Goal: Task Accomplishment & Management: Use online tool/utility

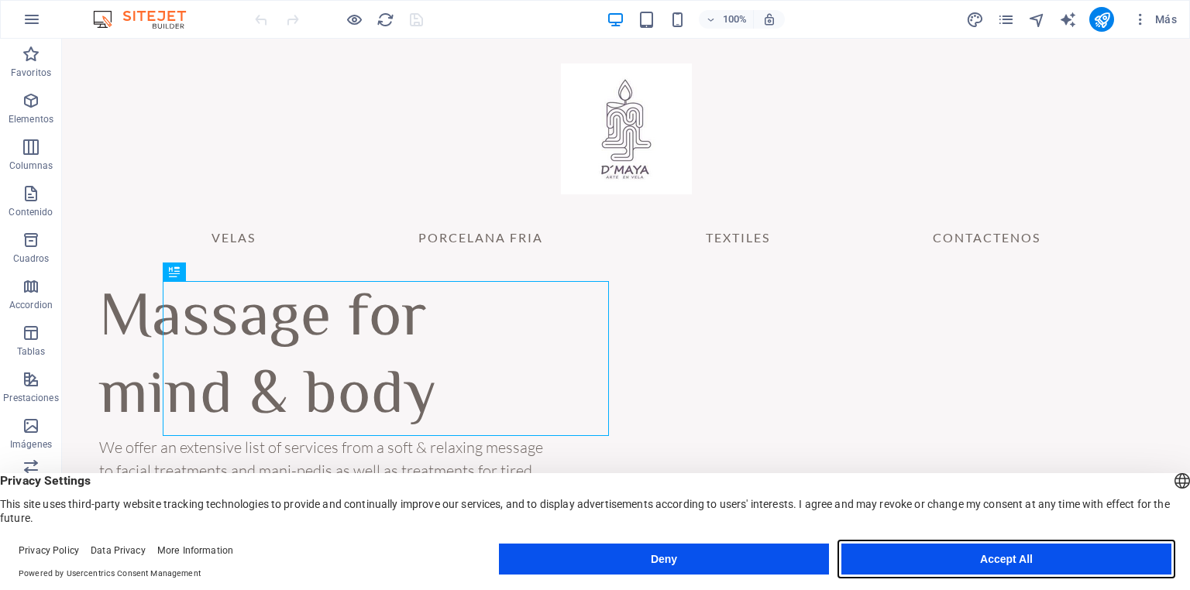
click at [1001, 556] on button "Accept All" at bounding box center [1006, 559] width 330 height 31
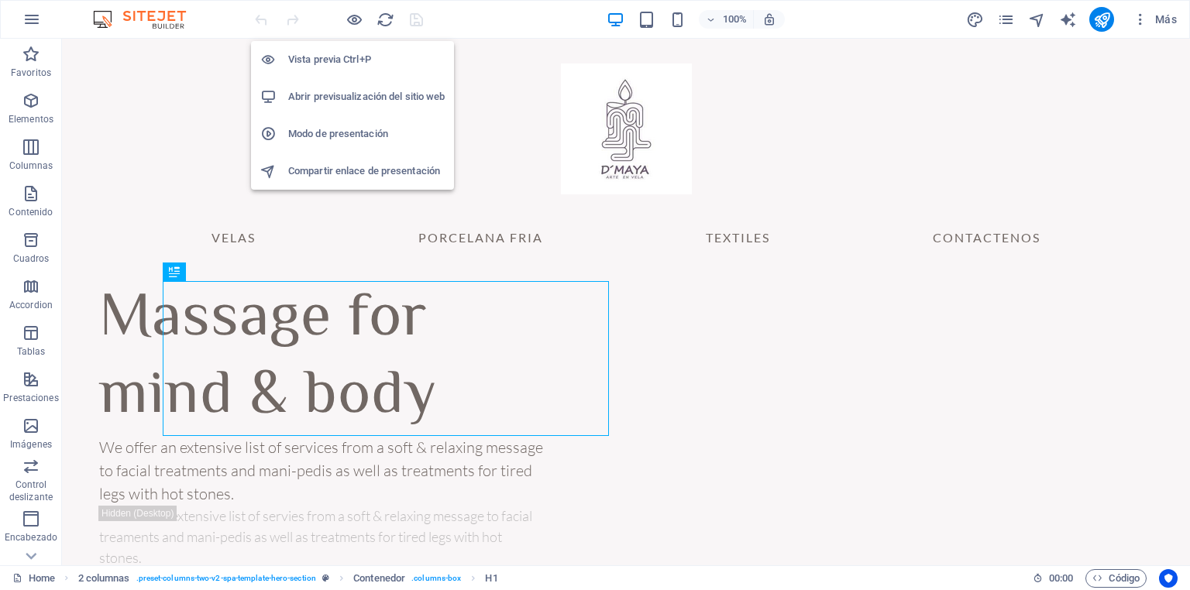
click at [346, 59] on h6 "Vista previa Ctrl+P" at bounding box center [366, 59] width 156 height 19
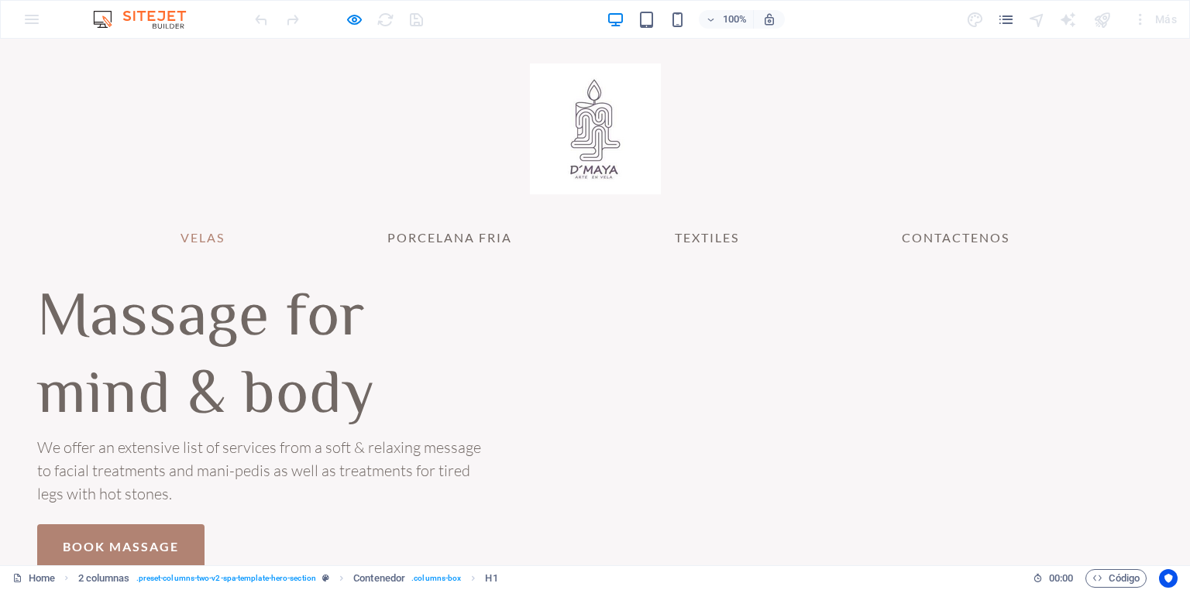
click at [198, 235] on link "VELAS" at bounding box center [202, 237] width 69 height 37
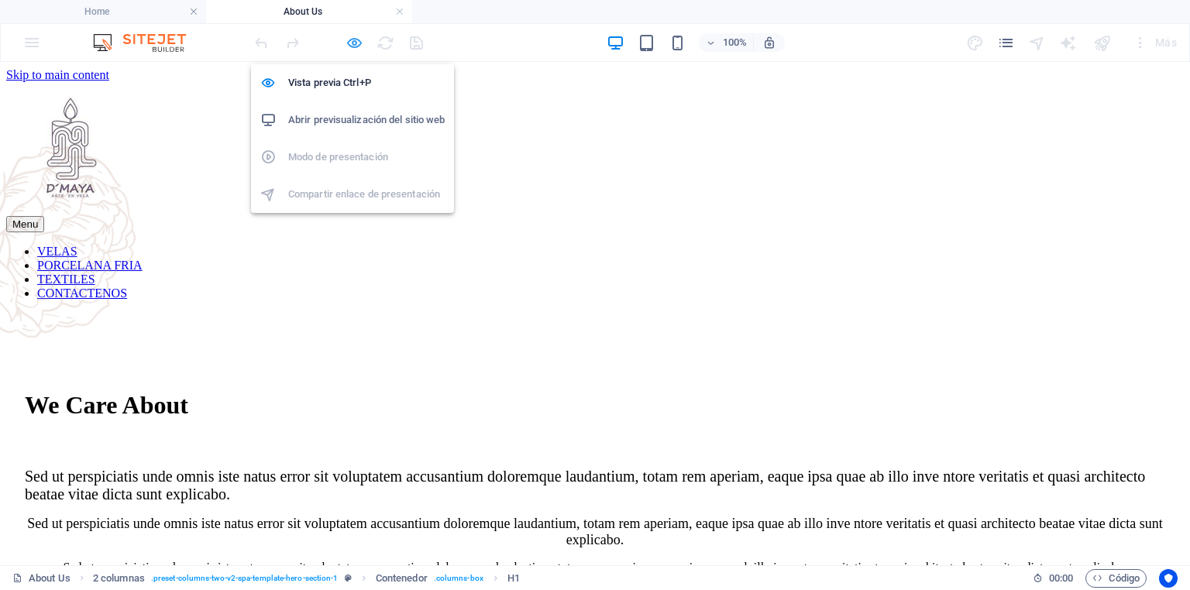
click at [353, 42] on icon "button" at bounding box center [354, 43] width 18 height 18
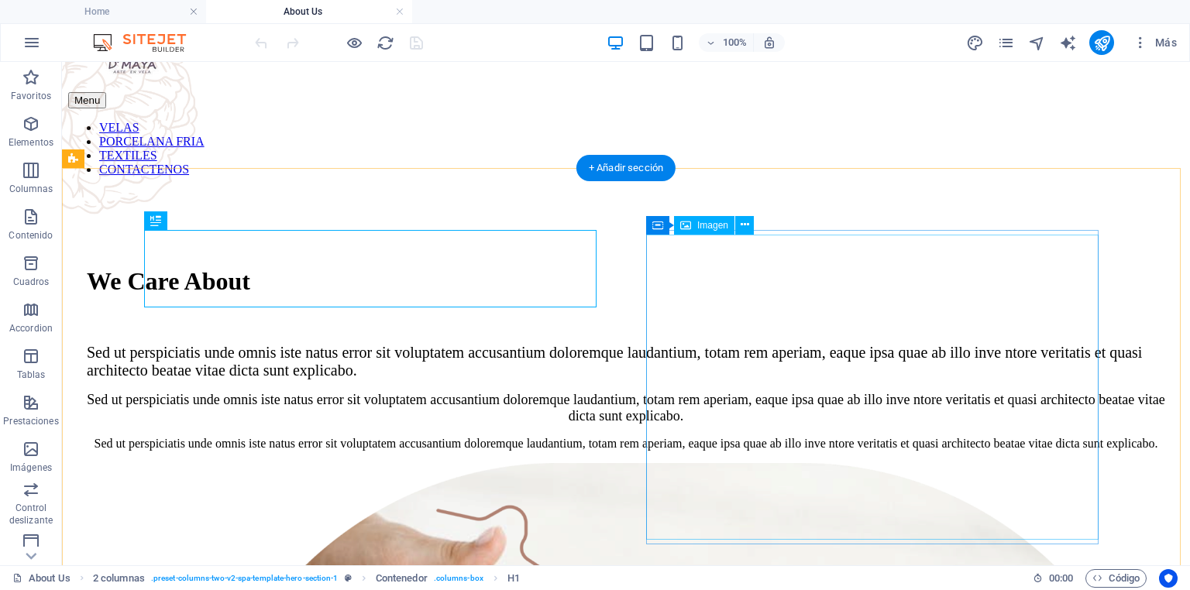
scroll to position [186, 0]
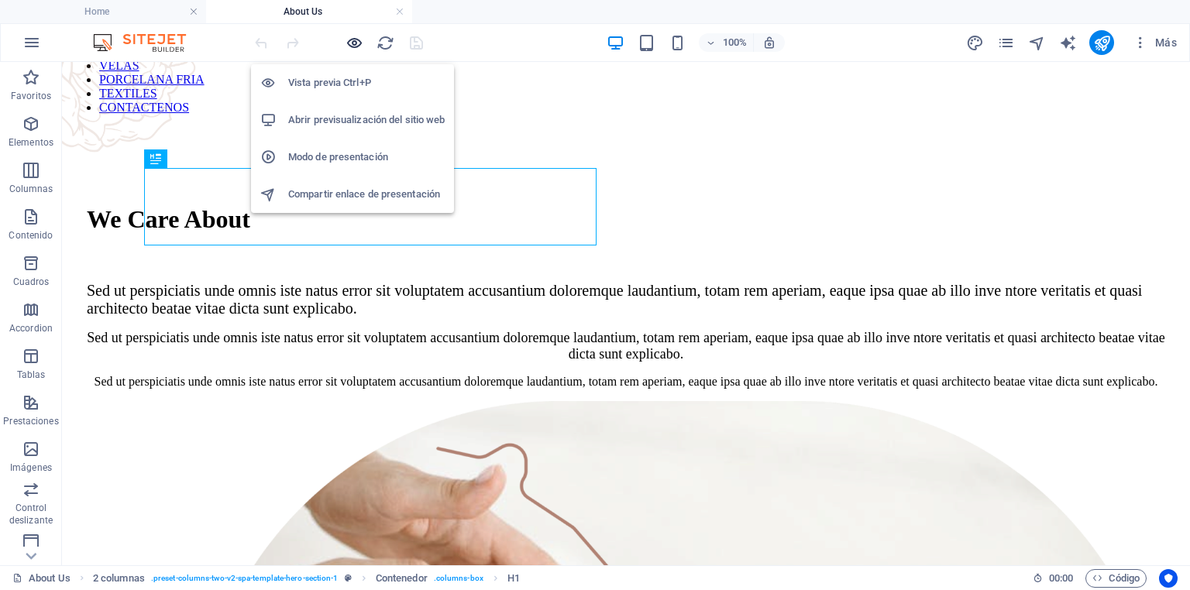
click at [353, 38] on icon "button" at bounding box center [354, 43] width 18 height 18
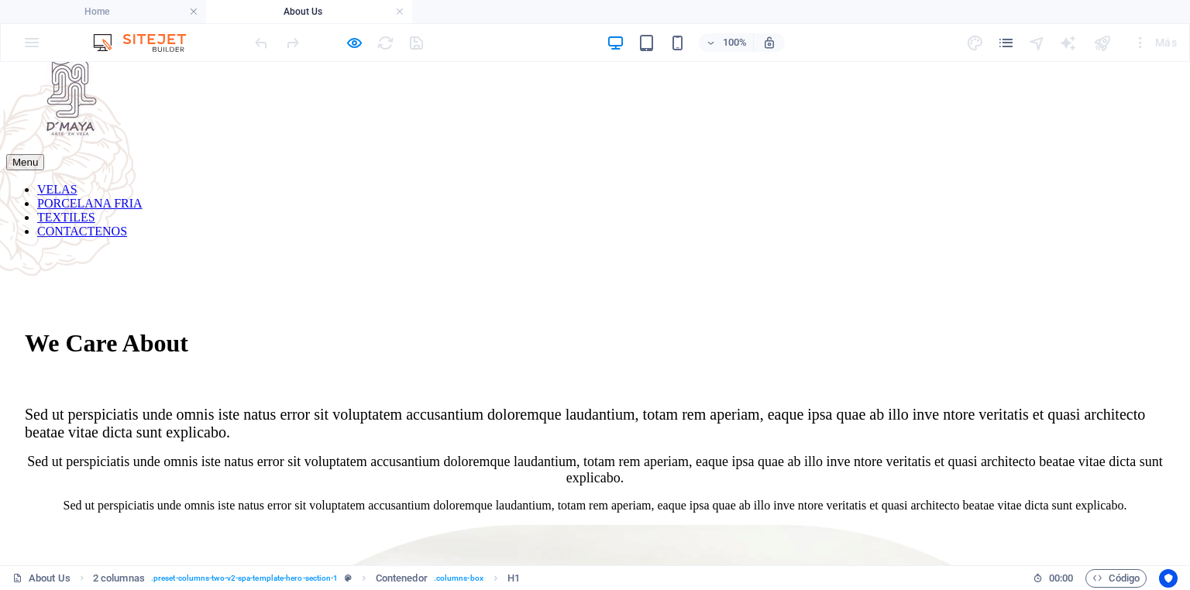
scroll to position [0, 0]
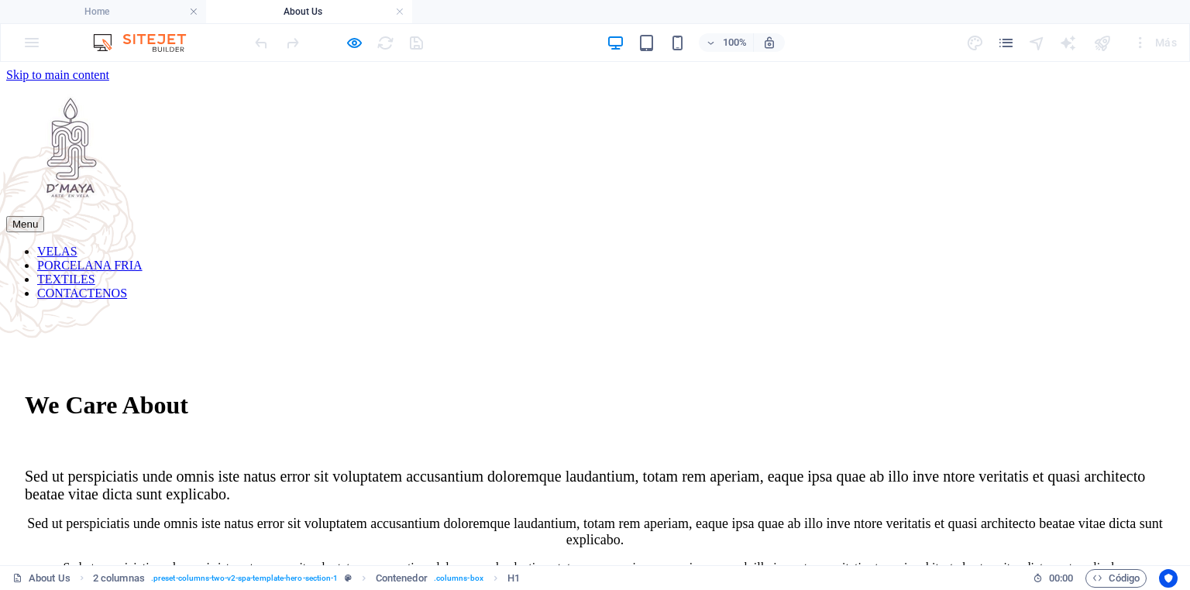
click at [77, 258] on link "VELAS" at bounding box center [57, 251] width 40 height 13
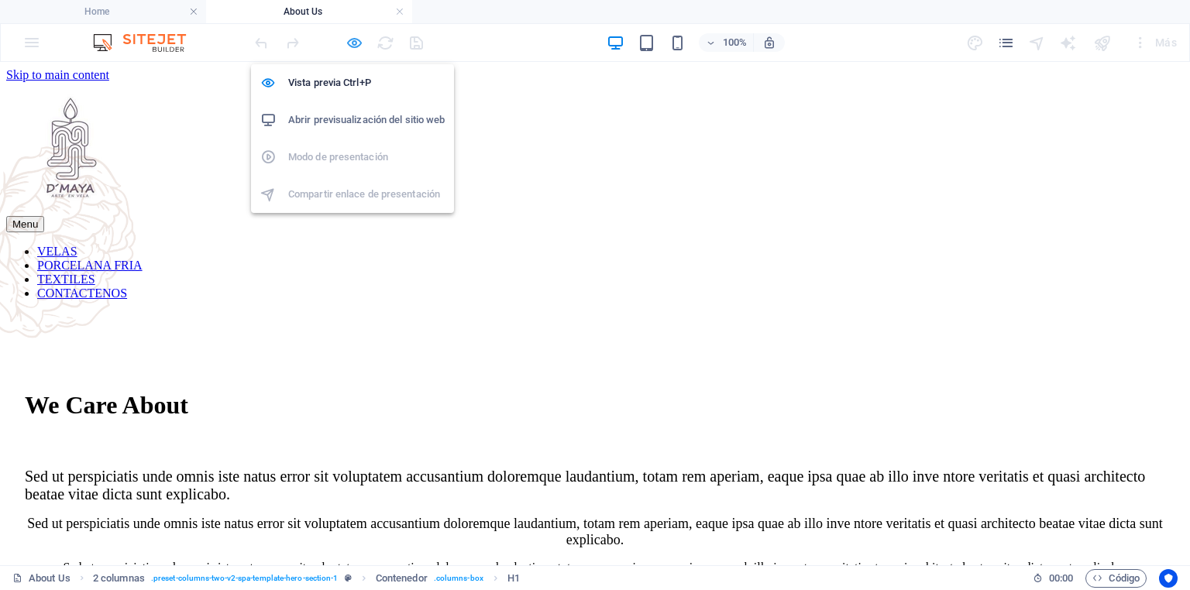
click at [359, 37] on icon "button" at bounding box center [354, 43] width 18 height 18
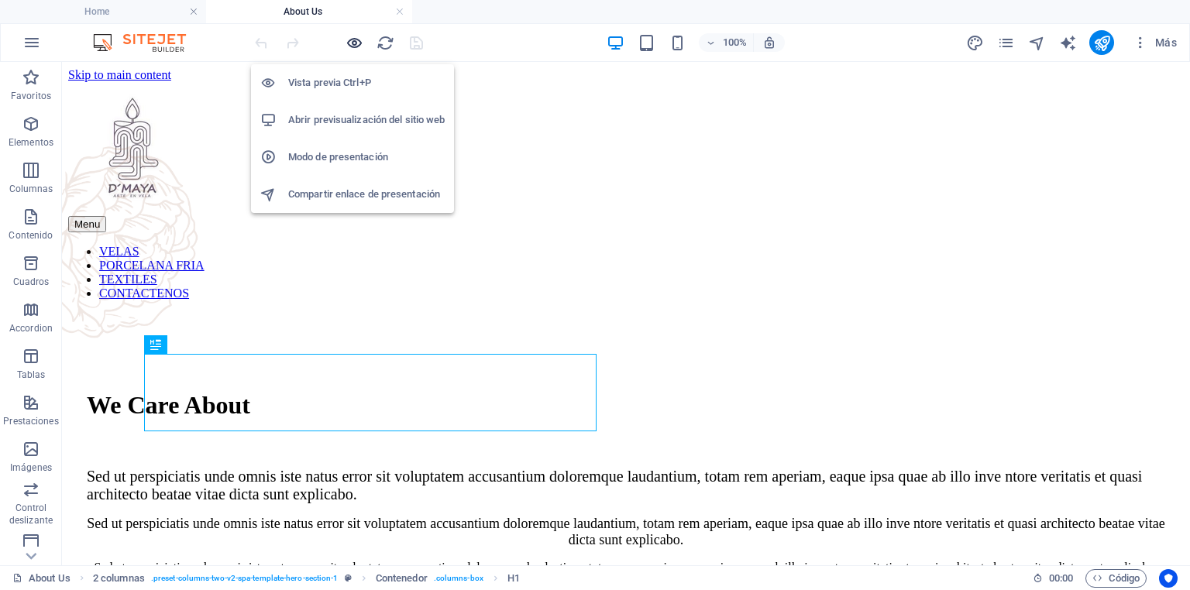
click at [354, 41] on icon "button" at bounding box center [354, 43] width 18 height 18
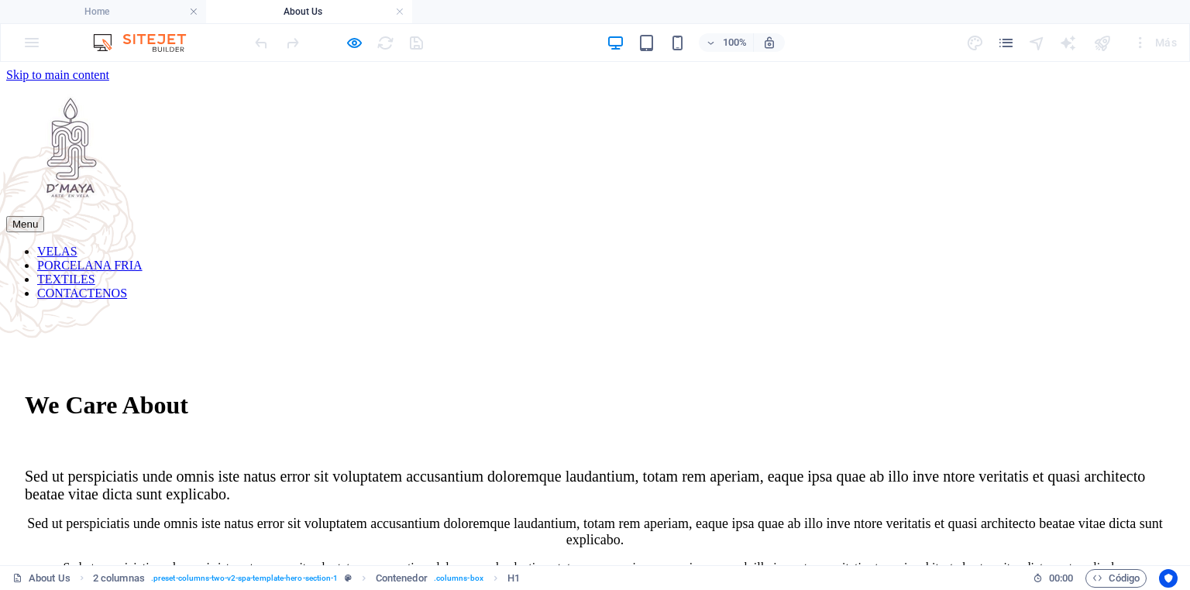
click at [77, 258] on link "VELAS" at bounding box center [57, 251] width 40 height 13
click at [397, 9] on link at bounding box center [399, 12] width 9 height 15
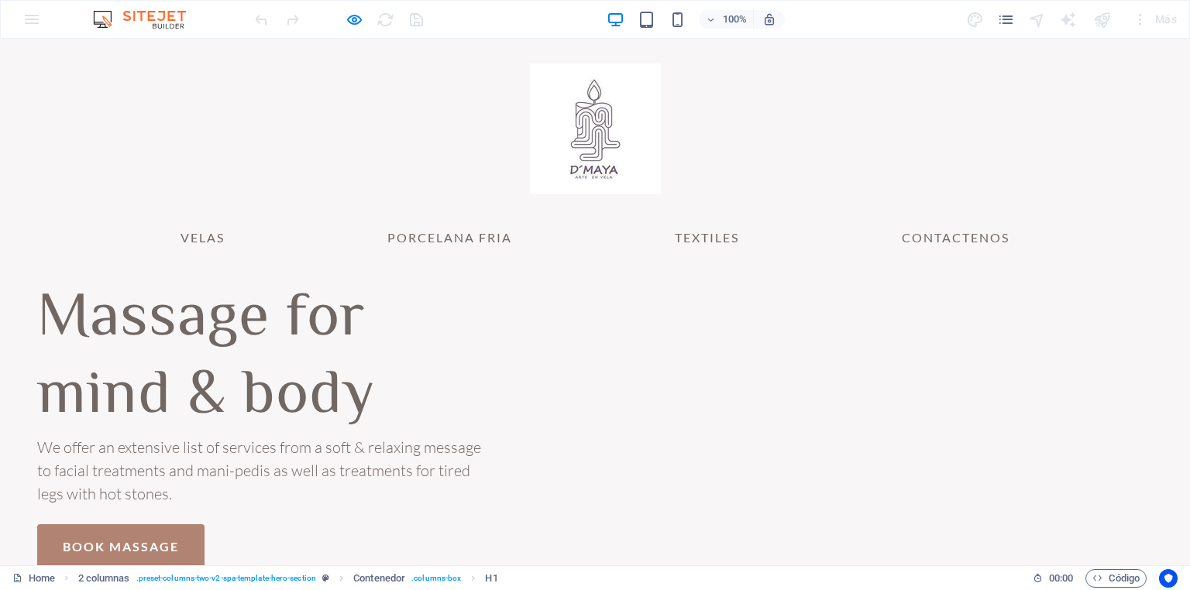
click at [459, 352] on h1 "Massage for mind & body" at bounding box center [260, 358] width 446 height 155
click at [448, 328] on h1 "Massage for mind & body" at bounding box center [260, 358] width 446 height 155
click at [376, 294] on h1 "Massage for mind & body" at bounding box center [260, 358] width 446 height 155
click at [390, 321] on h1 "Massage for mind & body" at bounding box center [260, 358] width 446 height 155
click at [404, 322] on h1 "Massage for mind & body" at bounding box center [260, 358] width 446 height 155
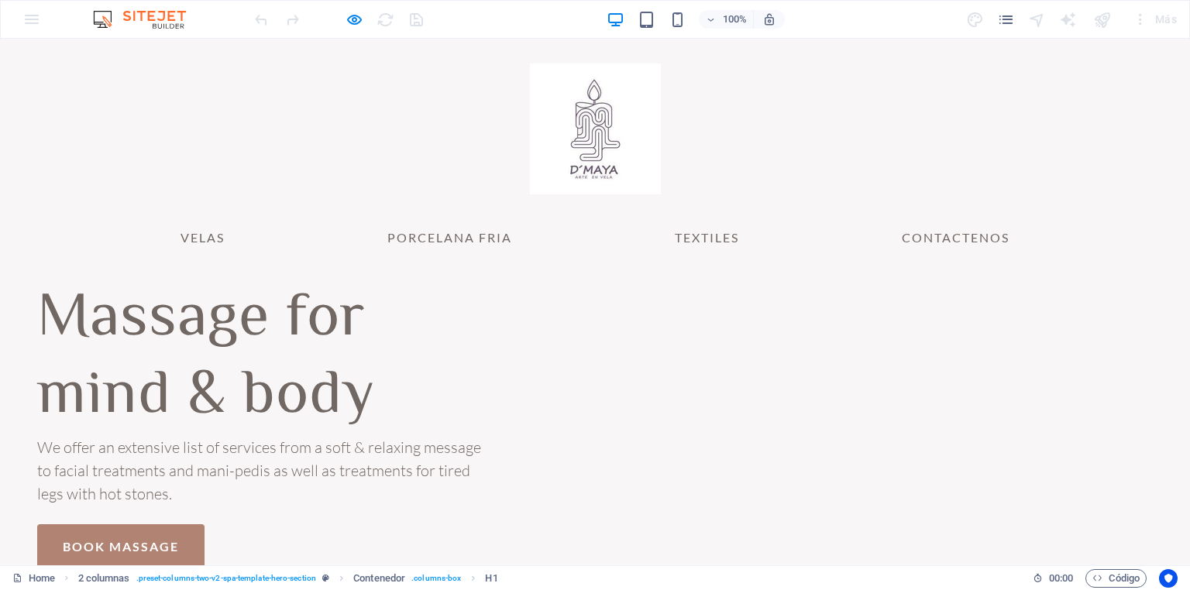
click at [404, 322] on h1 "Massage for mind & body" at bounding box center [260, 358] width 446 height 155
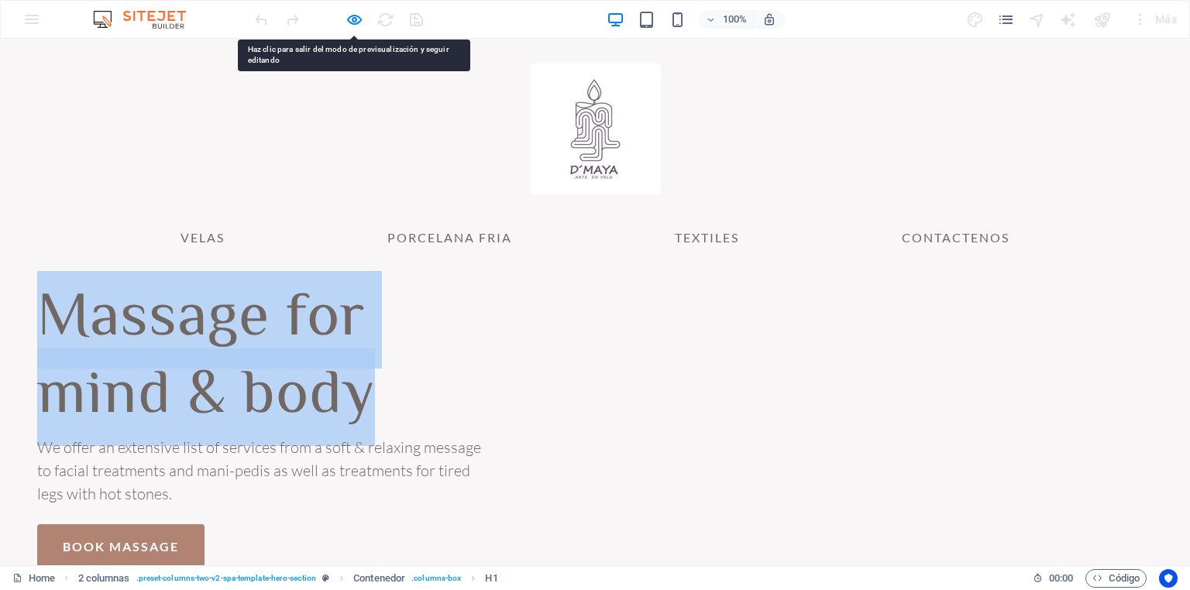
click at [404, 322] on h1 "Massage for mind & body" at bounding box center [260, 358] width 446 height 155
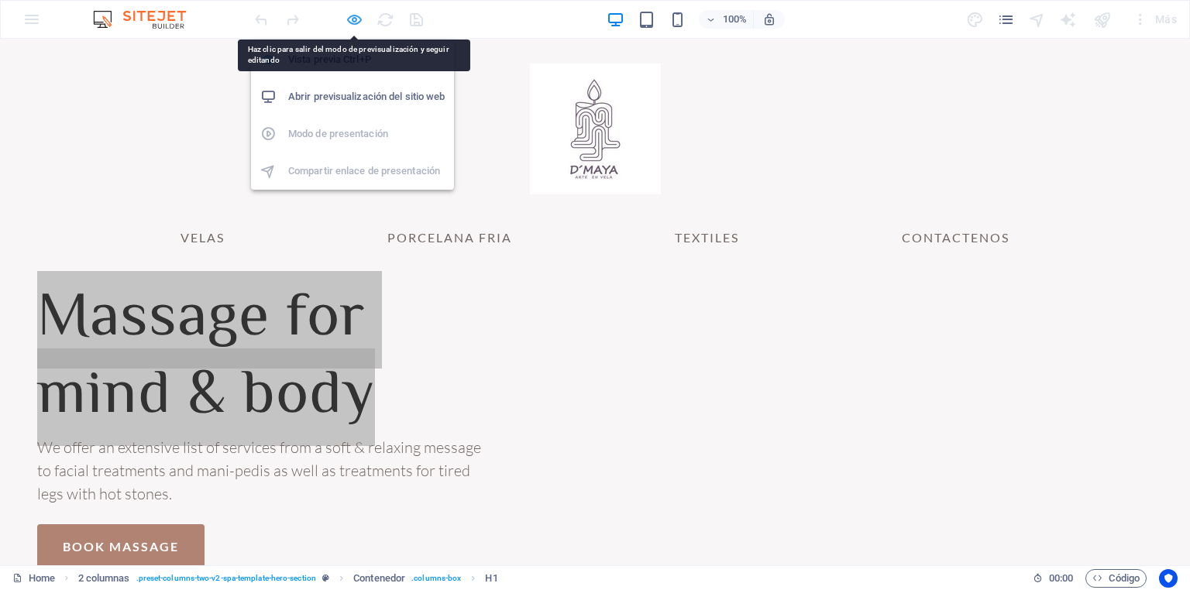
click at [353, 19] on icon "button" at bounding box center [354, 20] width 18 height 18
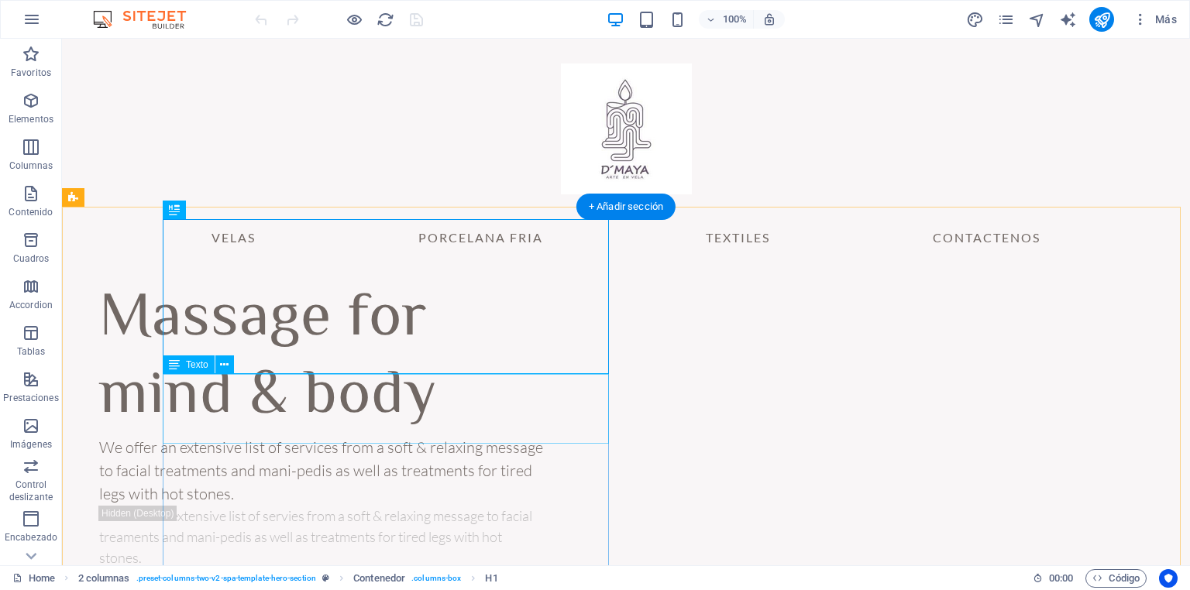
scroll to position [62, 0]
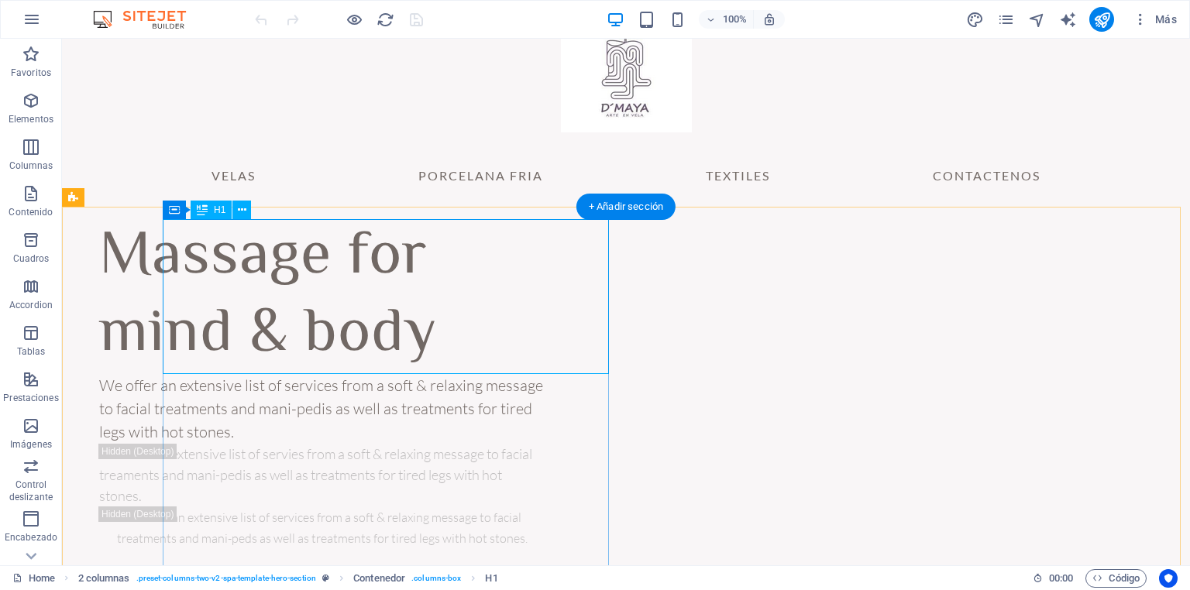
click at [502, 350] on div "Massage for mind & body" at bounding box center [322, 296] width 446 height 155
click at [503, 349] on div "Massage for mind & body" at bounding box center [322, 296] width 446 height 155
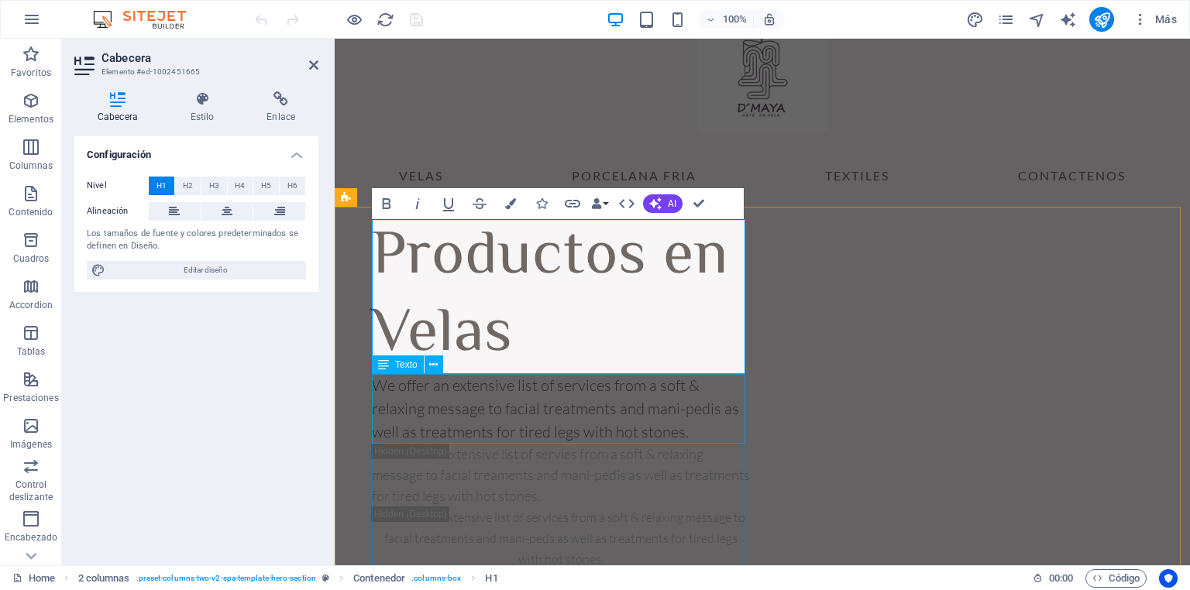
click at [579, 406] on div "We offer an extensive list of services from a soft & relaxing message to facial…" at bounding box center [561, 409] width 378 height 70
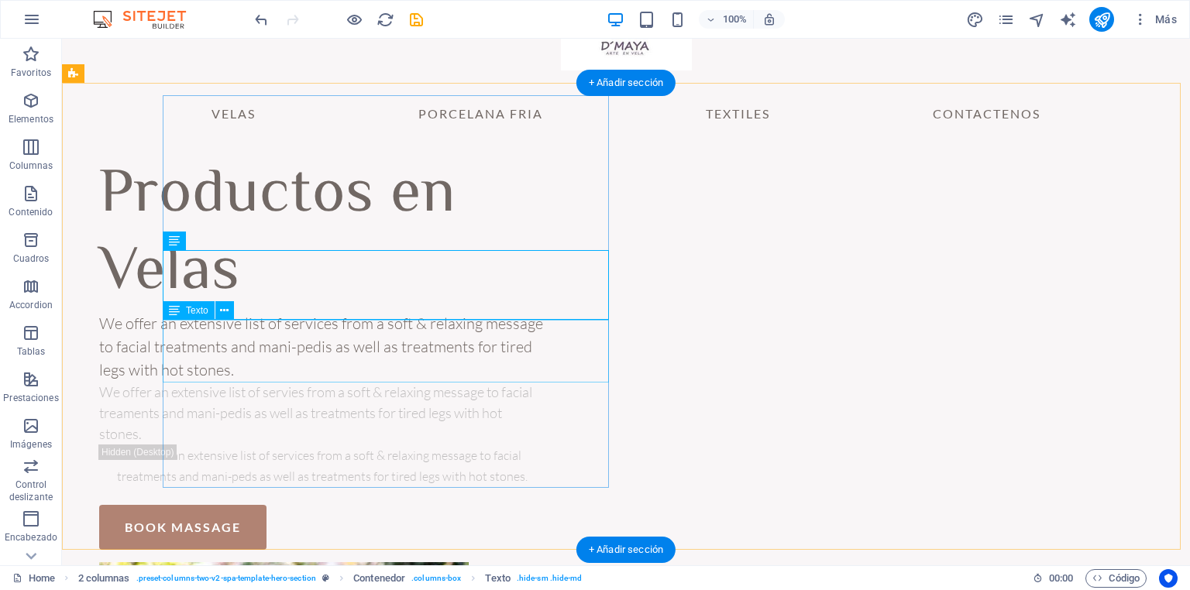
scroll to position [186, 0]
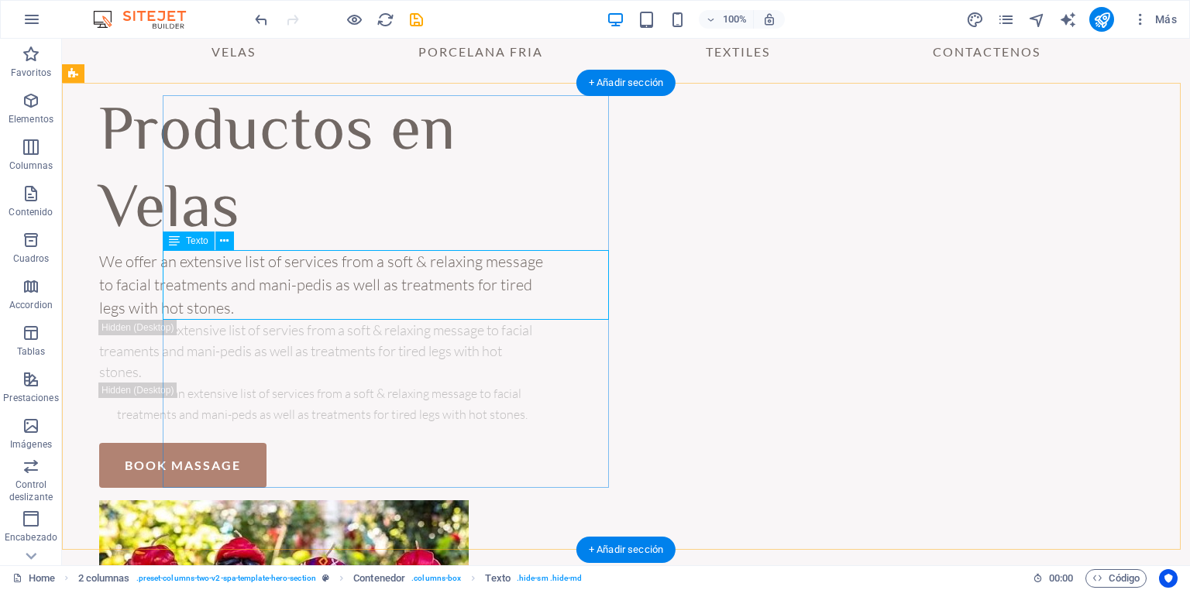
click at [347, 297] on div "We offer an extensive list of services from a soft & relaxing message to facial…" at bounding box center [322, 285] width 446 height 70
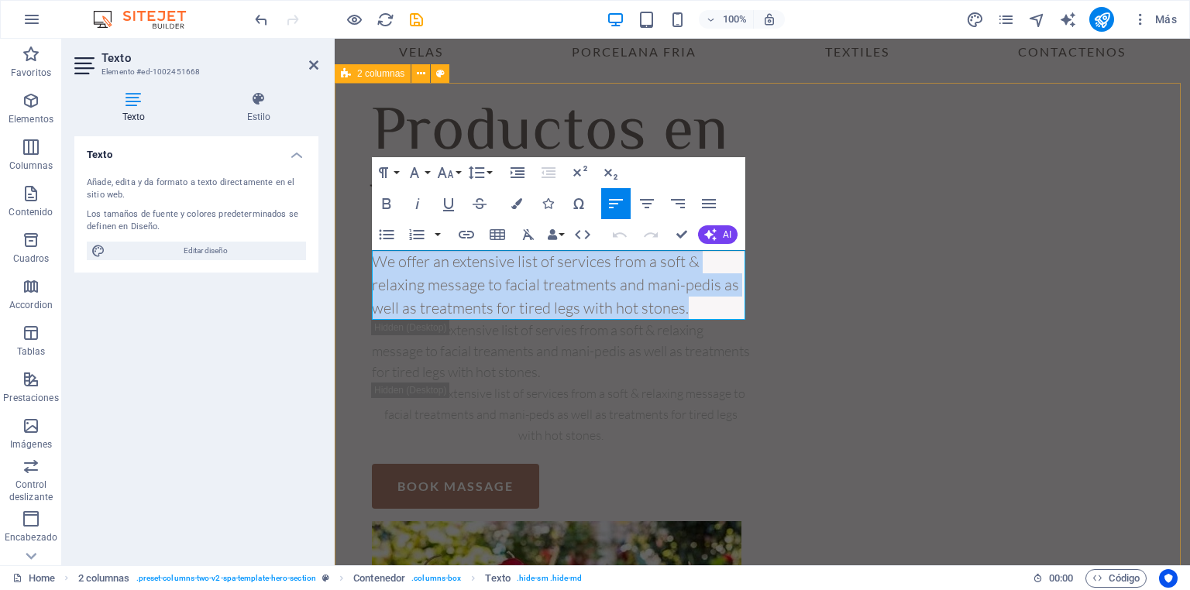
drag, startPoint x: 692, startPoint y: 315, endPoint x: 368, endPoint y: 270, distance: 327.0
click at [368, 270] on div "Productos en Velas We offer an extensive list of services from a soft & relaxin…" at bounding box center [762, 453] width 855 height 740
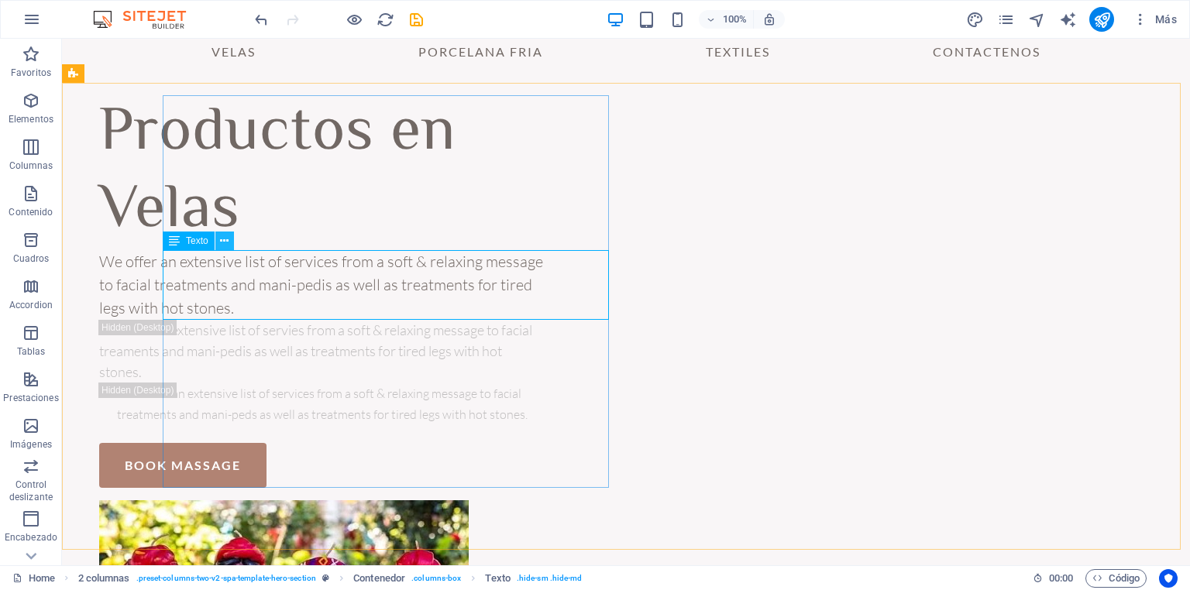
click at [223, 242] on icon at bounding box center [224, 241] width 9 height 16
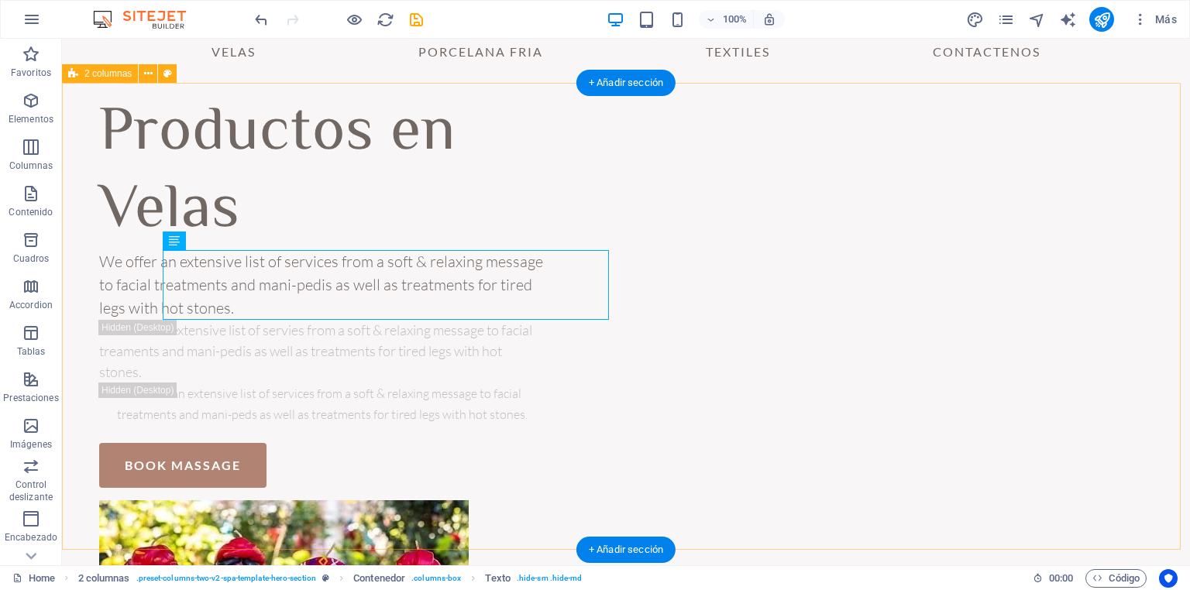
click at [1122, 287] on div "Productos en Velas We offer an extensive list of services from a soft & relaxin…" at bounding box center [626, 442] width 1128 height 719
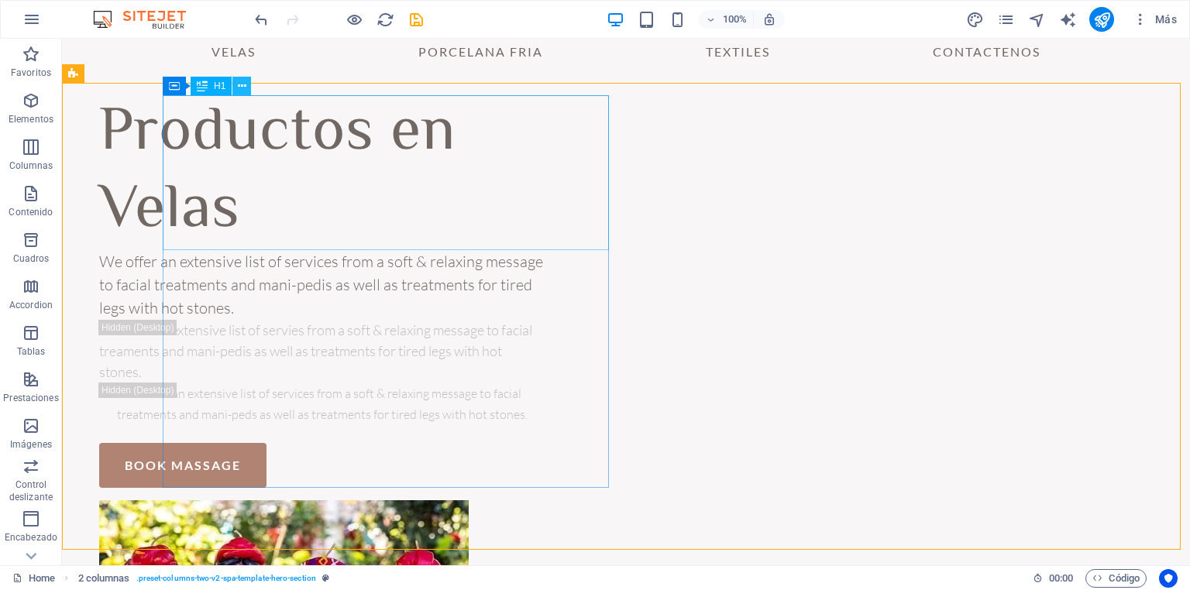
click at [242, 87] on icon at bounding box center [242, 86] width 9 height 16
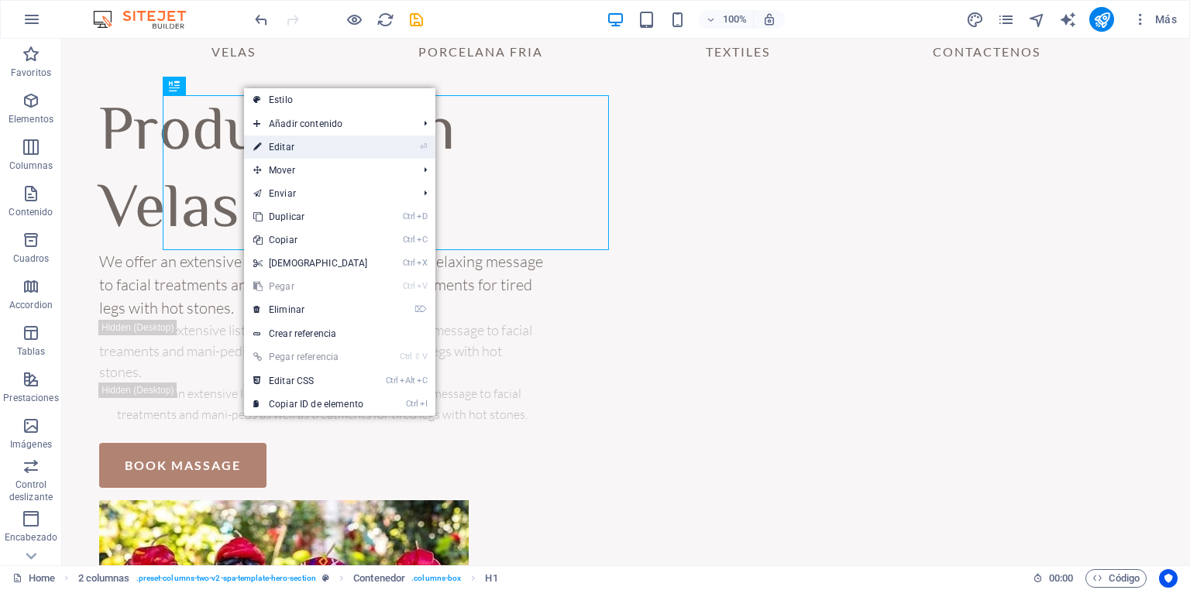
click at [297, 147] on link "⏎ Editar" at bounding box center [310, 147] width 133 height 23
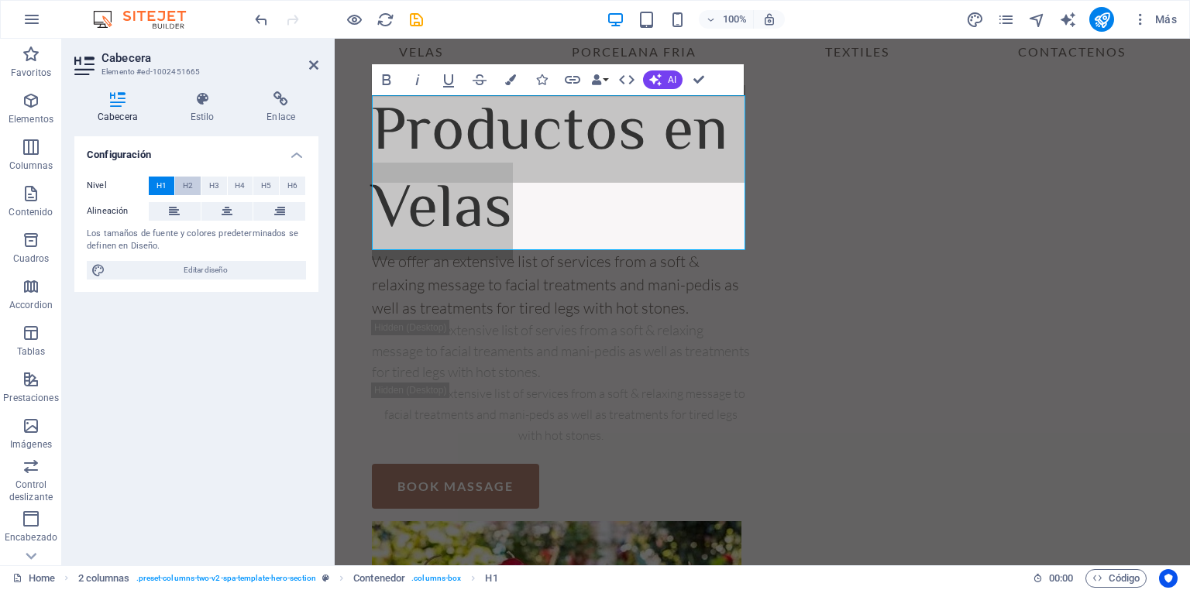
click at [183, 184] on span "H2" at bounding box center [188, 186] width 10 height 19
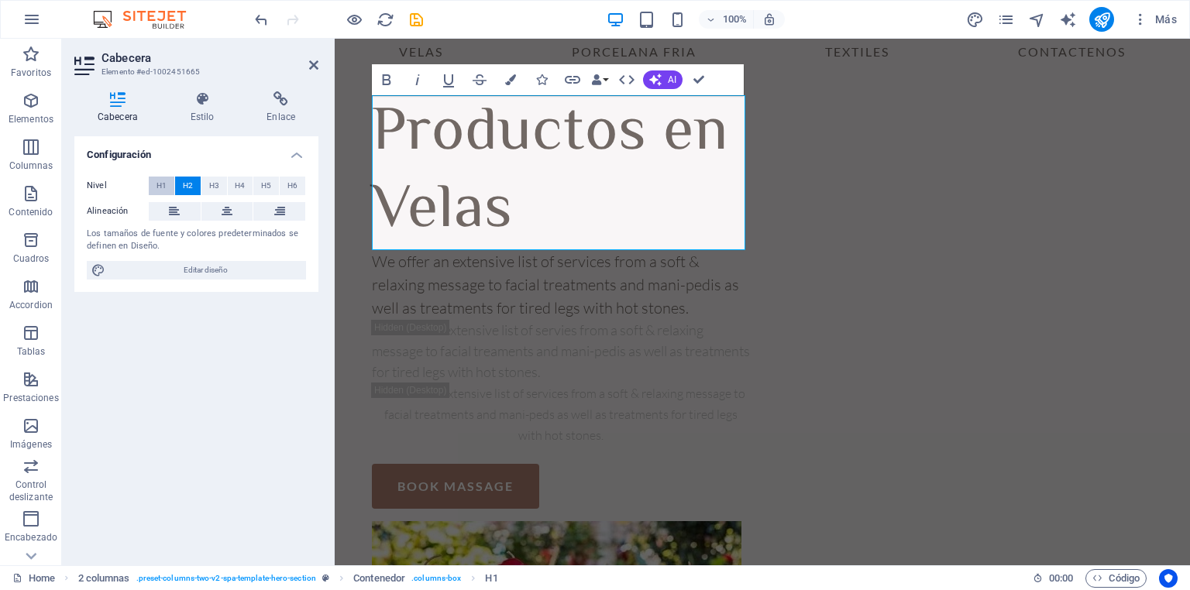
click at [161, 184] on span "H1" at bounding box center [161, 186] width 10 height 19
click at [201, 101] on icon at bounding box center [202, 98] width 70 height 15
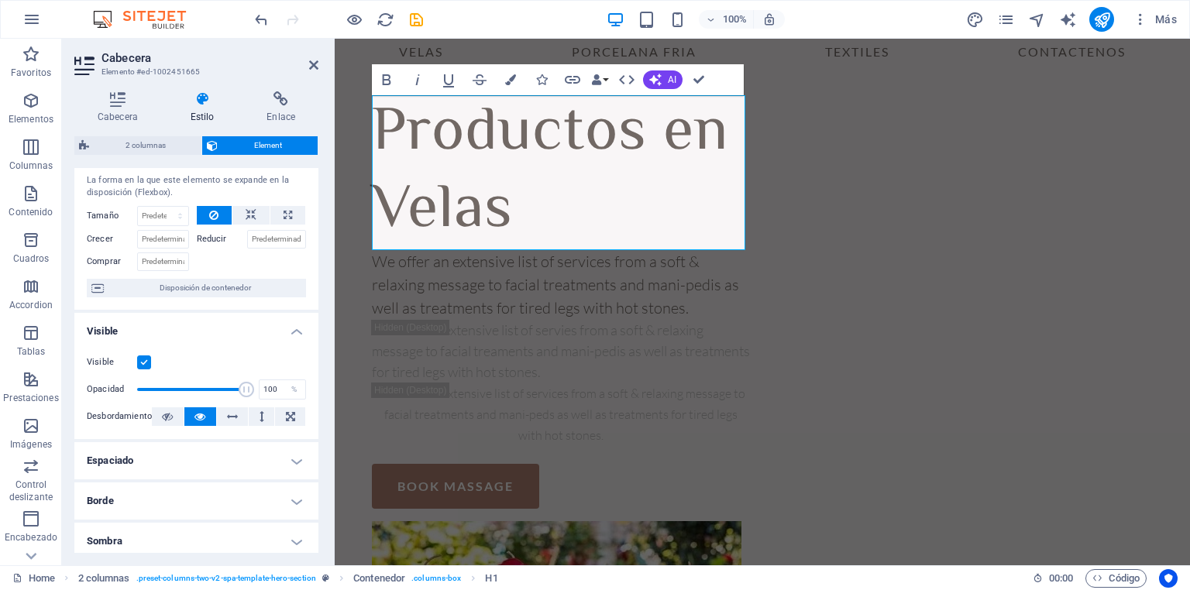
scroll to position [0, 0]
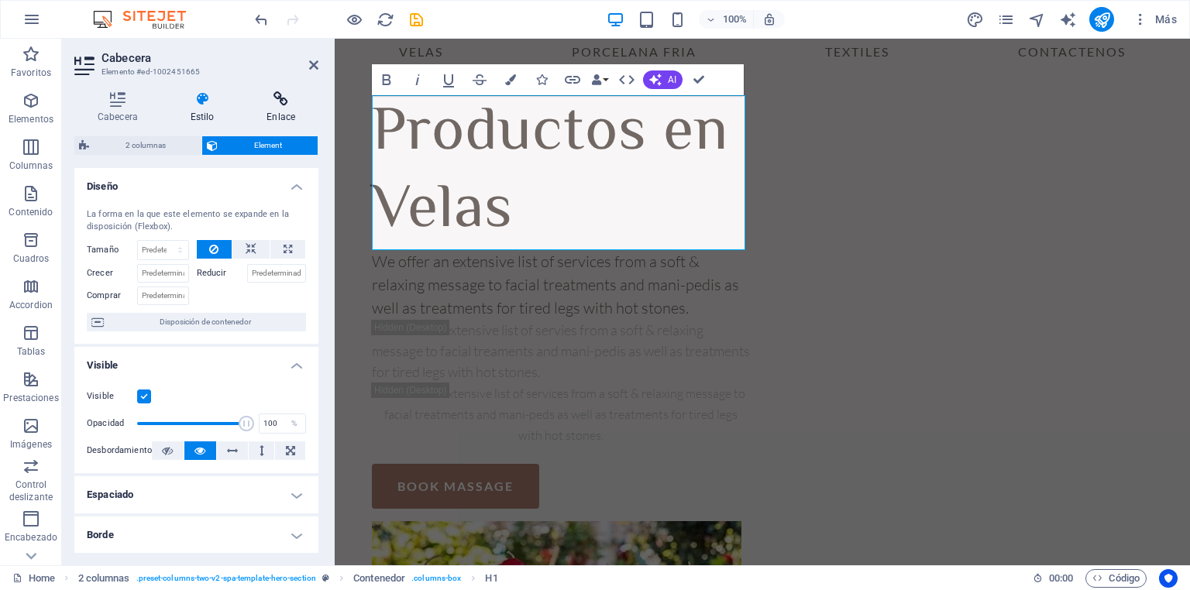
click at [282, 109] on h4 "Enlace" at bounding box center [280, 107] width 75 height 33
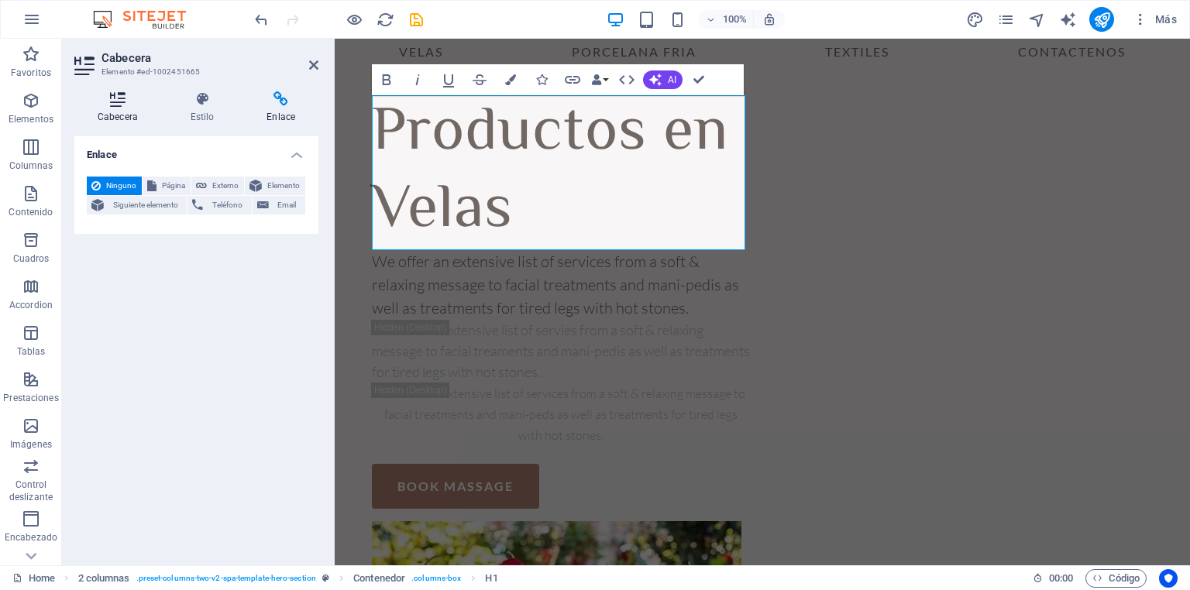
click at [122, 105] on icon at bounding box center [117, 98] width 87 height 15
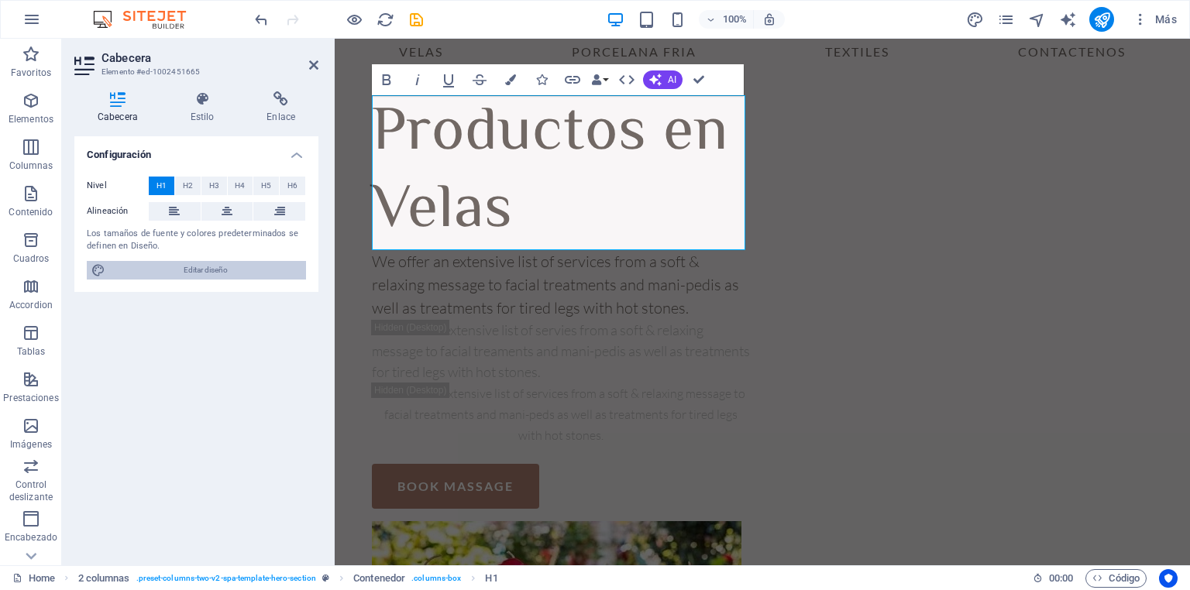
click at [208, 270] on span "Editar diseño" at bounding box center [205, 270] width 191 height 19
select select "700"
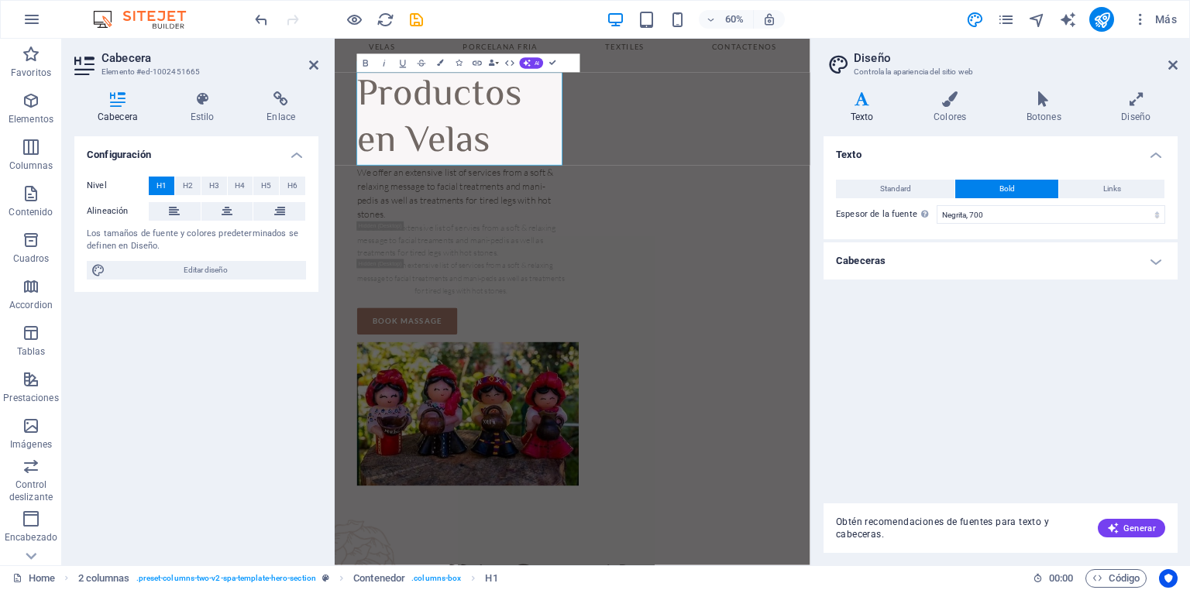
click at [858, 101] on icon at bounding box center [861, 98] width 77 height 15
click at [949, 95] on icon at bounding box center [949, 98] width 87 height 15
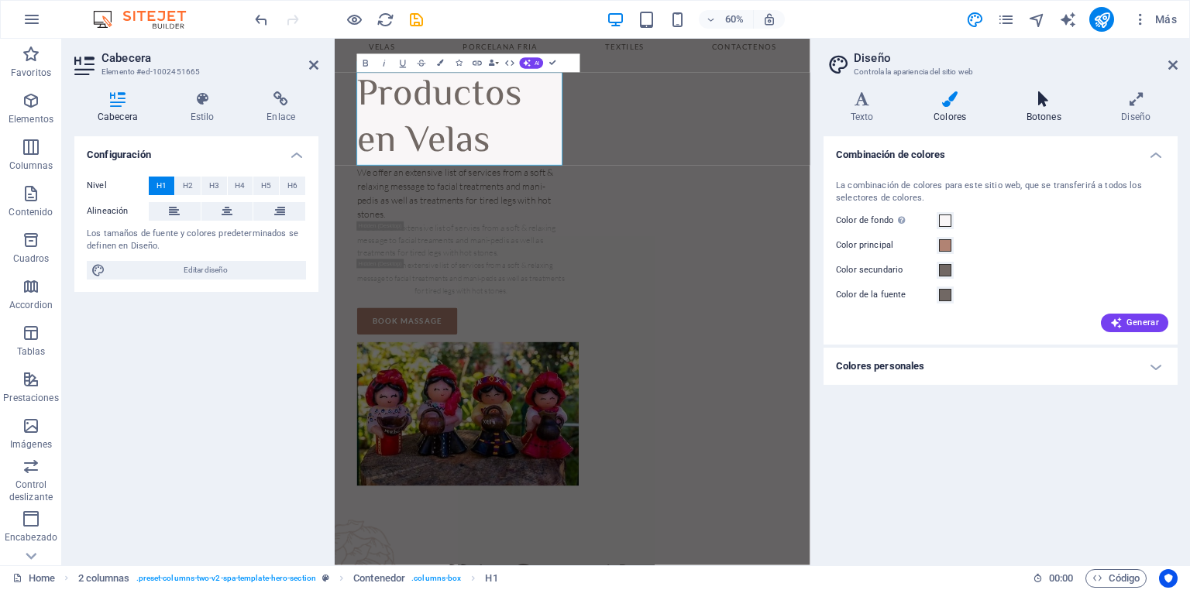
click at [1045, 109] on h4 "Botones" at bounding box center [1046, 107] width 95 height 33
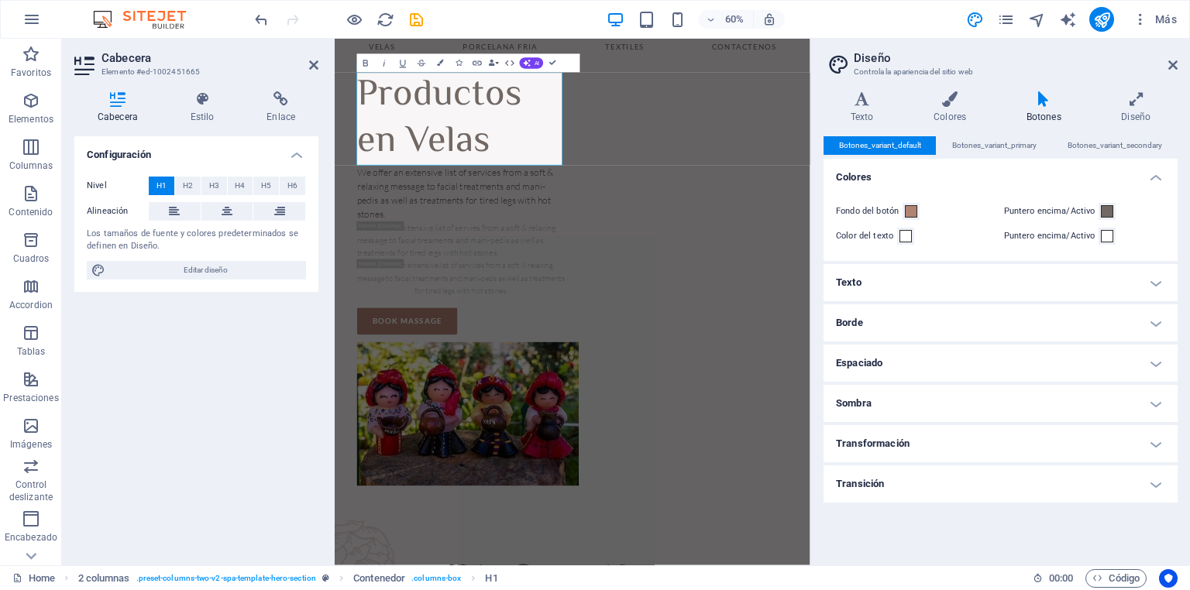
click at [961, 273] on h4 "Texto" at bounding box center [1000, 282] width 354 height 37
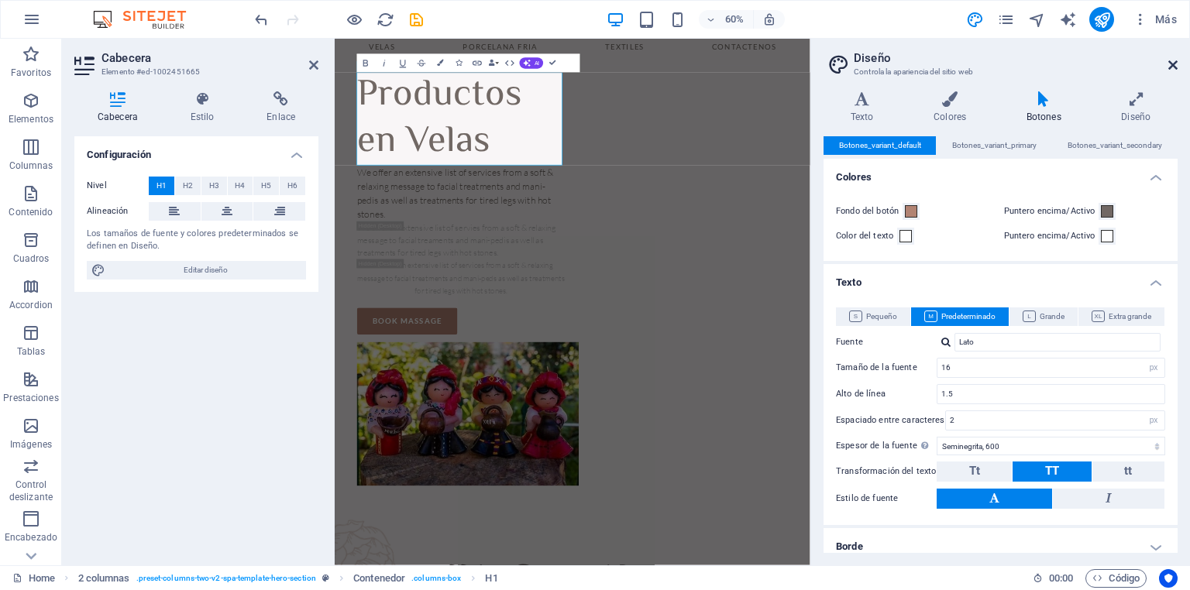
click at [1174, 64] on icon at bounding box center [1172, 65] width 9 height 12
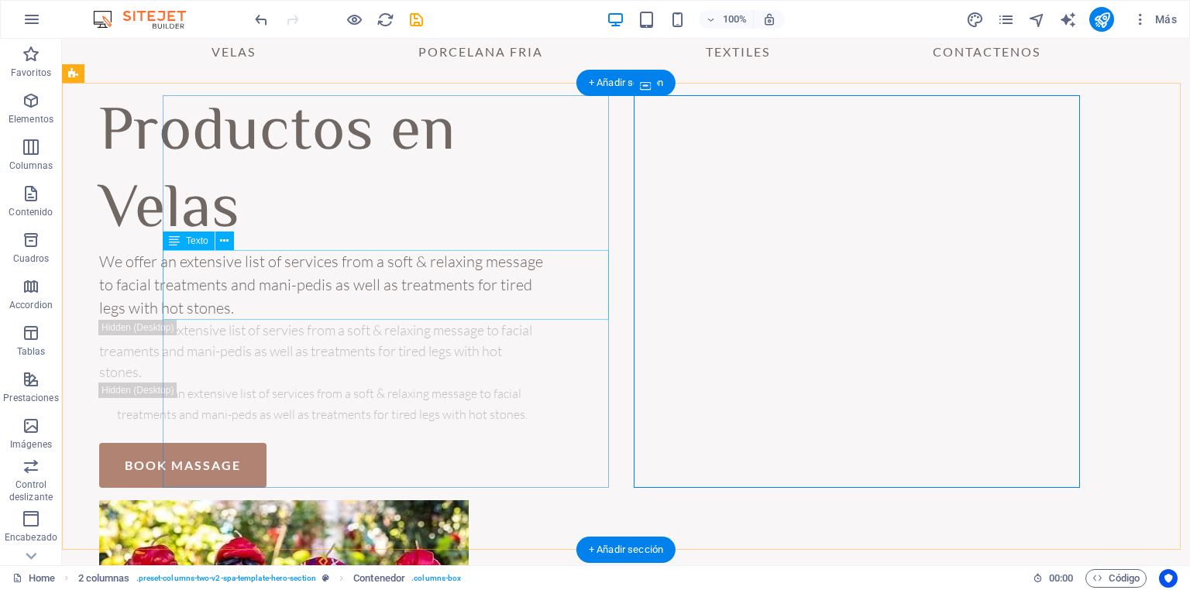
click at [336, 280] on div "We offer an extensive list of services from a soft & relaxing message to facial…" at bounding box center [322, 285] width 446 height 70
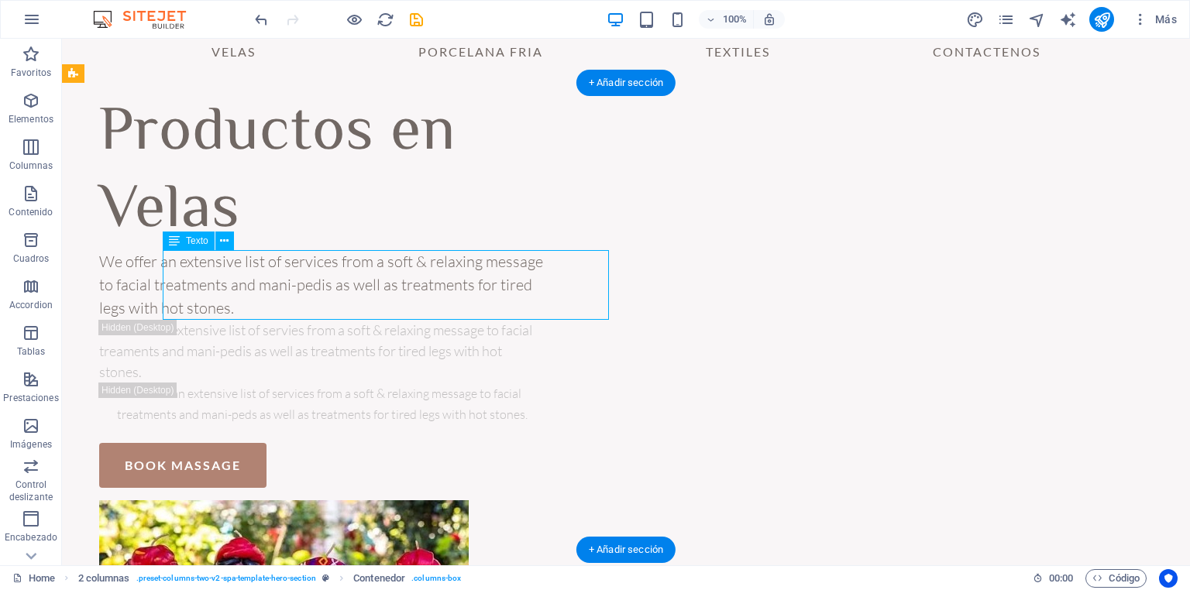
click at [337, 280] on div "We offer an extensive list of services from a soft & relaxing message to facial…" at bounding box center [322, 285] width 446 height 70
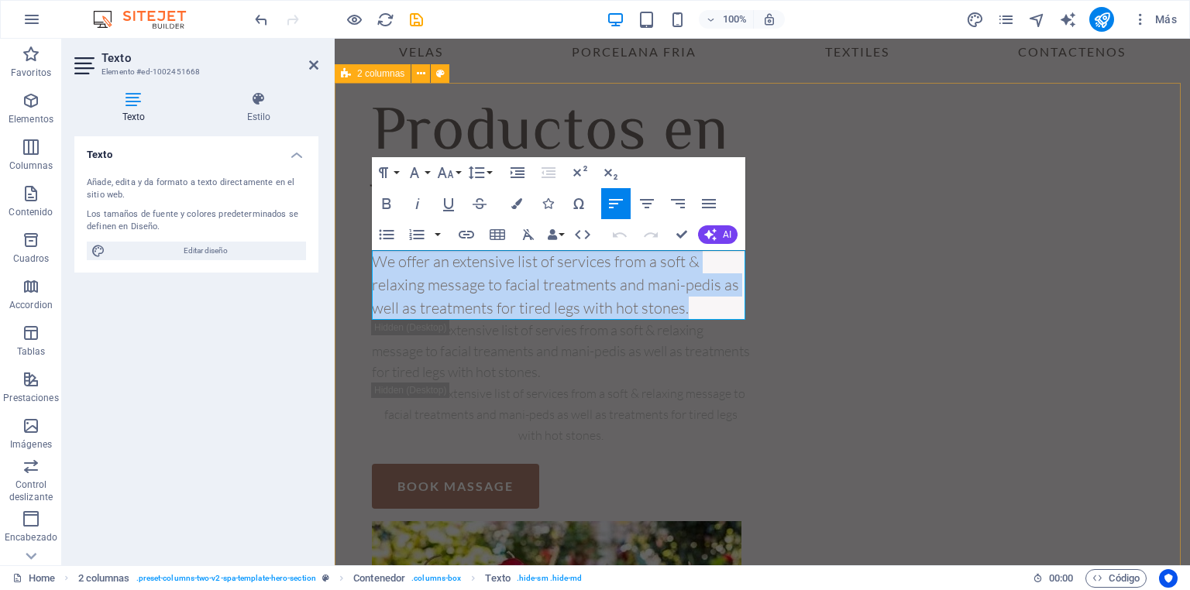
drag, startPoint x: 699, startPoint y: 313, endPoint x: 355, endPoint y: 267, distance: 347.7
click at [355, 267] on div "Productos en Velas We offer an extensive list of services from a soft & relaxin…" at bounding box center [762, 453] width 855 height 740
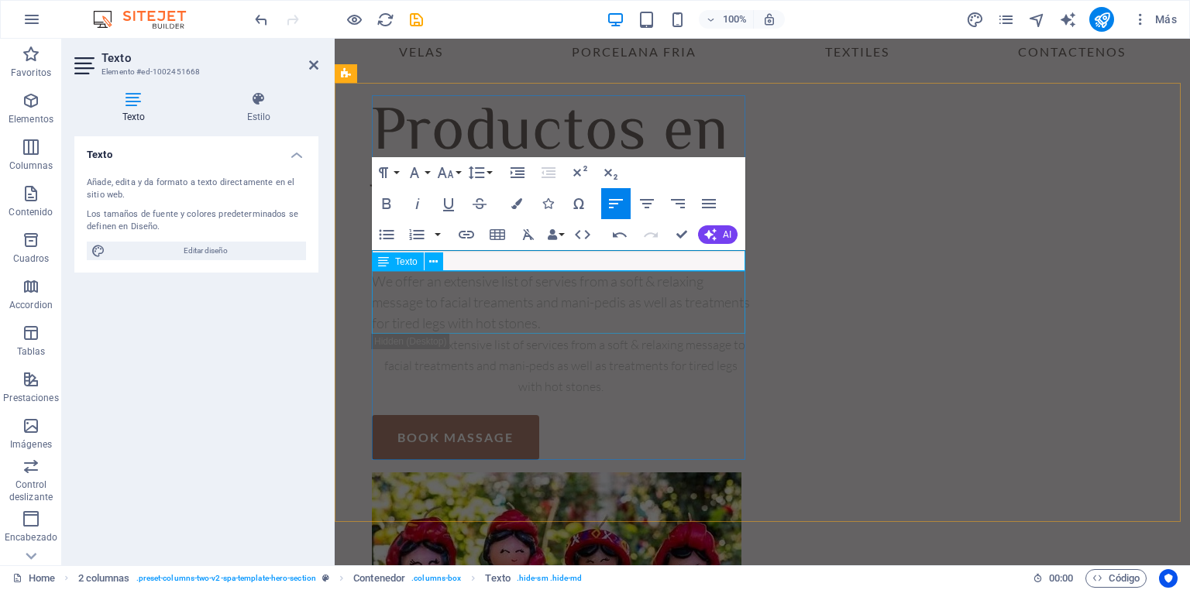
click at [585, 311] on div "We offer an extensive list of servies from a soft & relaxing message to facial …" at bounding box center [561, 302] width 378 height 63
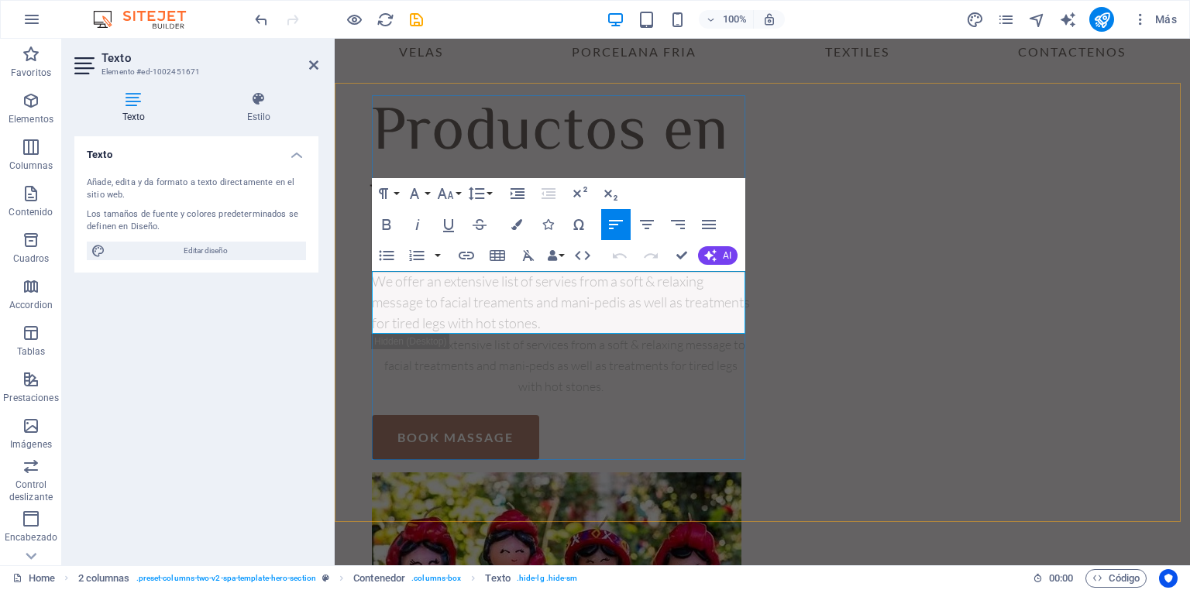
click at [637, 323] on p "We offer an extensive list of servies from a soft & relaxing message to facial …" at bounding box center [561, 302] width 378 height 63
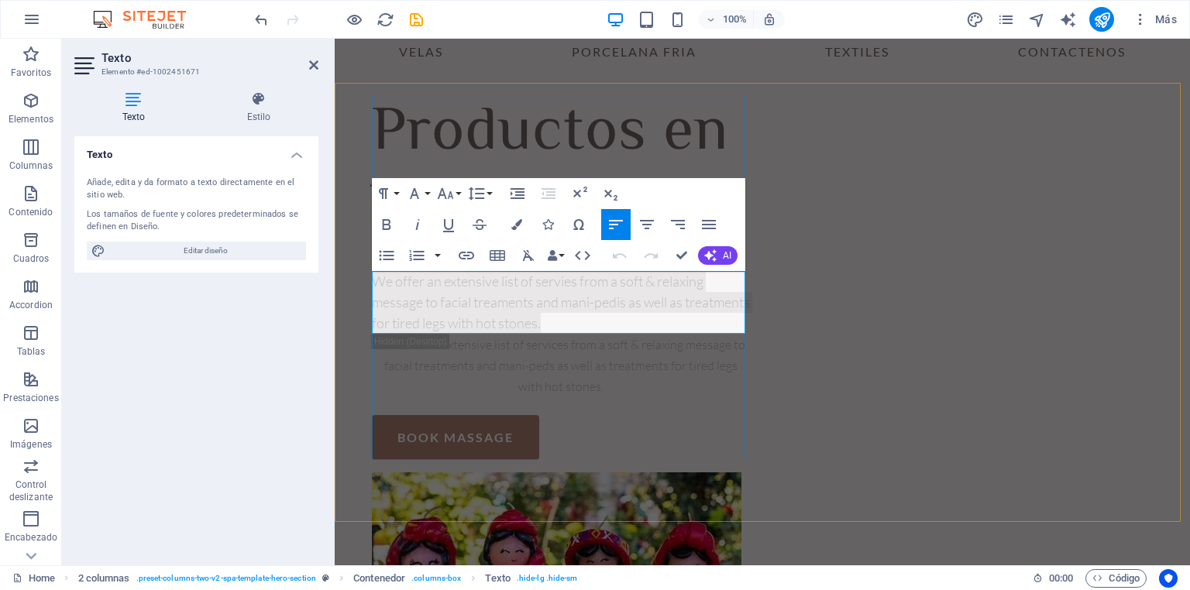
drag, startPoint x: 634, startPoint y: 322, endPoint x: 376, endPoint y: 277, distance: 262.0
click at [376, 277] on p "We offer an extensive list of servies from a soft & relaxing message to facial …" at bounding box center [561, 302] width 378 height 63
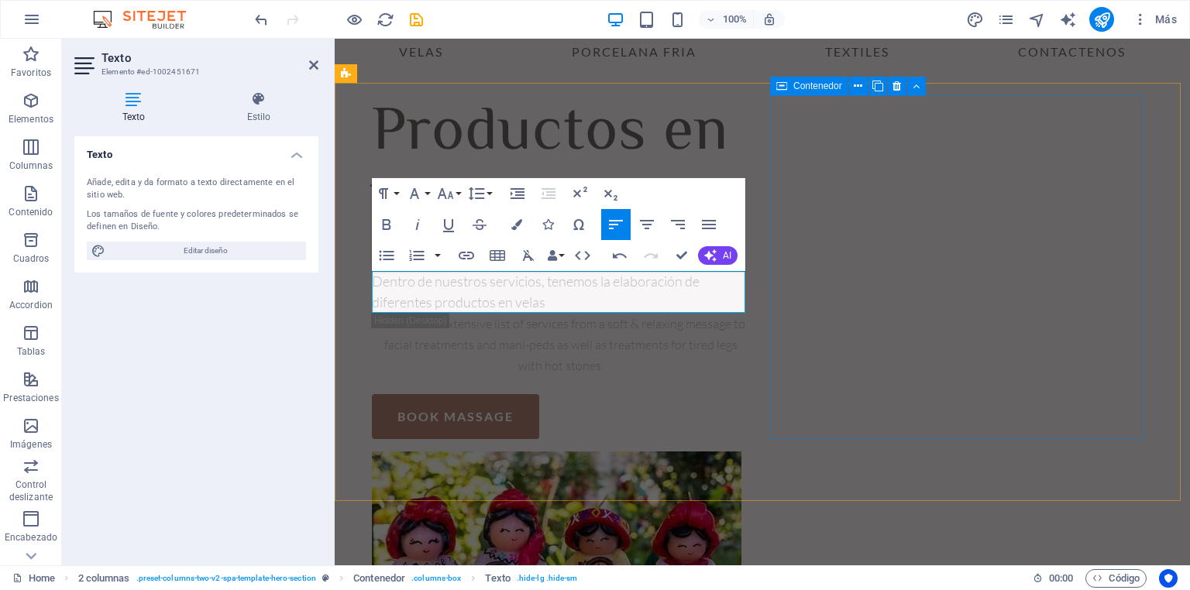
click at [750, 452] on div at bounding box center [561, 571] width 378 height 239
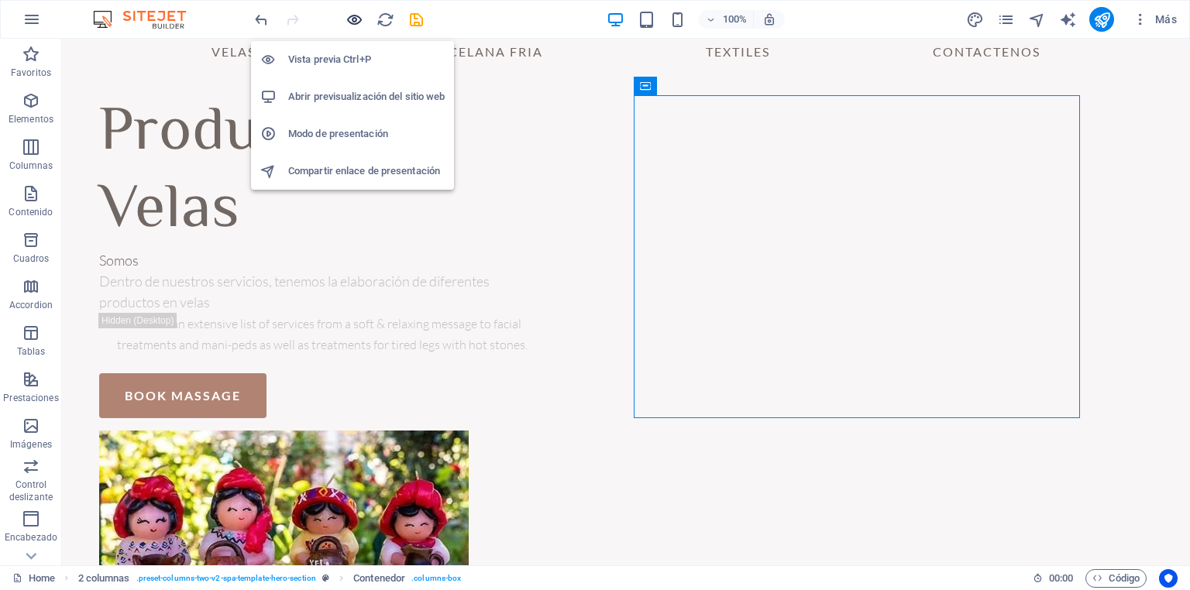
click at [352, 18] on icon "button" at bounding box center [354, 20] width 18 height 18
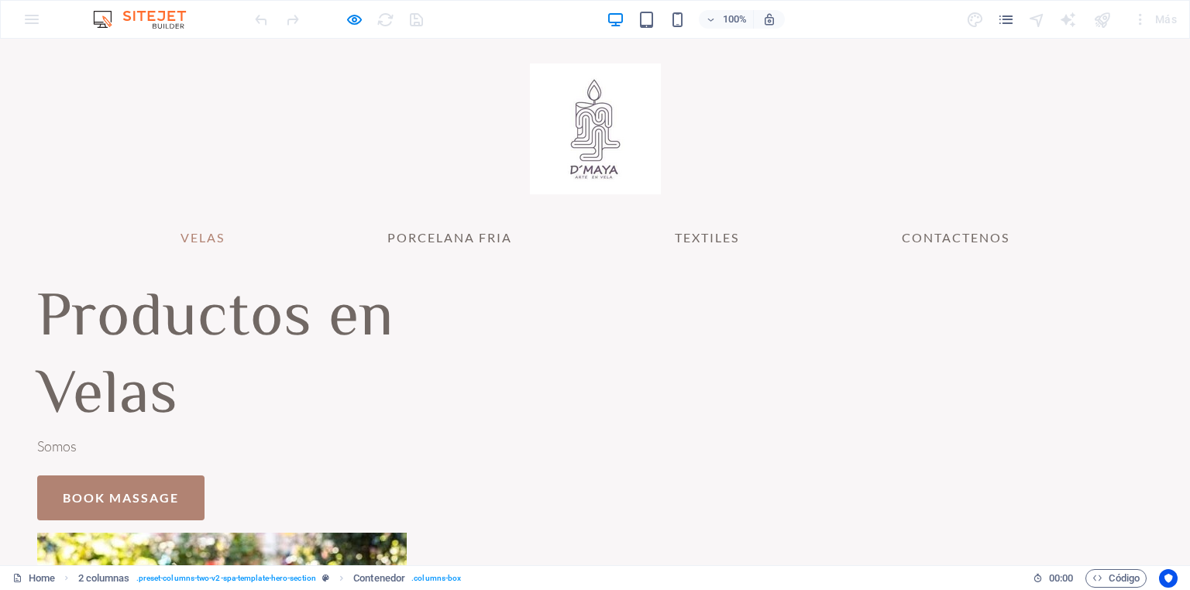
click at [205, 243] on link "VELAS" at bounding box center [202, 237] width 69 height 37
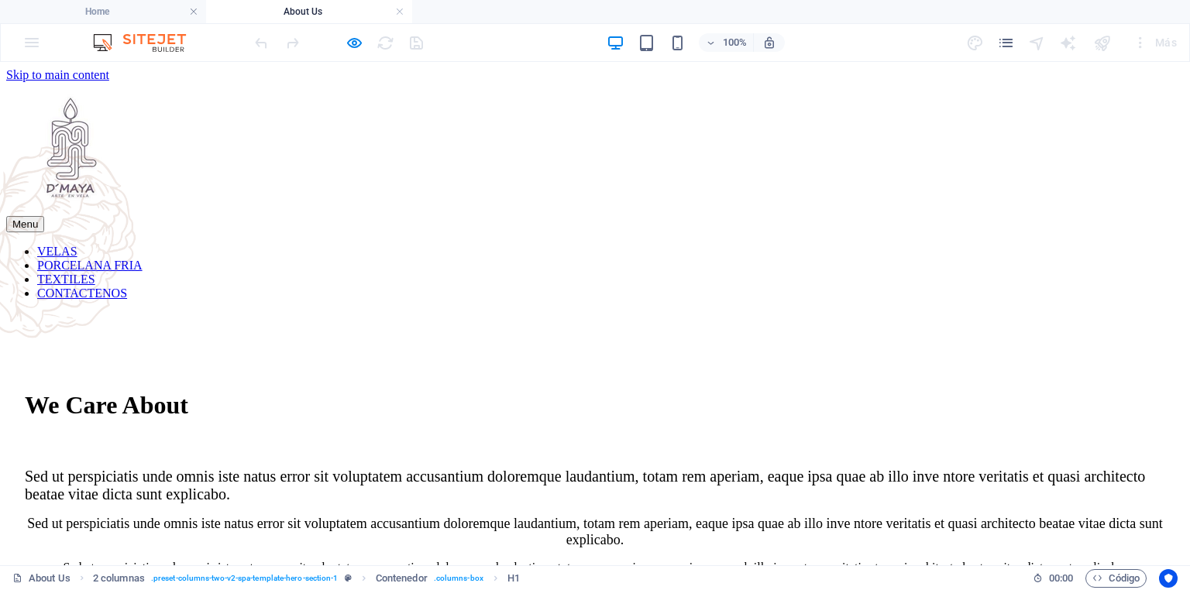
click at [211, 254] on nav "VELAS PORCELANA FRIA TEXTILES CONTACTENOS" at bounding box center [594, 273] width 1177 height 56
click at [400, 11] on link at bounding box center [399, 12] width 9 height 15
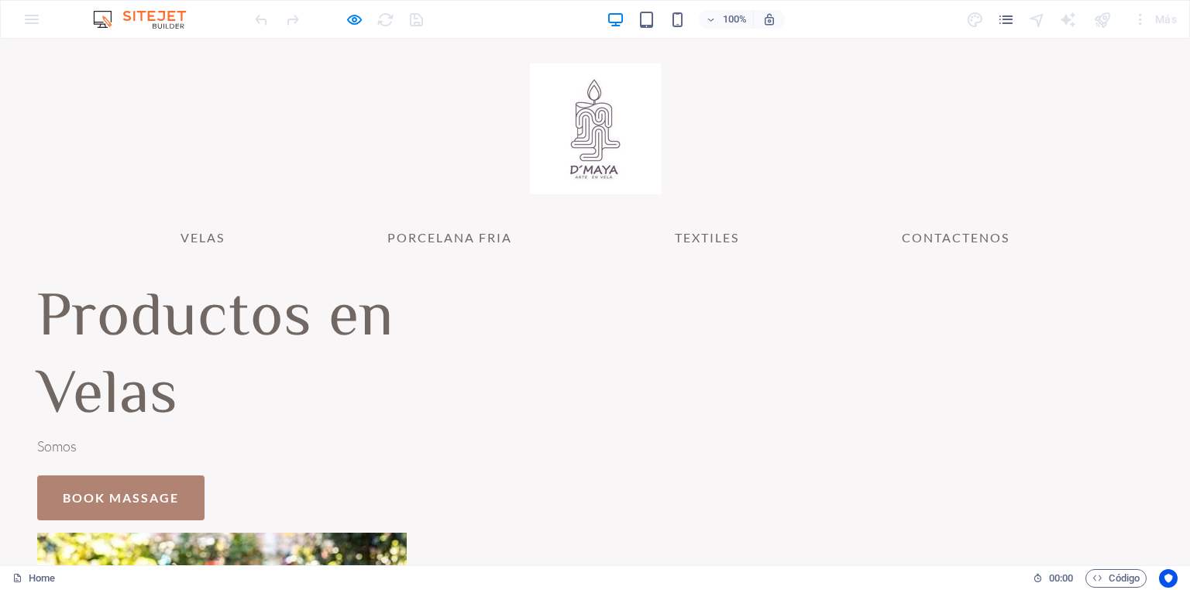
click at [198, 444] on p "Somos" at bounding box center [260, 446] width 446 height 21
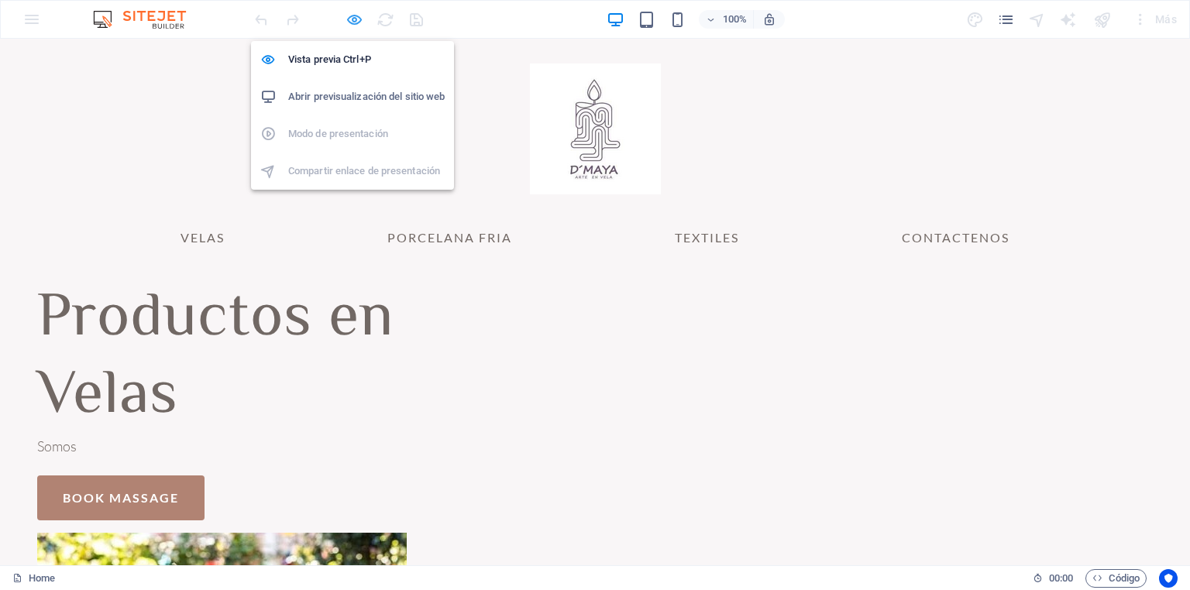
click at [355, 20] on icon "button" at bounding box center [354, 20] width 18 height 18
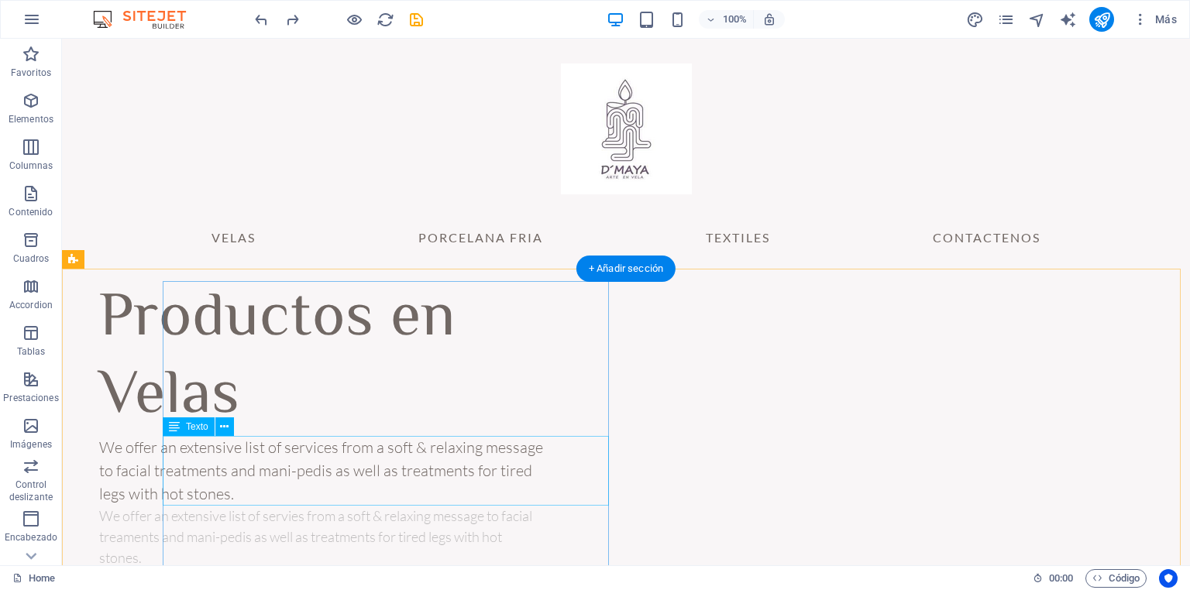
click at [344, 490] on div "We offer an extensive list of services from a soft & relaxing message to facial…" at bounding box center [322, 471] width 446 height 70
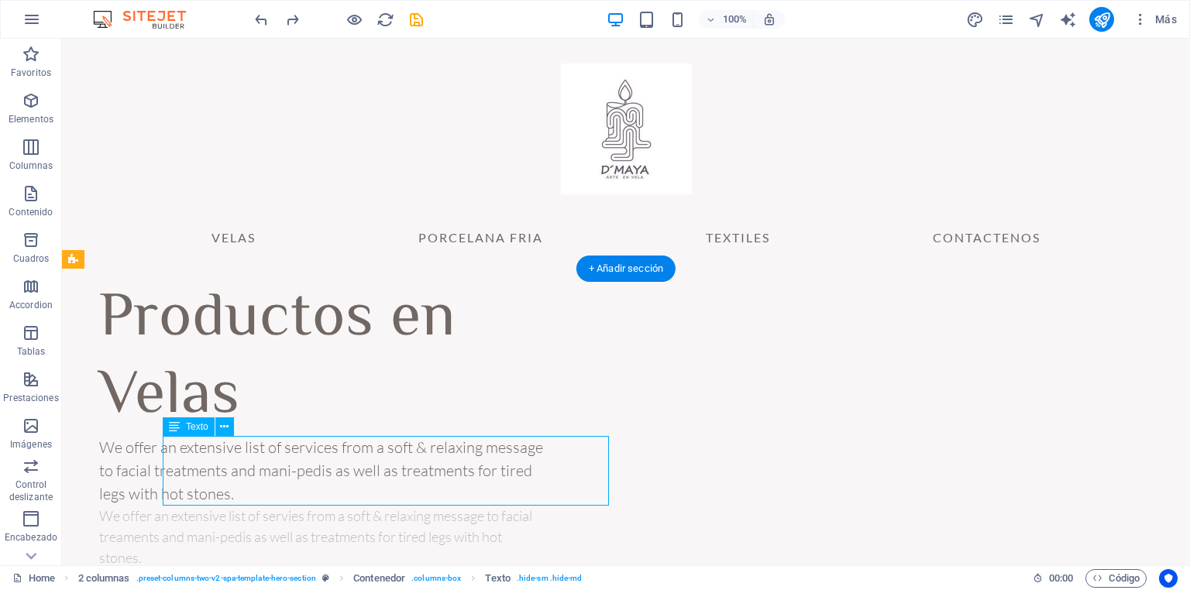
click at [344, 490] on div "We offer an extensive list of services from a soft & relaxing message to facial…" at bounding box center [322, 471] width 446 height 70
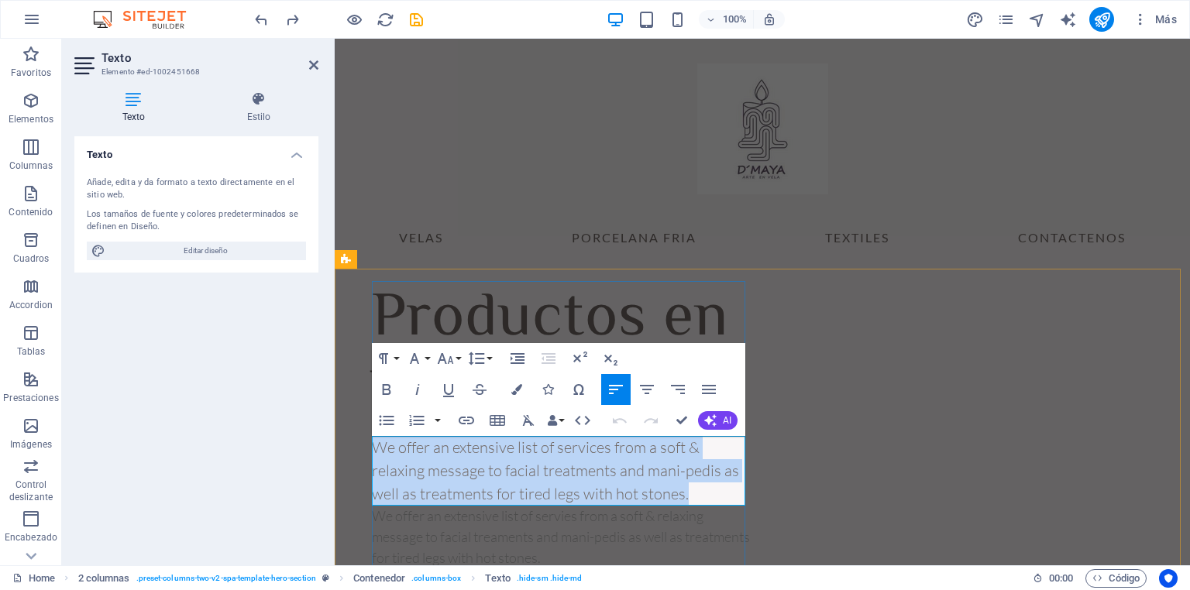
drag, startPoint x: 691, startPoint y: 498, endPoint x: 373, endPoint y: 453, distance: 320.8
click at [373, 453] on p "We offer an extensive list of services from a soft & relaxing message to facial…" at bounding box center [561, 471] width 378 height 70
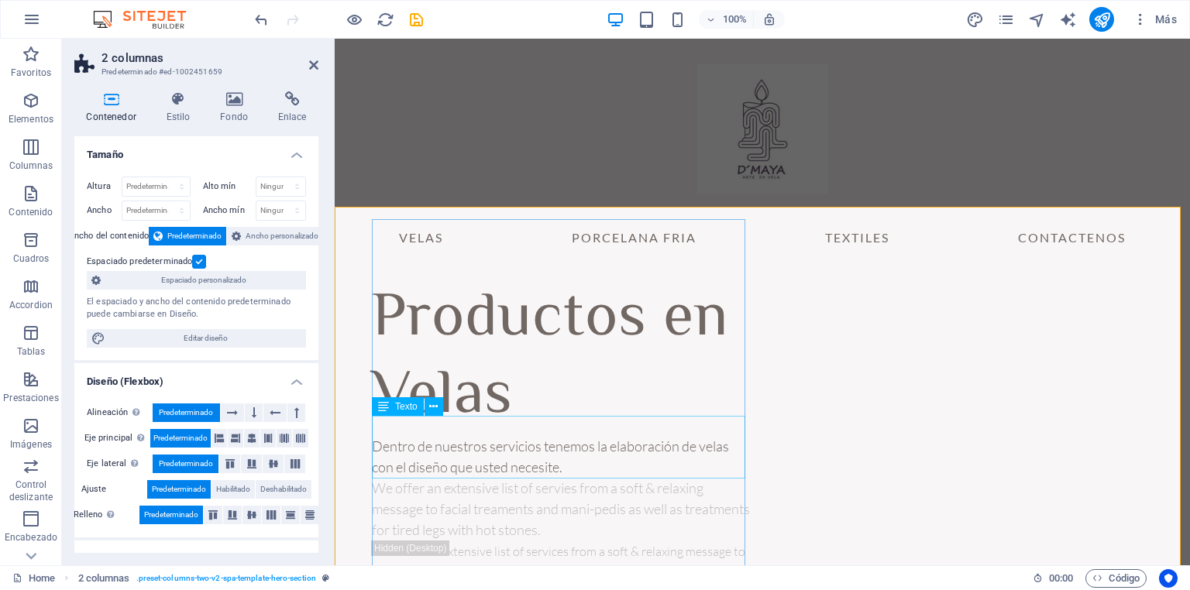
scroll to position [124, 0]
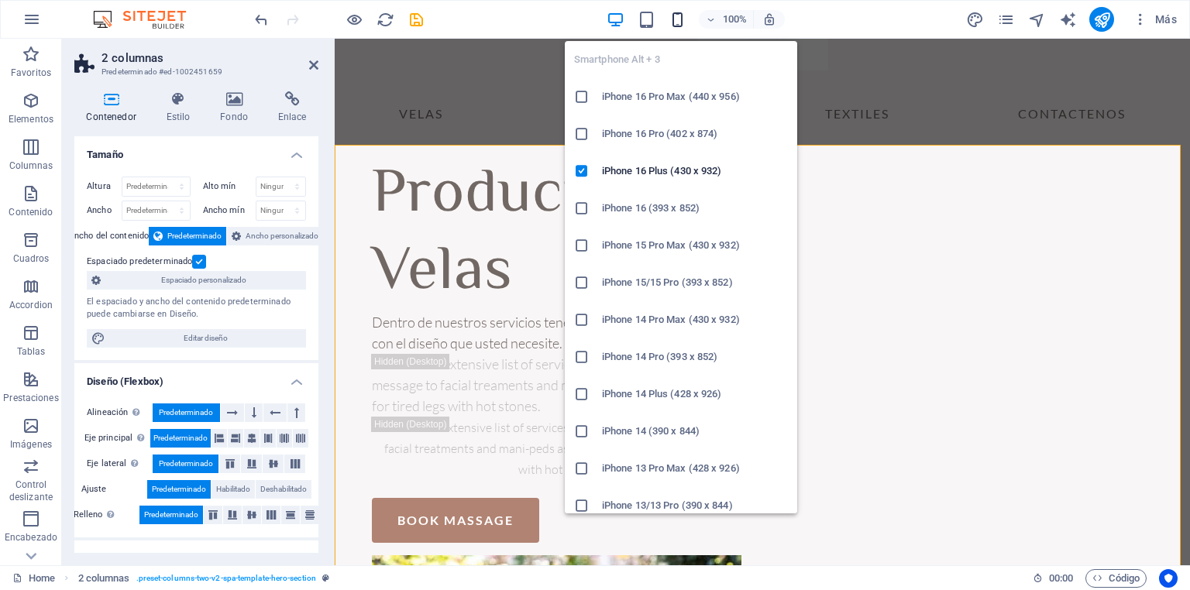
click at [675, 19] on icon "button" at bounding box center [677, 20] width 18 height 18
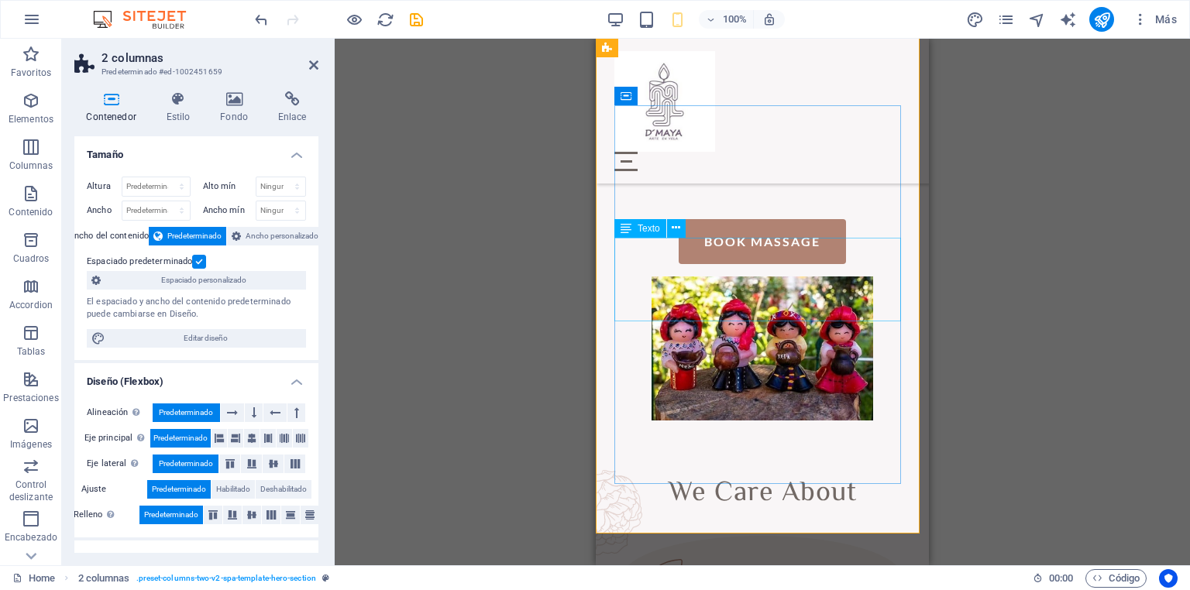
scroll to position [186, 0]
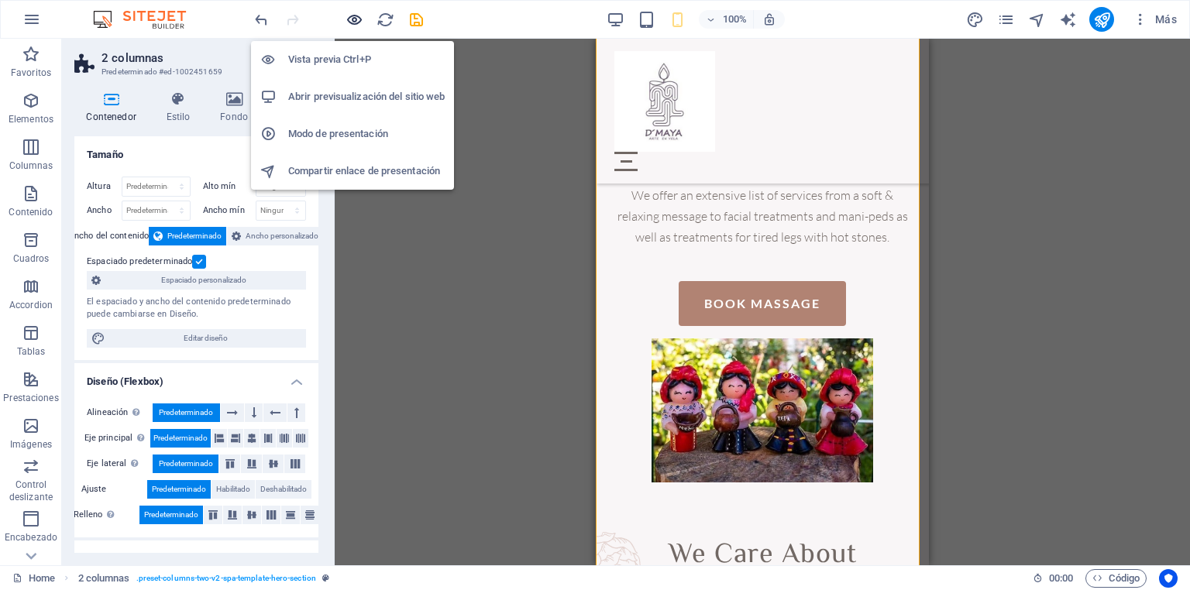
click at [354, 15] on icon "button" at bounding box center [354, 20] width 18 height 18
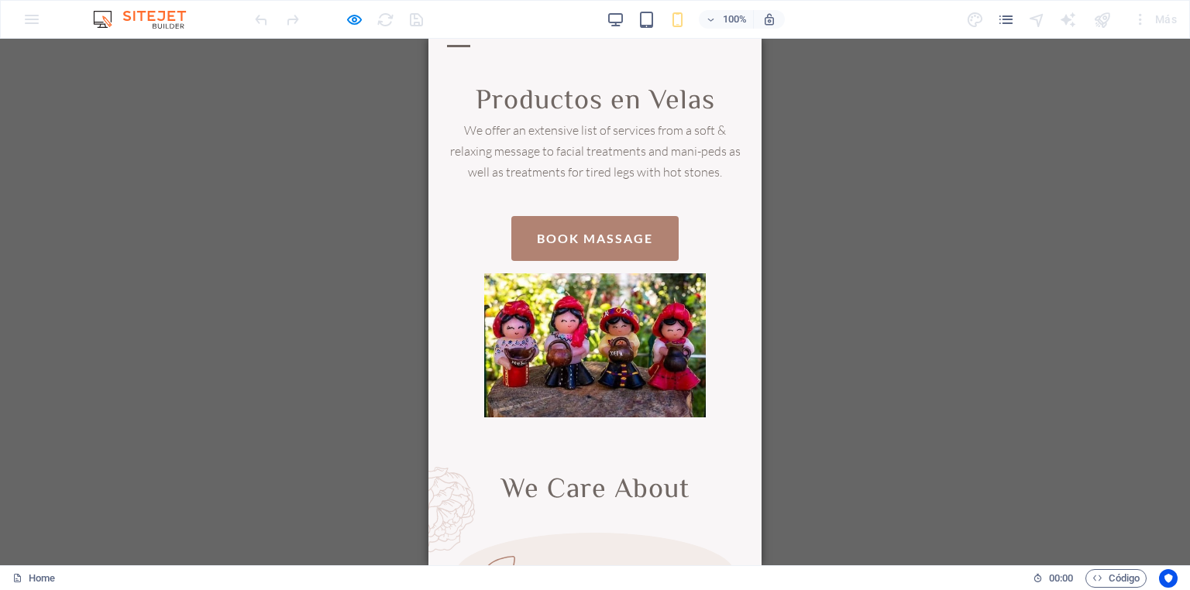
scroll to position [0, 0]
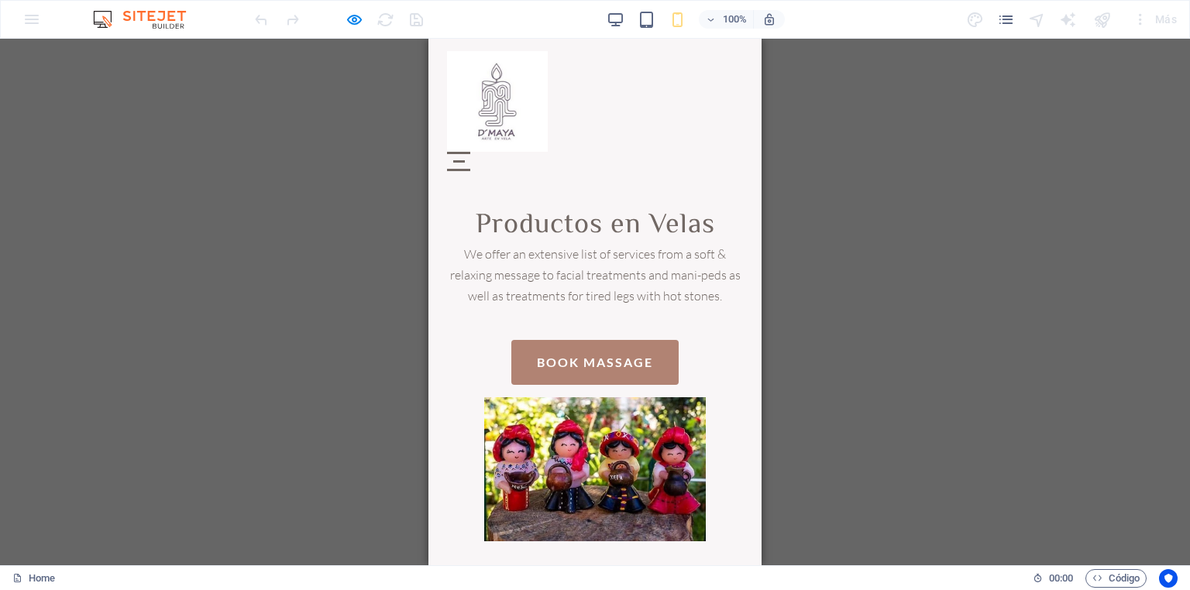
click at [470, 152] on div "Menu" at bounding box center [458, 161] width 23 height 19
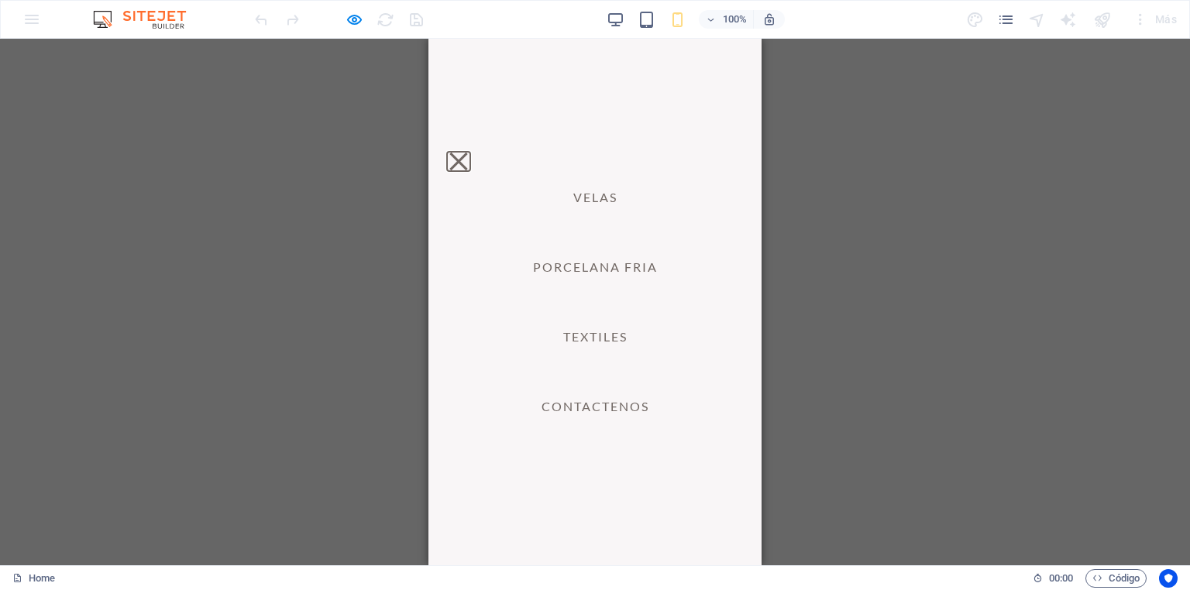
click at [467, 153] on button "Menu" at bounding box center [458, 162] width 18 height 18
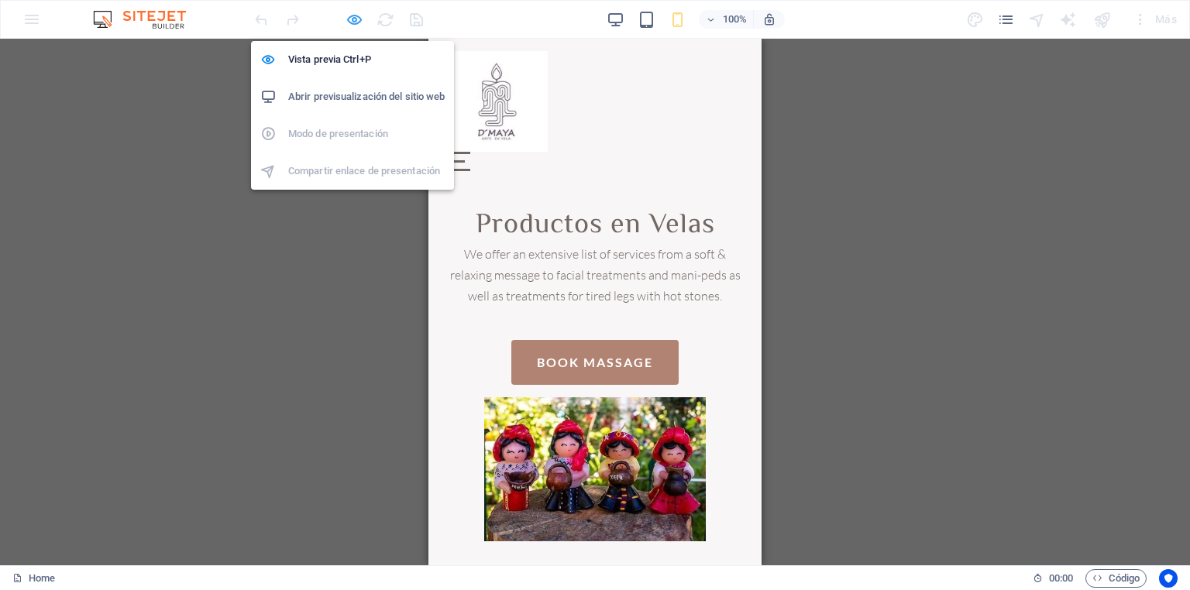
click at [353, 20] on icon "button" at bounding box center [354, 20] width 18 height 18
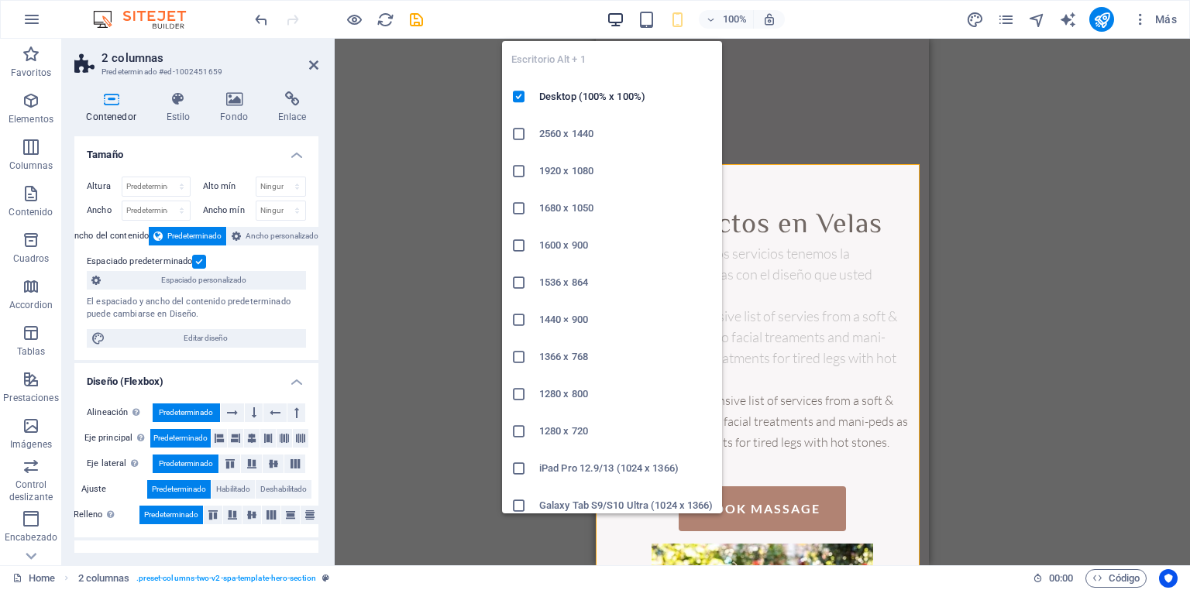
click at [620, 16] on icon "button" at bounding box center [616, 20] width 18 height 18
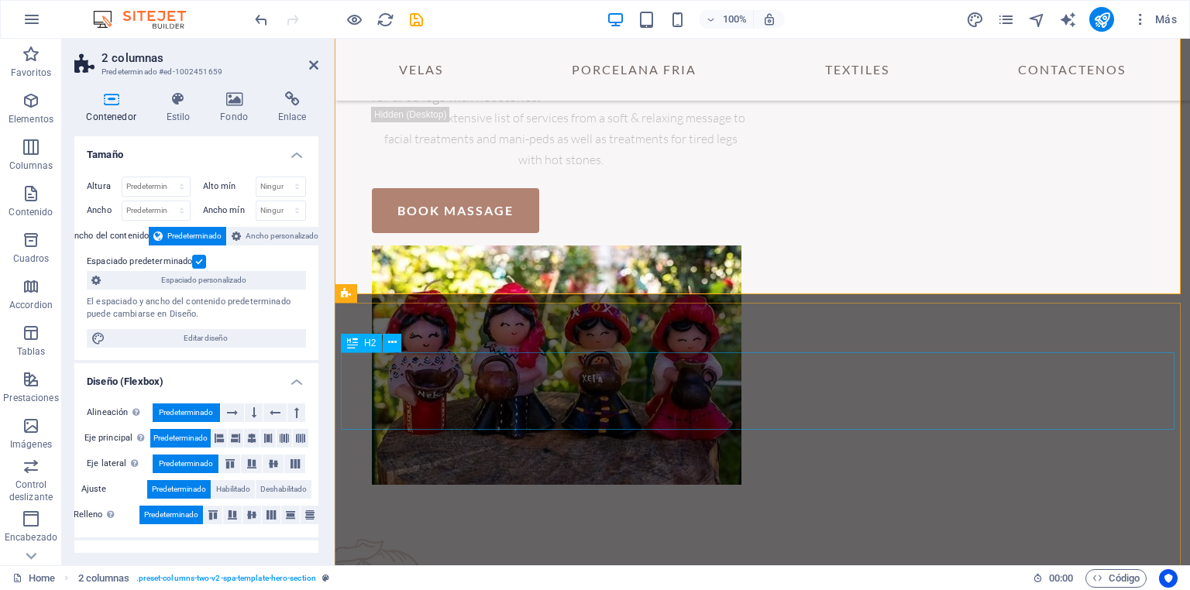
scroll to position [328, 0]
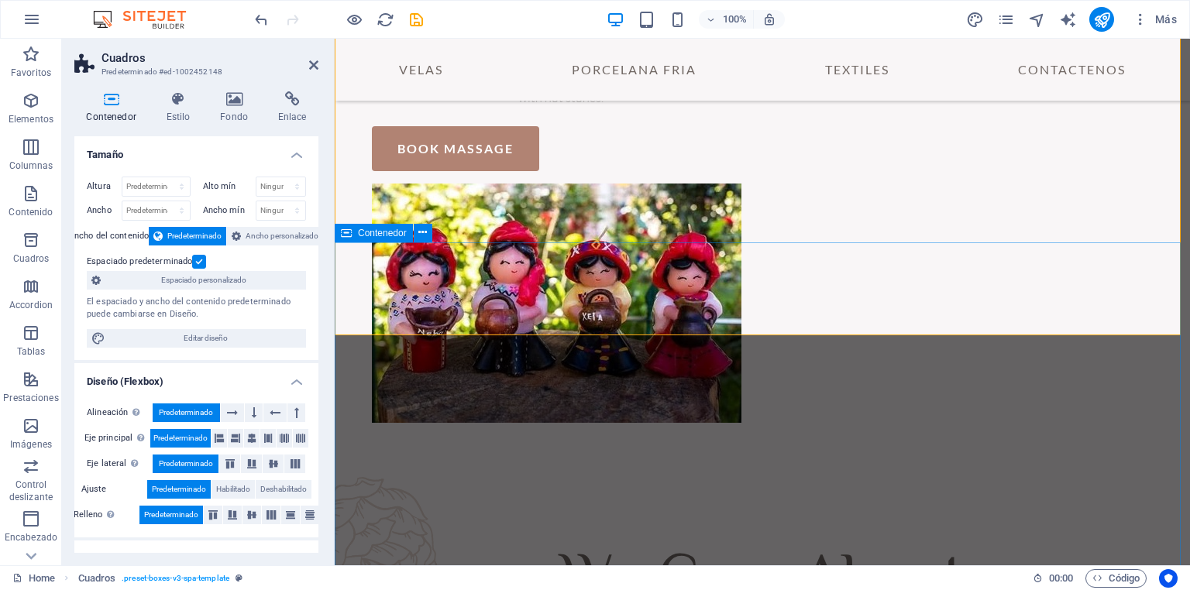
scroll to position [637, 0]
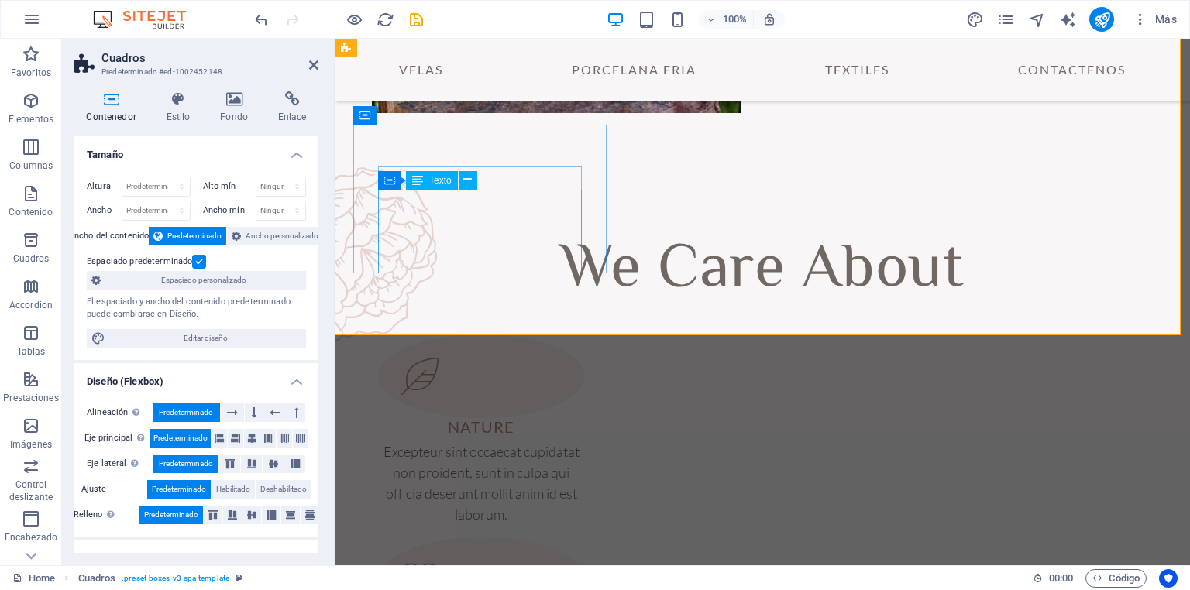
click at [471, 442] on div "Excepteur sint occaecat cupidatat non proident, sunt in culpa qui officia deser…" at bounding box center [481, 484] width 207 height 84
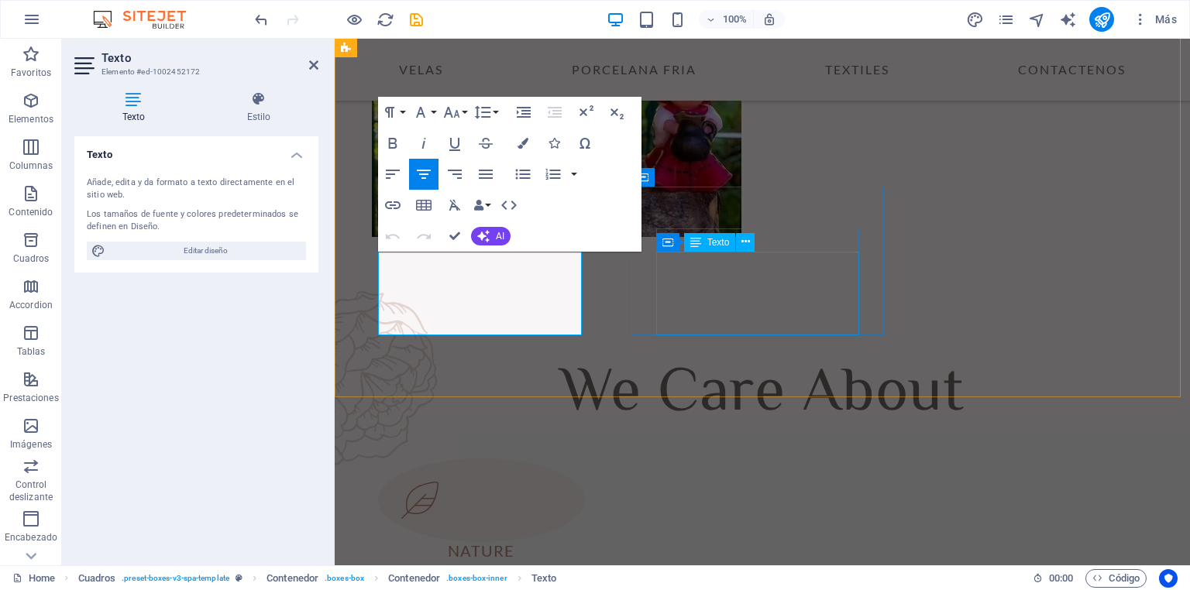
scroll to position [576, 0]
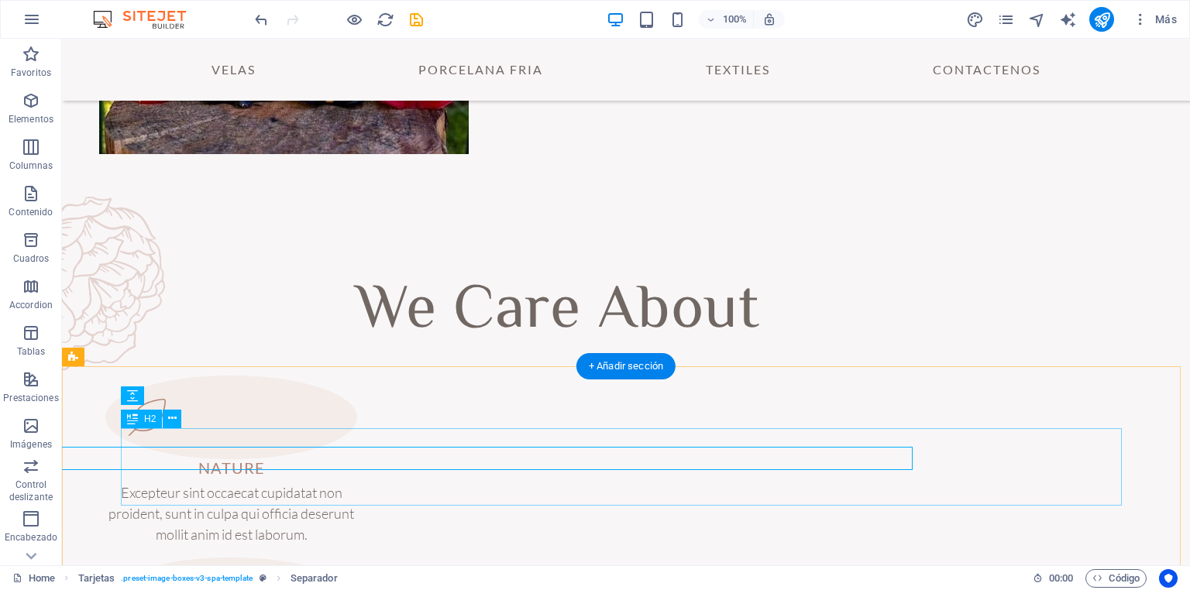
scroll to position [555, 0]
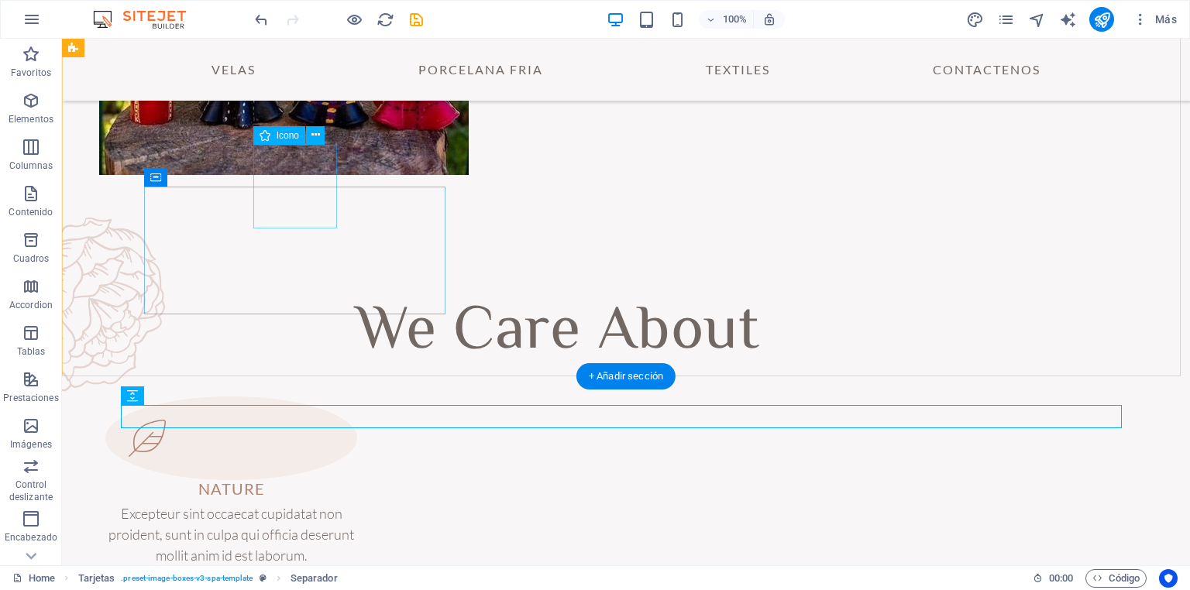
click at [285, 397] on figure at bounding box center [231, 439] width 252 height 84
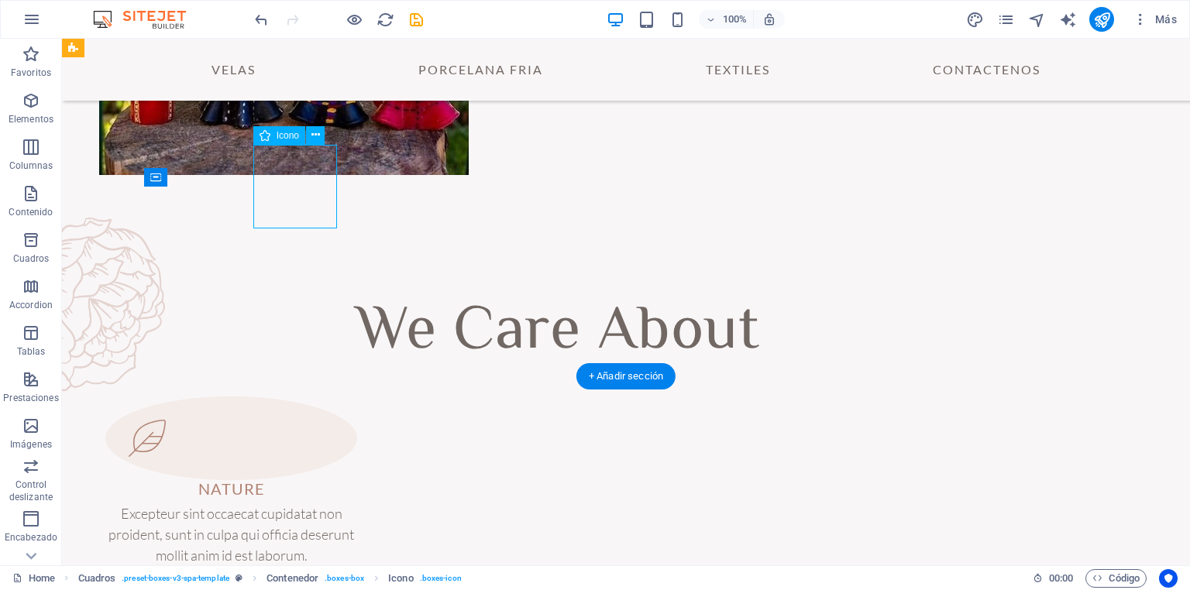
click at [285, 397] on figure at bounding box center [231, 439] width 252 height 84
select select "xMidYMid"
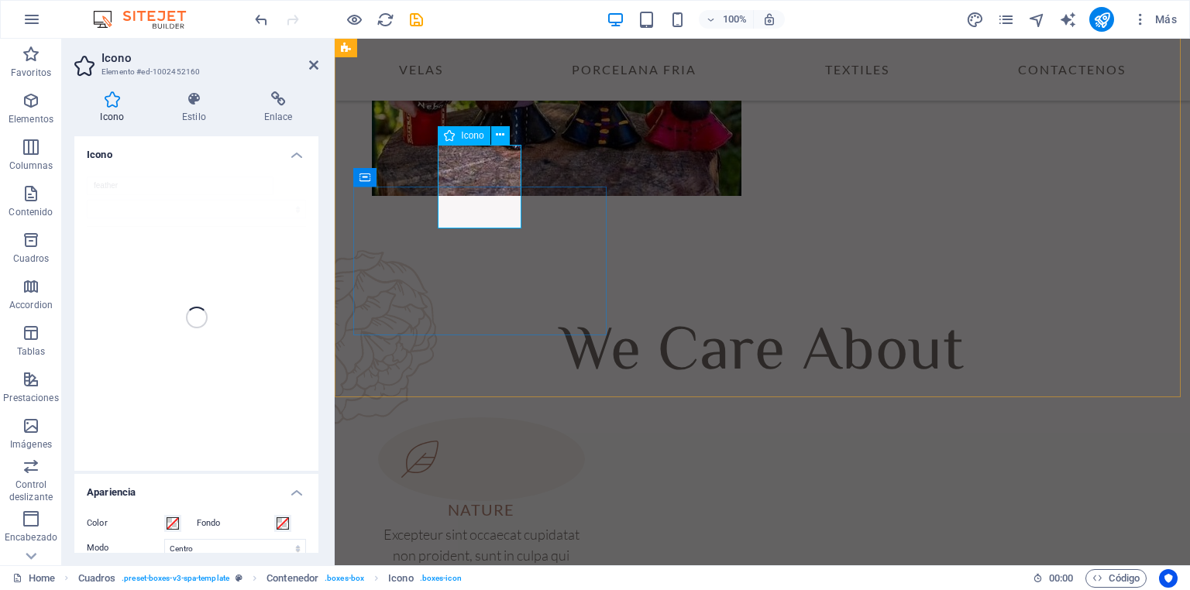
scroll to position [576, 0]
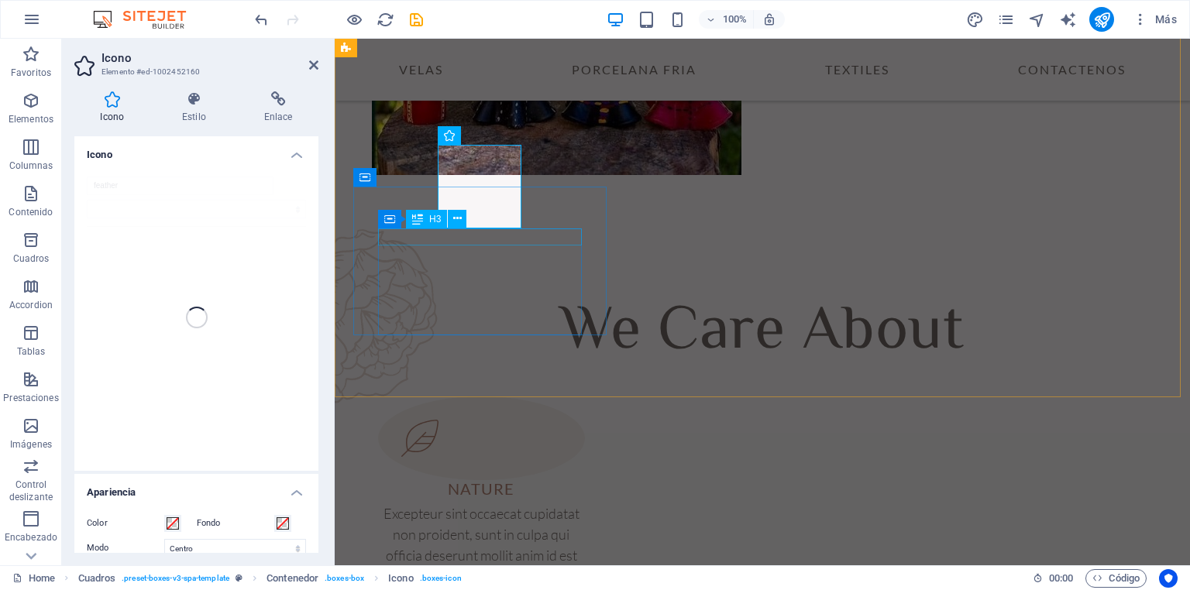
click at [496, 480] on div "NATURE" at bounding box center [481, 488] width 207 height 17
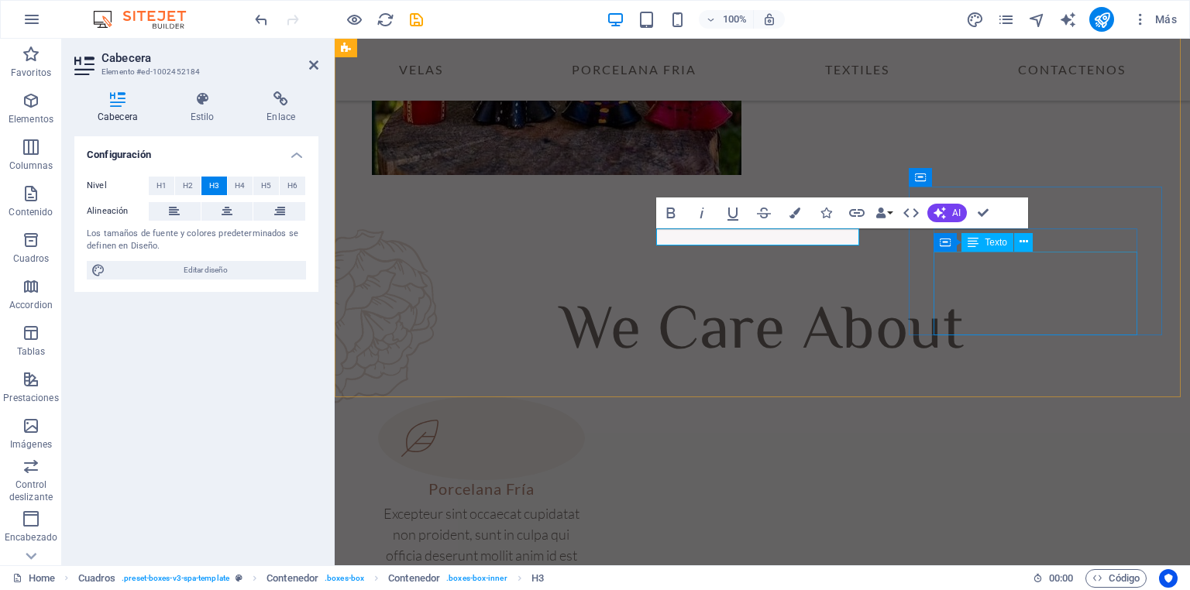
click at [1042, 242] on div "Contenedor Texto" at bounding box center [987, 242] width 109 height 19
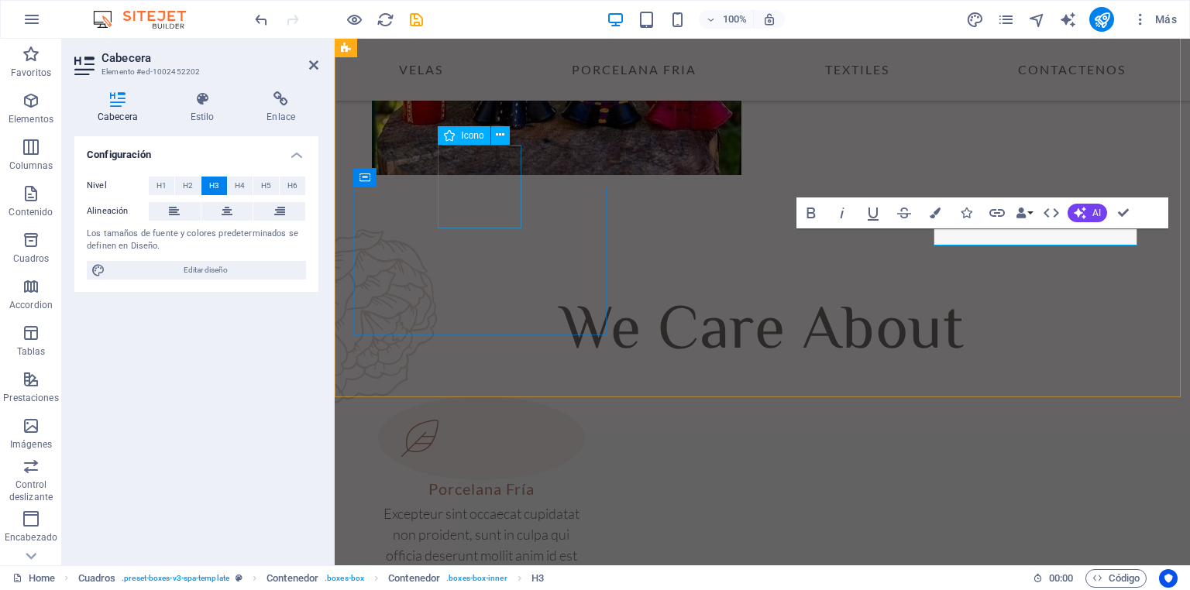
click at [489, 397] on figure at bounding box center [481, 439] width 207 height 84
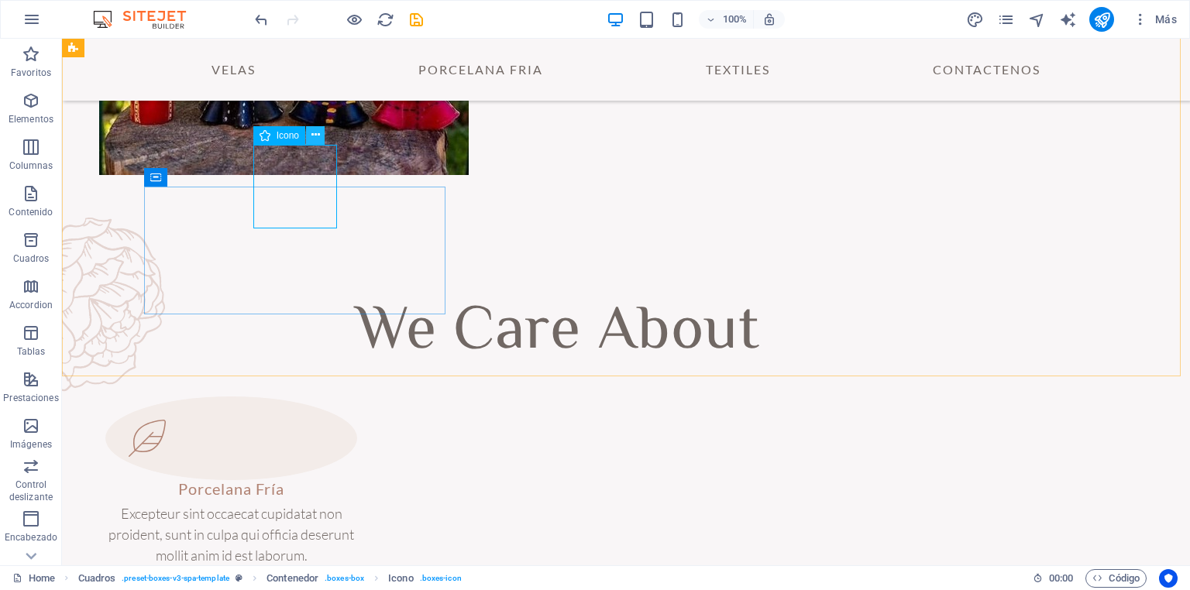
click at [314, 132] on icon at bounding box center [315, 135] width 9 height 16
click at [312, 137] on icon at bounding box center [315, 135] width 9 height 16
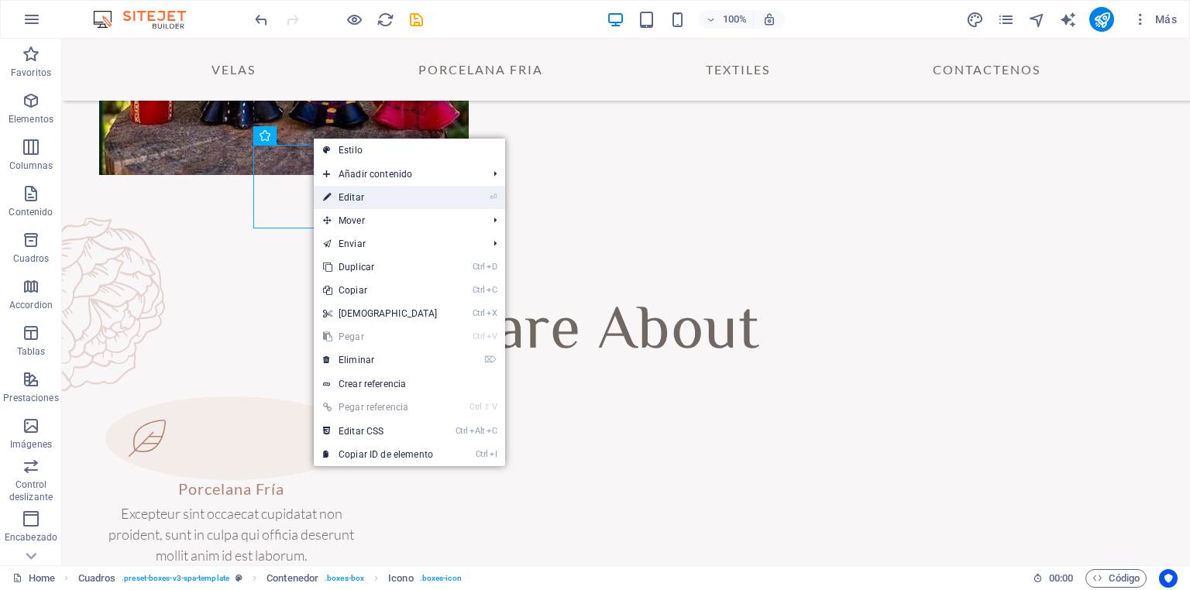
click at [373, 201] on link "⏎ Editar" at bounding box center [380, 197] width 133 height 23
select select "xMidYMid"
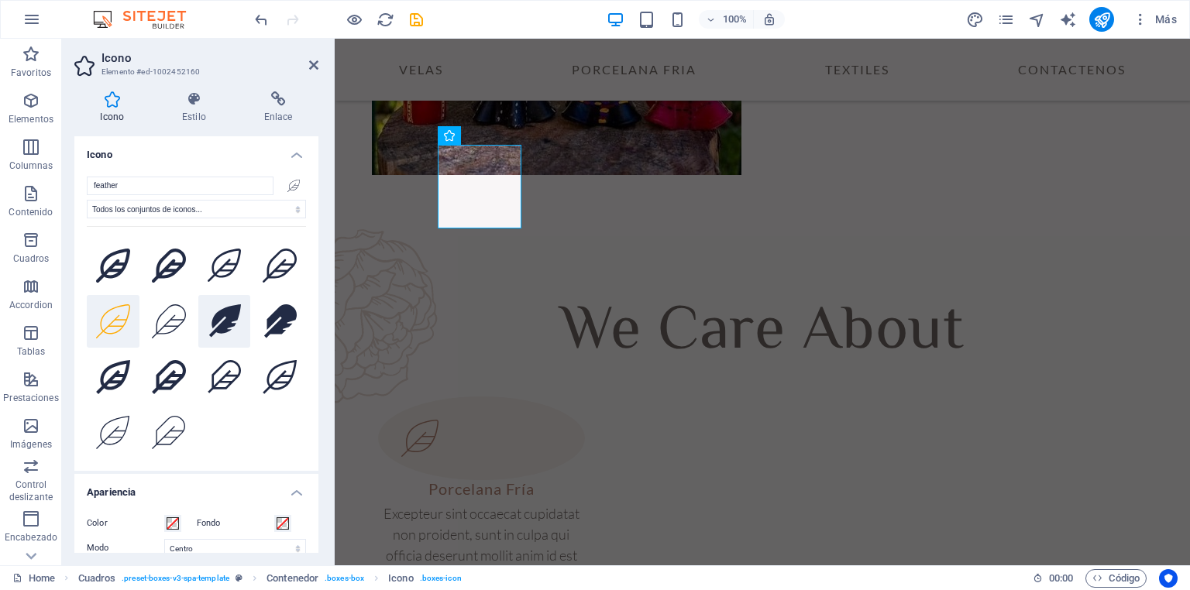
scroll to position [0, 0]
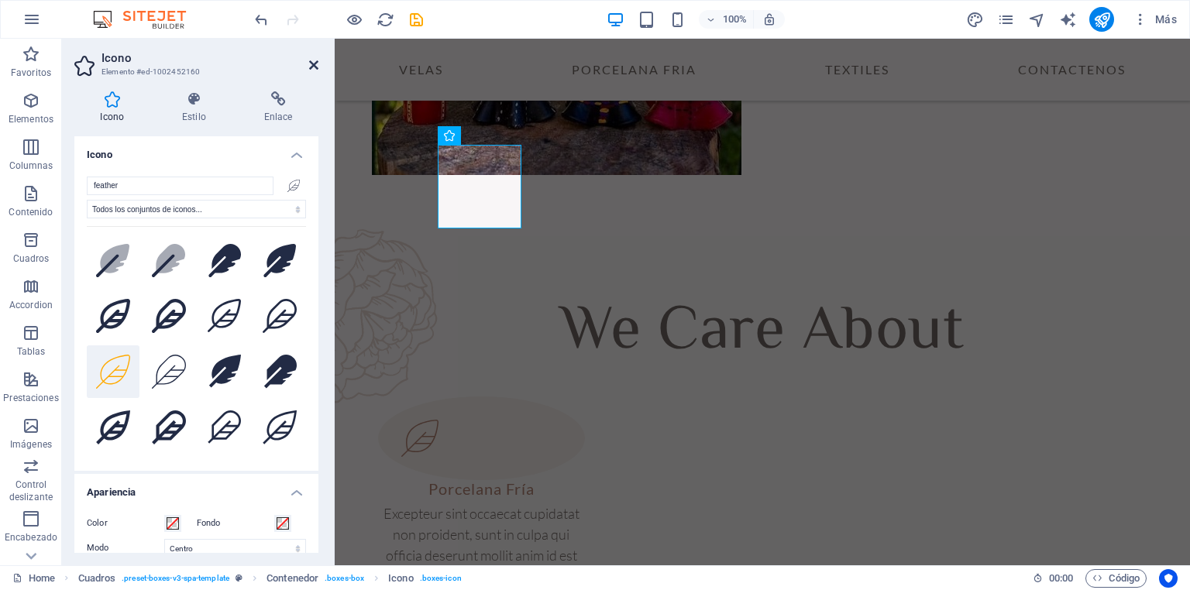
click at [315, 62] on icon at bounding box center [313, 65] width 9 height 12
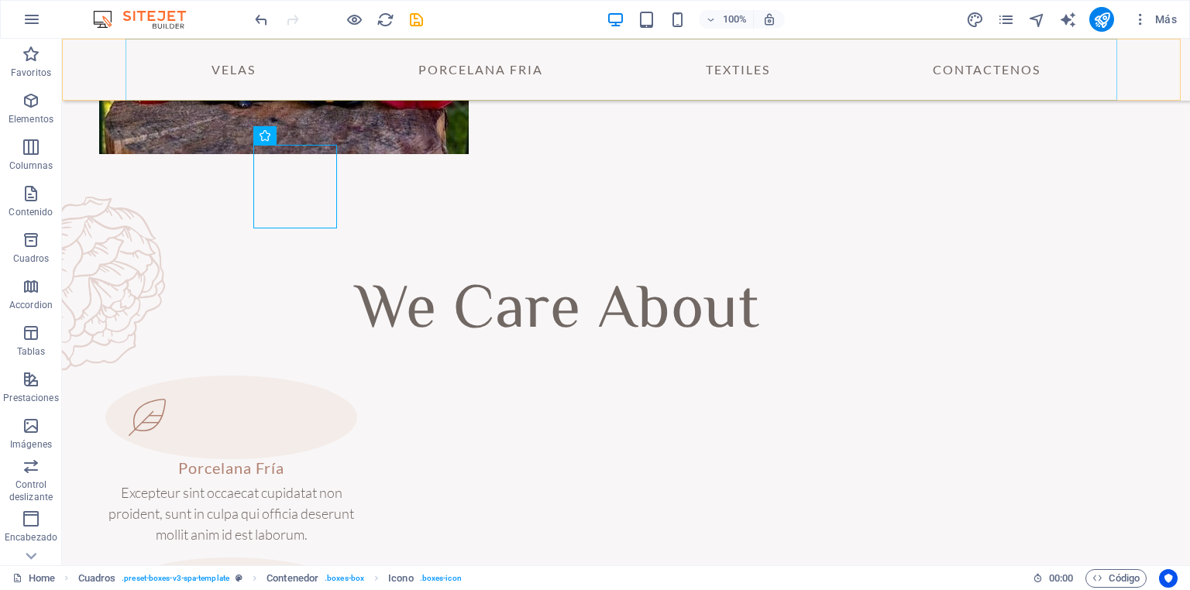
scroll to position [555, 0]
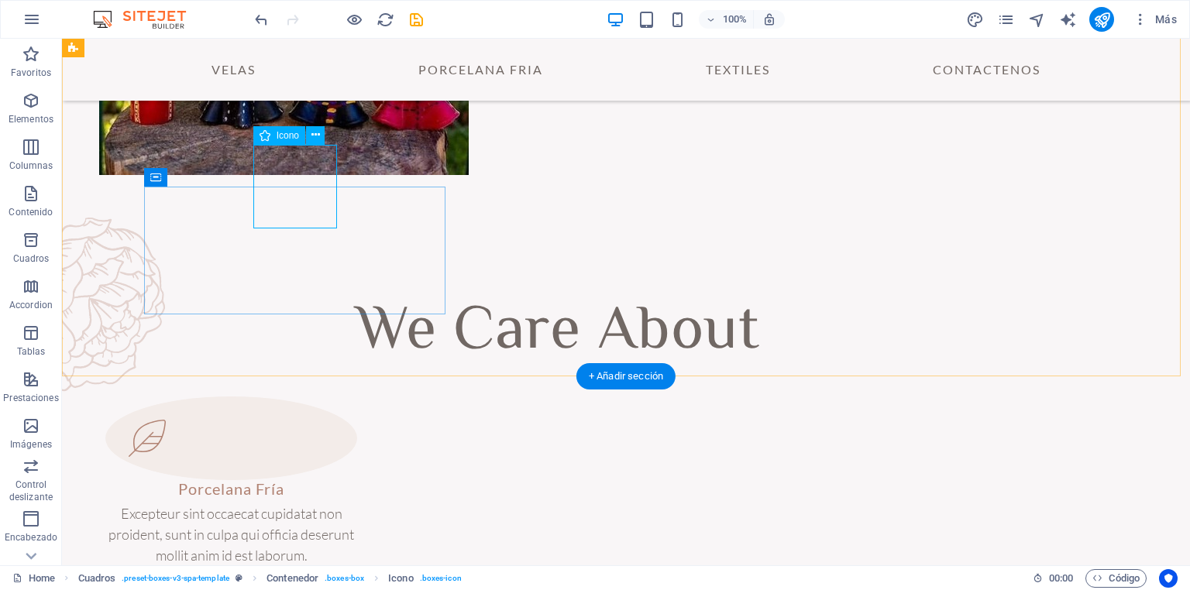
click at [304, 397] on figure at bounding box center [231, 439] width 252 height 84
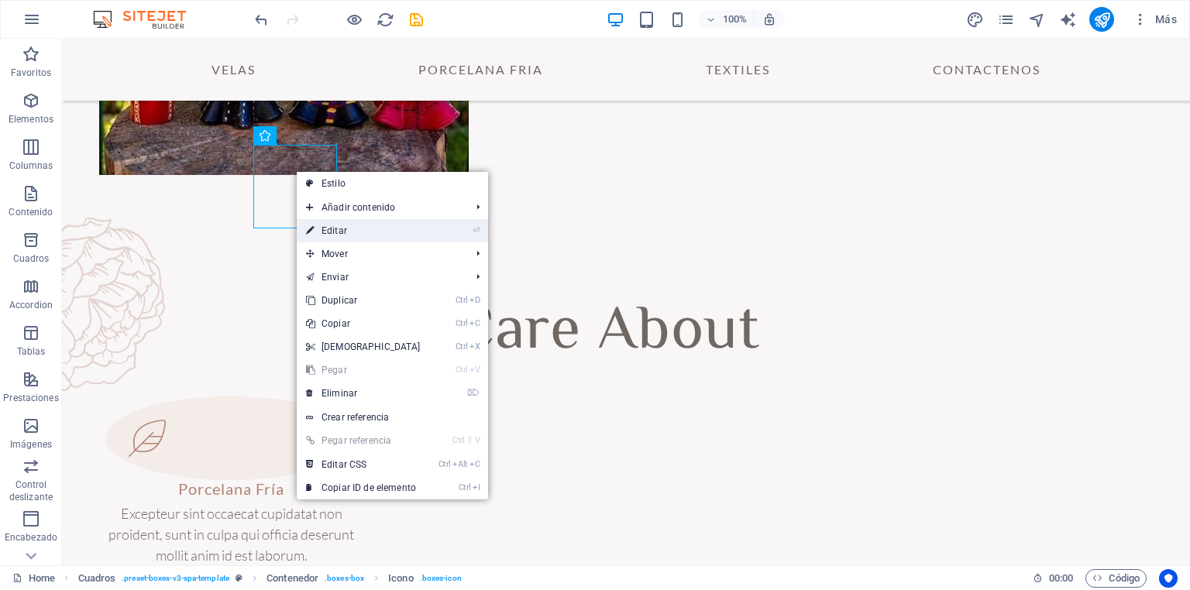
click at [356, 229] on link "⏎ Editar" at bounding box center [363, 230] width 133 height 23
select select "xMidYMid"
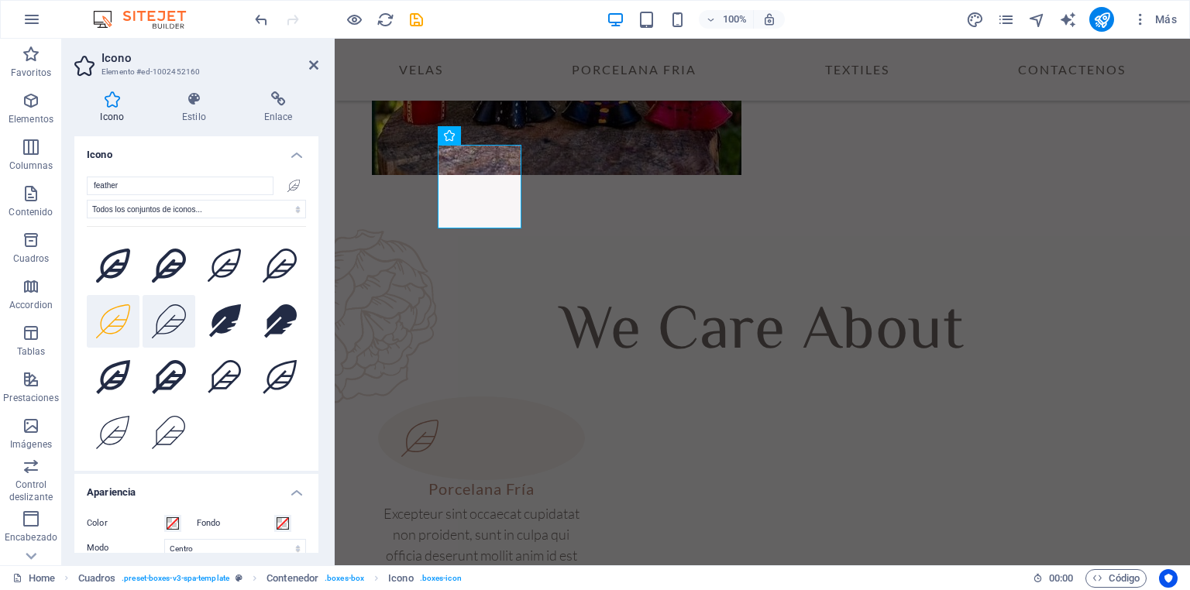
scroll to position [0, 0]
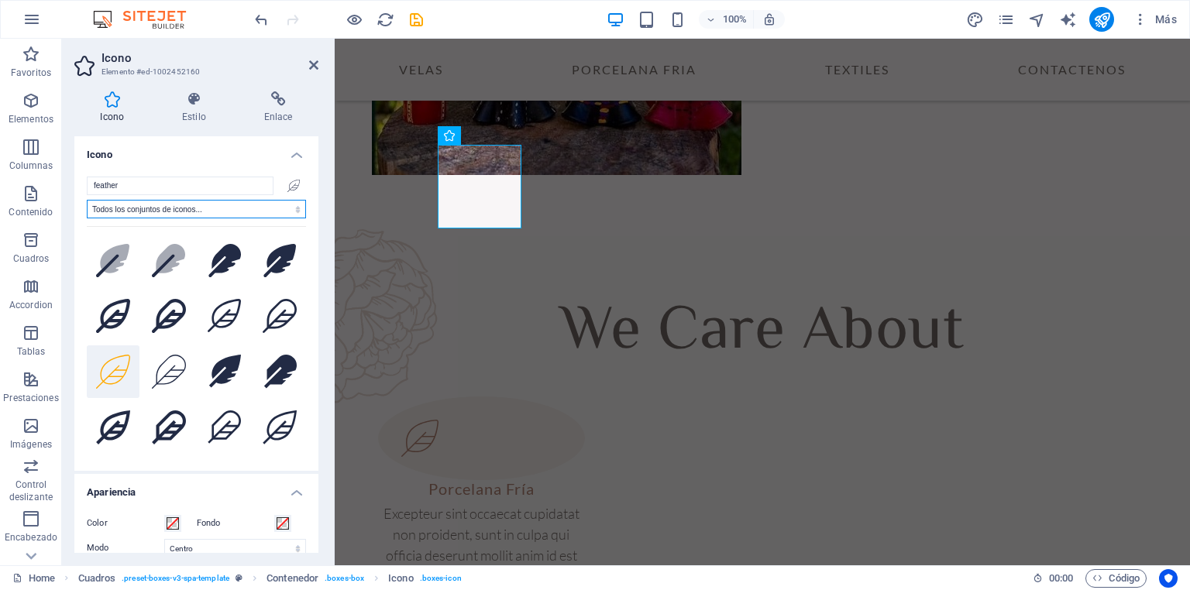
click at [216, 208] on select "Todos los conjuntos de iconos... IcoFont Ionicons FontAwesome Brands FontAwesom…" at bounding box center [196, 209] width 219 height 19
click at [215, 153] on h4 "Icono" at bounding box center [196, 150] width 244 height 28
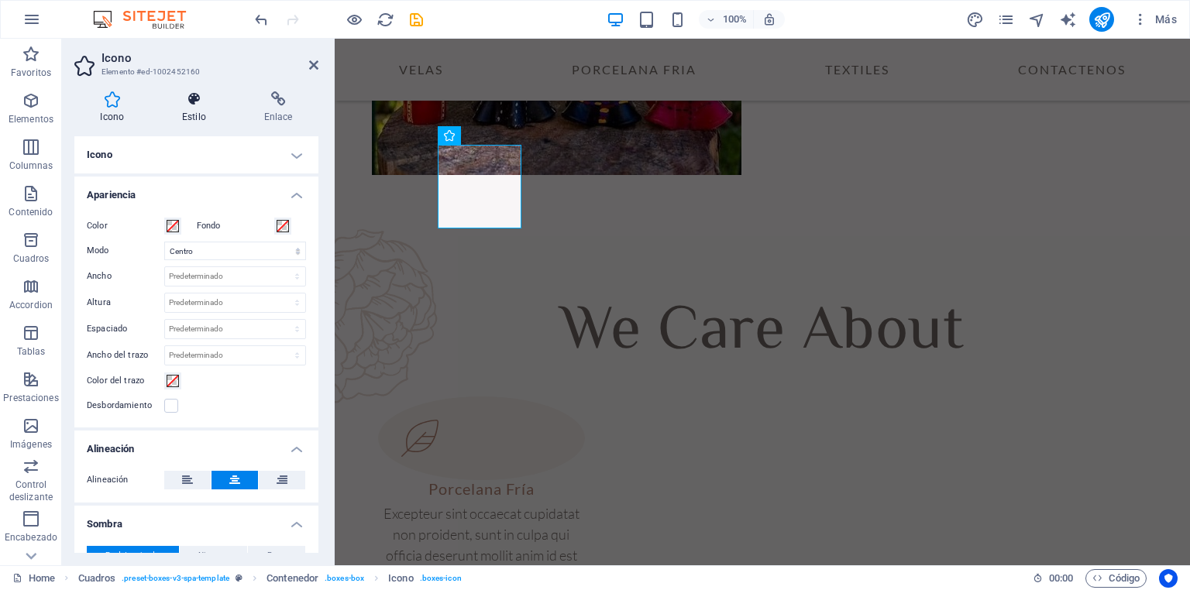
click at [194, 108] on h4 "Estilo" at bounding box center [197, 107] width 82 height 33
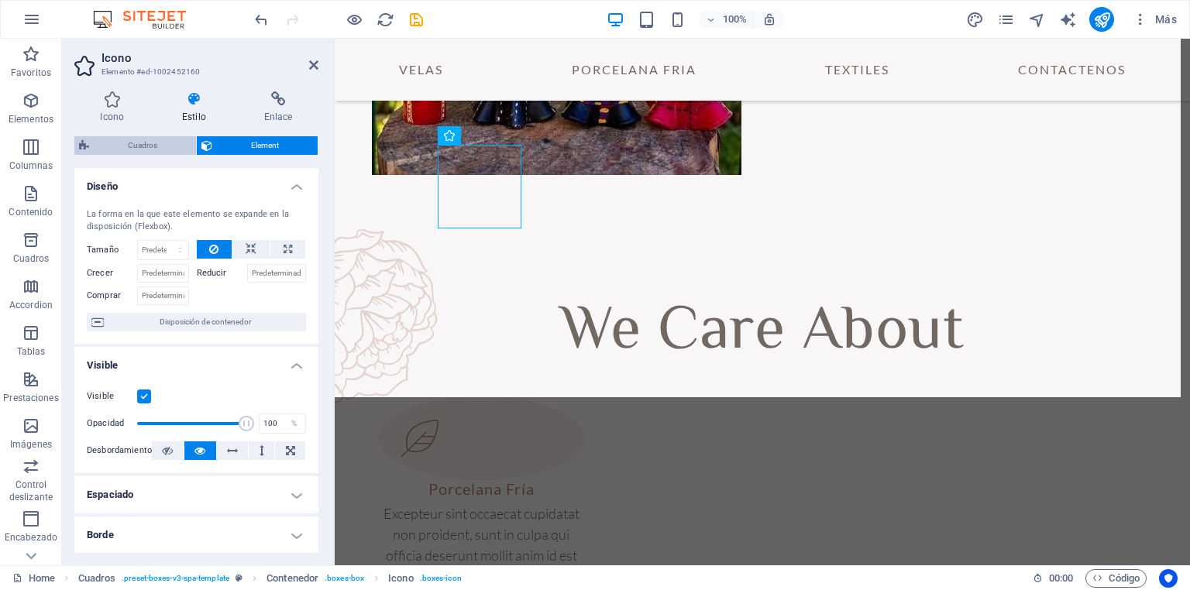
click at [148, 143] on span "Cuadros" at bounding box center [143, 145] width 98 height 19
select select "rem"
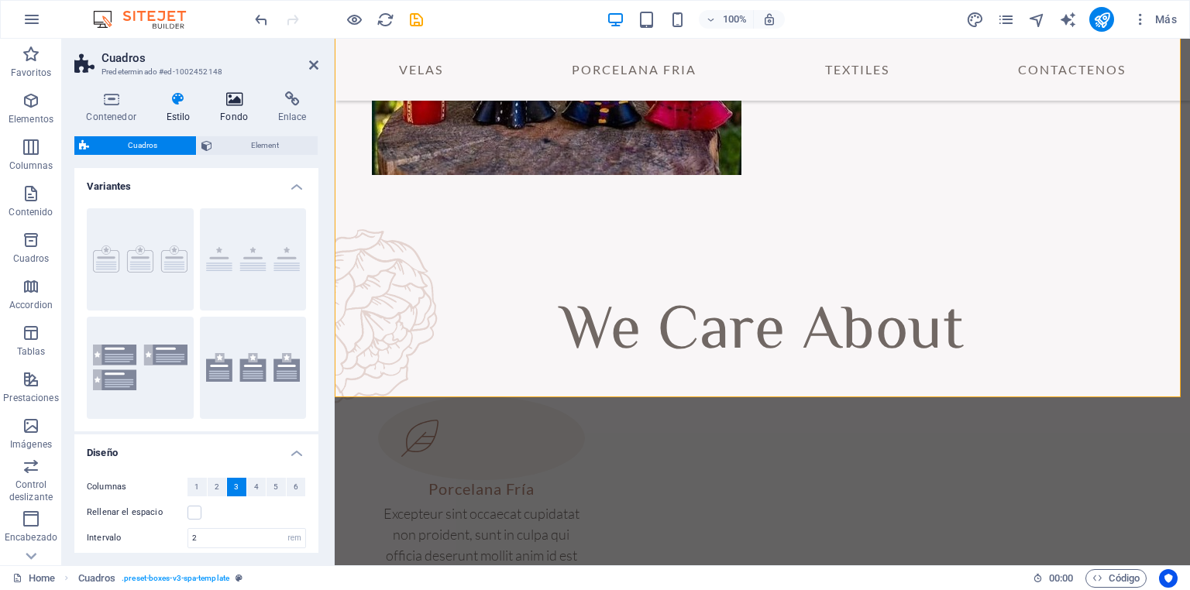
click at [237, 102] on icon at bounding box center [234, 98] width 52 height 15
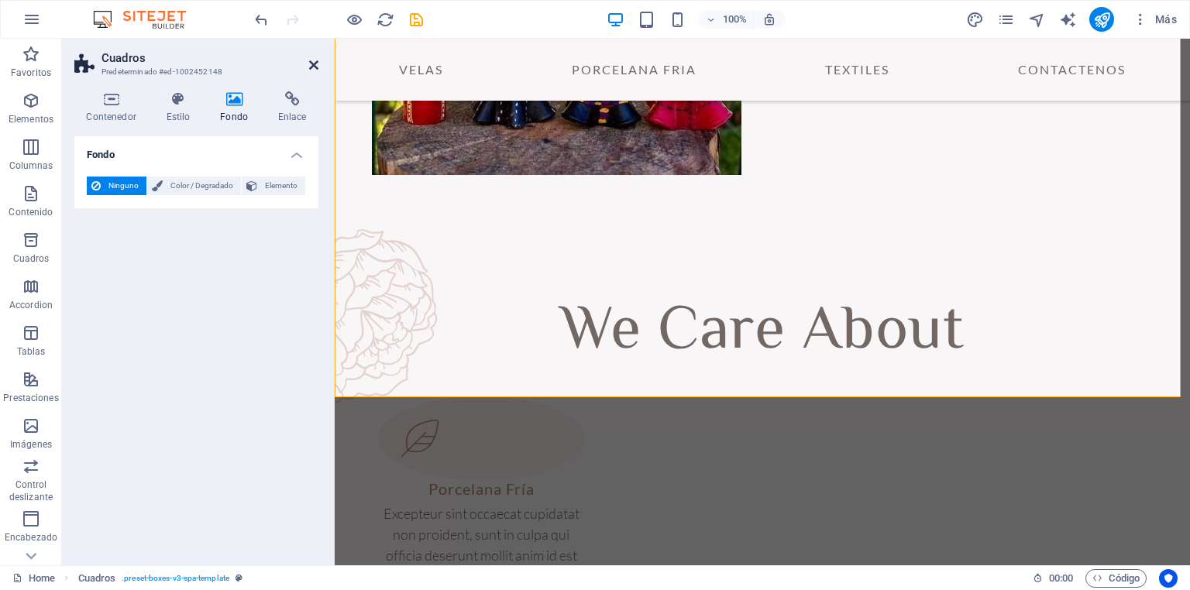
click at [313, 70] on icon at bounding box center [313, 65] width 9 height 12
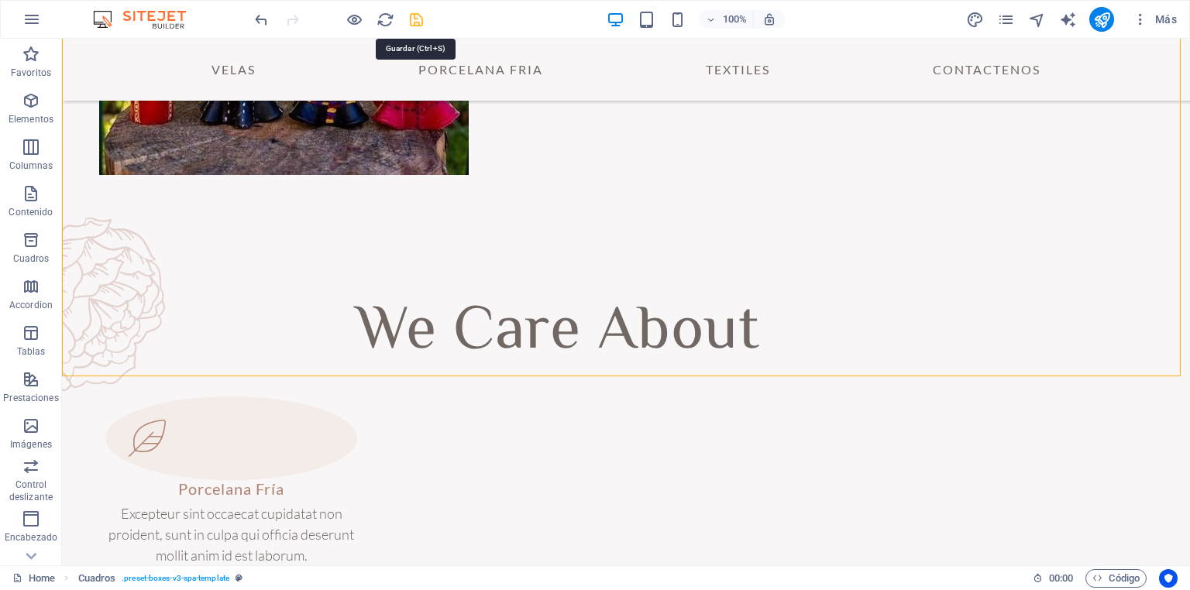
click at [418, 21] on icon "save" at bounding box center [416, 20] width 18 height 18
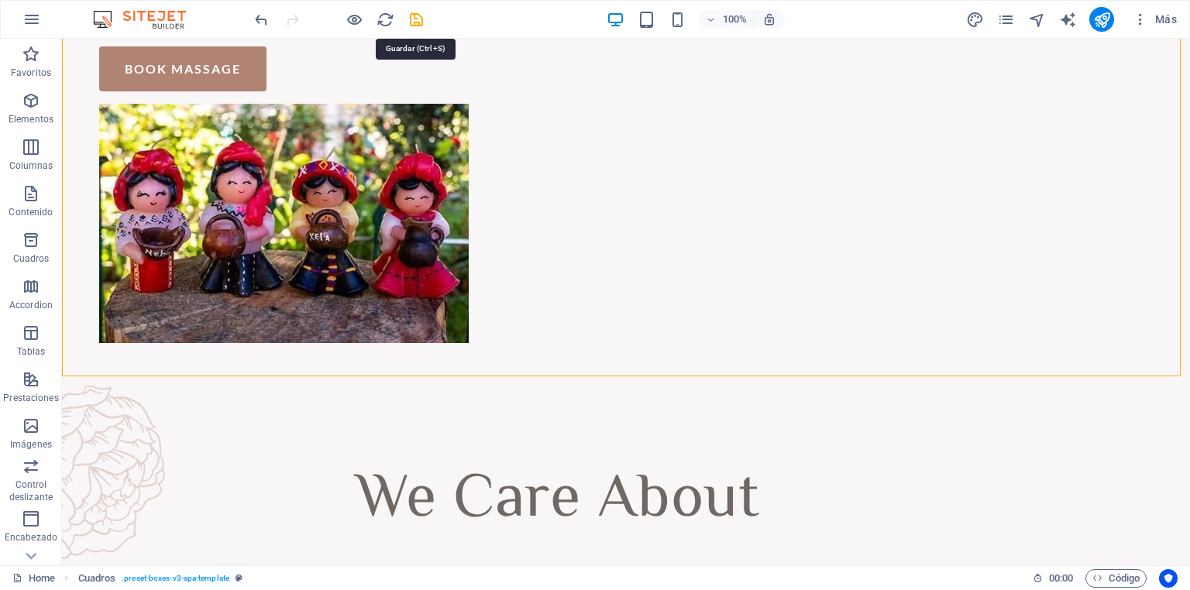
checkbox input "false"
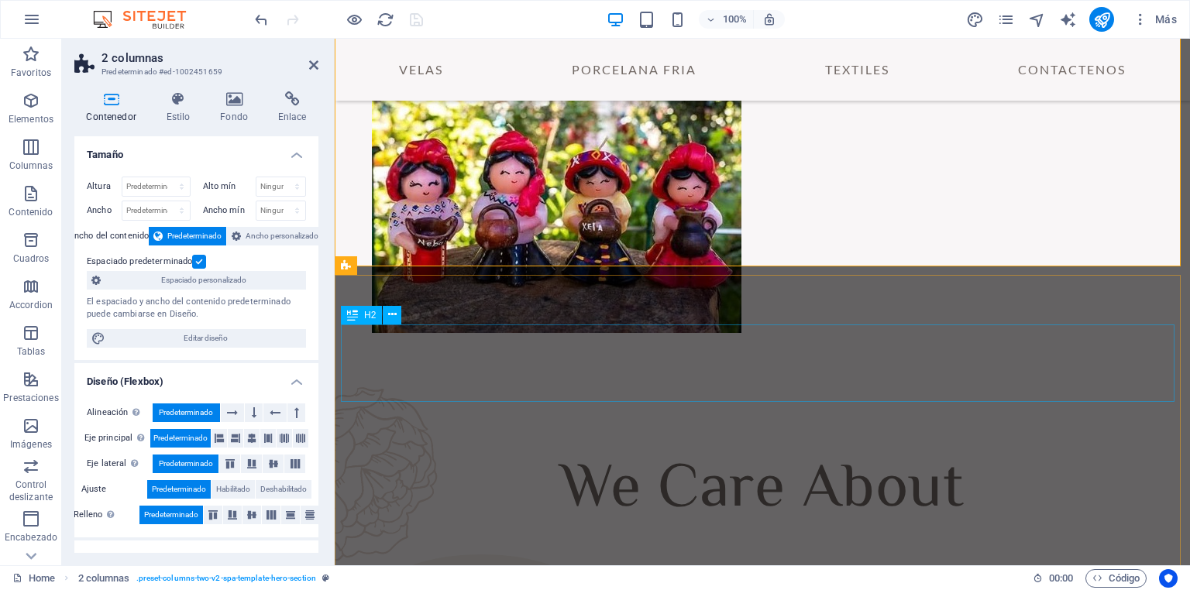
scroll to position [232, 0]
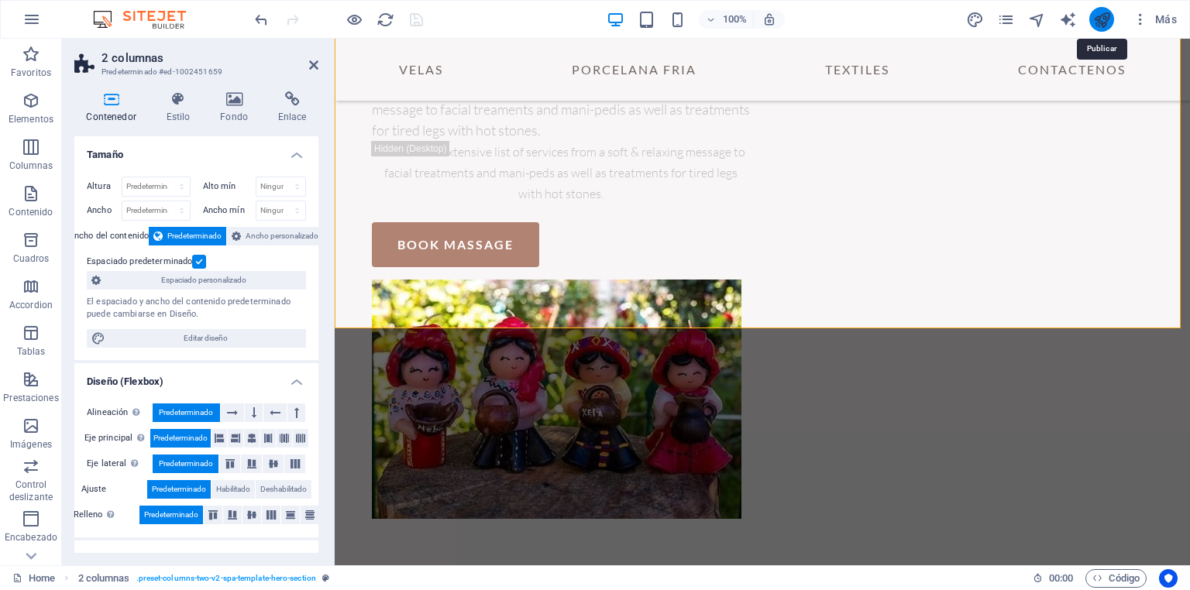
click at [1106, 22] on icon "publish" at bounding box center [1102, 20] width 18 height 18
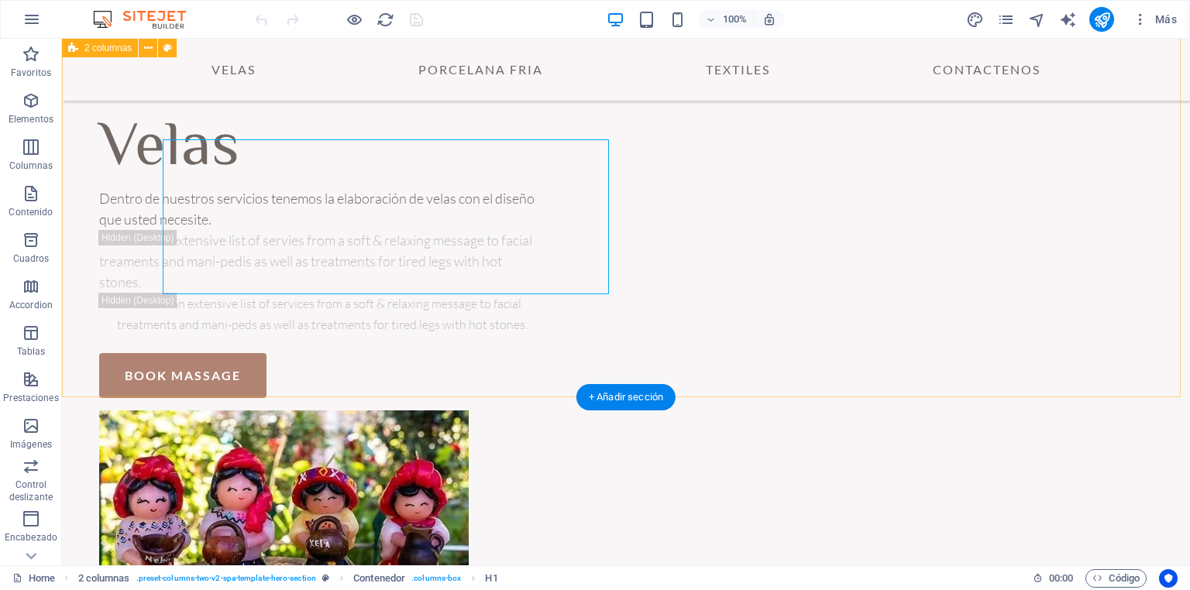
scroll to position [266, 0]
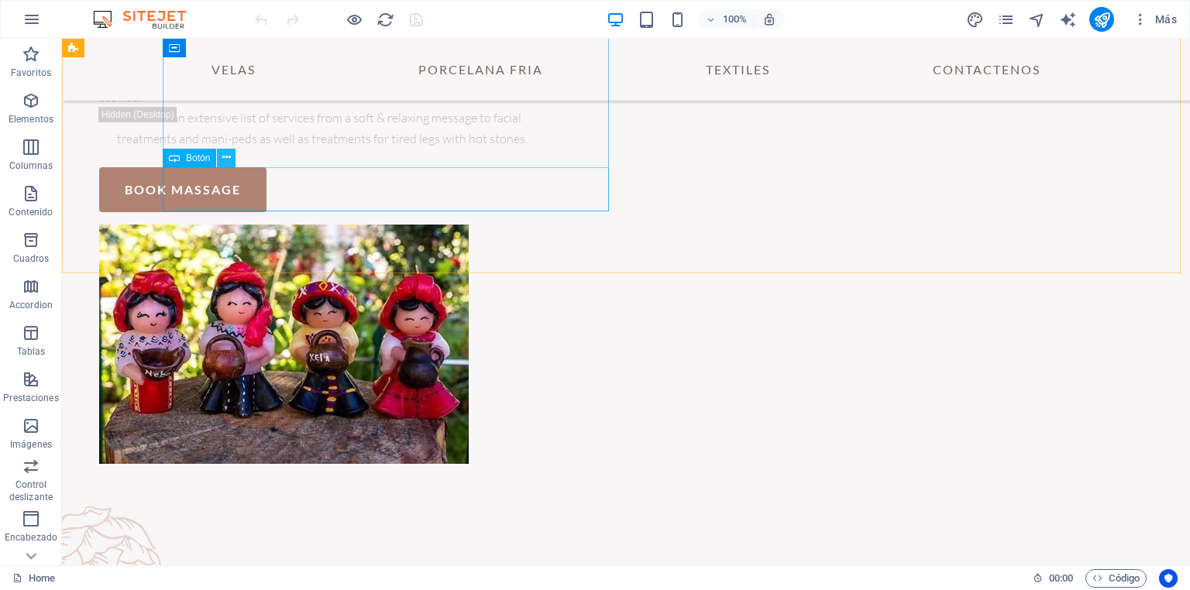
click at [226, 161] on icon at bounding box center [226, 157] width 9 height 16
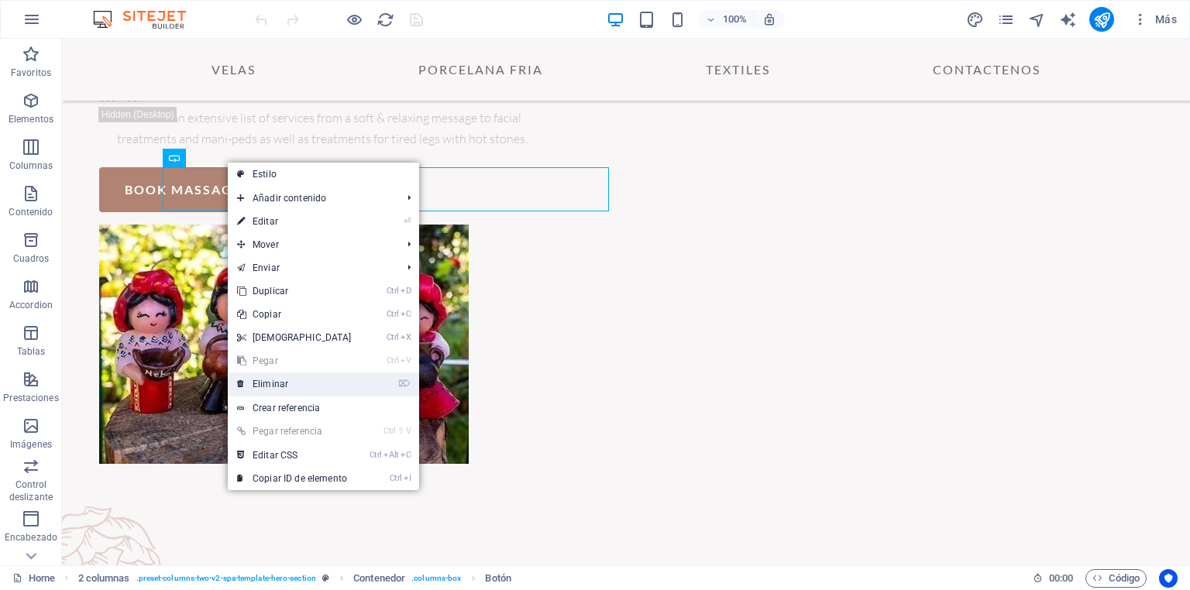
drag, startPoint x: 290, startPoint y: 381, endPoint x: 229, endPoint y: 342, distance: 73.5
click at [290, 381] on link "⌦ Eliminar" at bounding box center [294, 384] width 133 height 23
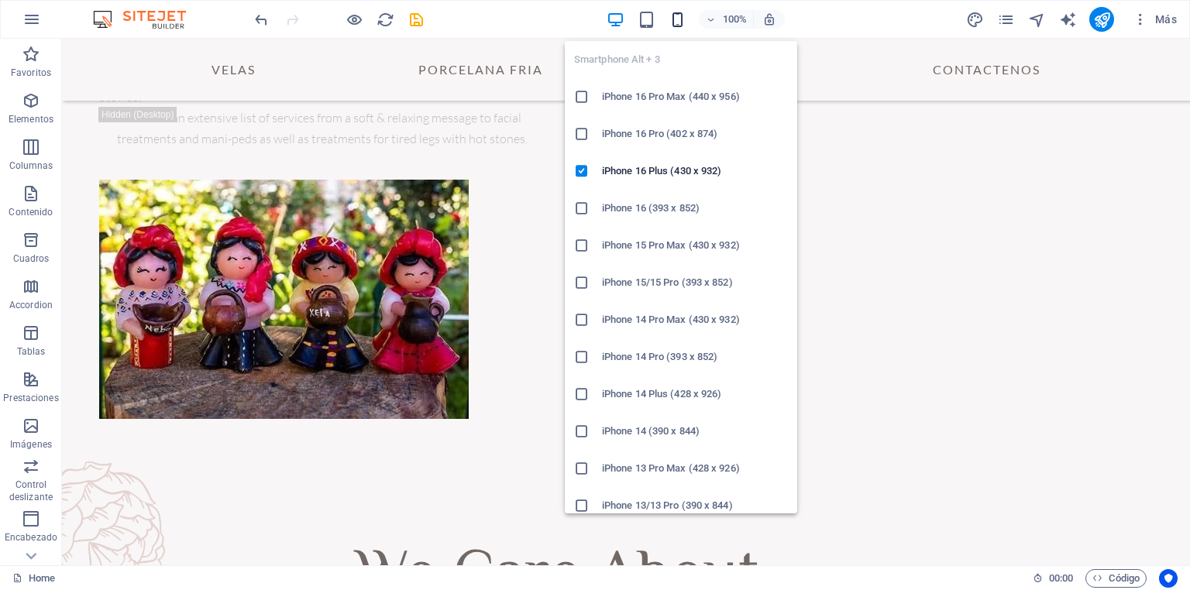
click at [674, 25] on icon "button" at bounding box center [677, 20] width 18 height 18
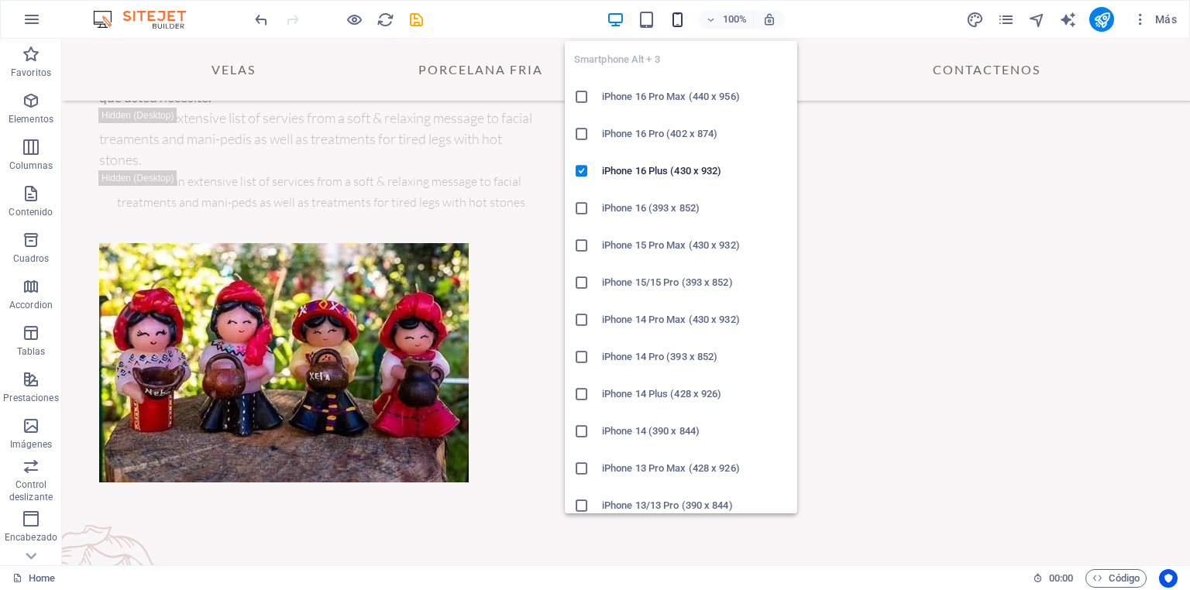
scroll to position [328, 0]
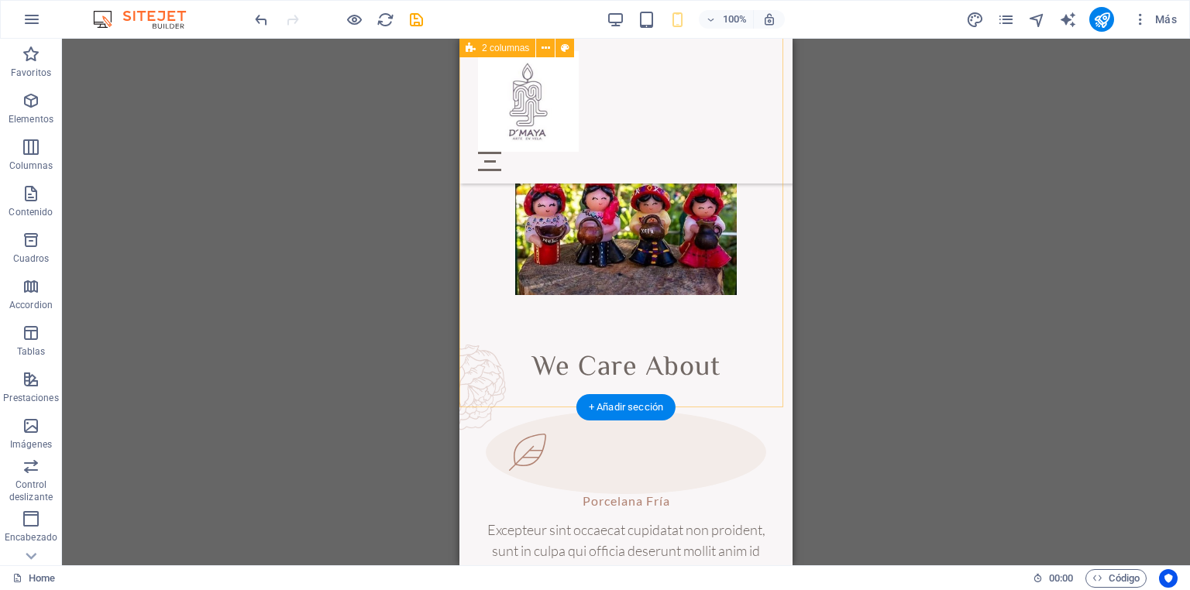
click at [772, 248] on div "Productos en Velas Dentro de nuestros servicios tenemos la elaboración [PERSON_…" at bounding box center [625, 27] width 333 height 634
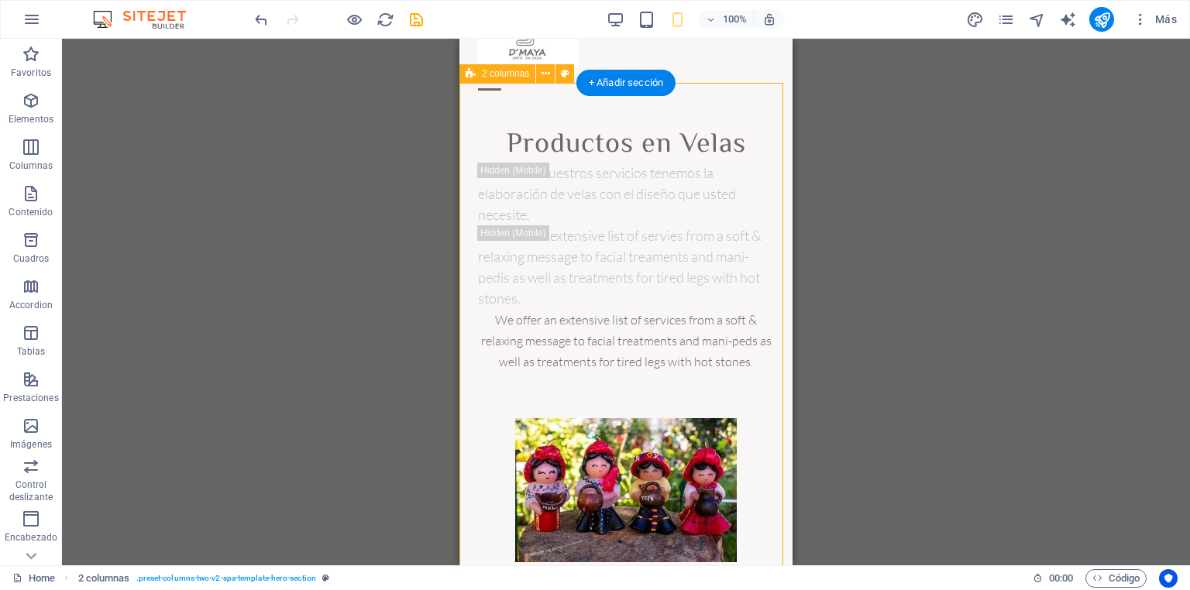
scroll to position [0, 0]
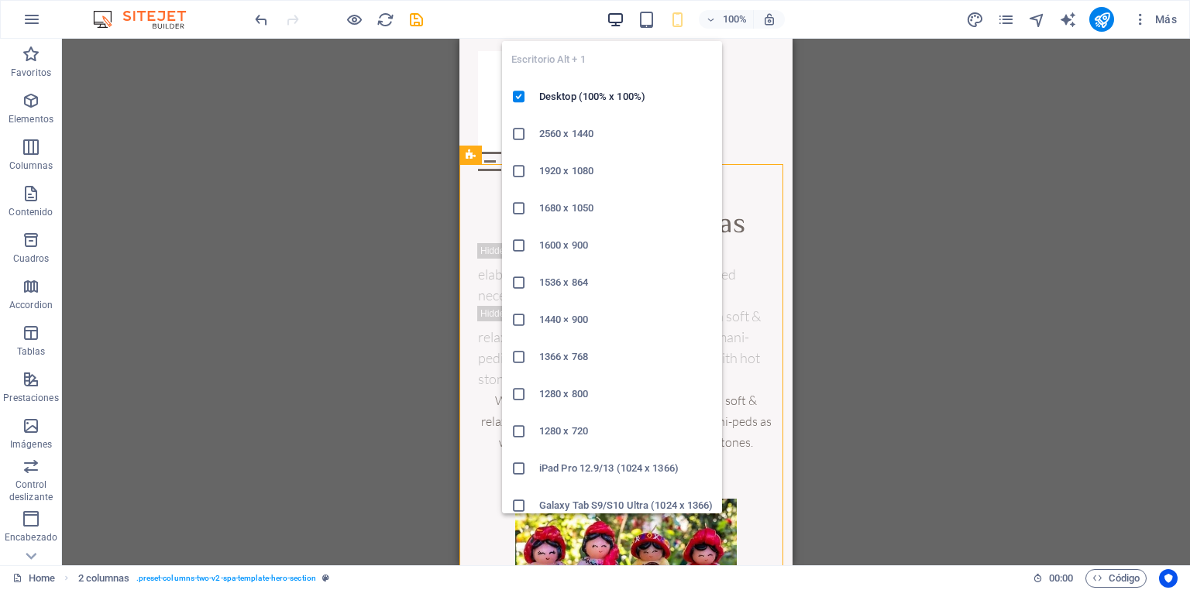
click at [620, 21] on icon "button" at bounding box center [616, 20] width 18 height 18
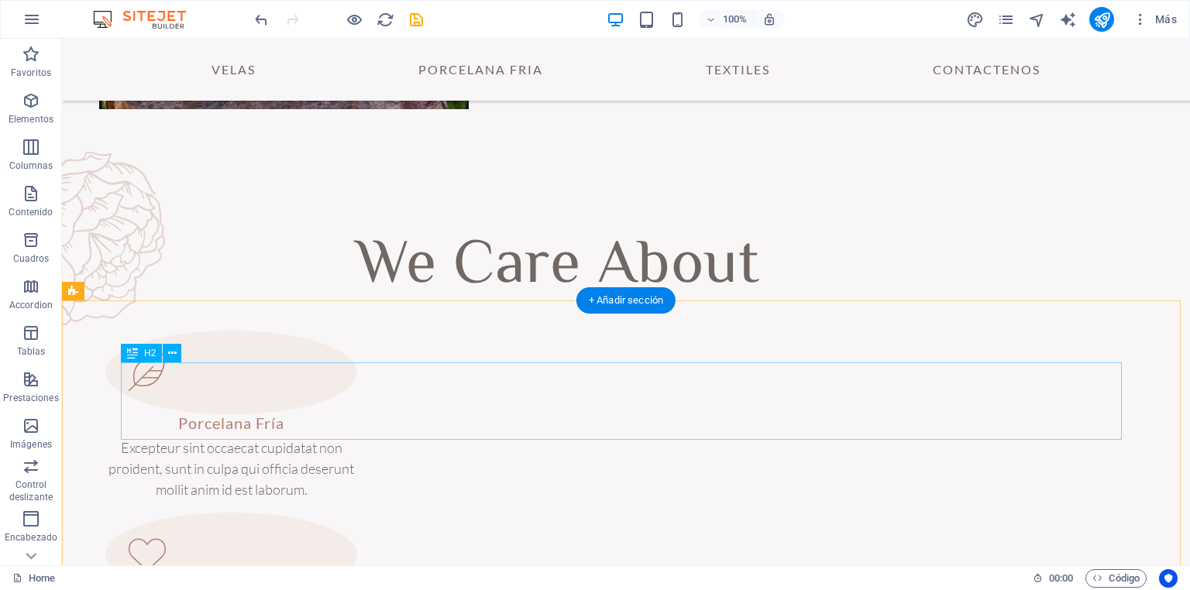
scroll to position [514, 0]
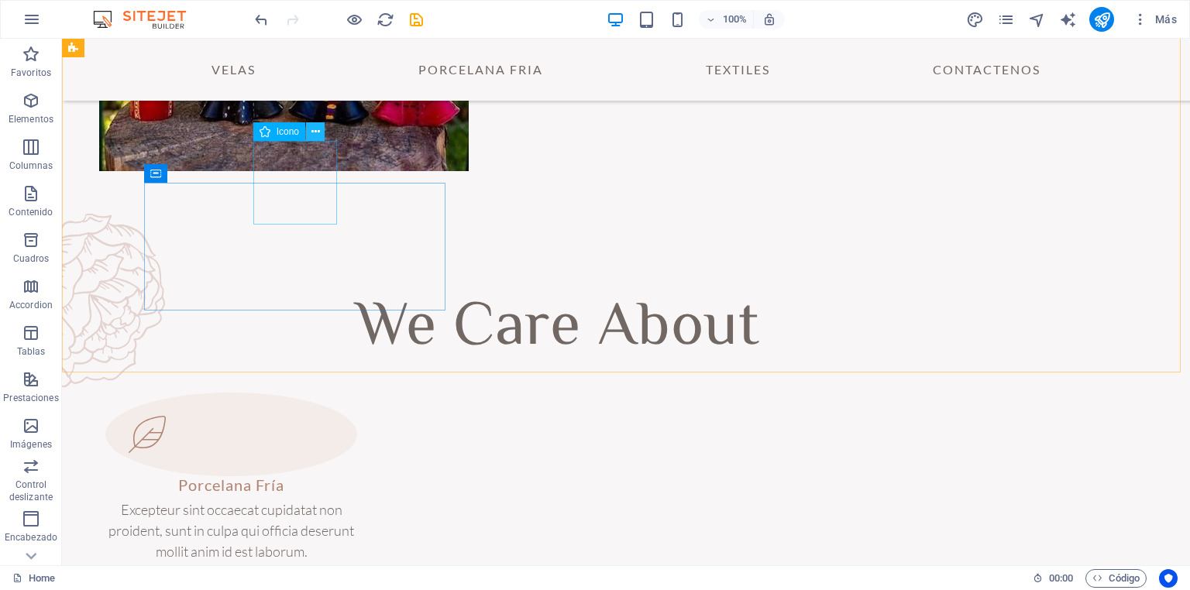
click at [316, 131] on icon at bounding box center [315, 132] width 9 height 16
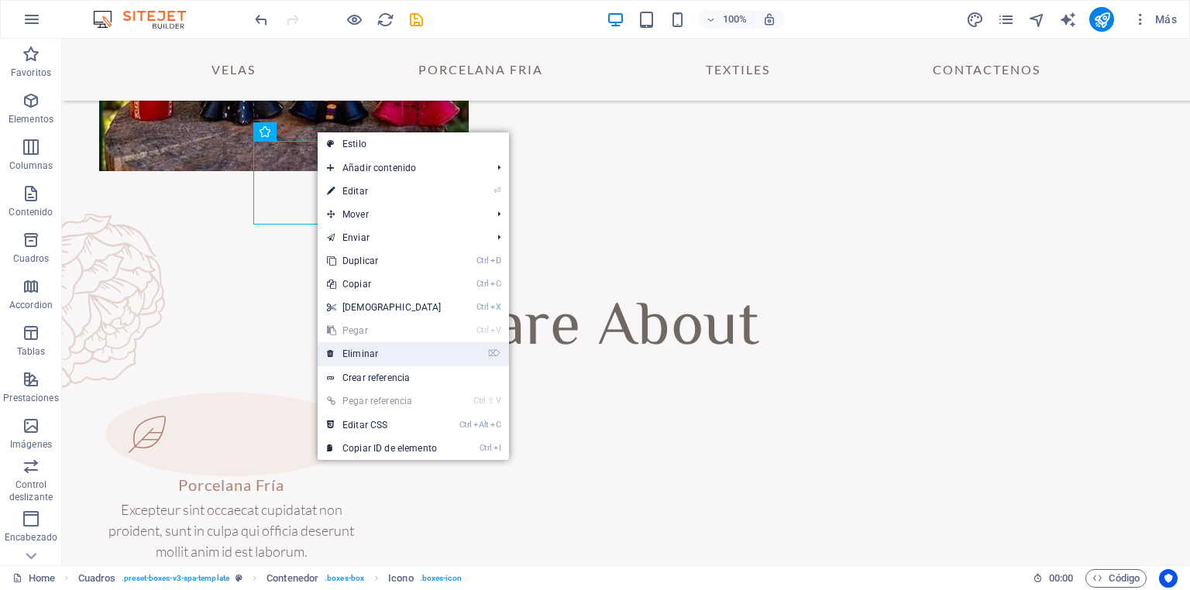
click at [369, 352] on link "⌦ Eliminar" at bounding box center [384, 353] width 133 height 23
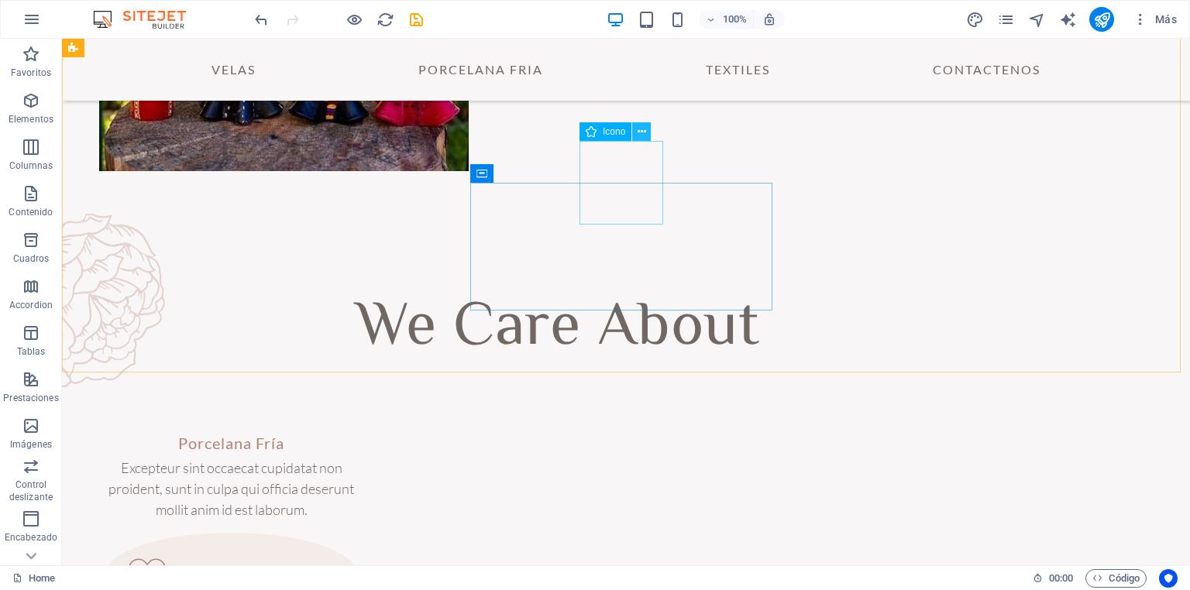
click at [644, 129] on icon at bounding box center [641, 132] width 9 height 16
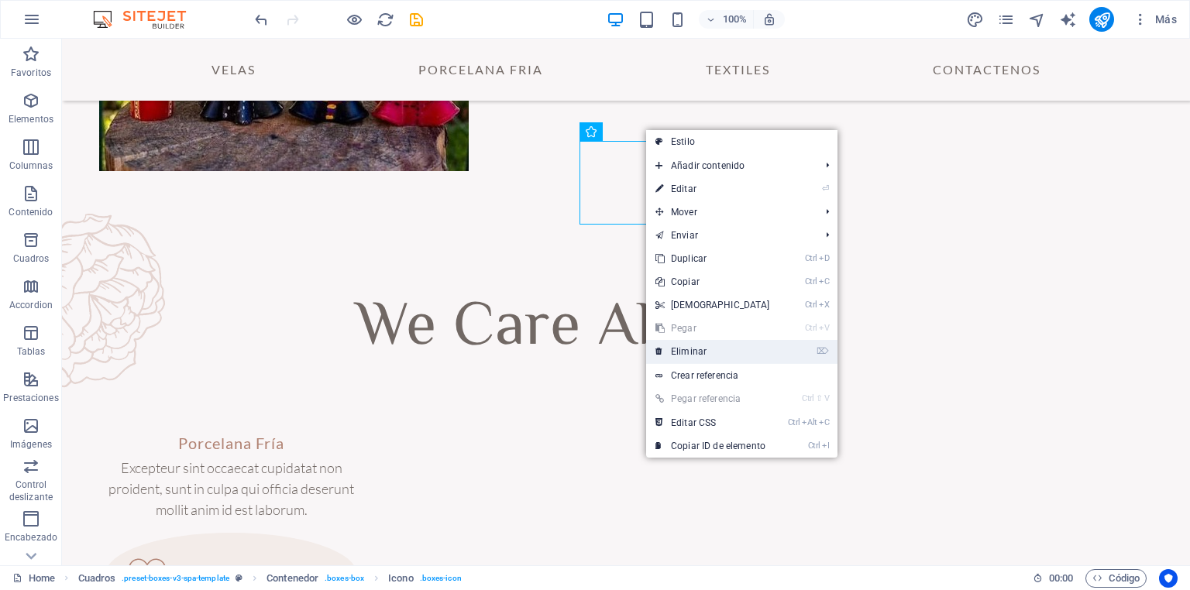
click at [707, 350] on link "⌦ Eliminar" at bounding box center [712, 351] width 133 height 23
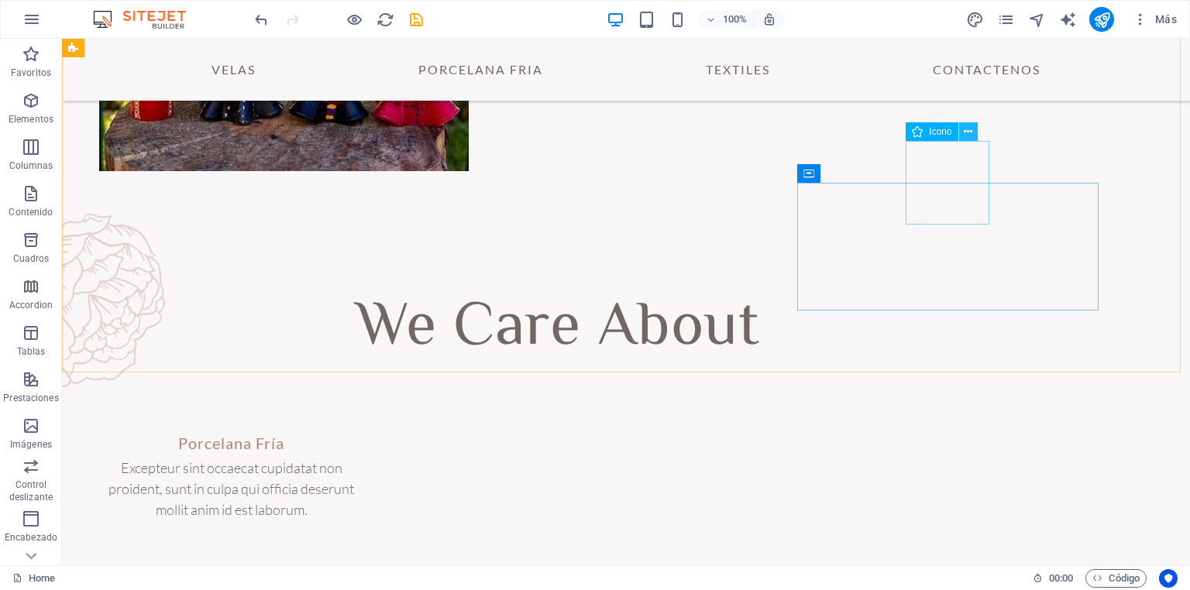
click at [964, 130] on icon at bounding box center [968, 132] width 9 height 16
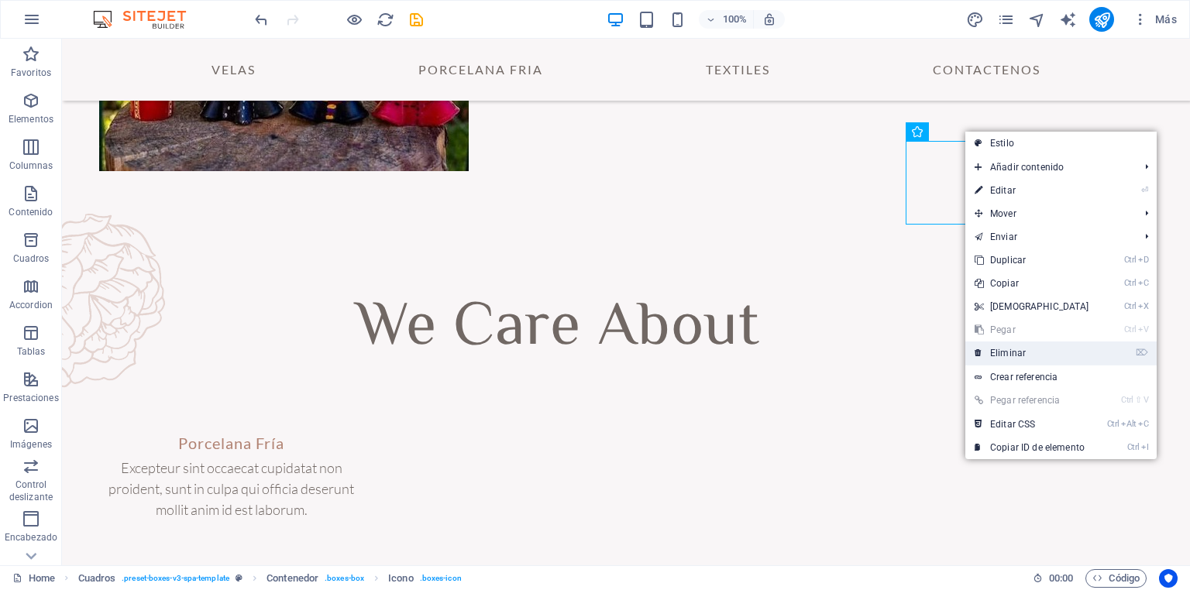
click at [991, 349] on link "⌦ Eliminar" at bounding box center [1031, 353] width 133 height 23
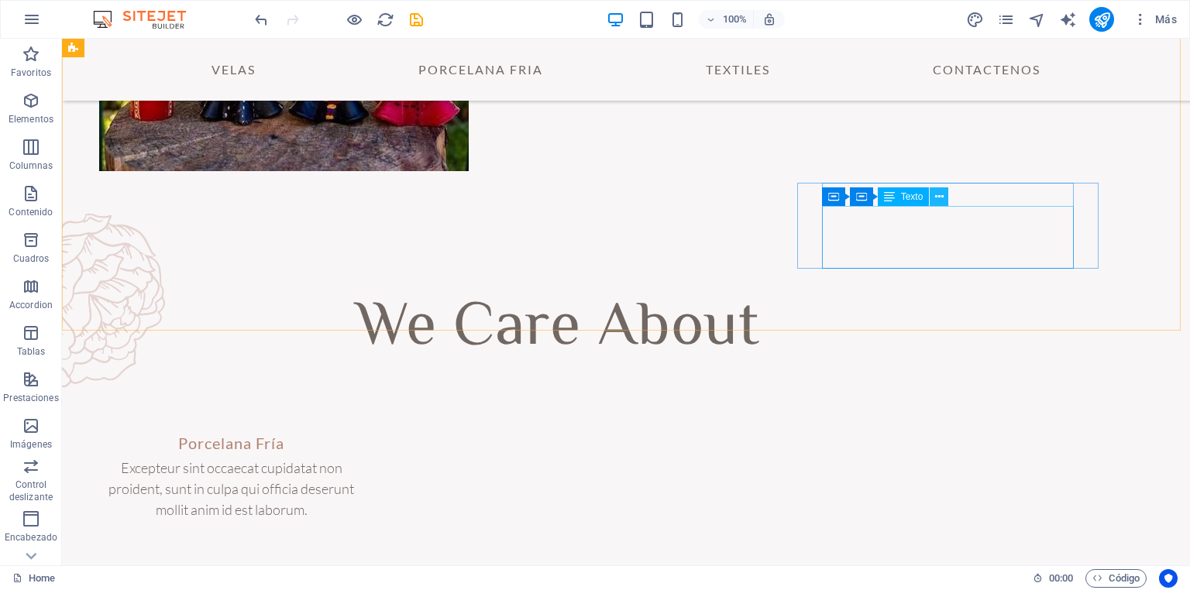
click at [939, 198] on icon at bounding box center [939, 197] width 9 height 16
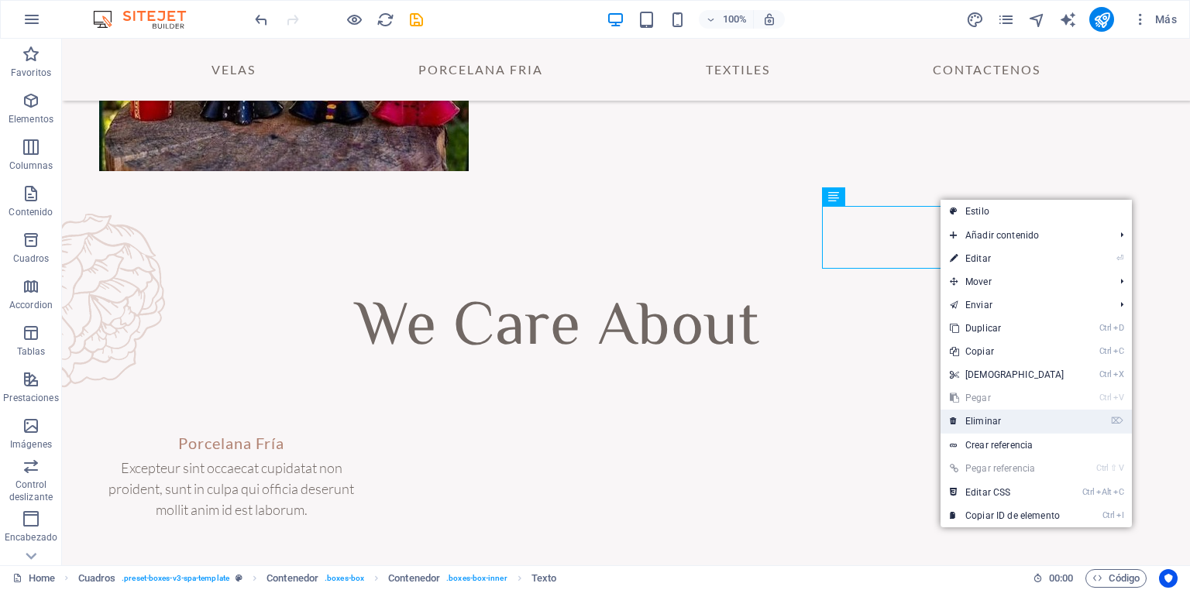
click at [991, 420] on link "⌦ Eliminar" at bounding box center [1006, 421] width 133 height 23
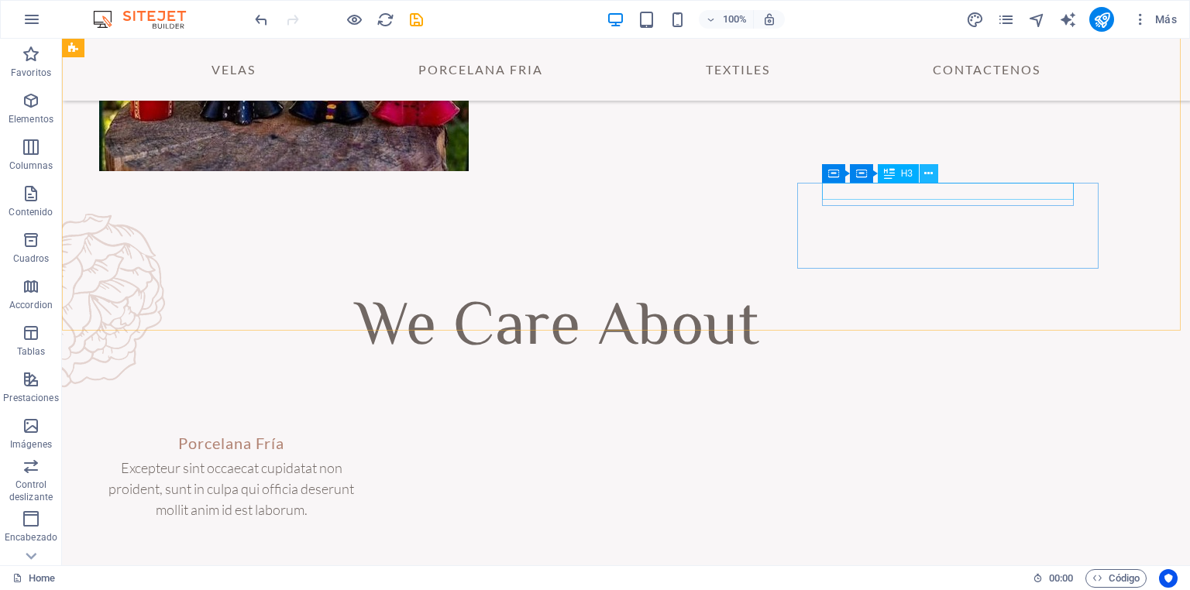
click at [930, 176] on icon at bounding box center [928, 174] width 9 height 16
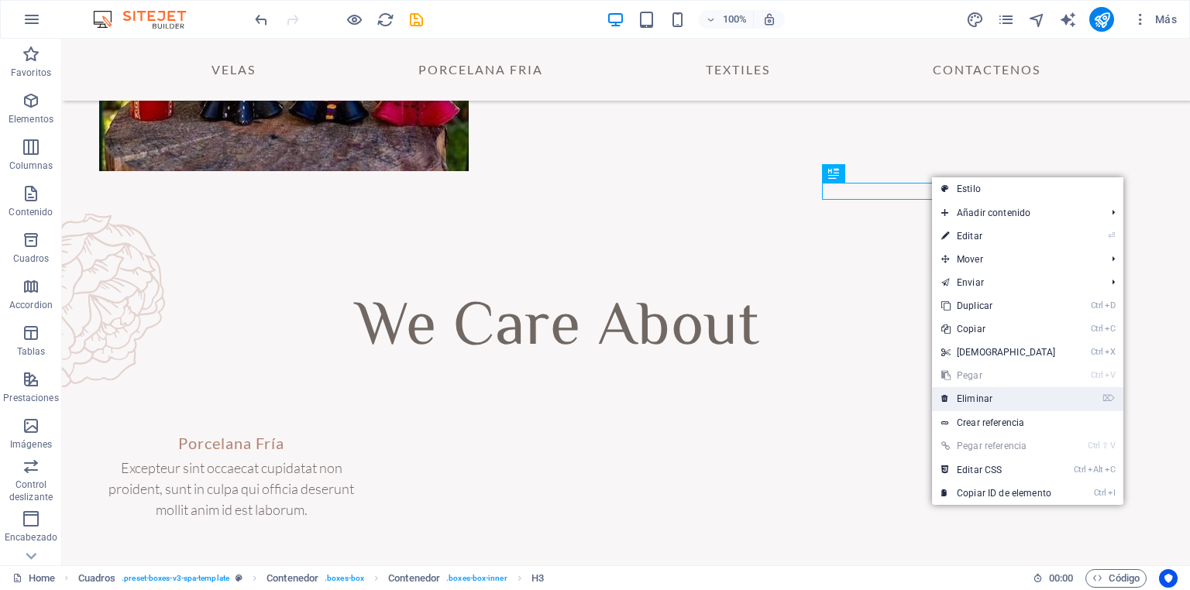
click at [971, 397] on link "⌦ Eliminar" at bounding box center [998, 398] width 133 height 23
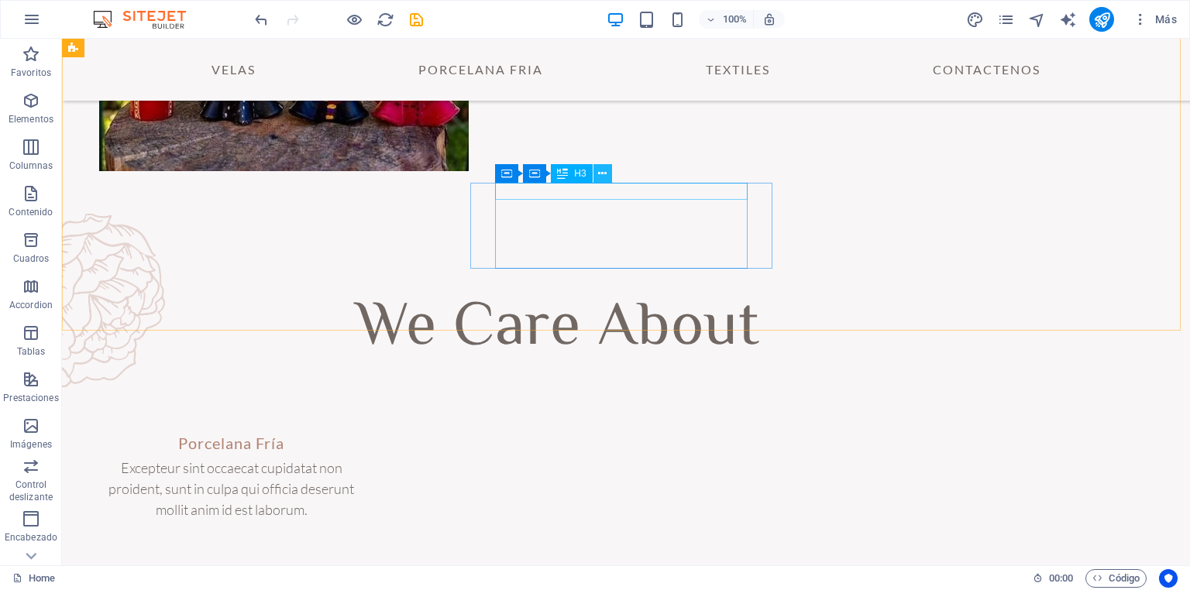
click at [601, 172] on icon at bounding box center [602, 174] width 9 height 16
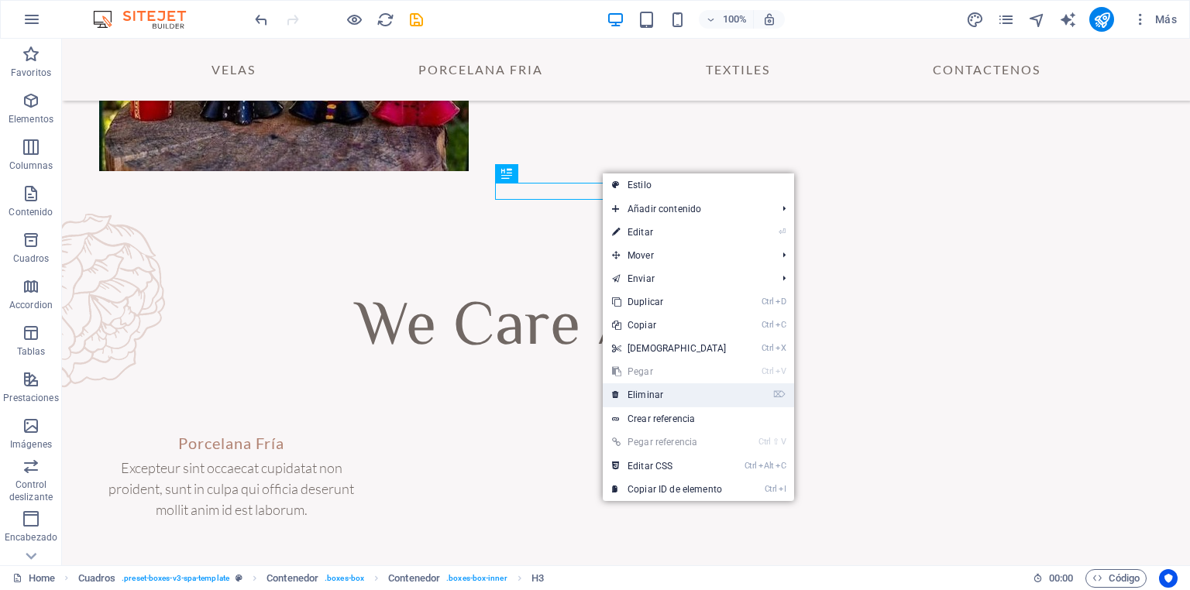
click at [635, 390] on link "⌦ Eliminar" at bounding box center [669, 394] width 133 height 23
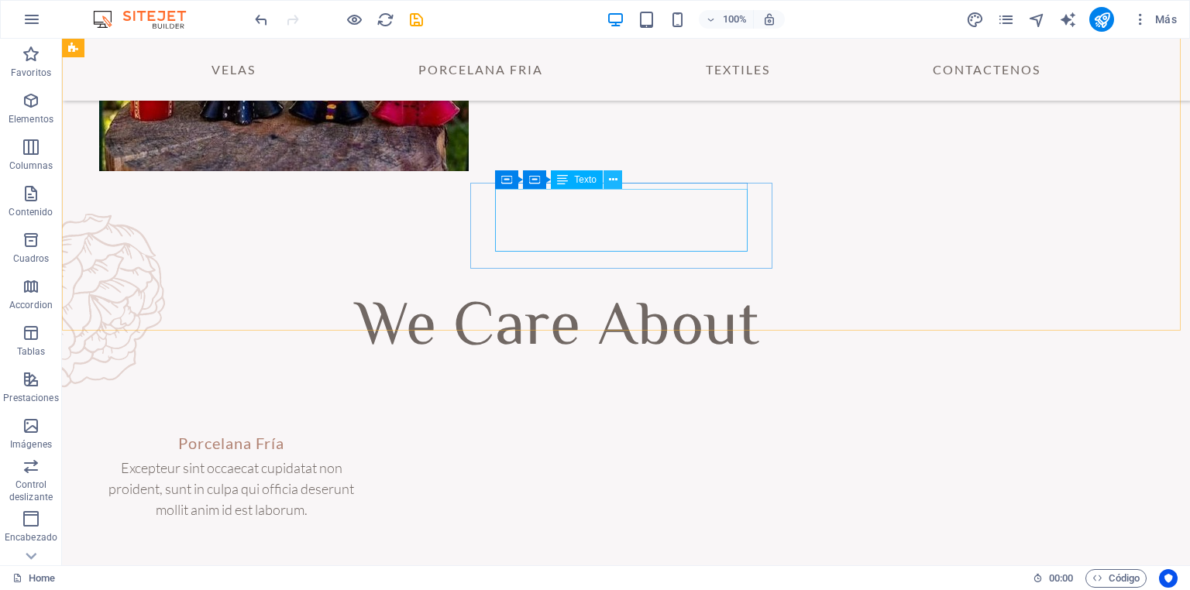
click at [613, 179] on icon at bounding box center [613, 180] width 9 height 16
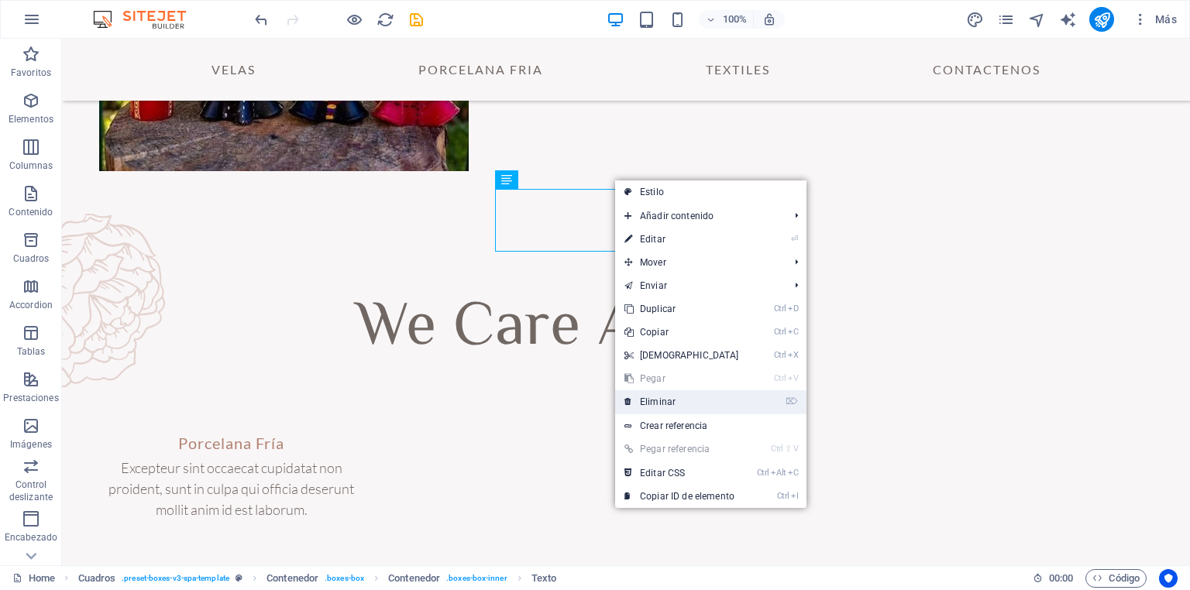
click at [663, 397] on link "⌦ Eliminar" at bounding box center [681, 401] width 133 height 23
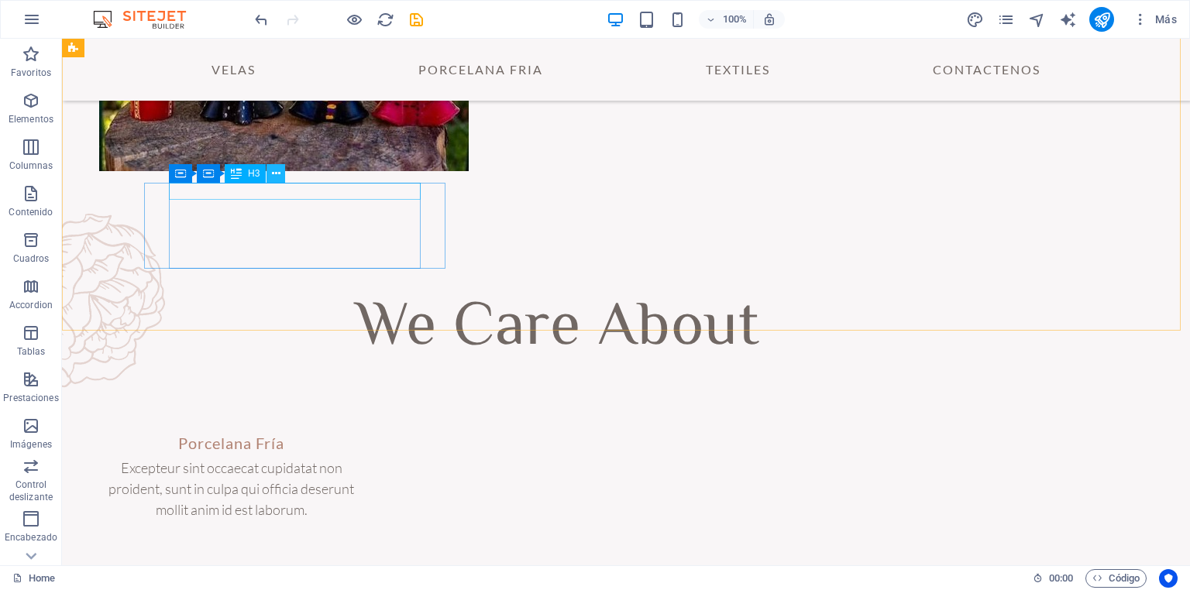
click at [277, 174] on icon at bounding box center [276, 174] width 9 height 16
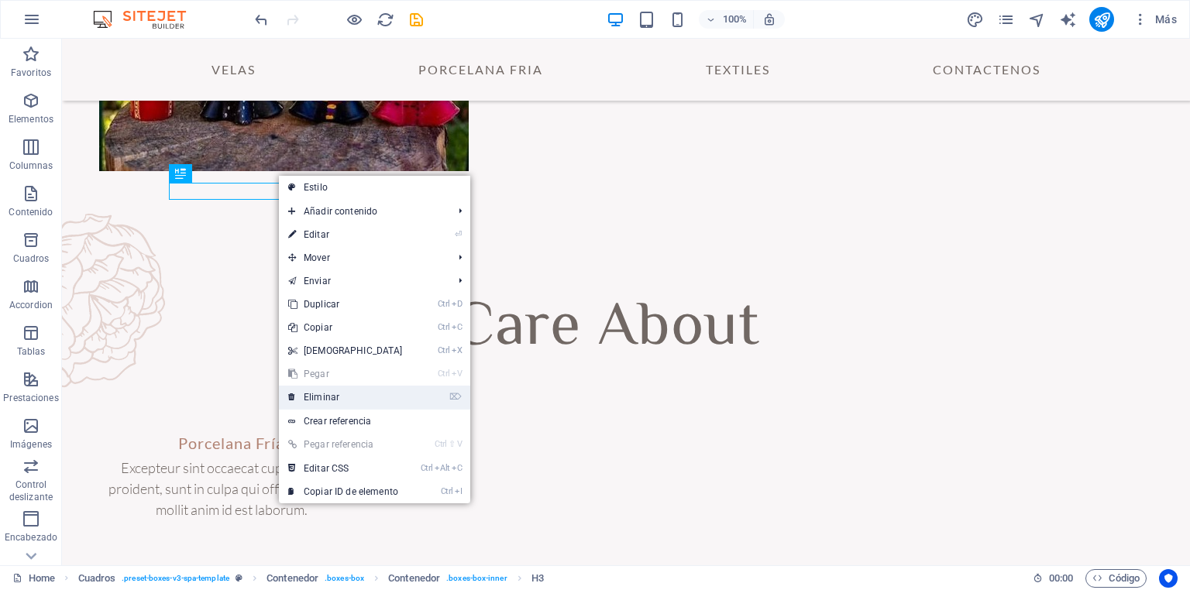
click at [318, 397] on link "⌦ Eliminar" at bounding box center [345, 397] width 133 height 23
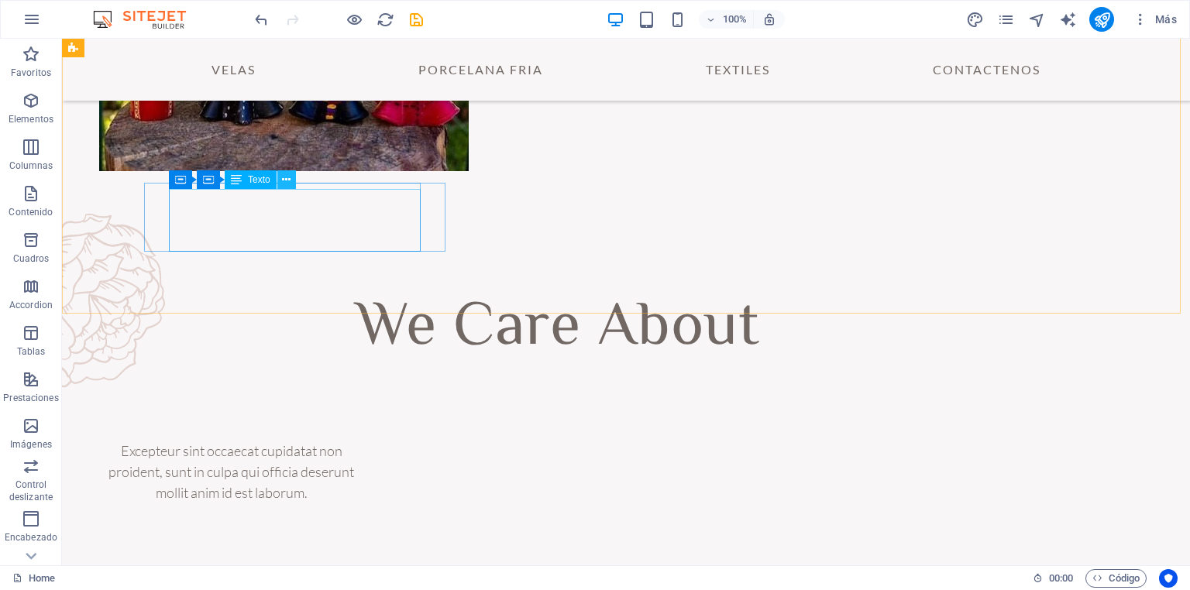
click at [284, 181] on icon at bounding box center [286, 180] width 9 height 16
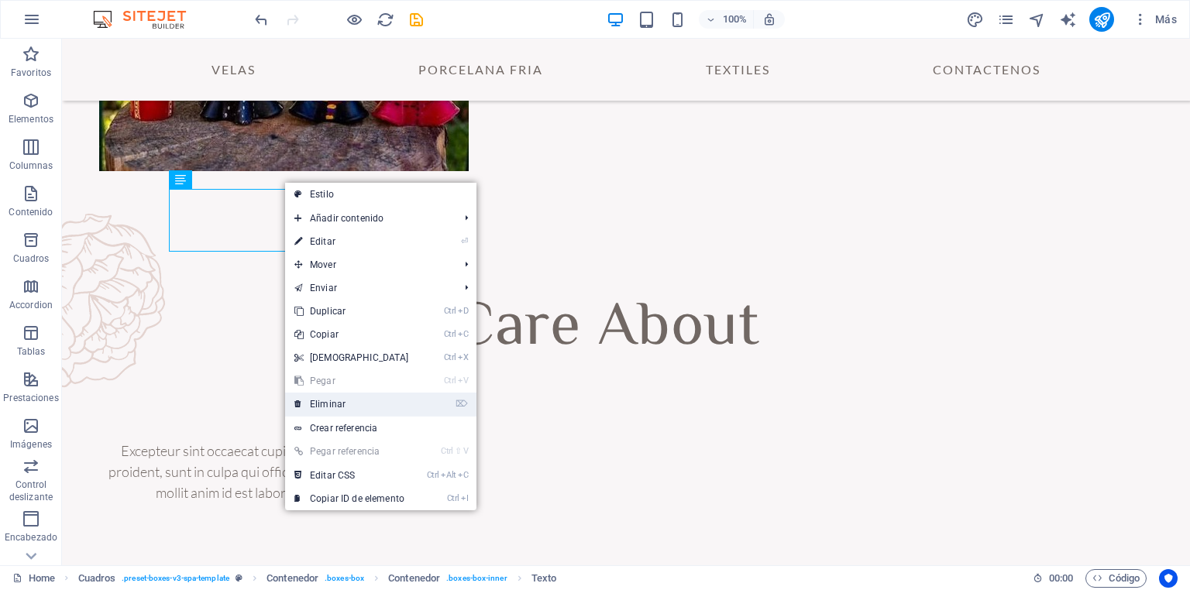
click at [339, 405] on link "⌦ Eliminar" at bounding box center [351, 404] width 133 height 23
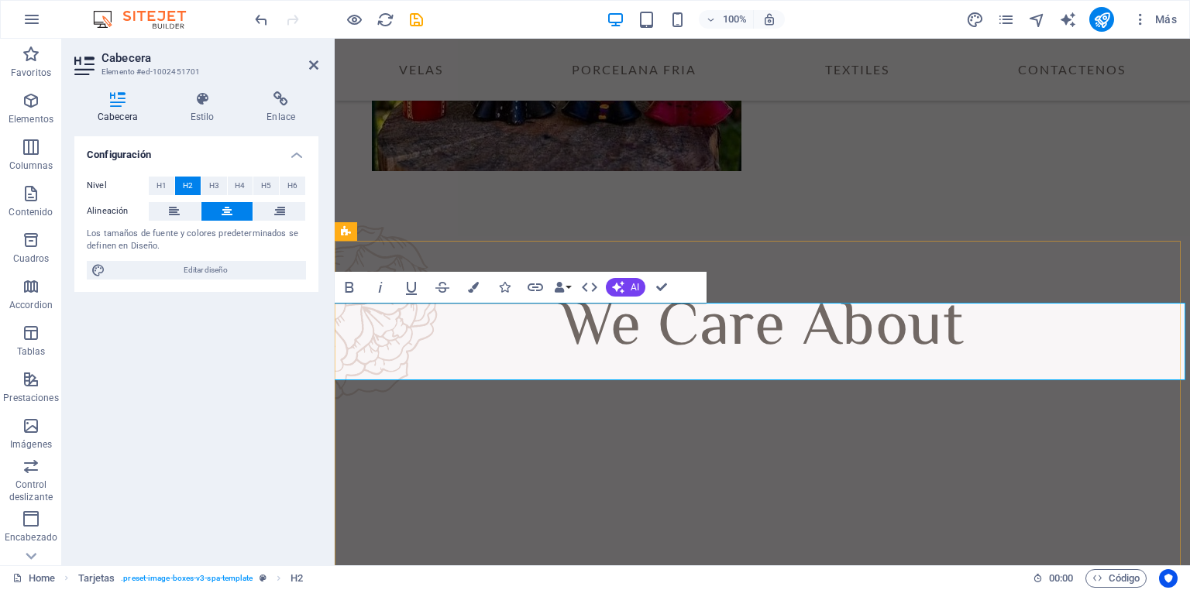
scroll to position [0, 3]
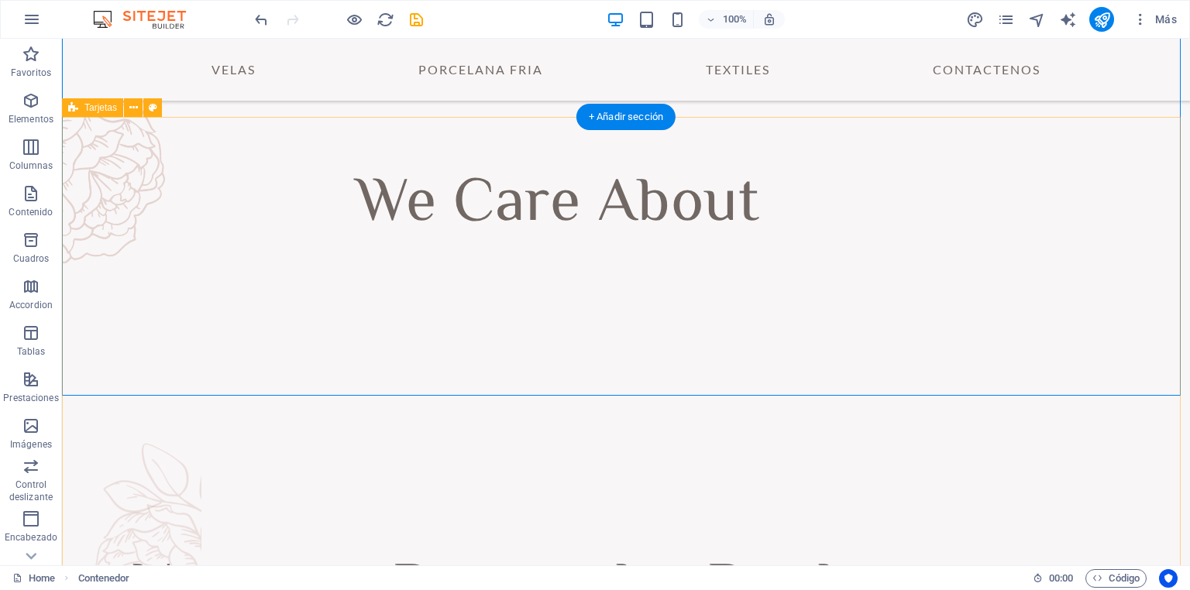
scroll to position [699, 0]
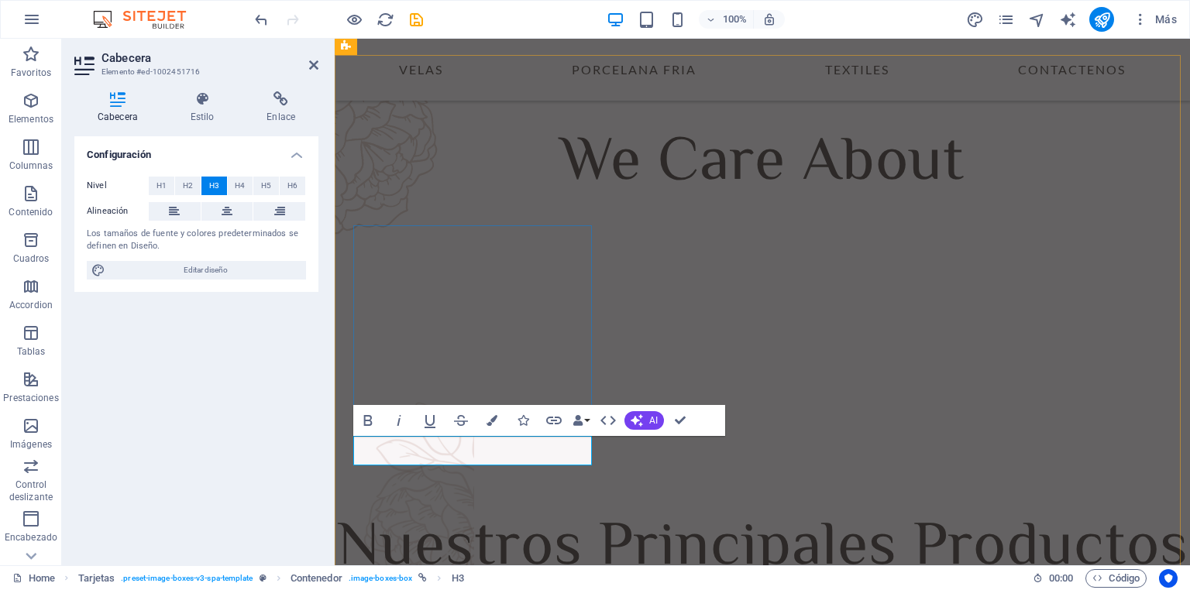
scroll to position [720, 0]
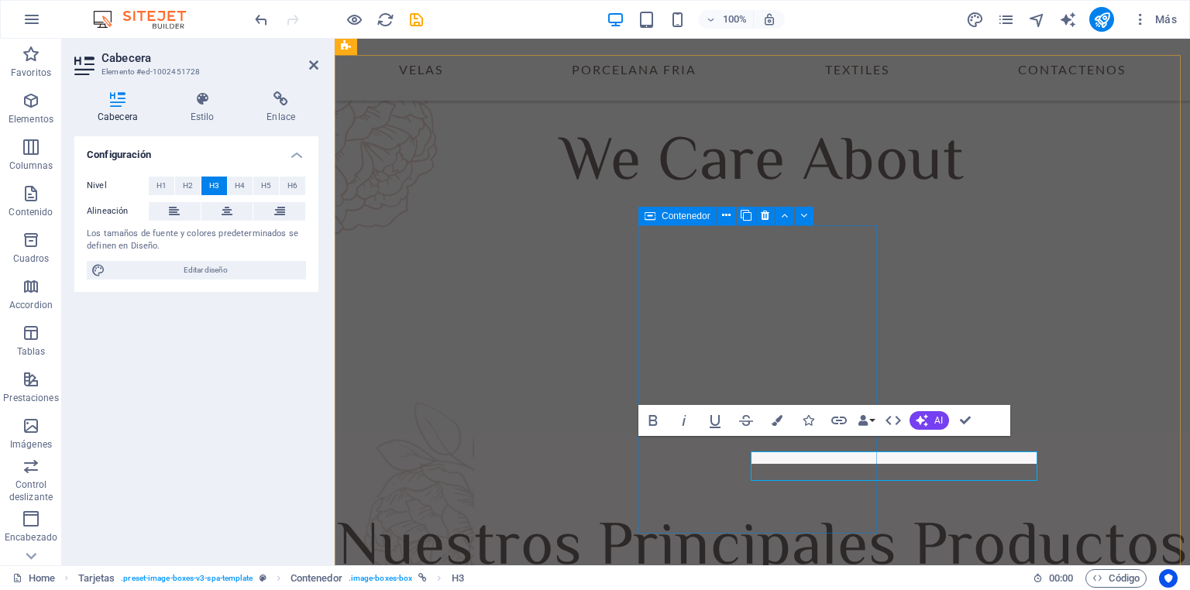
scroll to position [720, 0]
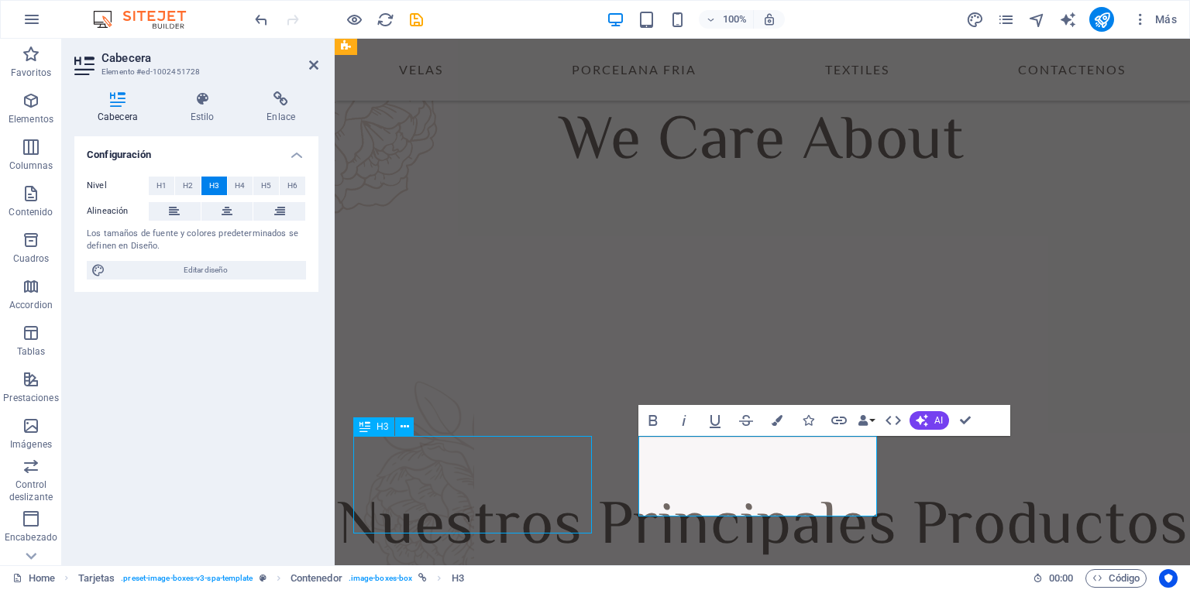
scroll to position [699, 0]
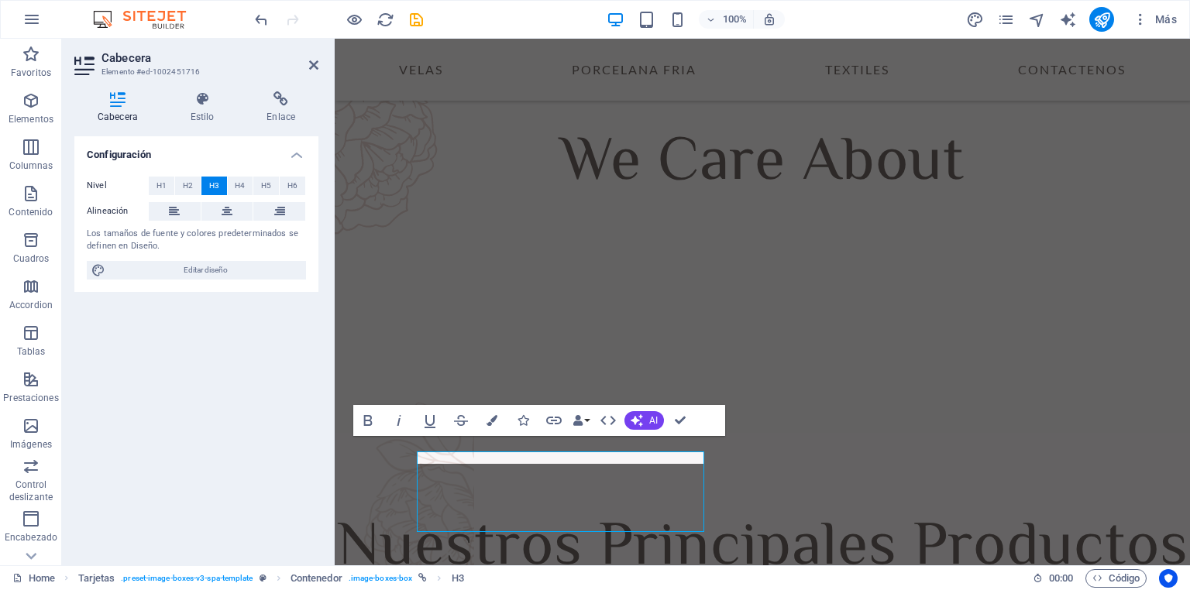
scroll to position [720, 0]
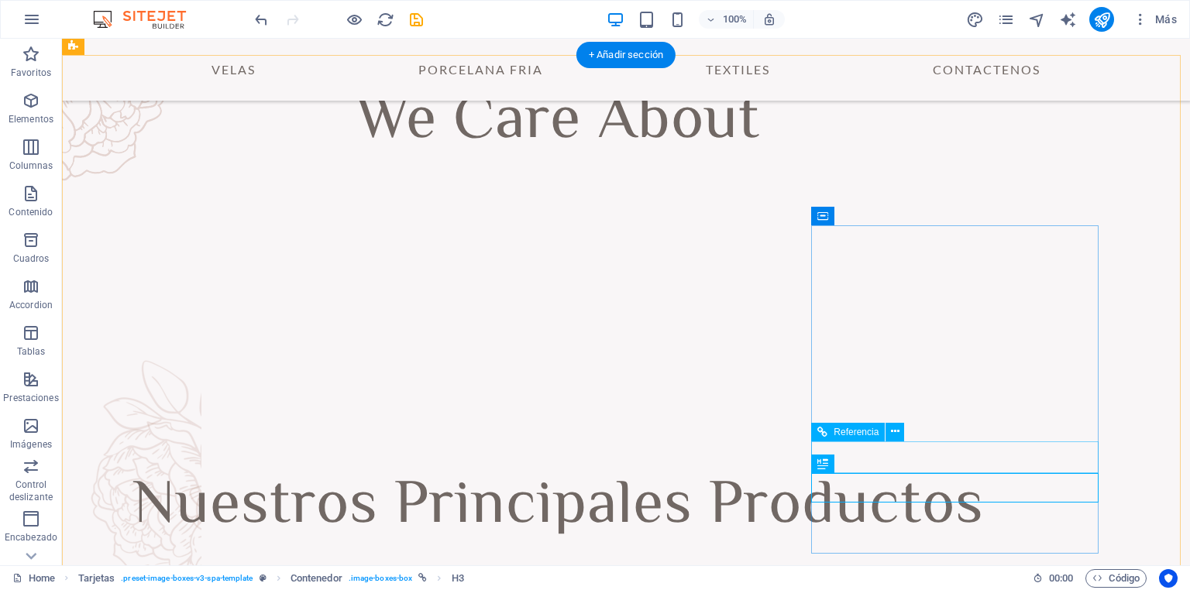
scroll to position [699, 0]
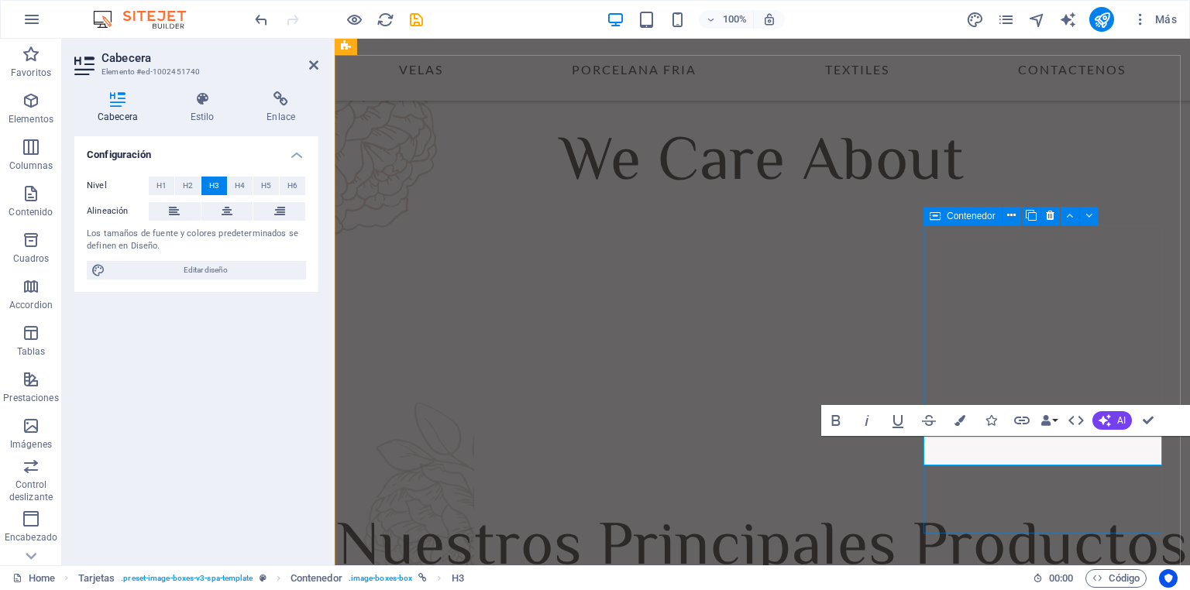
scroll to position [720, 0]
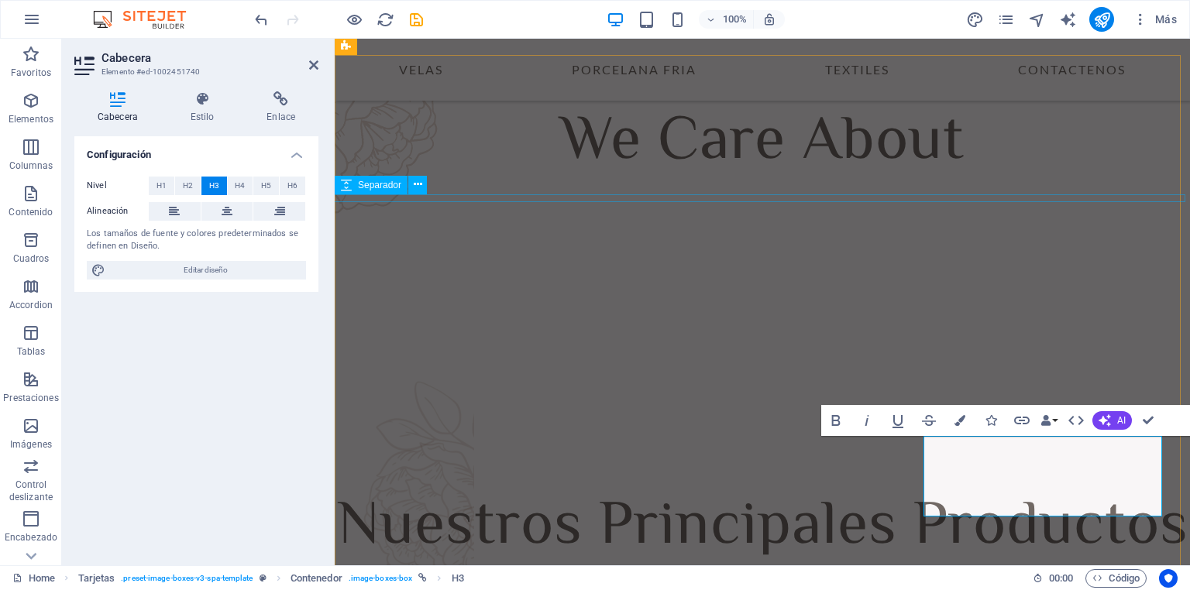
click at [607, 567] on div at bounding box center [762, 571] width 864 height 8
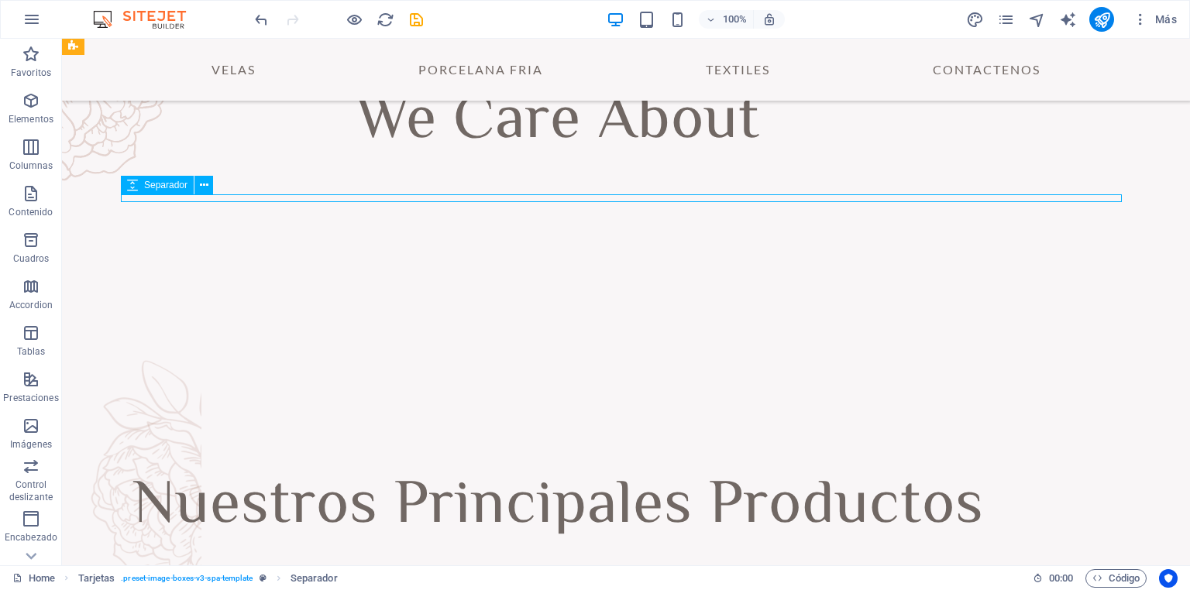
scroll to position [699, 0]
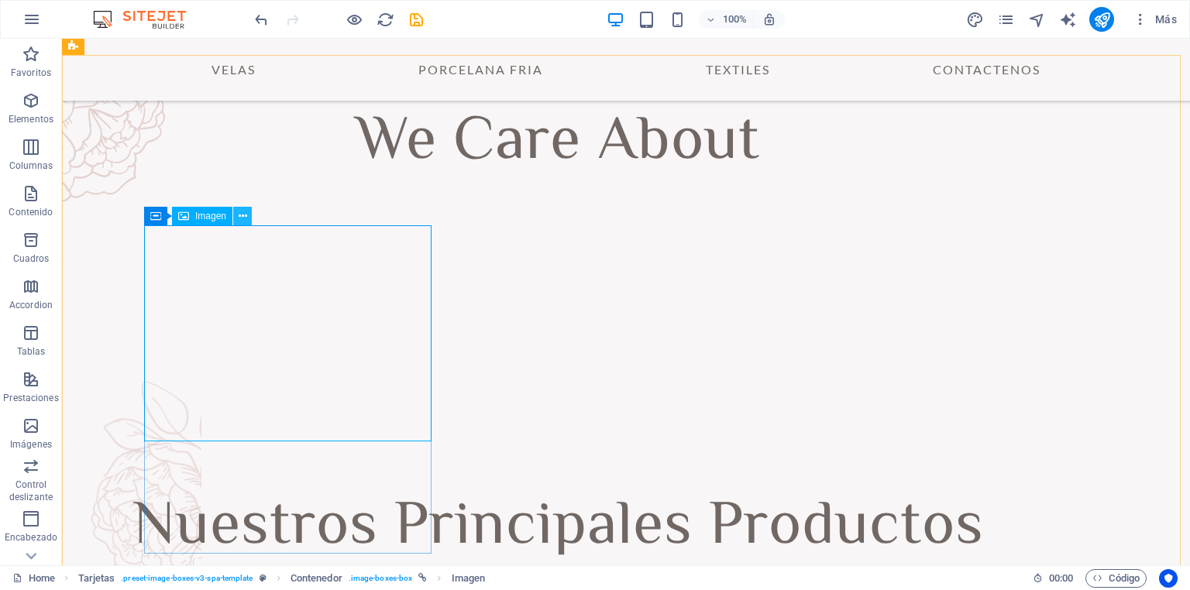
click at [241, 217] on icon at bounding box center [243, 216] width 9 height 16
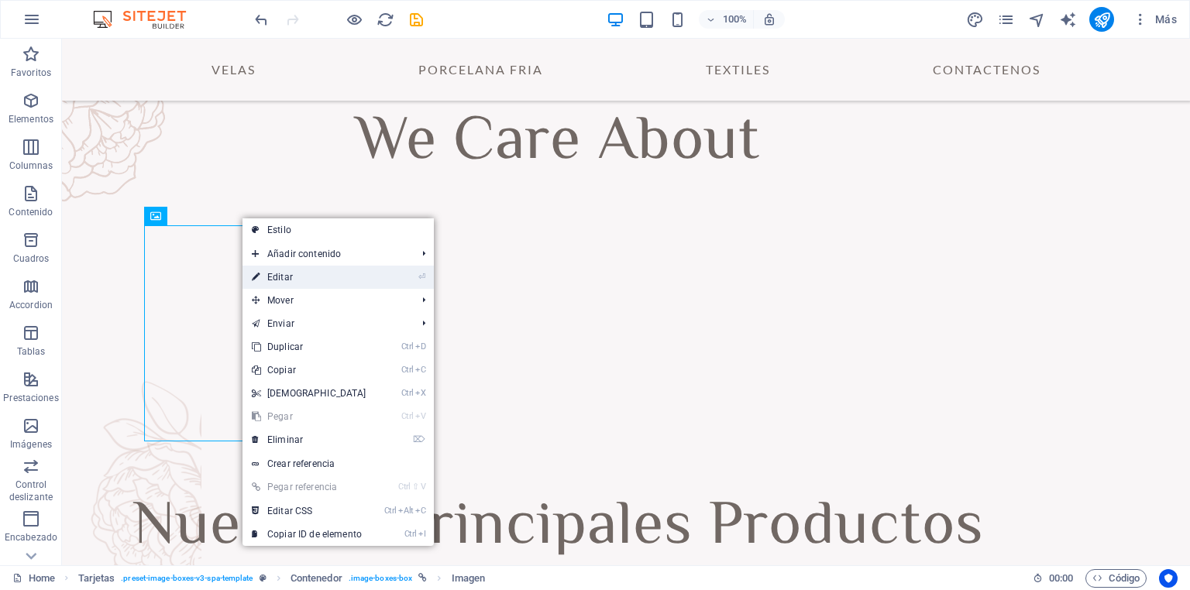
drag, startPoint x: 295, startPoint y: 278, endPoint x: 20, endPoint y: 226, distance: 279.8
click at [295, 278] on link "⏎ Editar" at bounding box center [308, 277] width 133 height 23
select select "%"
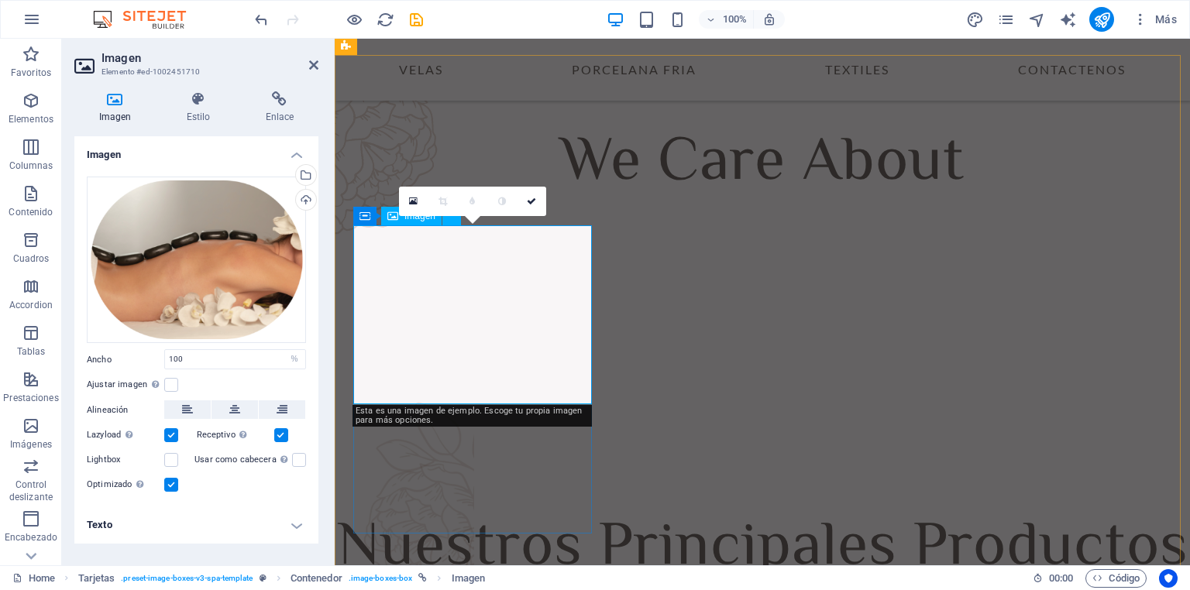
scroll to position [720, 0]
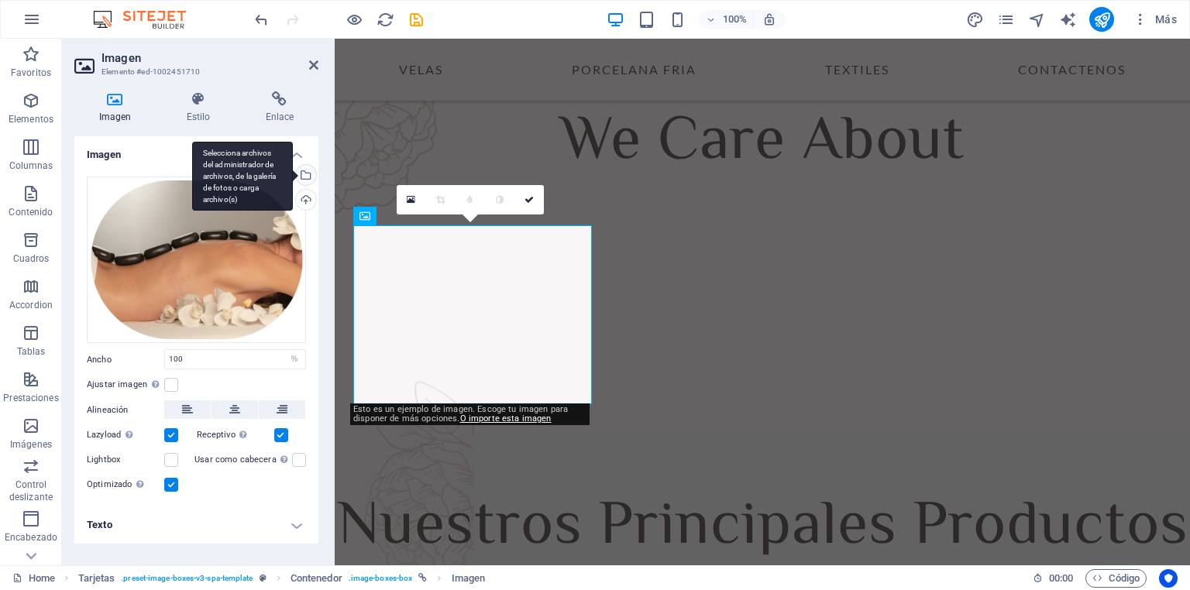
click at [293, 174] on div "Selecciona archivos del administrador de archivos, de la galería de fotos o car…" at bounding box center [242, 177] width 101 height 70
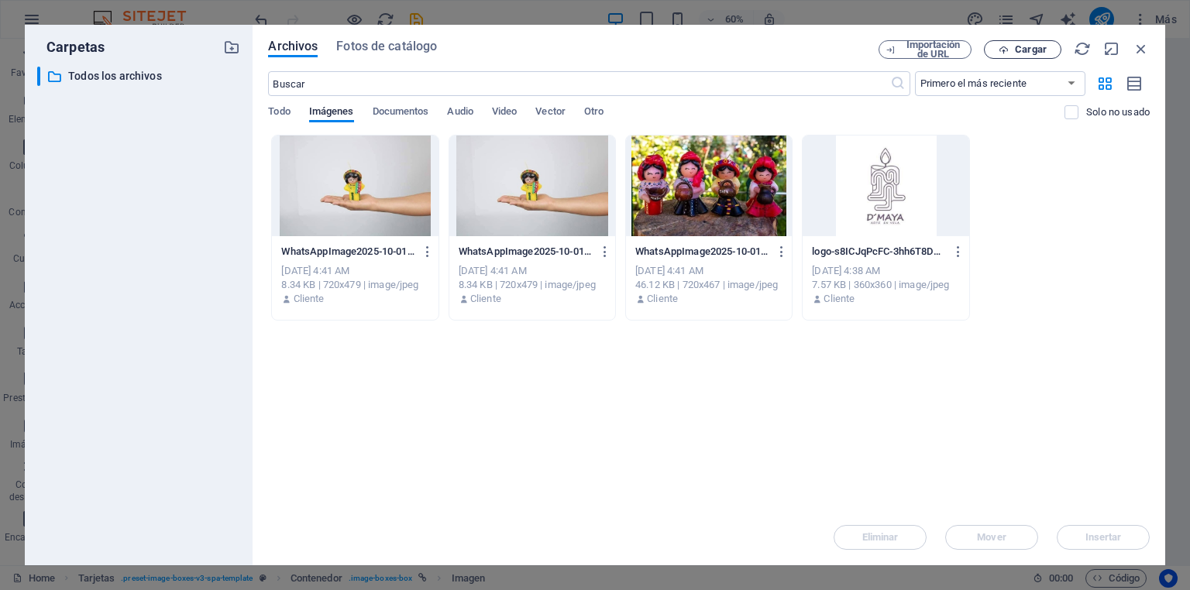
click at [1028, 50] on span "Cargar" at bounding box center [1031, 49] width 32 height 9
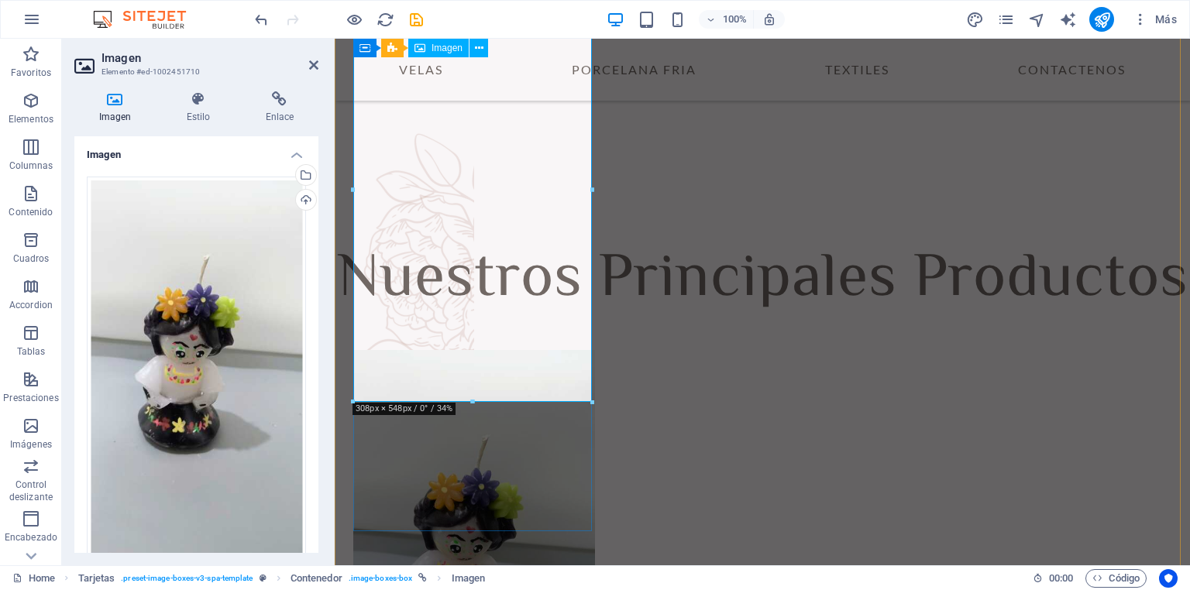
scroll to position [844, 0]
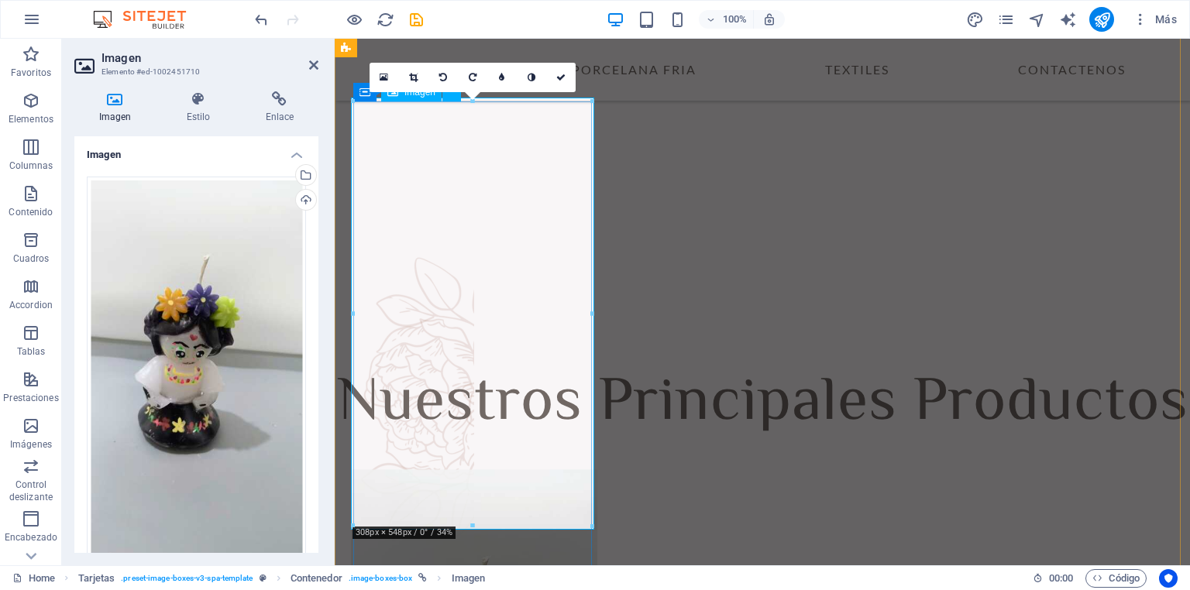
drag, startPoint x: 810, startPoint y: 562, endPoint x: 485, endPoint y: 314, distance: 409.5
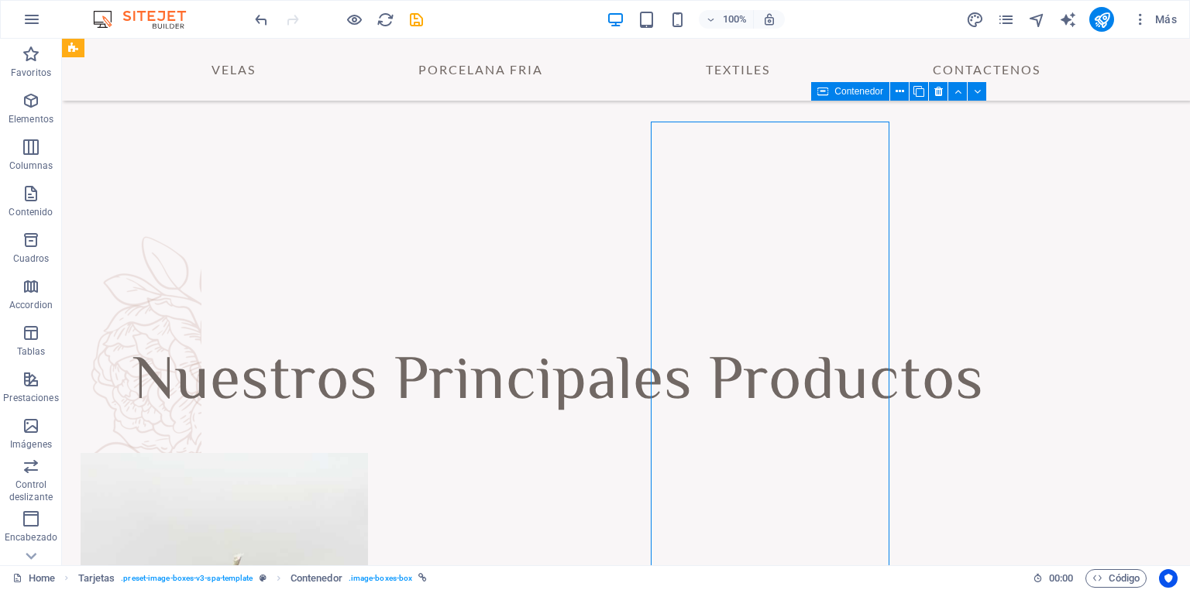
scroll to position [824, 0]
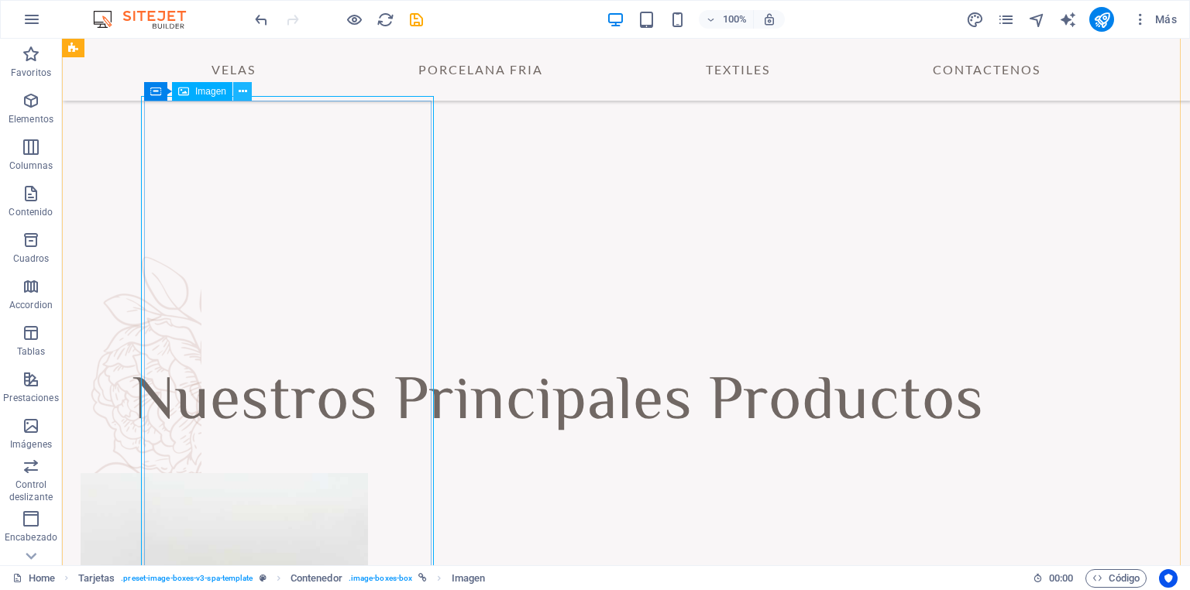
click at [242, 93] on icon at bounding box center [243, 92] width 9 height 16
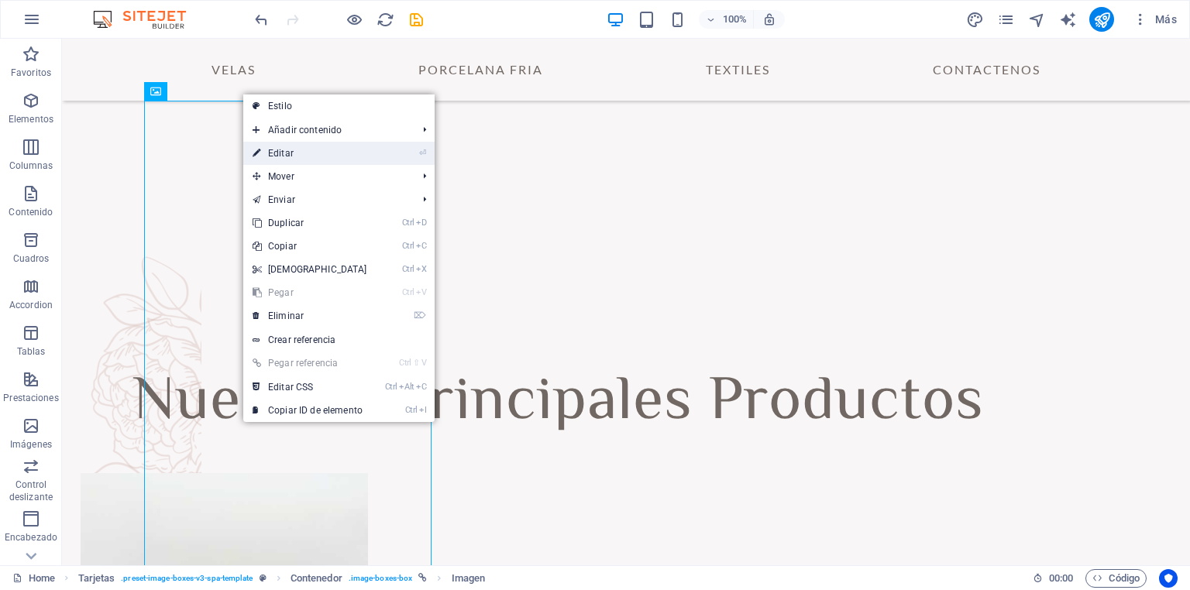
click at [277, 152] on link "⏎ Editar" at bounding box center [309, 153] width 133 height 23
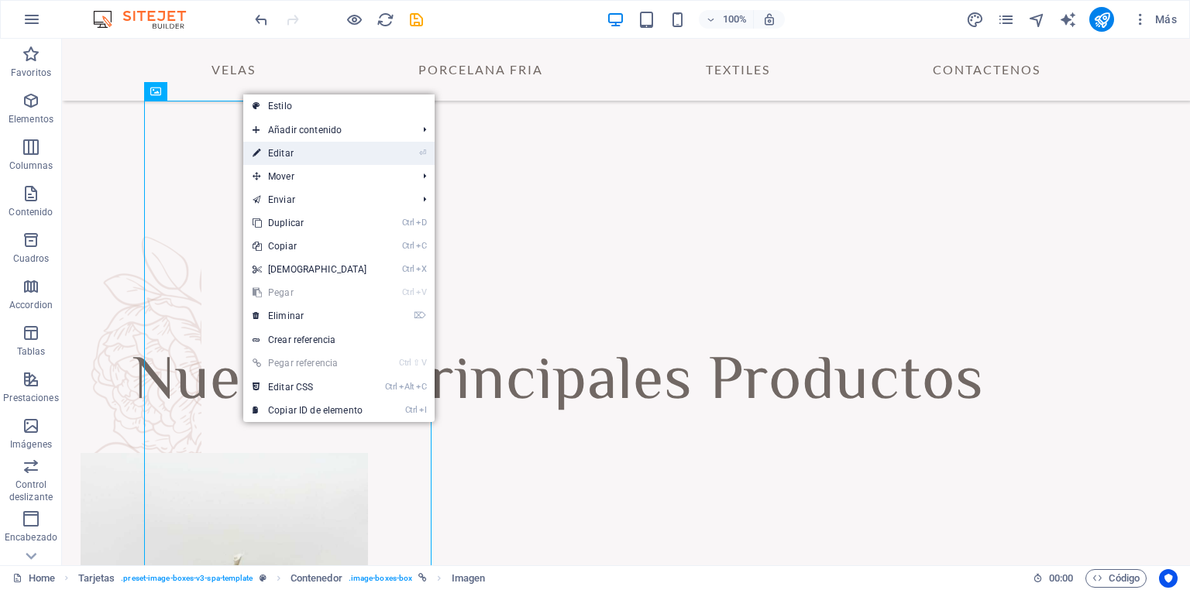
select select "%"
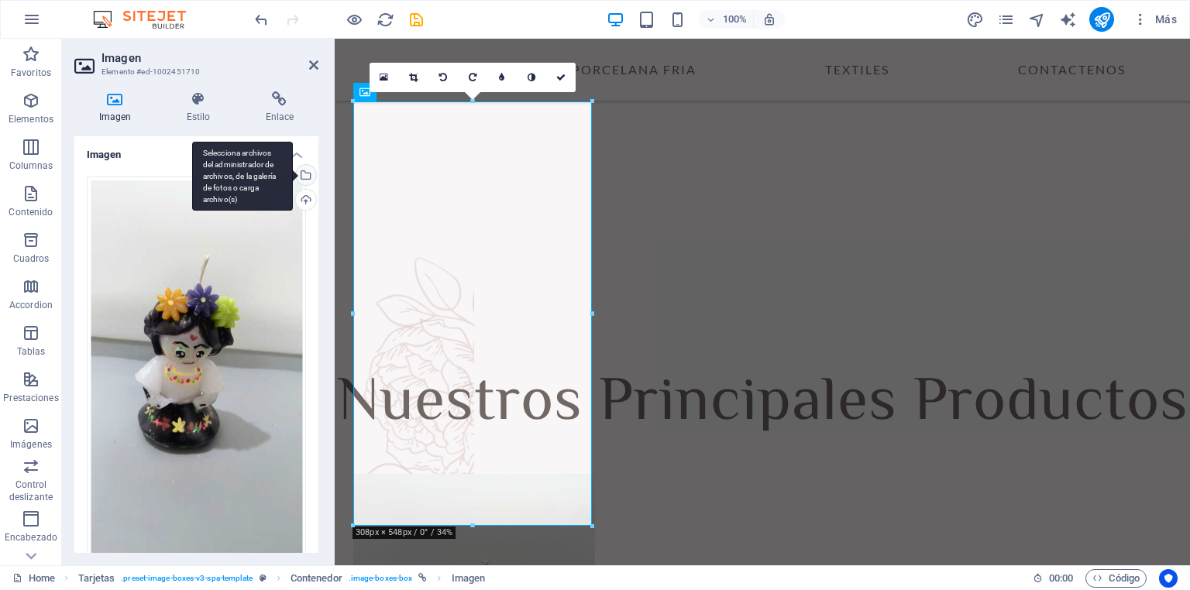
click at [305, 177] on div "Selecciona archivos del administrador de archivos, de la galería de fotos o car…" at bounding box center [304, 176] width 23 height 23
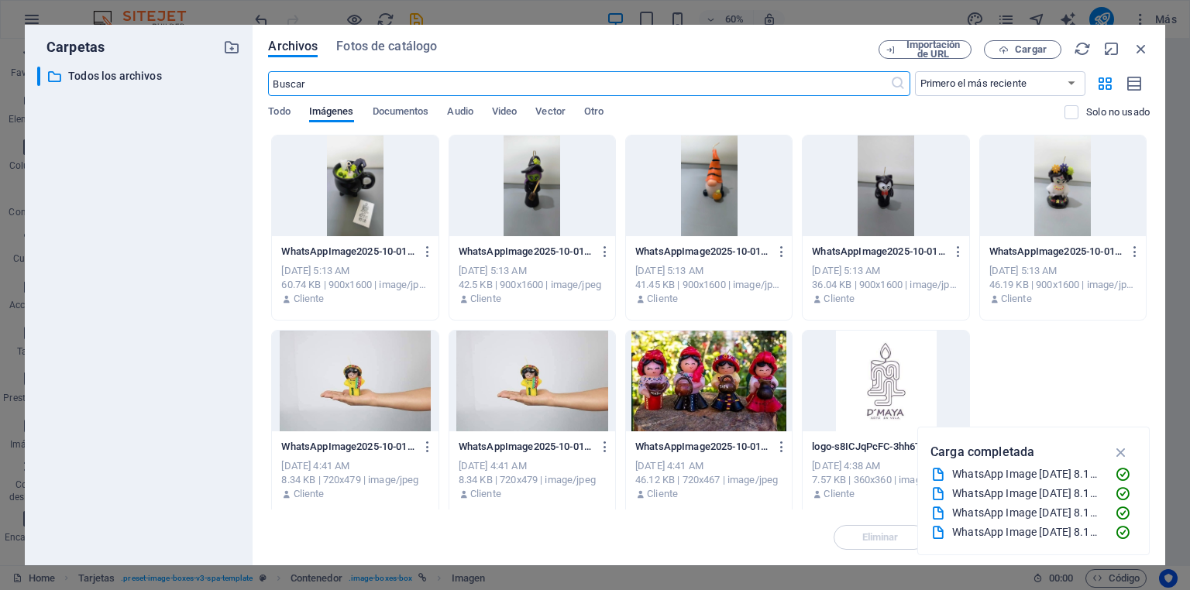
click at [359, 187] on div at bounding box center [355, 186] width 166 height 101
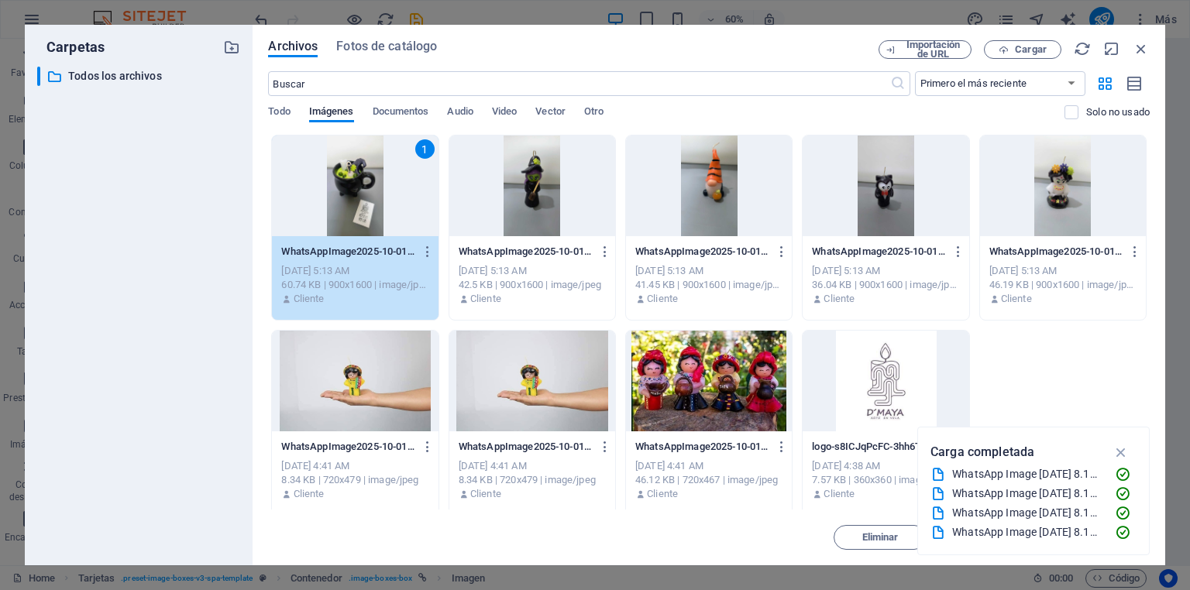
click at [360, 186] on div "1" at bounding box center [355, 186] width 166 height 101
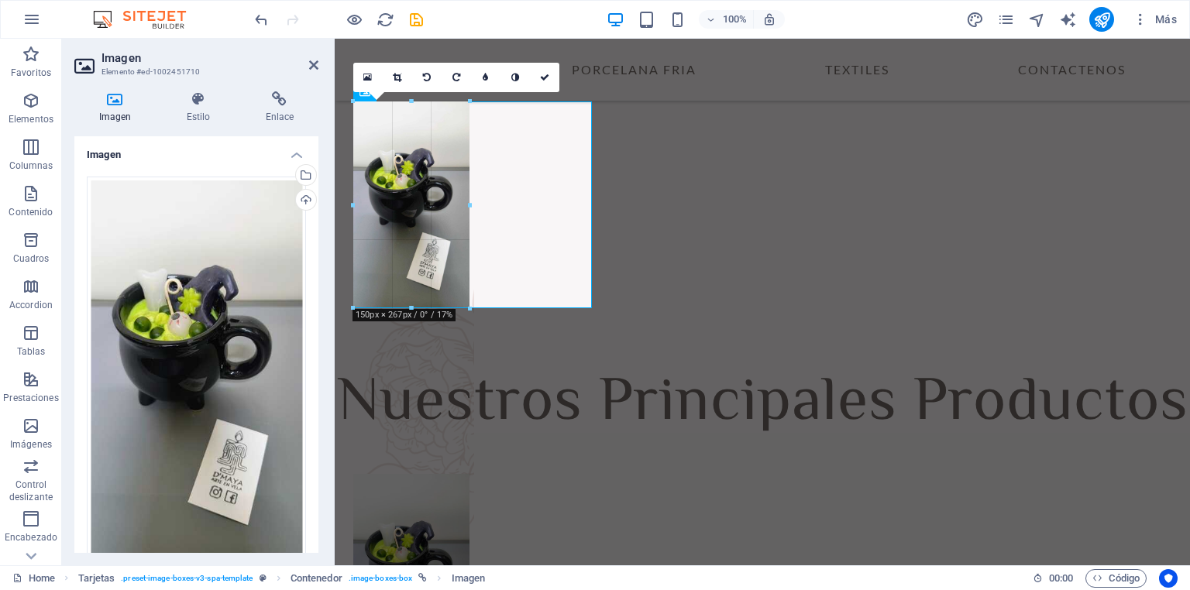
drag, startPoint x: 474, startPoint y: 521, endPoint x: 158, endPoint y: 244, distance: 420.5
type input "149"
select select "px"
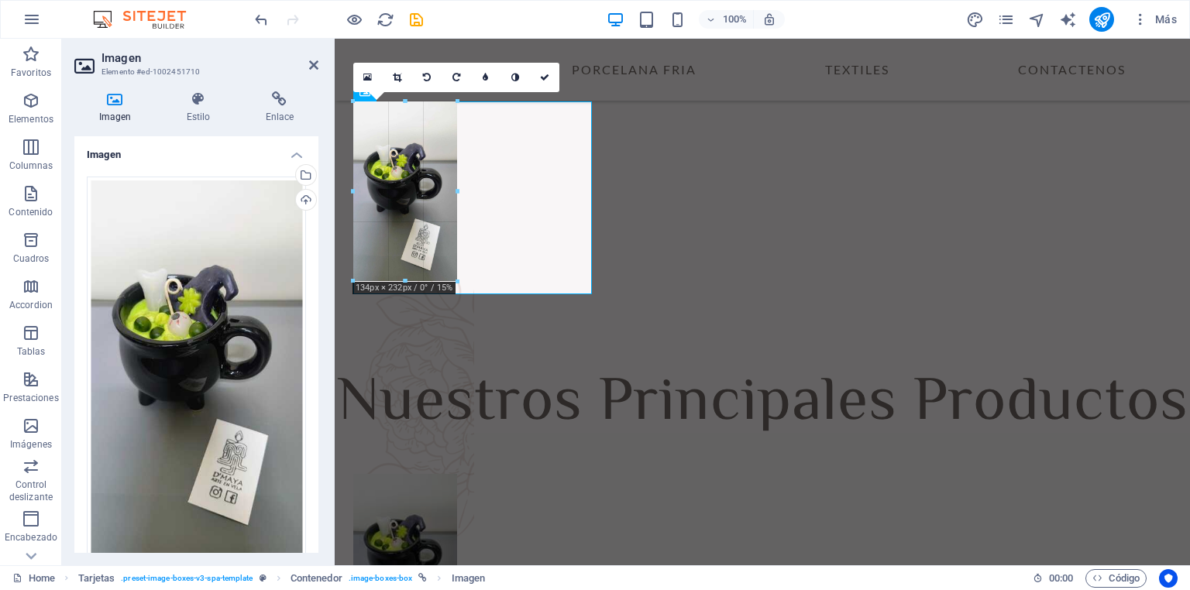
drag, startPoint x: 468, startPoint y: 203, endPoint x: 455, endPoint y: 208, distance: 14.0
type input "133"
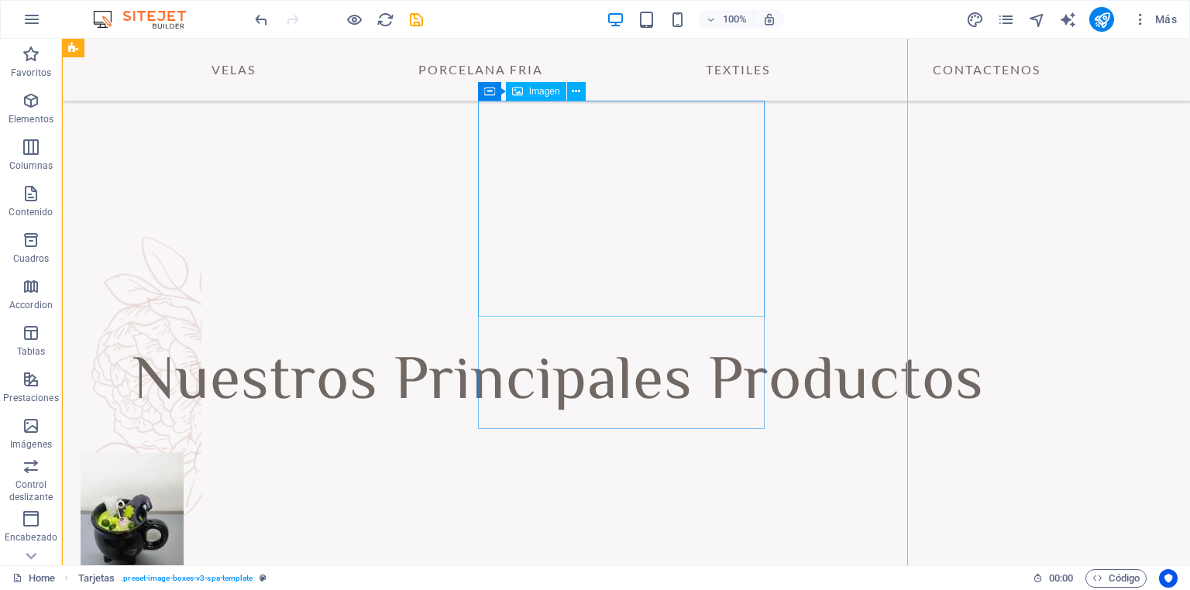
scroll to position [824, 0]
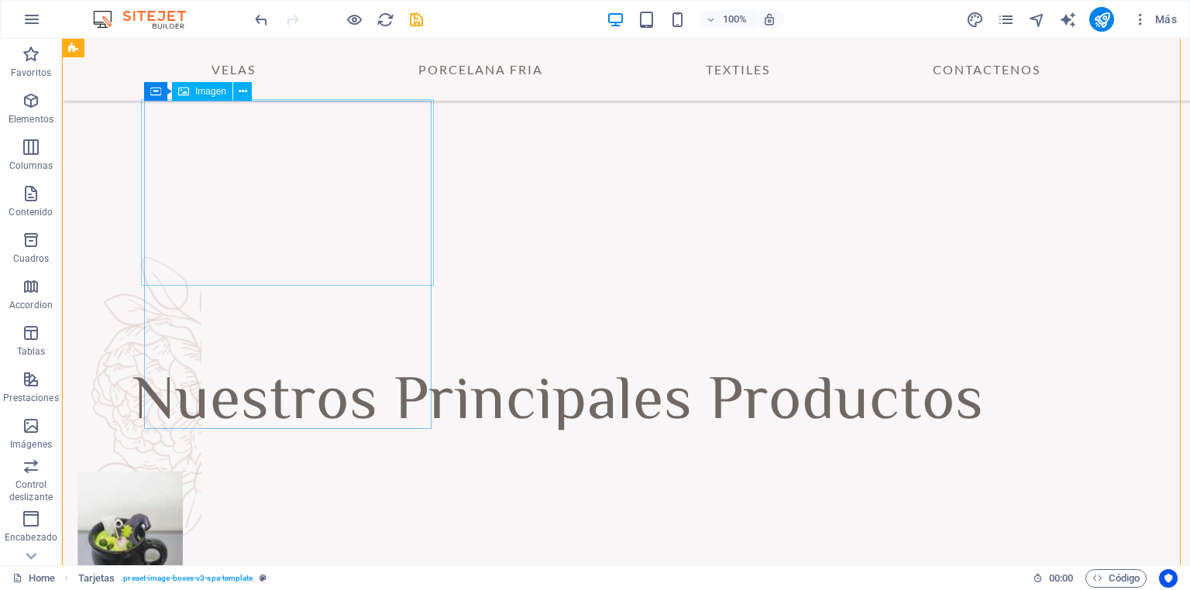
click at [202, 472] on figure at bounding box center [223, 565] width 293 height 187
click at [245, 93] on icon at bounding box center [243, 92] width 9 height 16
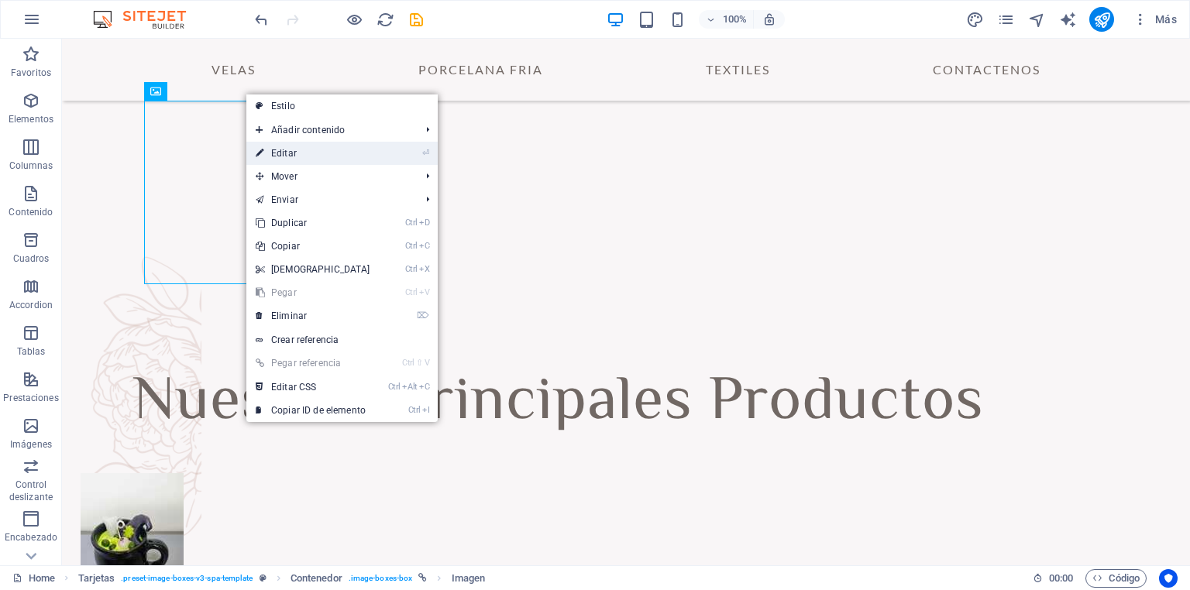
click at [308, 155] on link "⏎ Editar" at bounding box center [312, 153] width 133 height 23
select select "px"
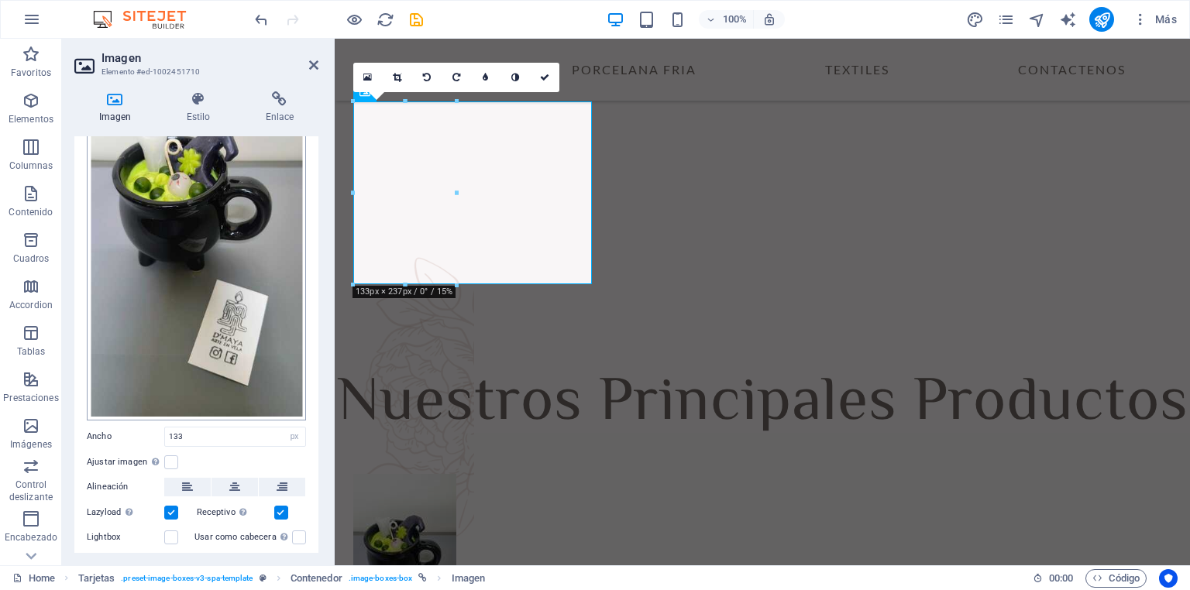
scroll to position [201, 0]
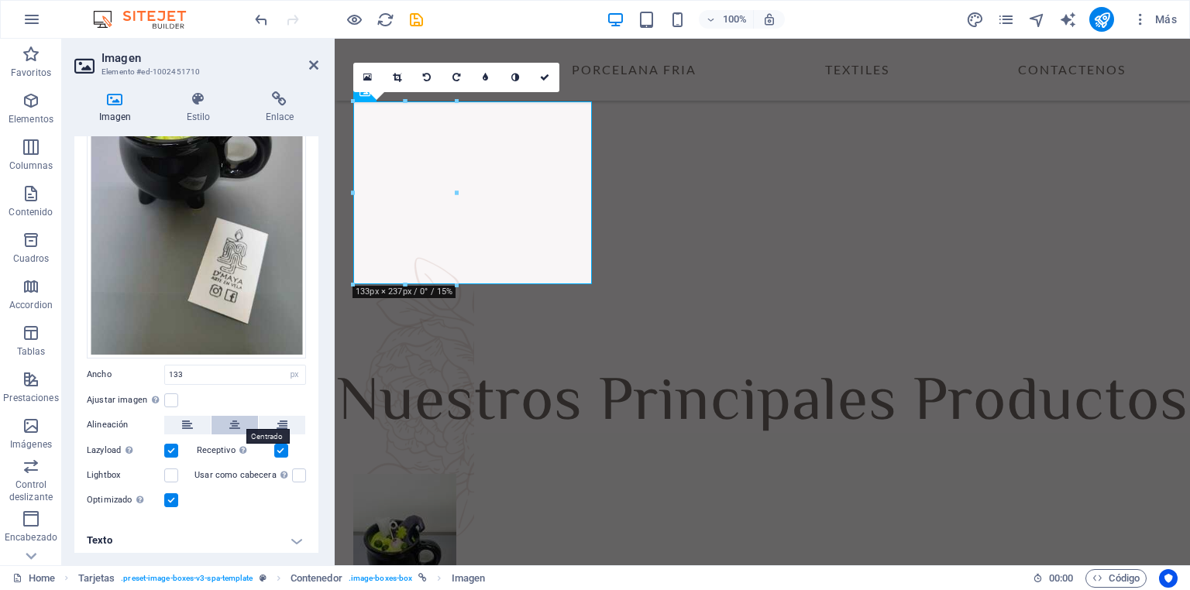
click at [235, 419] on icon at bounding box center [234, 425] width 11 height 19
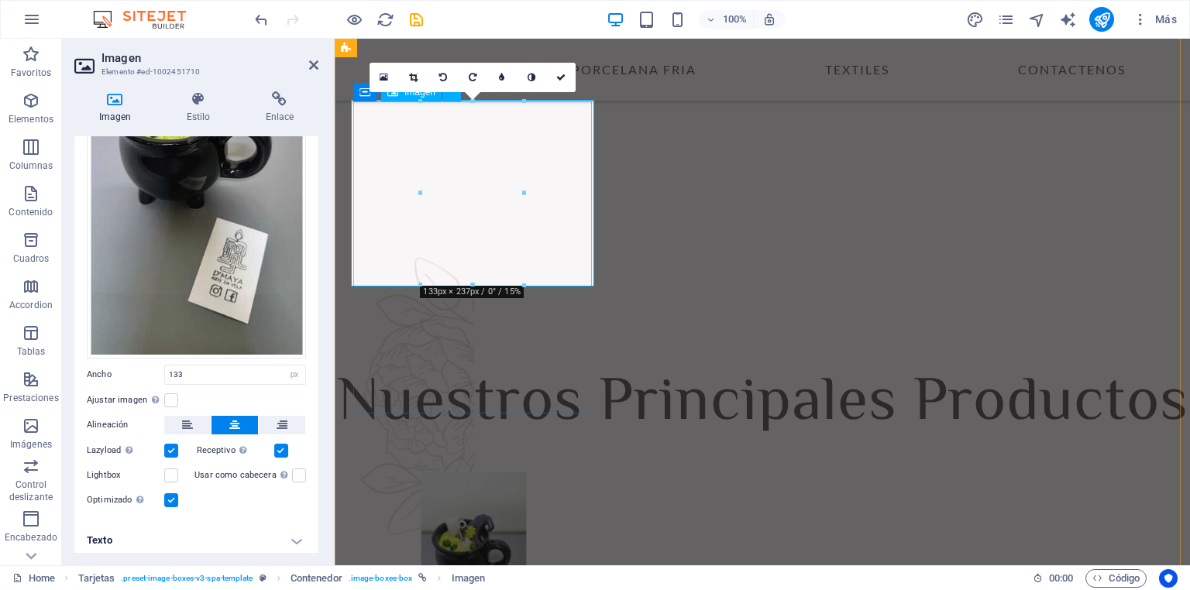
click at [550, 473] on figure at bounding box center [474, 566] width 246 height 187
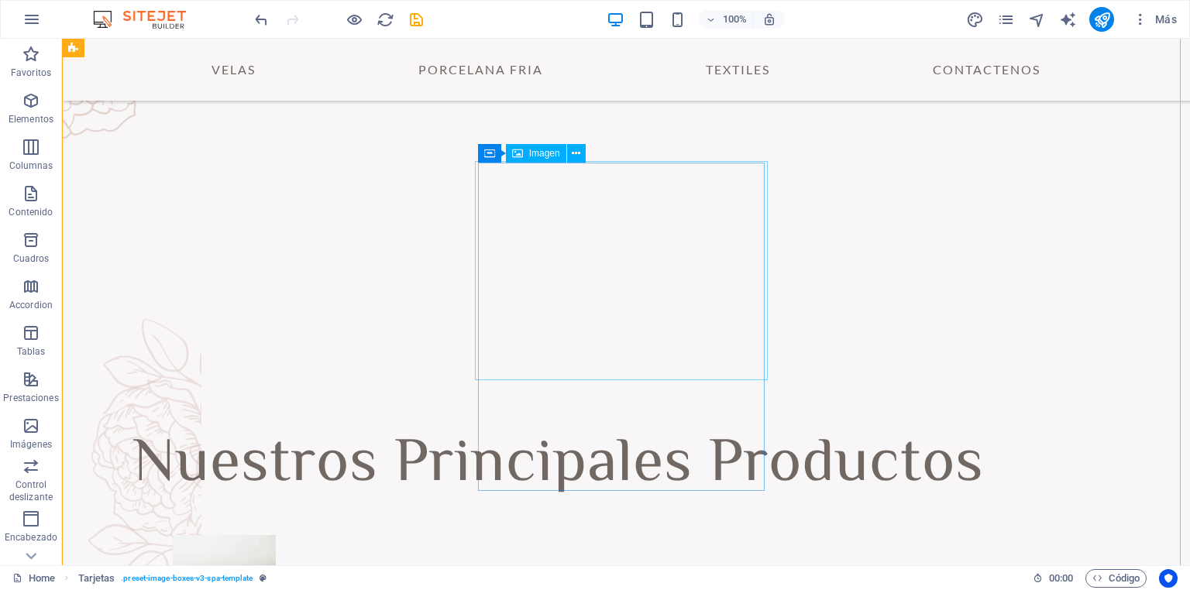
scroll to position [824, 0]
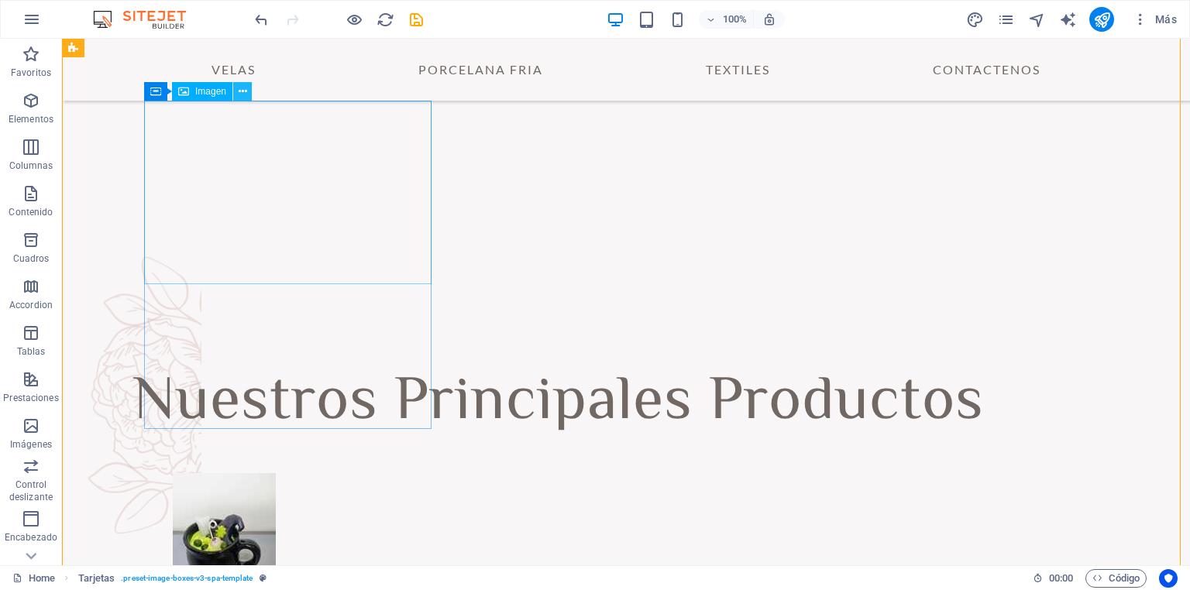
click at [242, 93] on icon at bounding box center [243, 92] width 9 height 16
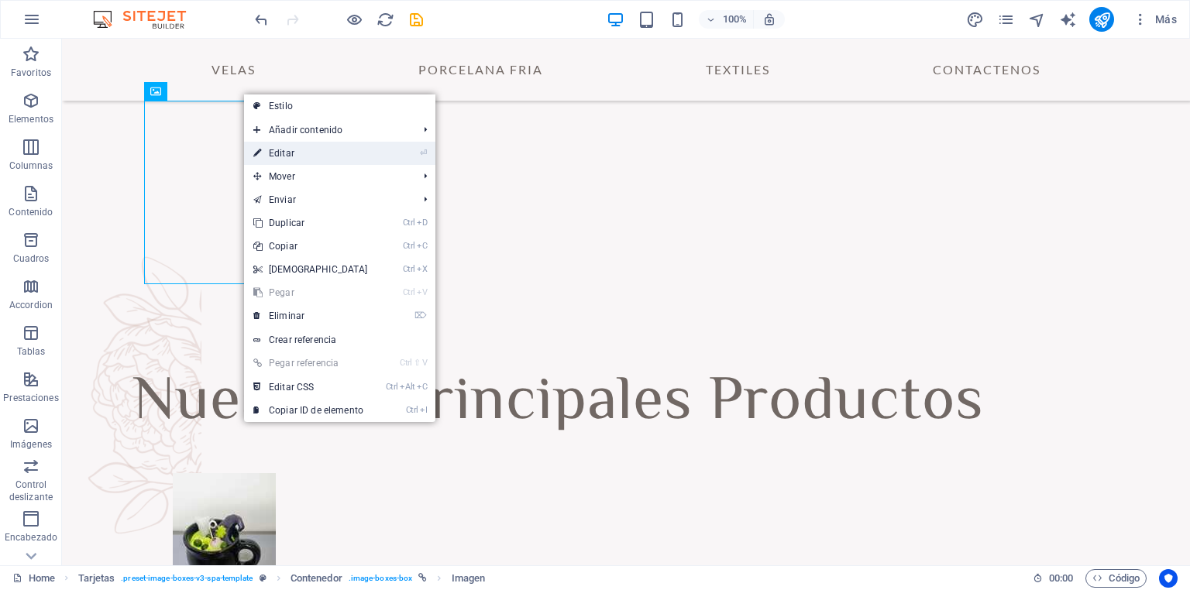
click at [322, 152] on link "⏎ Editar" at bounding box center [310, 153] width 133 height 23
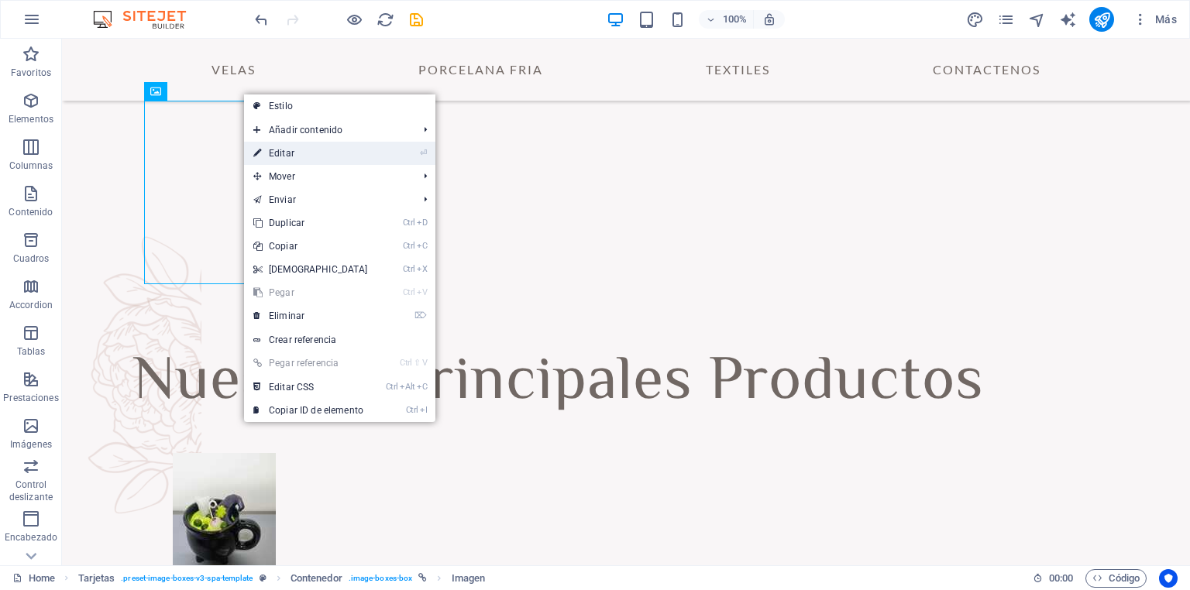
select select "px"
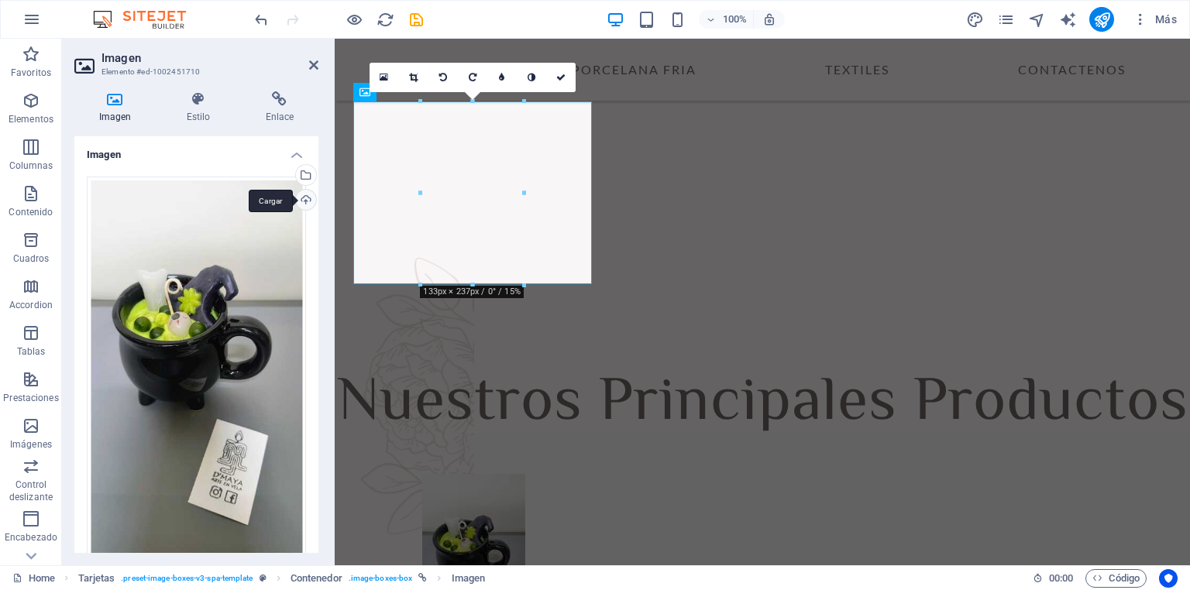
click at [304, 199] on div "Cargar" at bounding box center [304, 201] width 23 height 23
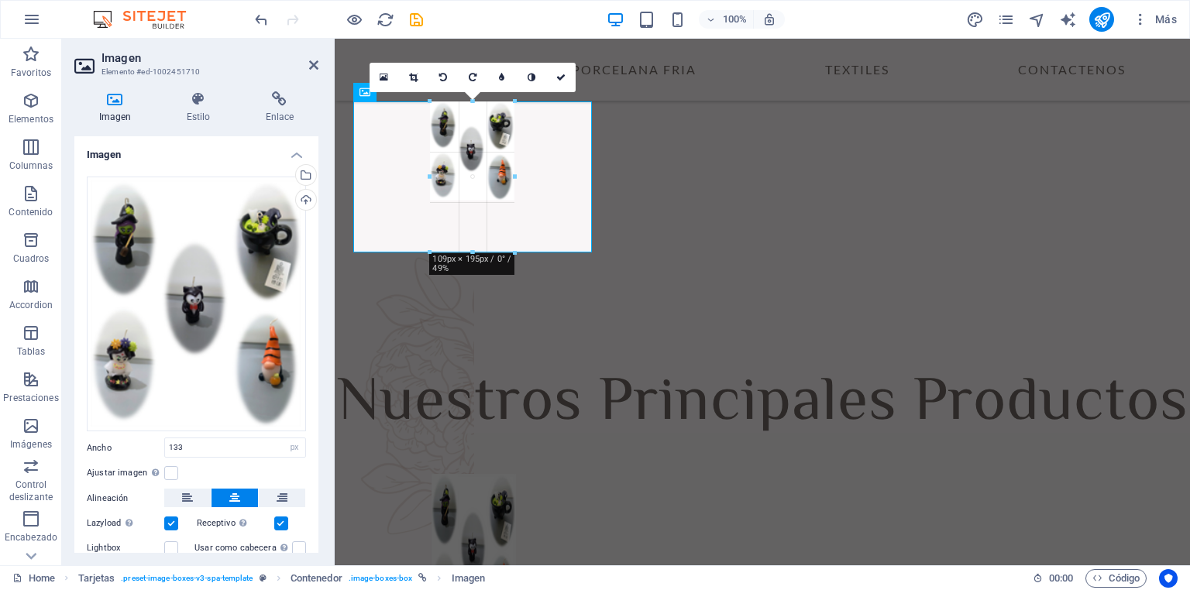
drag, startPoint x: 418, startPoint y: 194, endPoint x: 106, endPoint y: 160, distance: 313.9
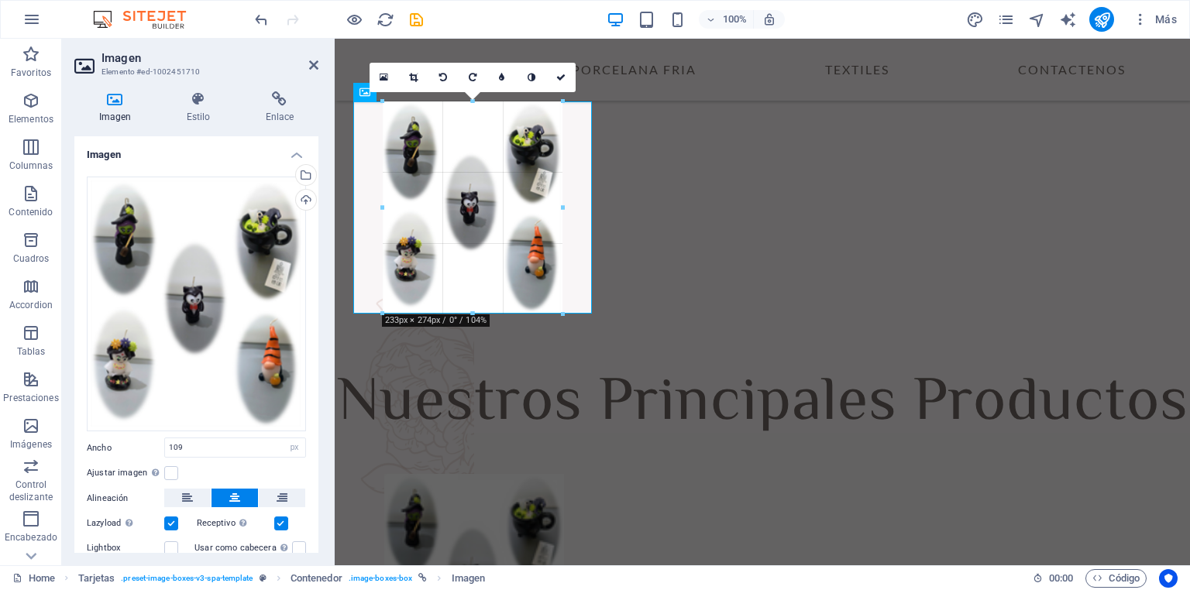
drag, startPoint x: 473, startPoint y: 198, endPoint x: 167, endPoint y: 278, distance: 315.5
type input "232"
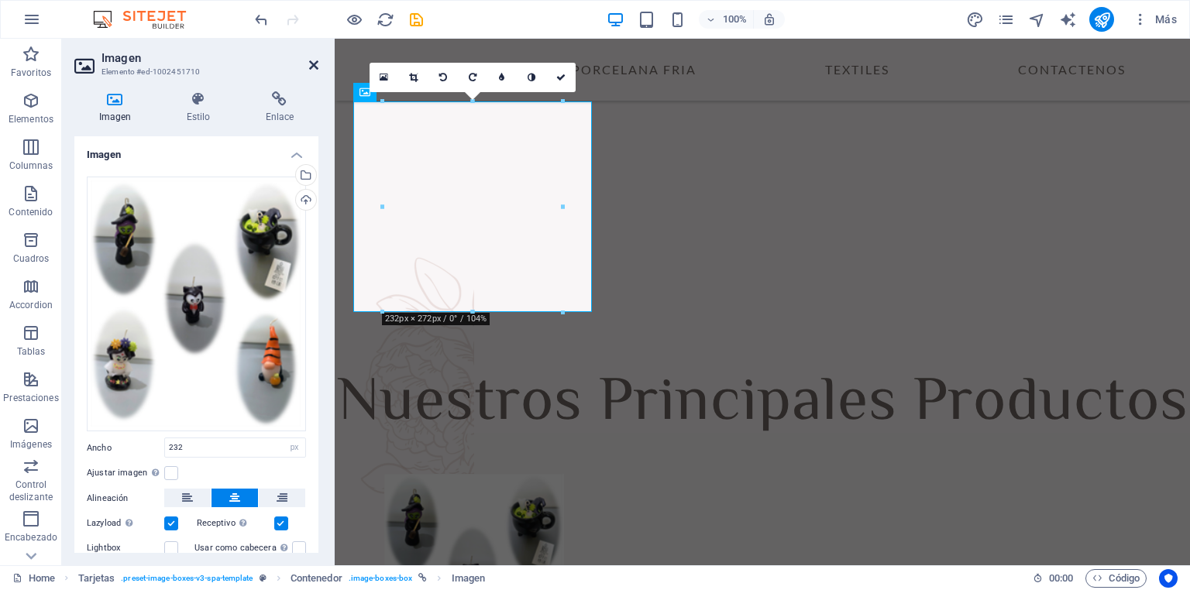
drag, startPoint x: 314, startPoint y: 67, endPoint x: 252, endPoint y: 27, distance: 73.9
click at [314, 67] on icon at bounding box center [313, 65] width 9 height 12
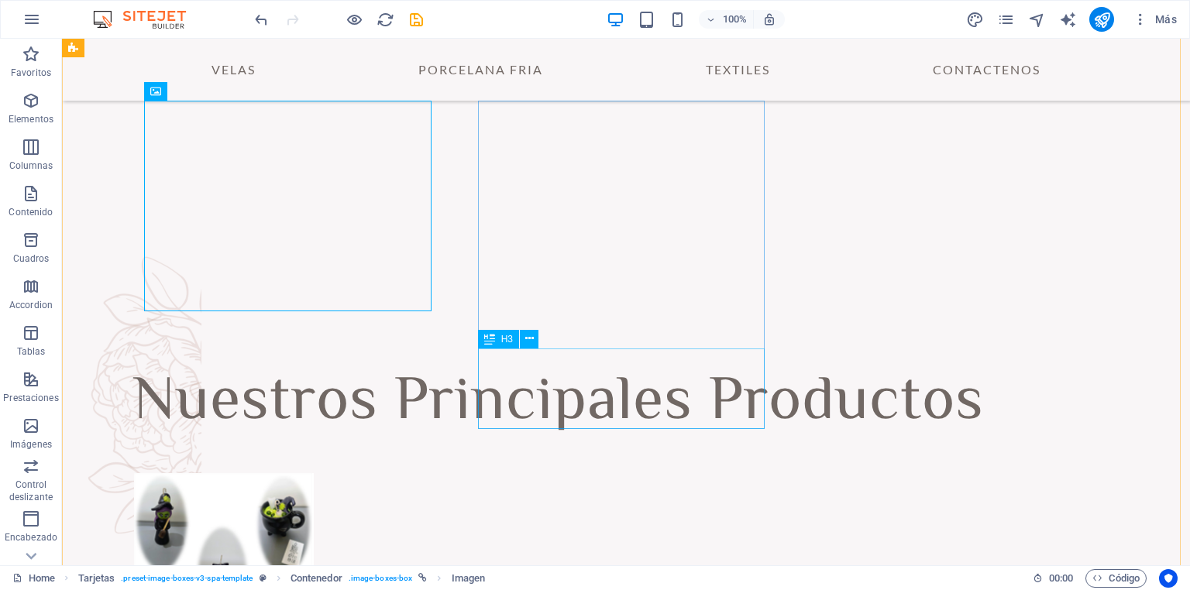
scroll to position [762, 0]
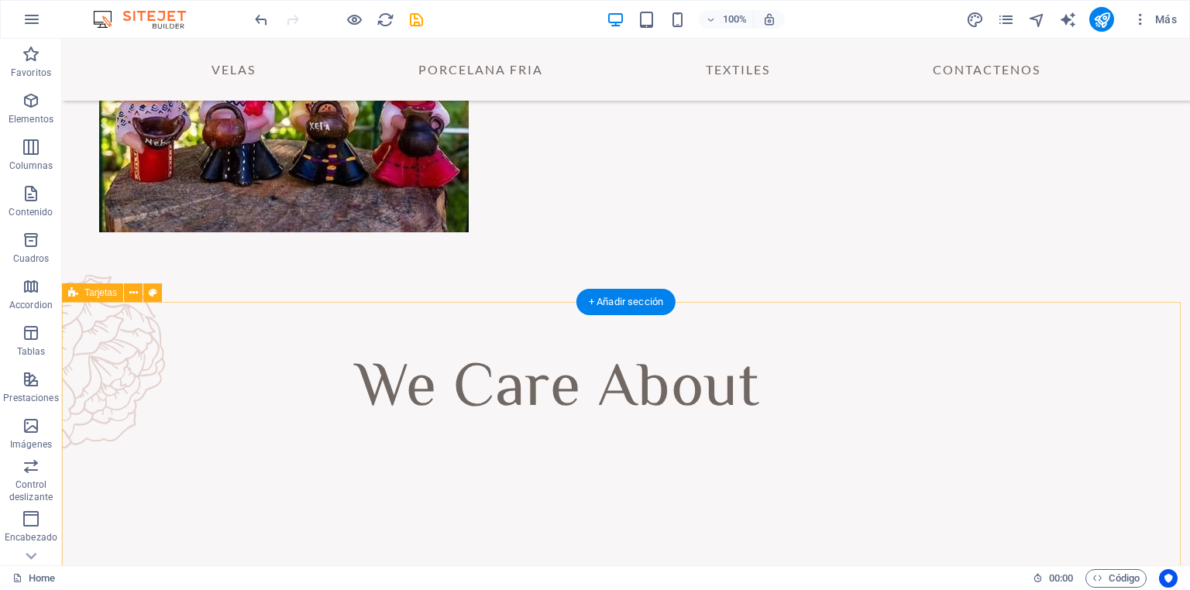
scroll to position [328, 0]
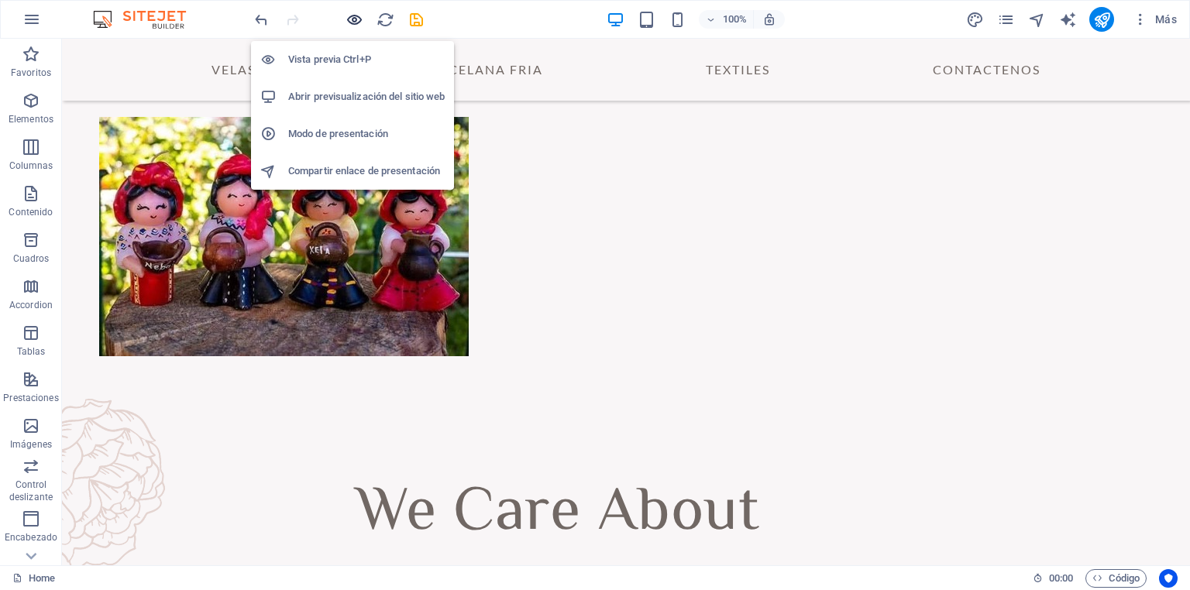
click at [353, 12] on icon "button" at bounding box center [354, 20] width 18 height 18
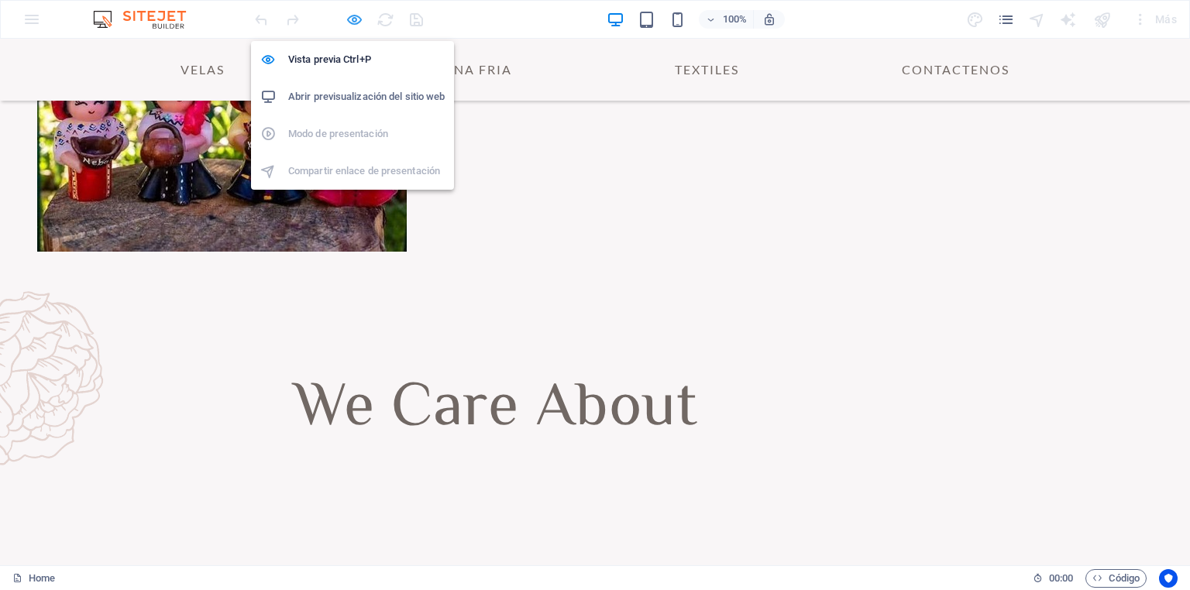
scroll to position [235, 0]
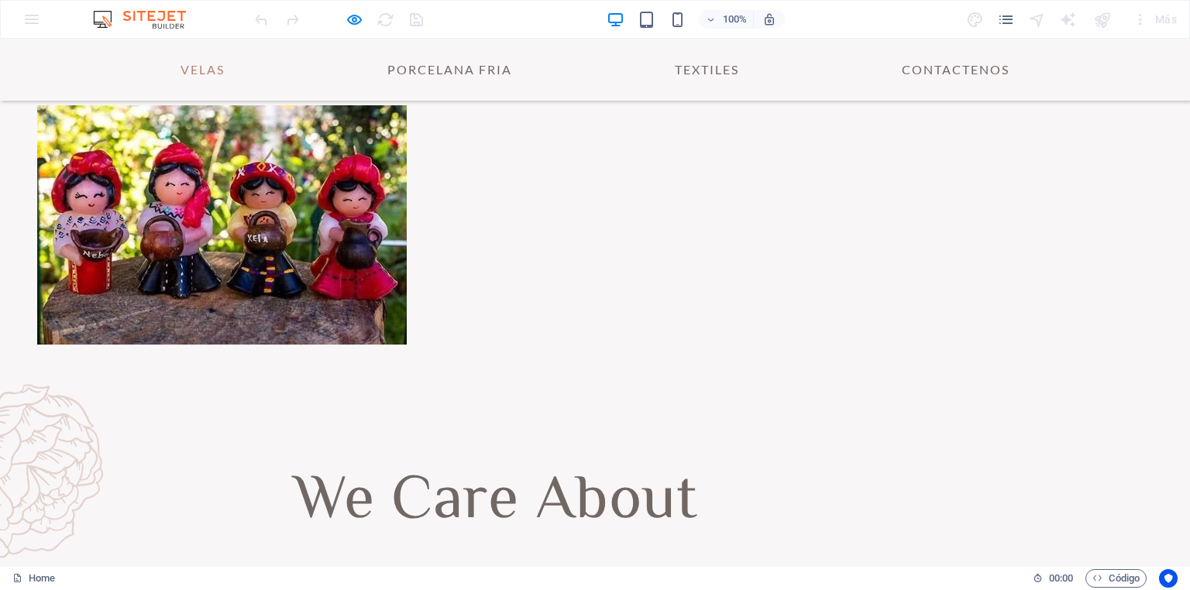
click at [194, 76] on link "VELAS" at bounding box center [202, 69] width 69 height 37
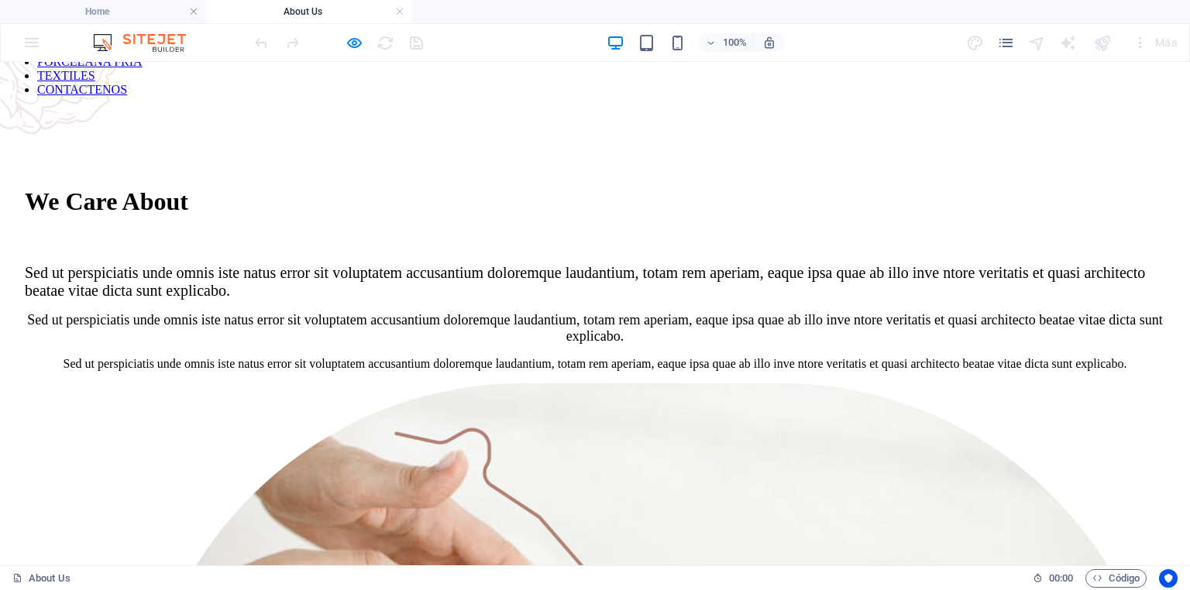
scroll to position [0, 0]
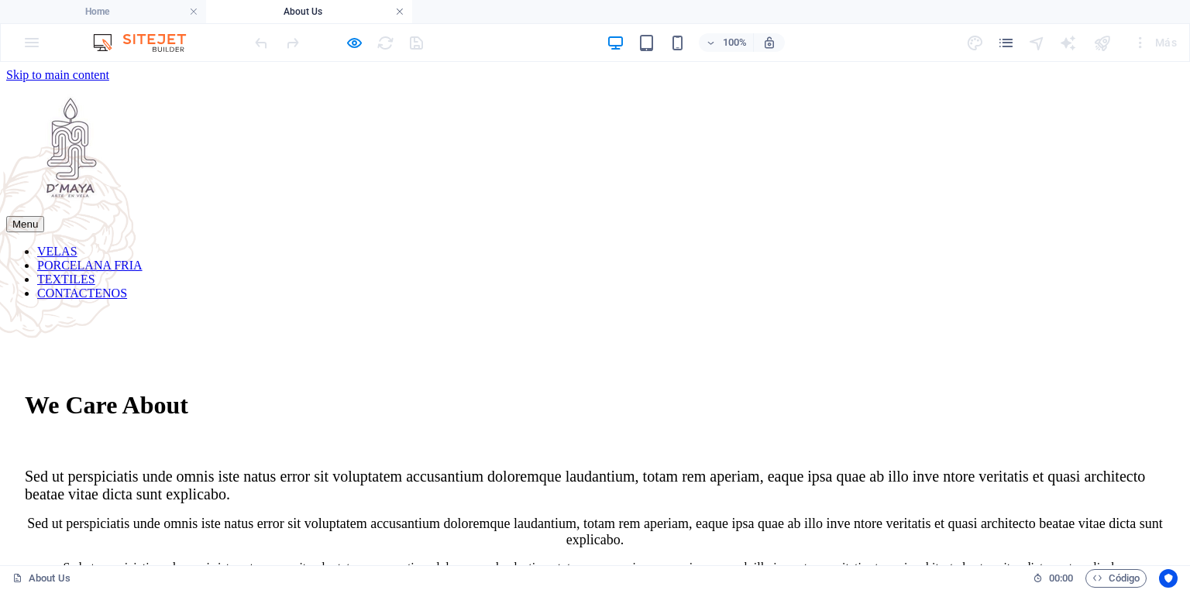
click at [400, 13] on link at bounding box center [399, 12] width 9 height 15
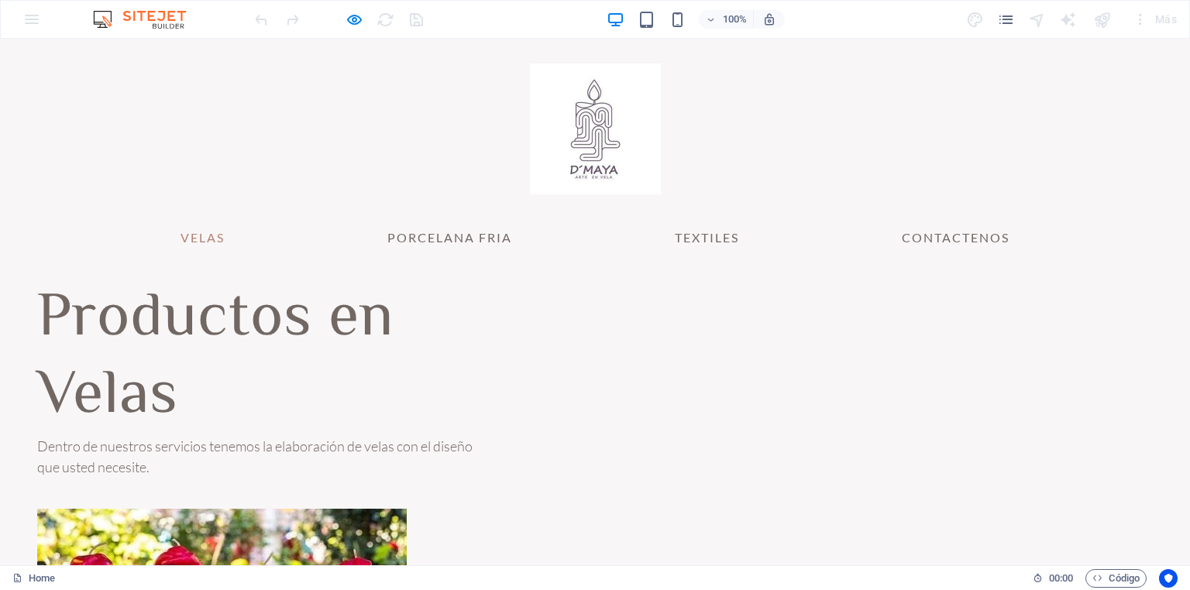
click at [205, 239] on link "VELAS" at bounding box center [202, 237] width 69 height 37
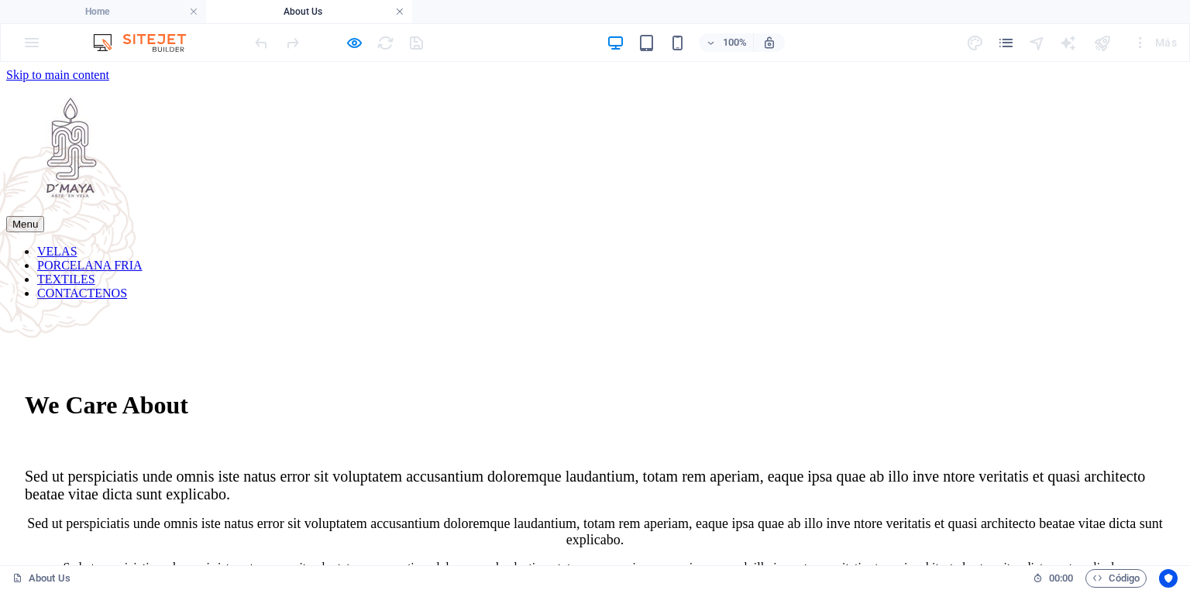
click at [399, 12] on link at bounding box center [399, 12] width 9 height 15
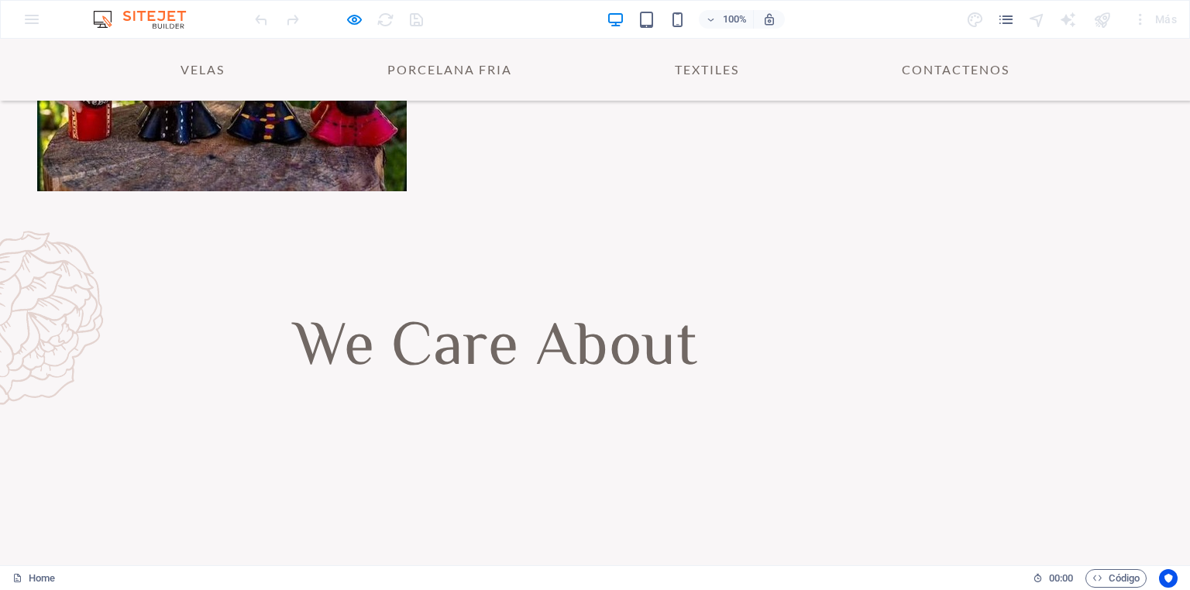
scroll to position [265, 0]
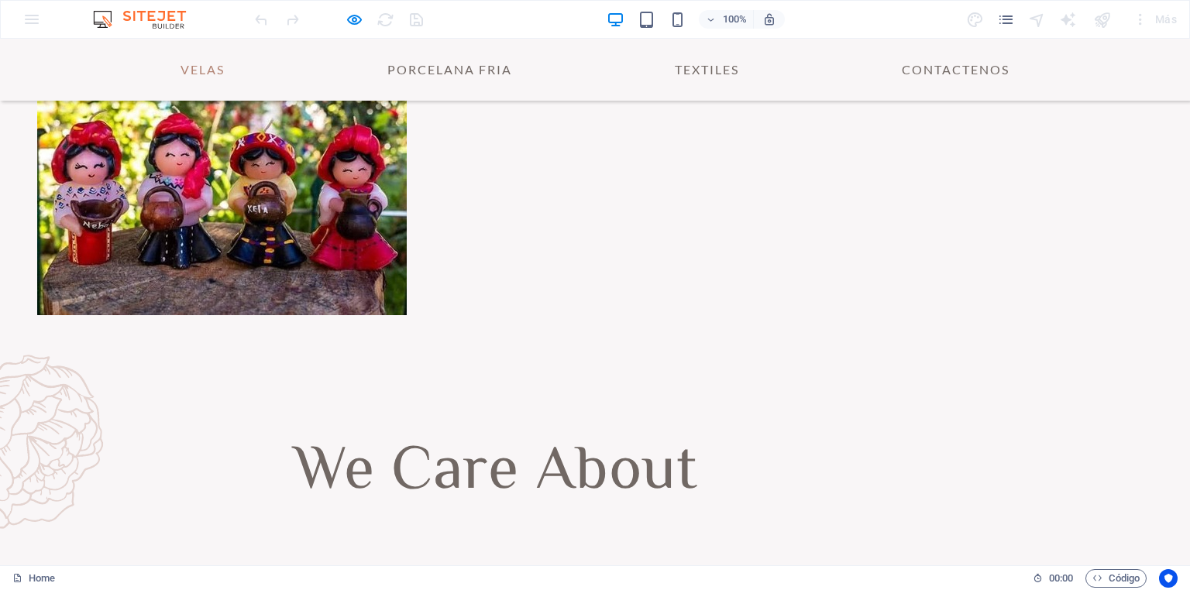
click at [206, 74] on link "VELAS" at bounding box center [202, 69] width 69 height 37
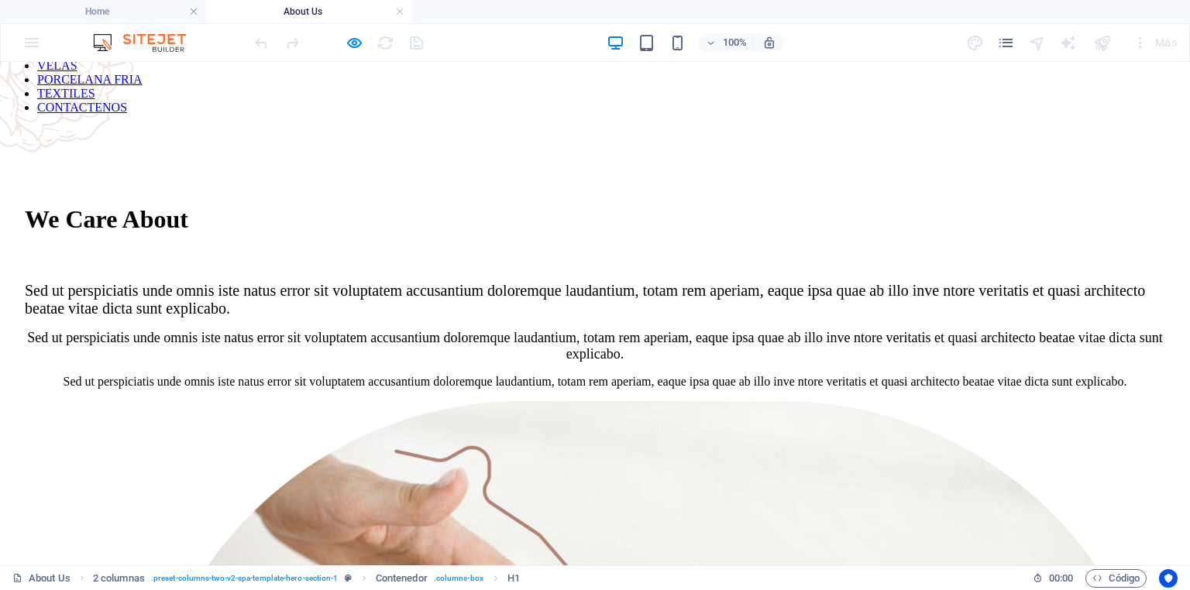
scroll to position [80, 0]
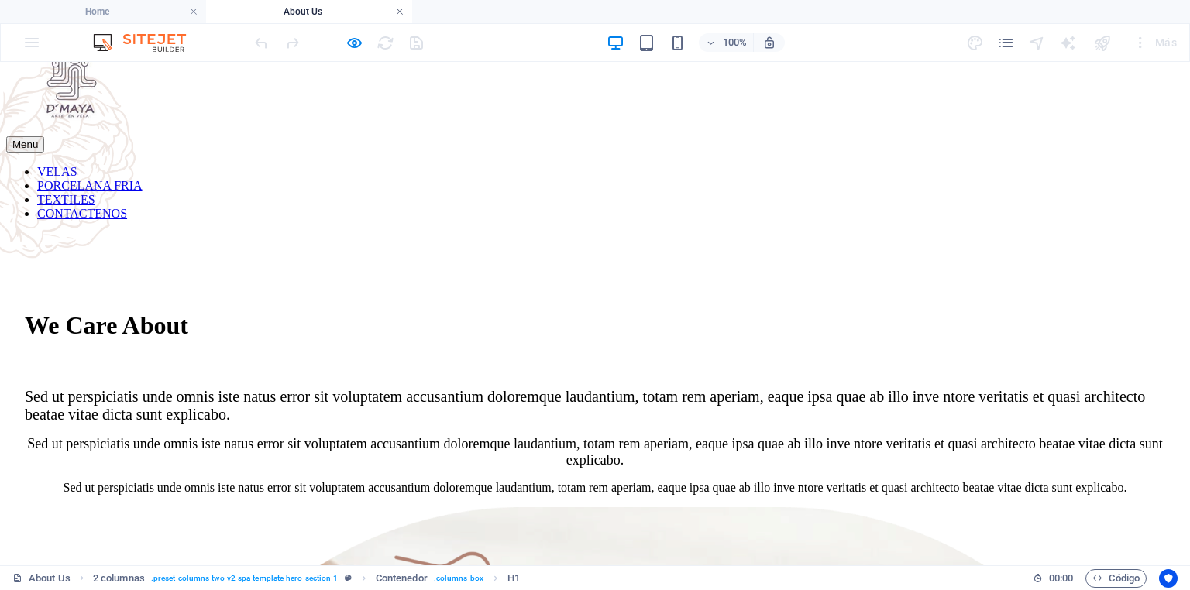
click at [402, 14] on link at bounding box center [399, 12] width 9 height 15
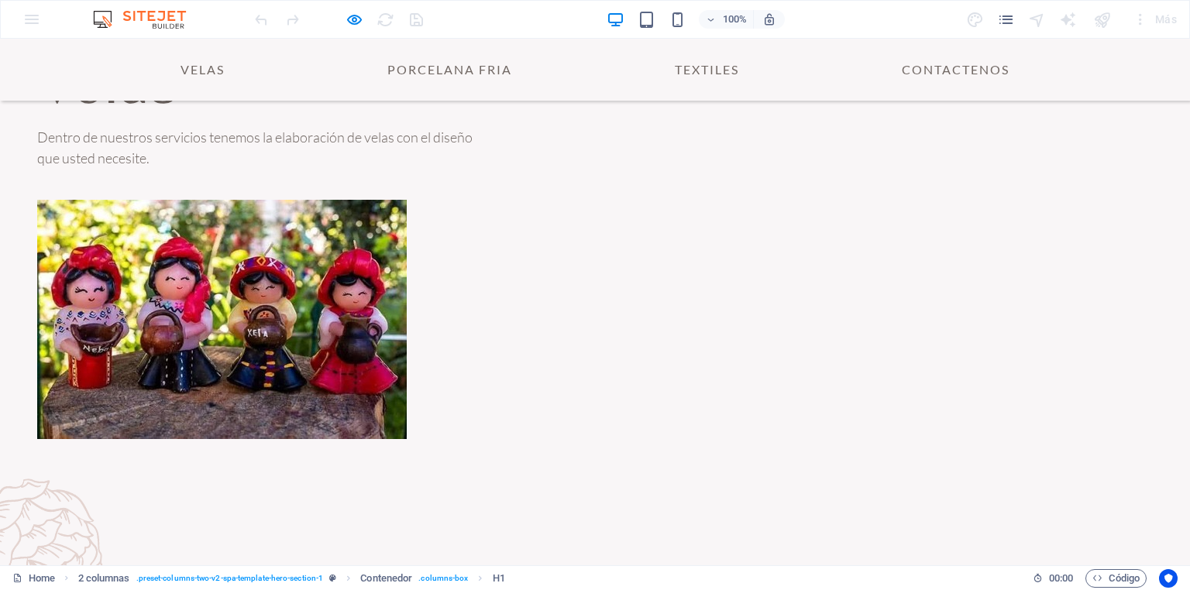
scroll to position [203, 0]
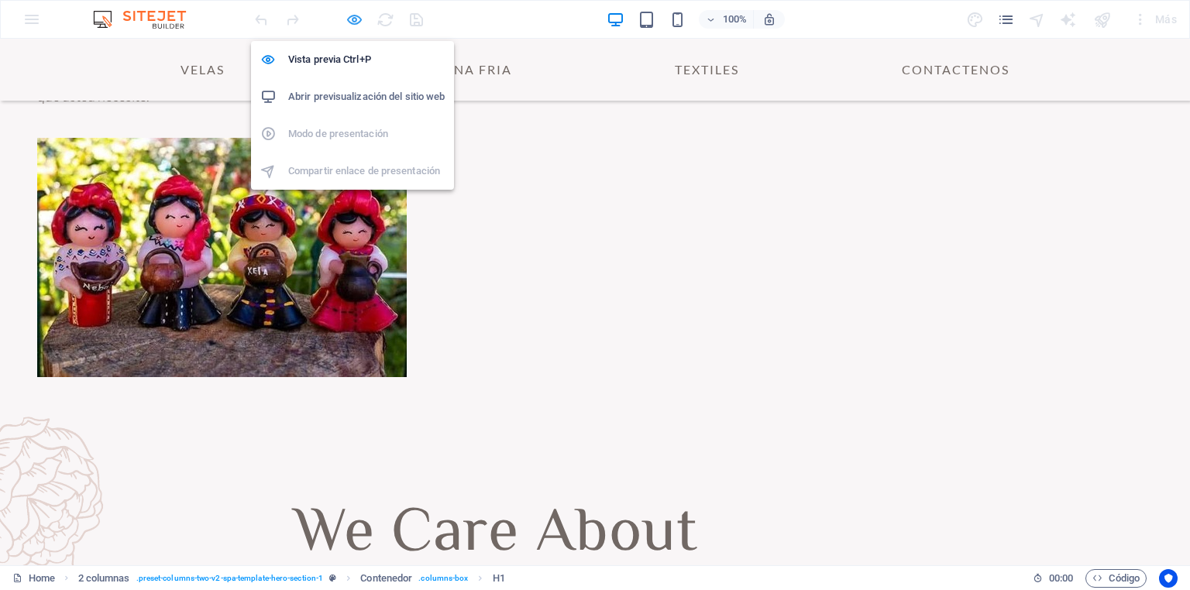
click at [352, 19] on icon "button" at bounding box center [354, 20] width 18 height 18
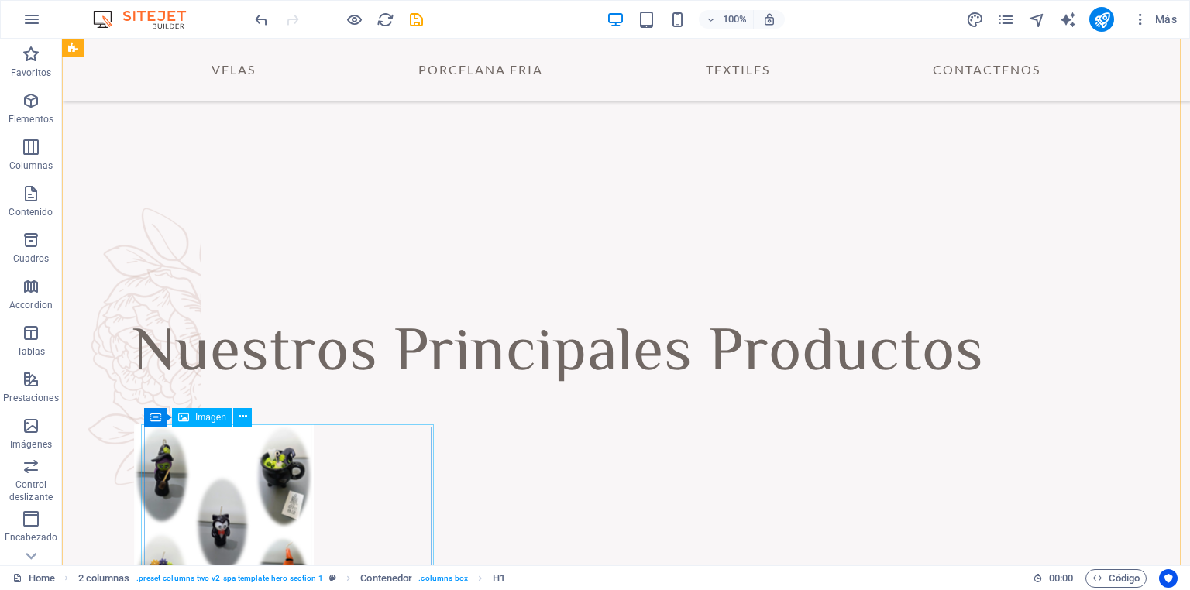
scroll to position [1059, 0]
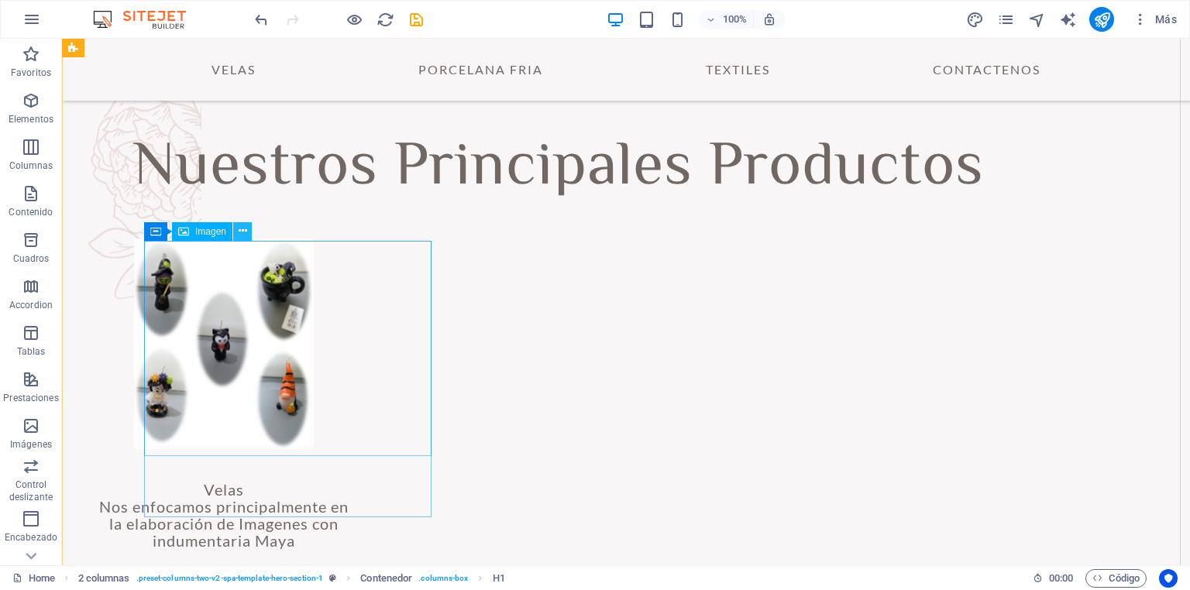
click at [247, 229] on button at bounding box center [242, 231] width 19 height 19
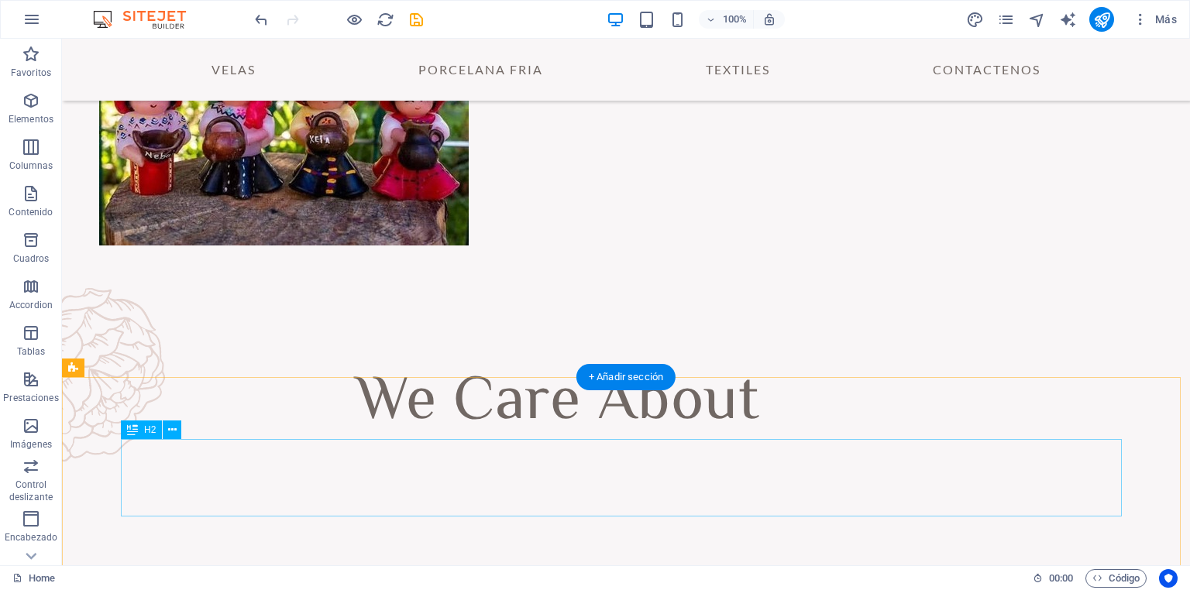
scroll to position [377, 0]
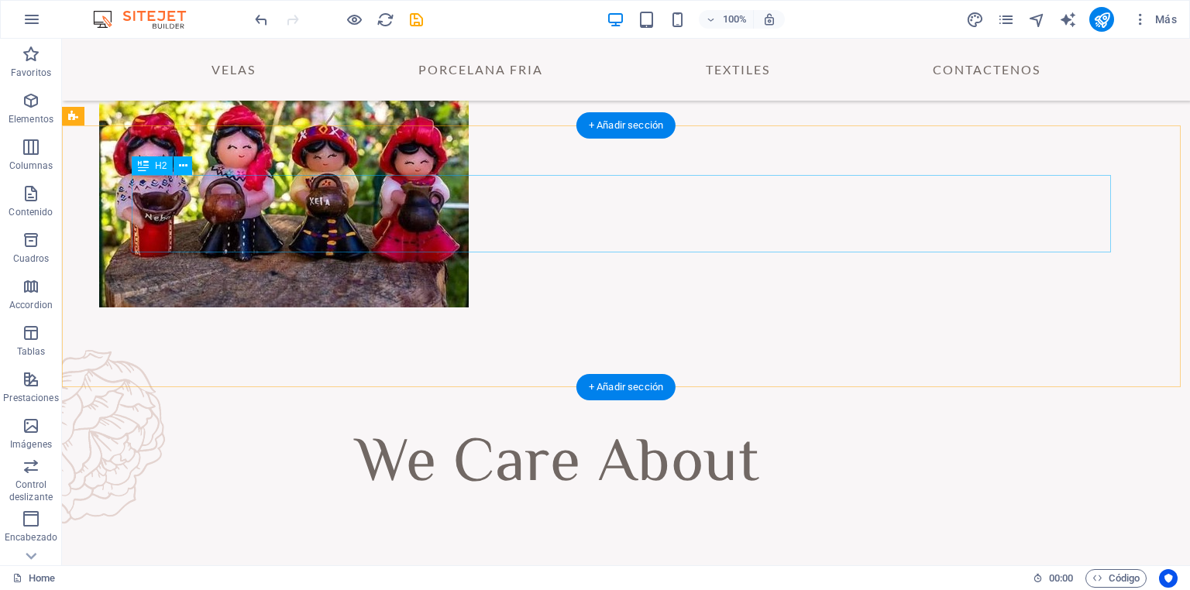
click at [716, 427] on div "We Care About" at bounding box center [557, 465] width 979 height 77
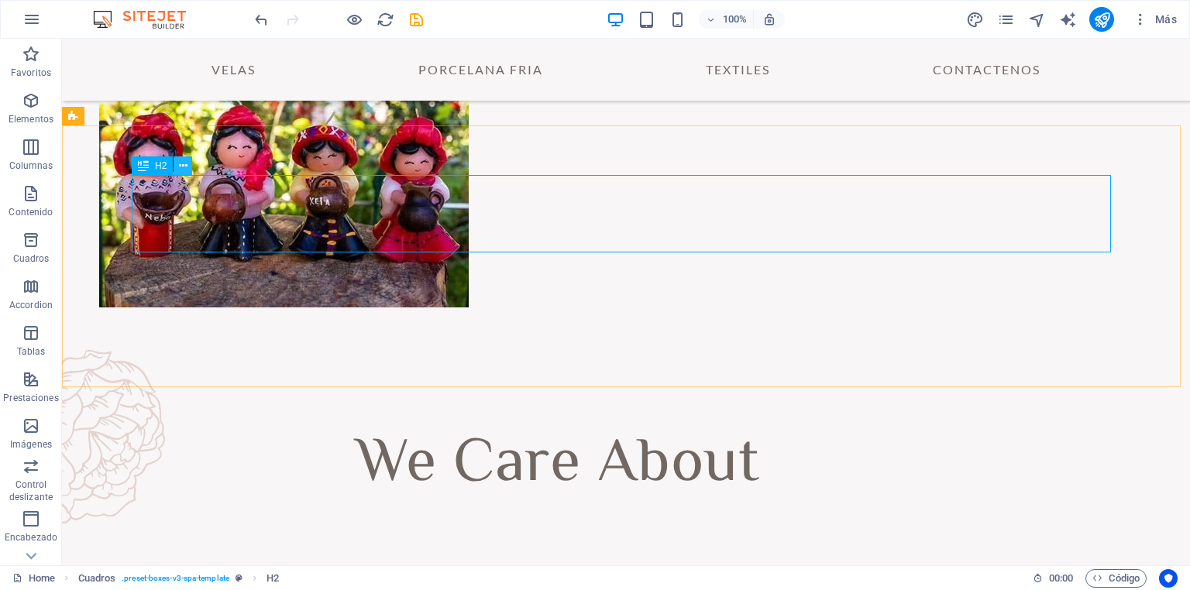
click at [184, 167] on icon at bounding box center [183, 166] width 9 height 16
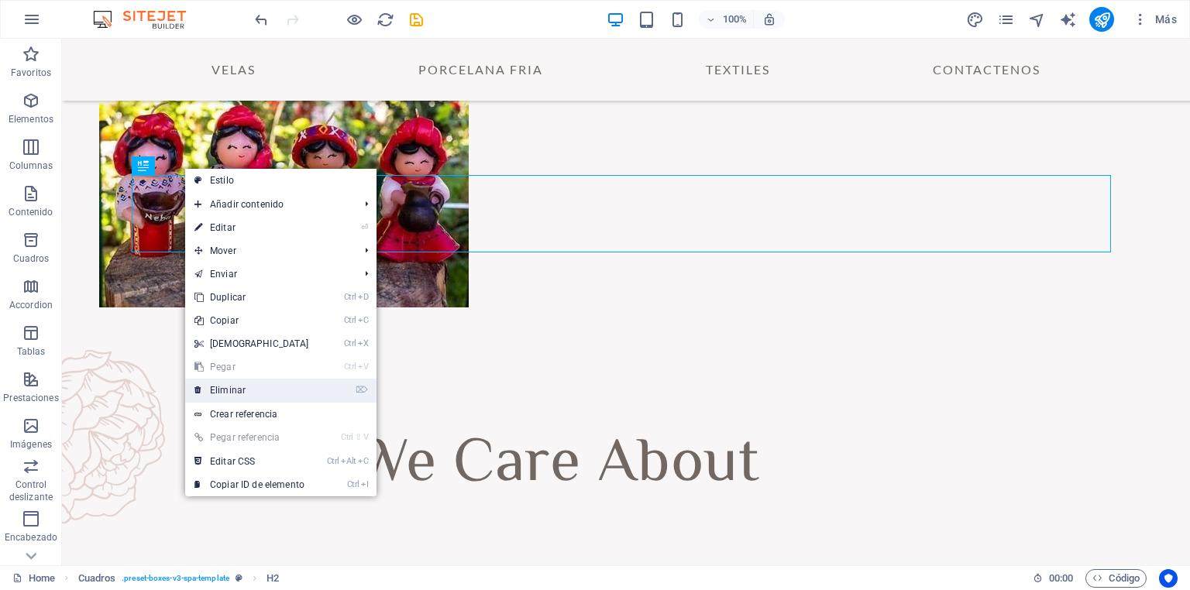
click at [251, 387] on link "⌦ Eliminar" at bounding box center [251, 390] width 133 height 23
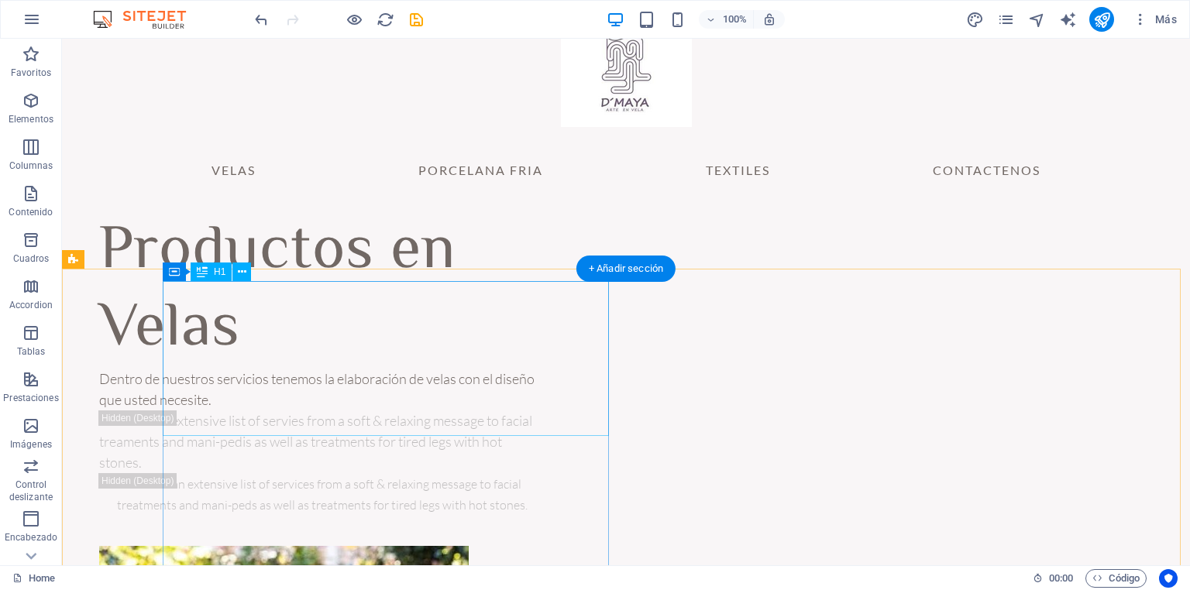
scroll to position [0, 0]
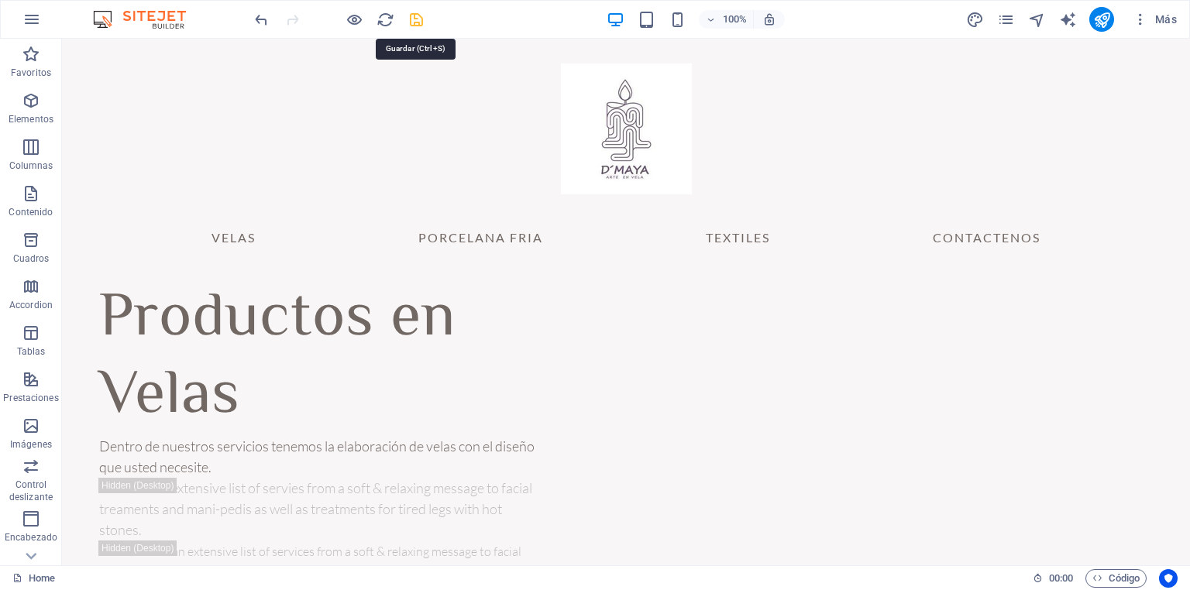
click at [418, 19] on icon "save" at bounding box center [416, 20] width 18 height 18
checkbox input "false"
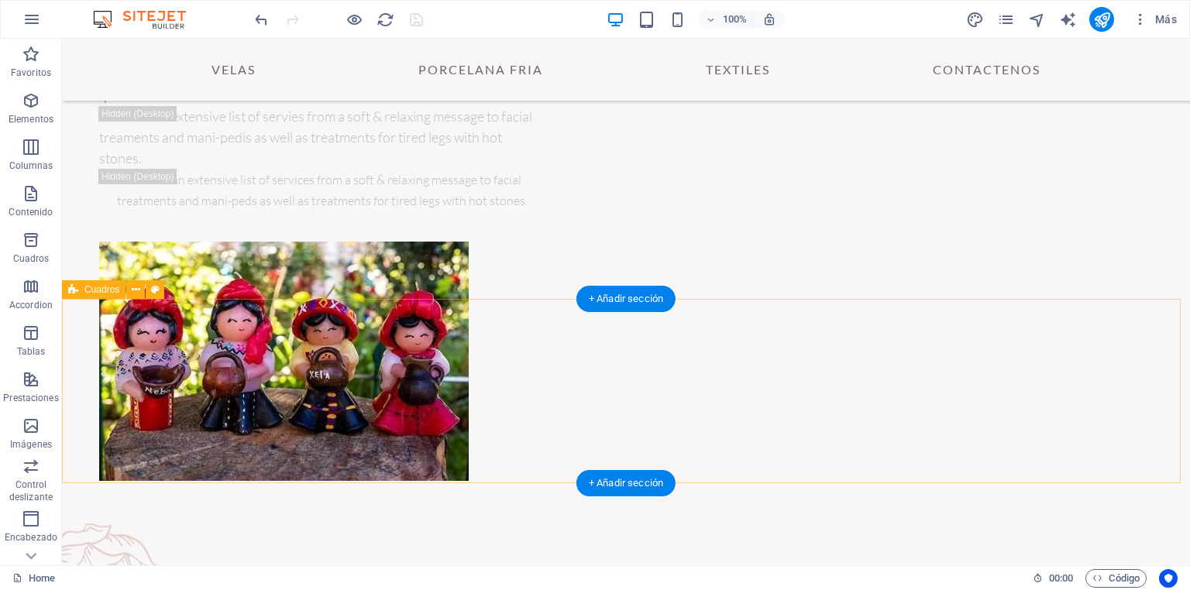
scroll to position [142, 0]
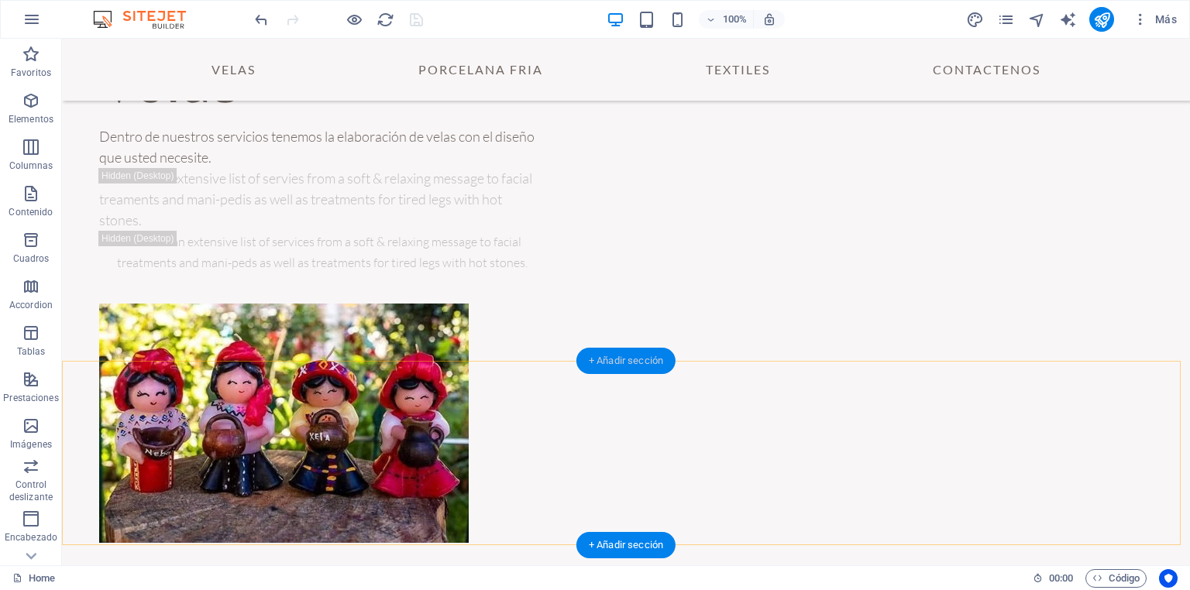
click at [632, 363] on div "+ Añadir sección" at bounding box center [625, 361] width 99 height 26
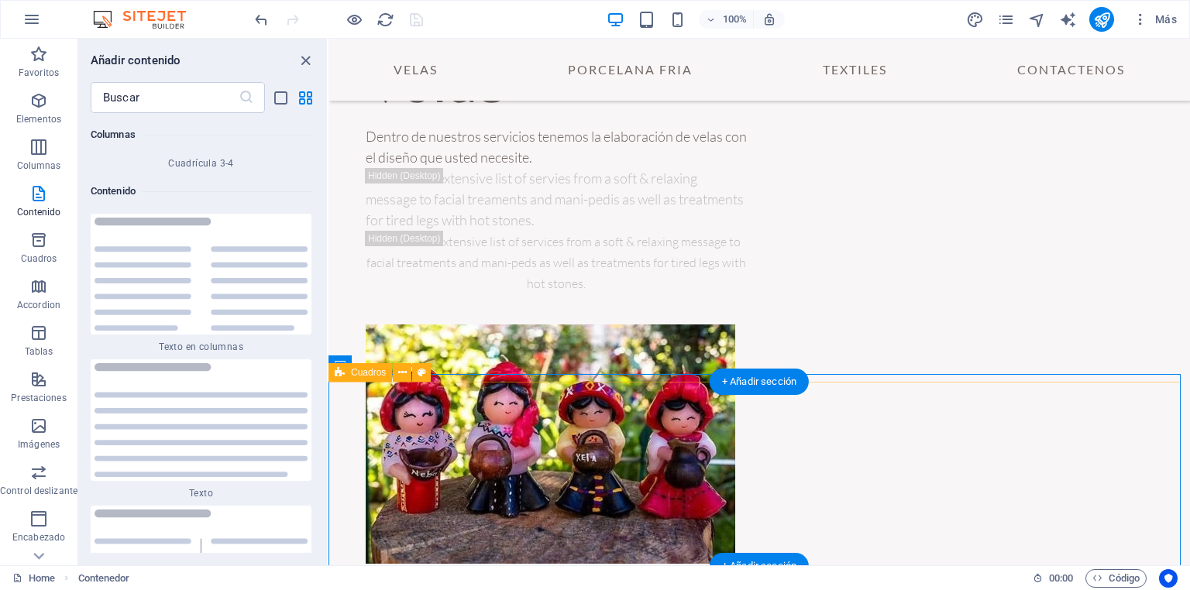
scroll to position [266, 0]
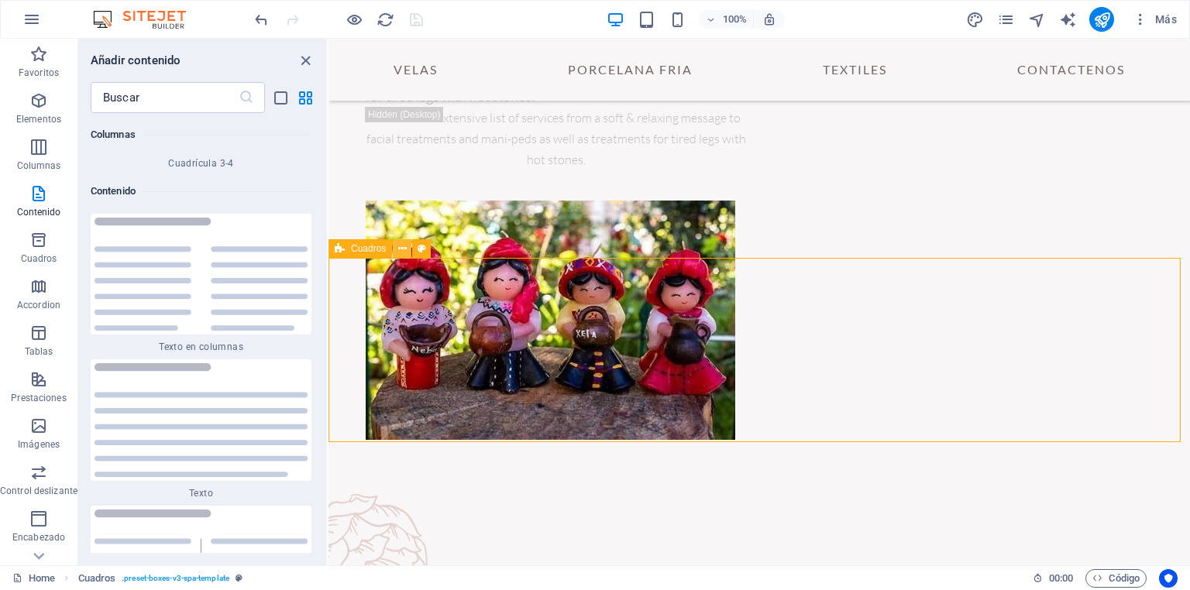
click at [405, 251] on icon at bounding box center [402, 249] width 9 height 16
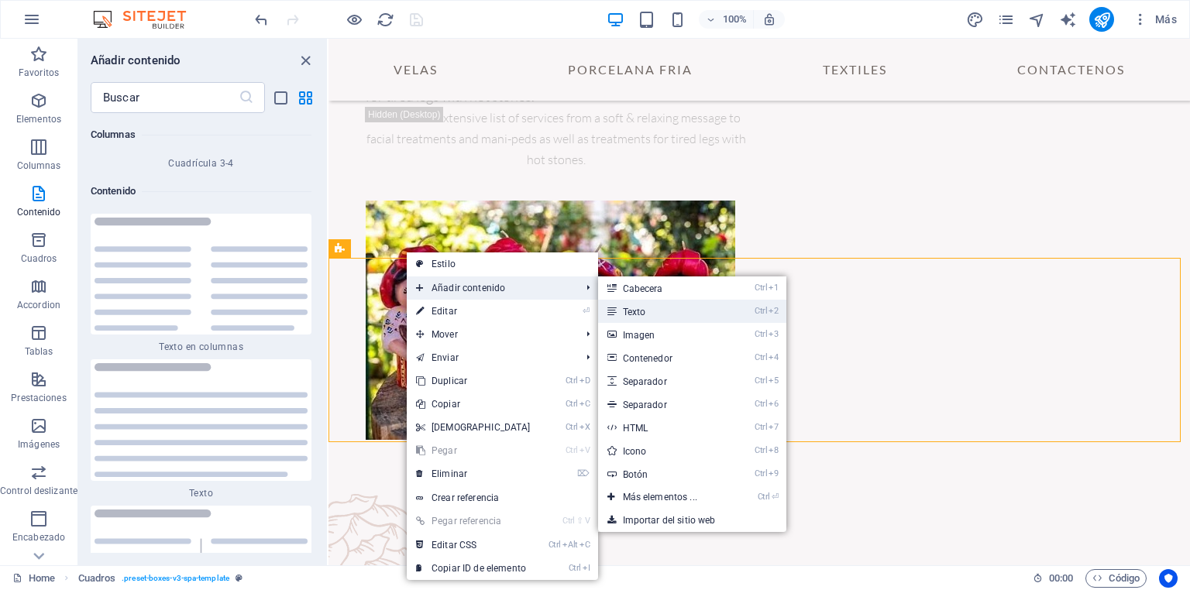
click at [657, 313] on link "Ctrl 2 Texto" at bounding box center [663, 311] width 130 height 23
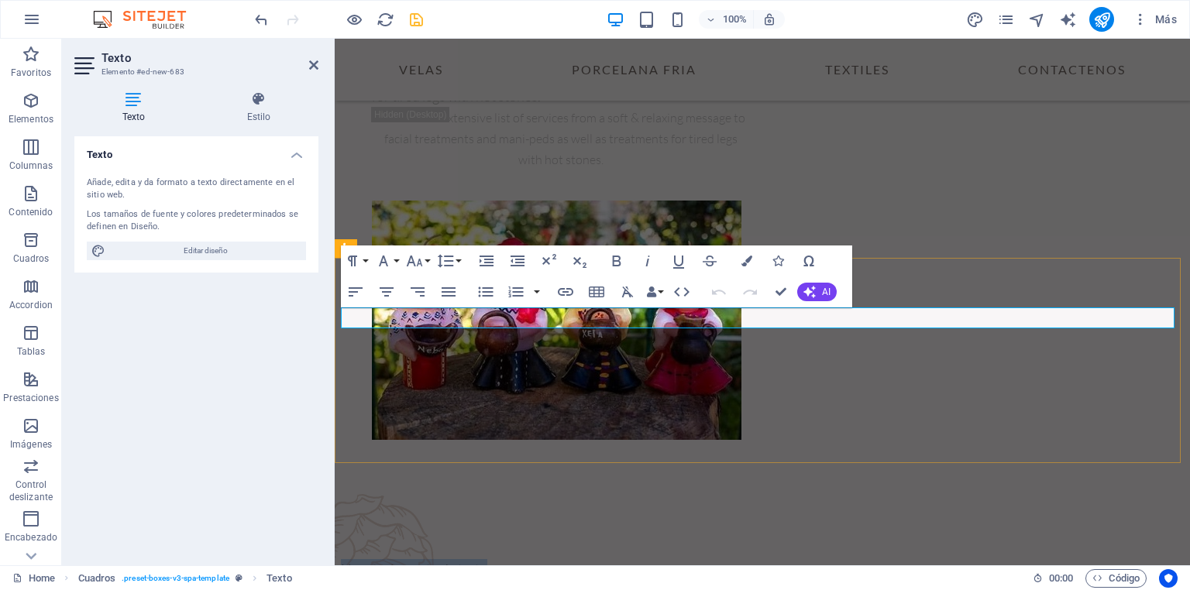
click at [509, 559] on p "Nuevo elemento de texto" at bounding box center [762, 569] width 843 height 21
drag, startPoint x: 506, startPoint y: 318, endPoint x: 659, endPoint y: 361, distance: 159.4
click at [616, 262] on icon "button" at bounding box center [616, 261] width 19 height 19
click at [386, 293] on icon "button" at bounding box center [386, 292] width 19 height 19
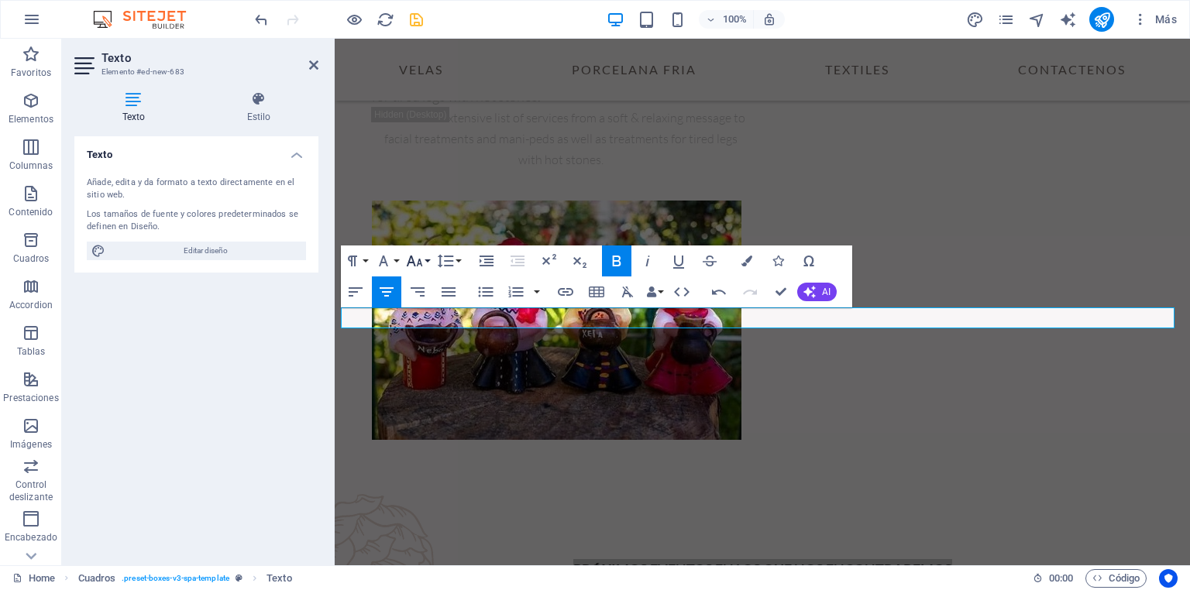
click at [425, 261] on button "Font Size" at bounding box center [417, 261] width 29 height 31
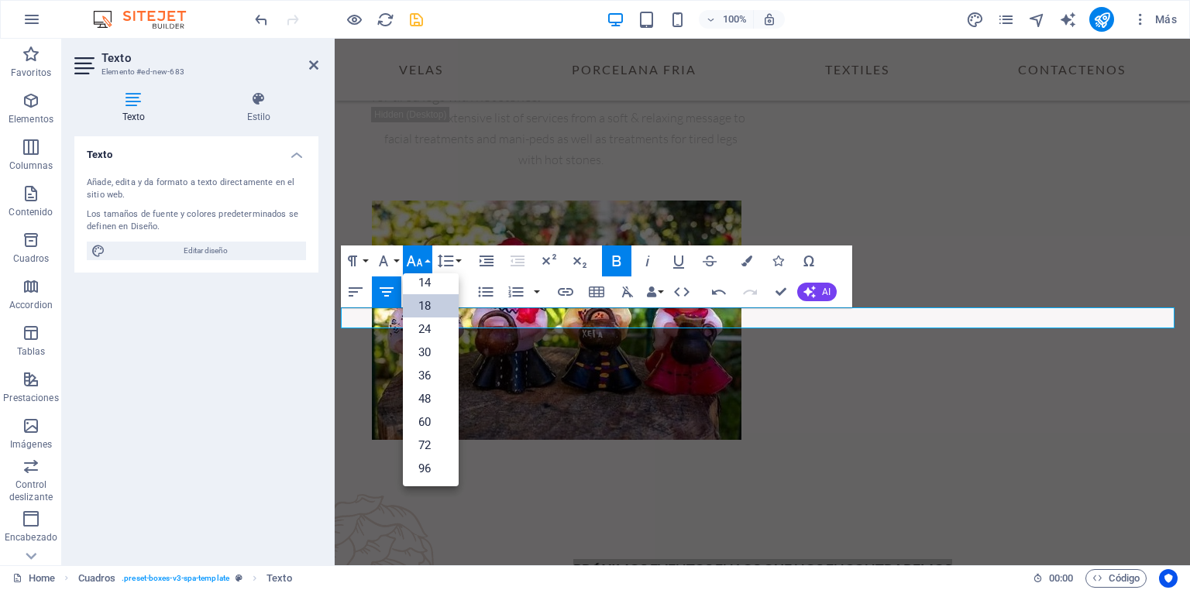
scroll to position [124, 0]
click at [424, 395] on link "48" at bounding box center [431, 399] width 56 height 23
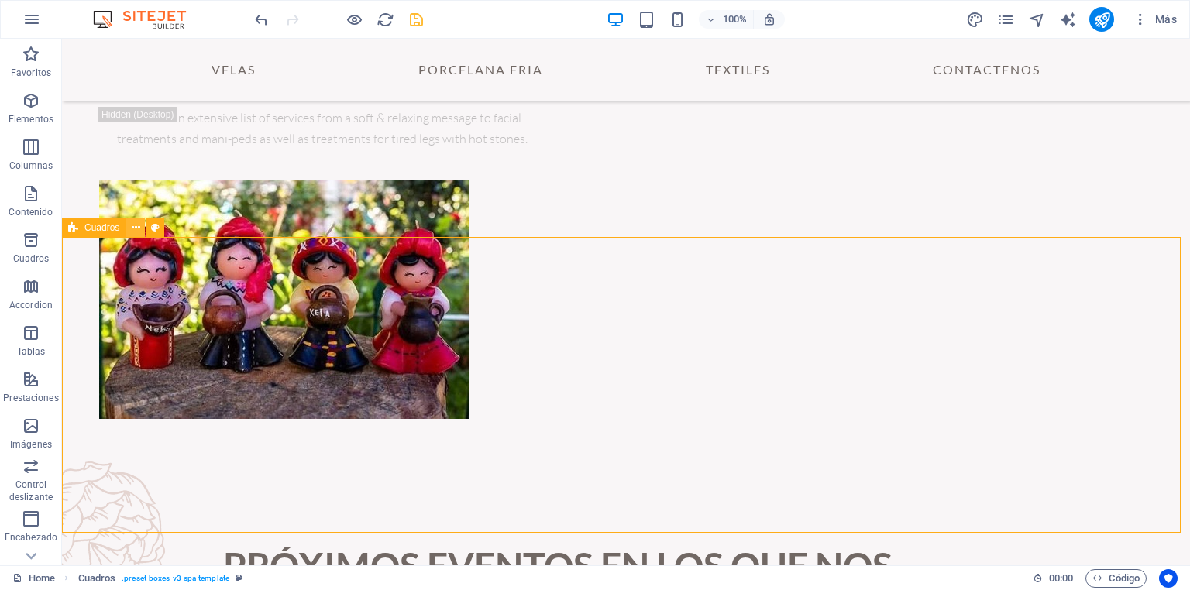
click at [136, 229] on icon at bounding box center [136, 228] width 9 height 16
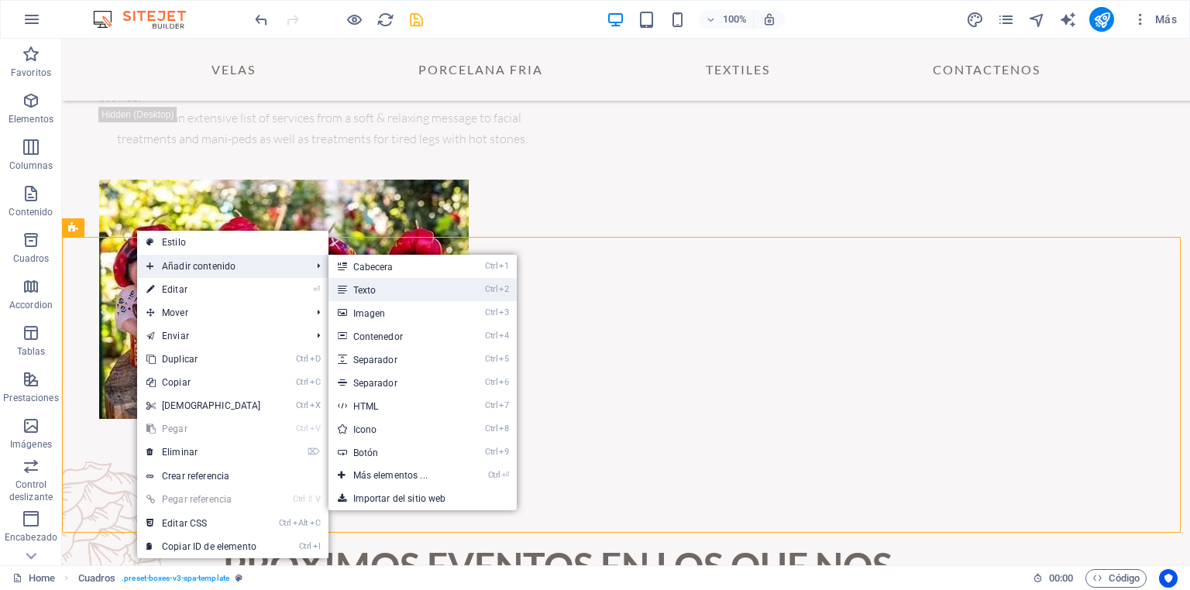
drag, startPoint x: 60, startPoint y: 253, endPoint x: 394, endPoint y: 294, distance: 337.0
click at [394, 294] on link "Ctrl 2 Texto" at bounding box center [393, 289] width 130 height 23
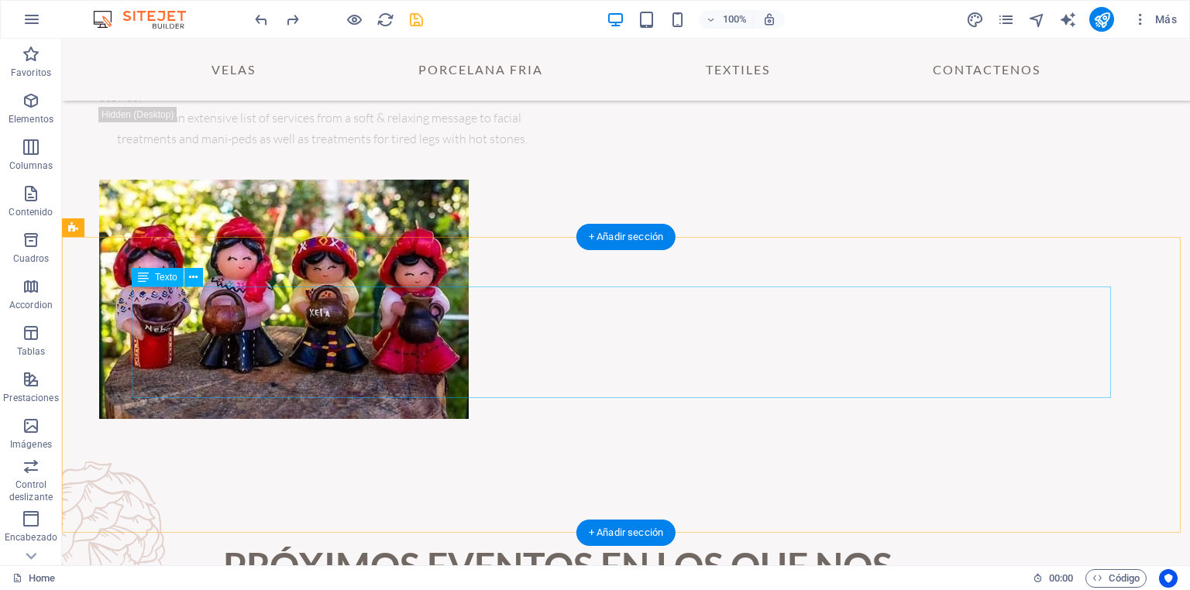
click at [727, 538] on div "PRÓXIMOS EVENTOS EN LOS QUE NOS ENCONTRAREMOS" at bounding box center [557, 594] width 979 height 112
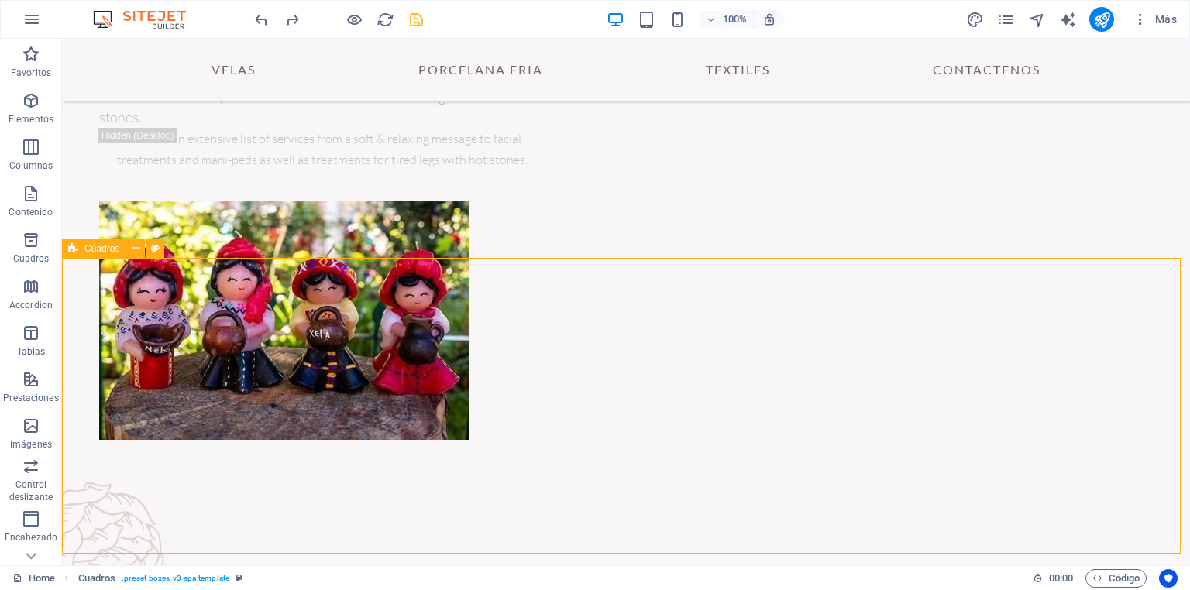
click at [132, 249] on icon at bounding box center [136, 249] width 9 height 16
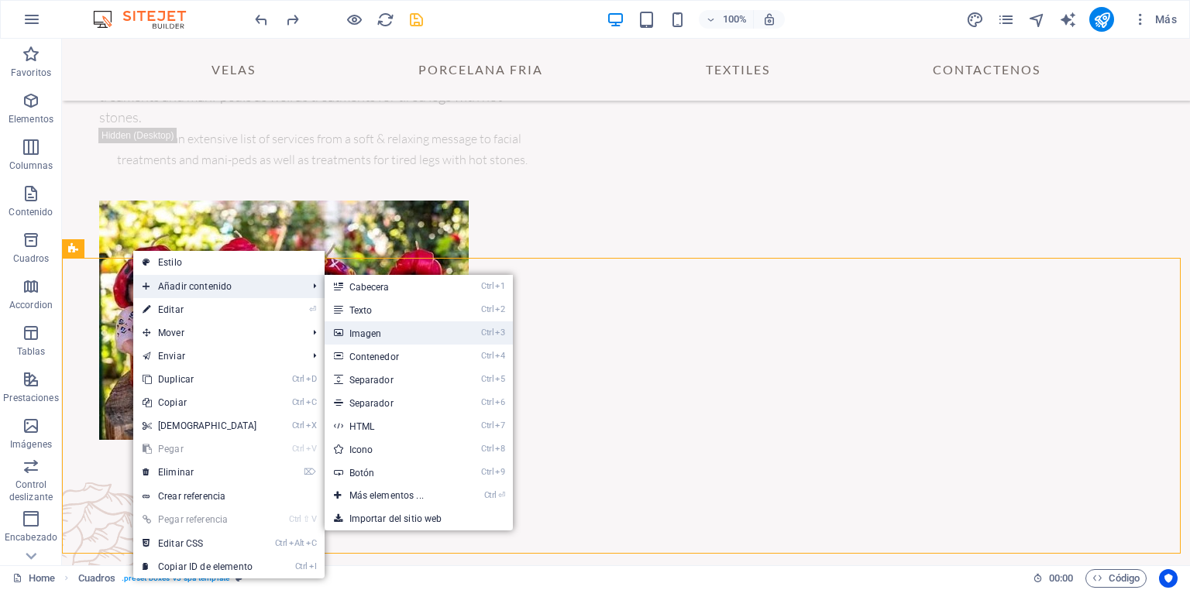
drag, startPoint x: 395, startPoint y: 332, endPoint x: 66, endPoint y: 293, distance: 331.5
click at [395, 332] on link "Ctrl 3 Imagen" at bounding box center [390, 332] width 130 height 23
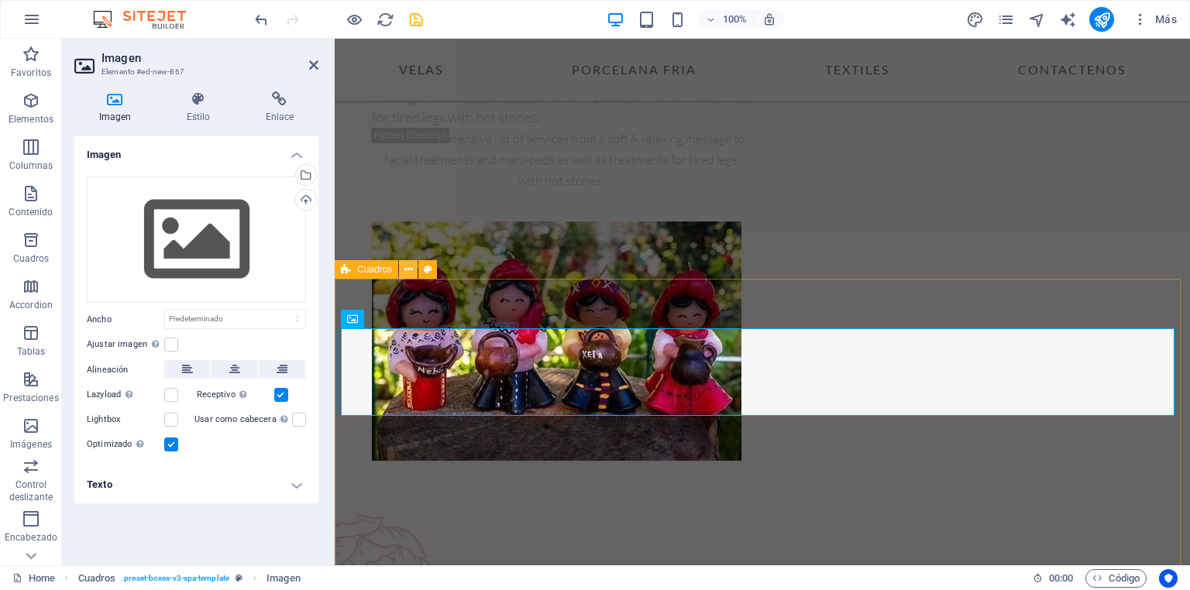
click at [411, 273] on icon at bounding box center [408, 270] width 9 height 16
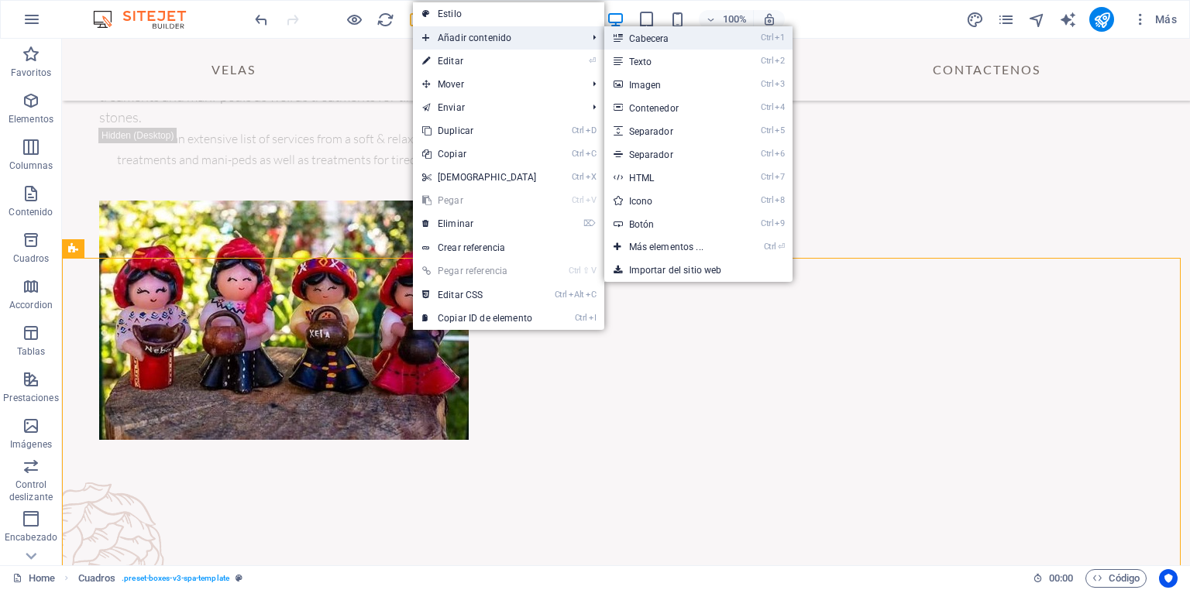
click at [661, 41] on link "Ctrl 1 Cabecera" at bounding box center [669, 37] width 130 height 23
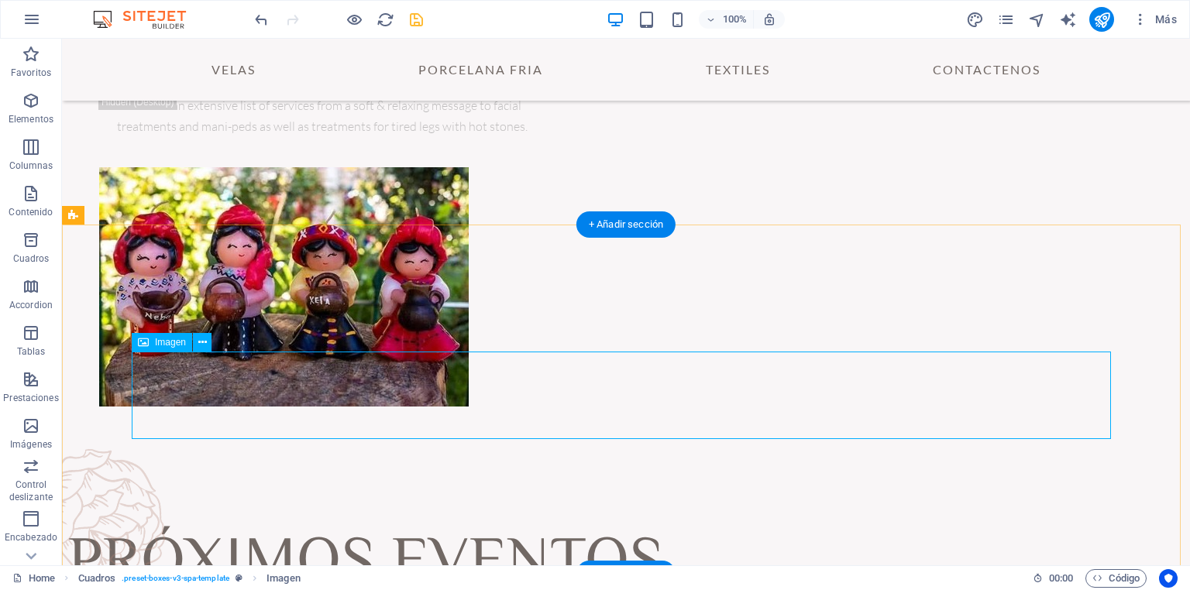
click at [201, 345] on icon at bounding box center [202, 343] width 9 height 16
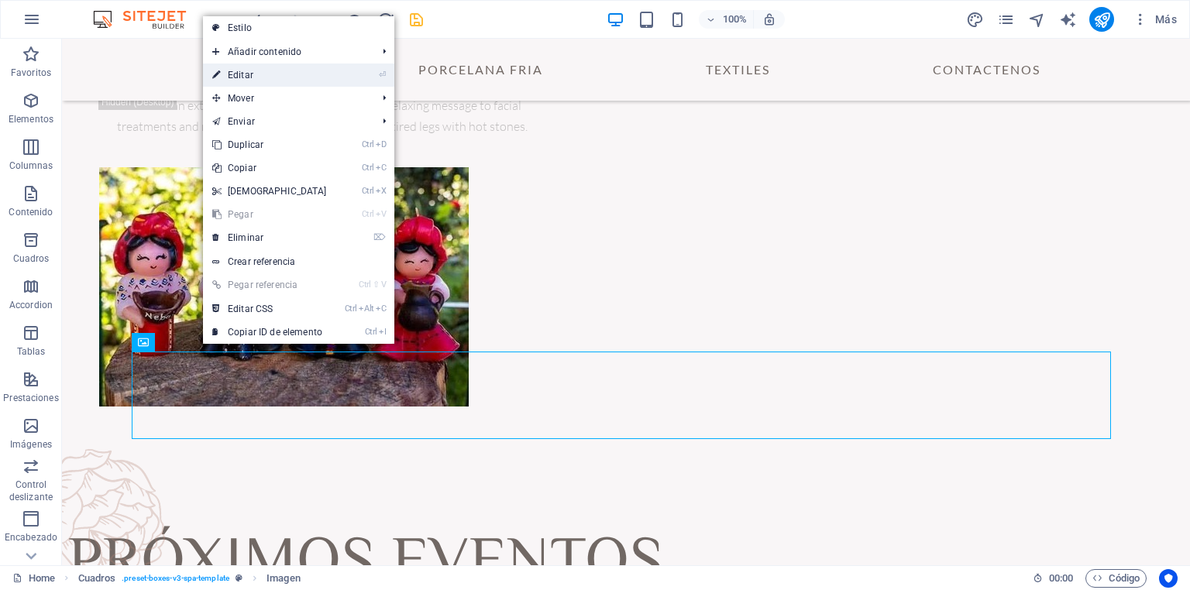
click at [332, 70] on link "⏎ Editar" at bounding box center [269, 75] width 133 height 23
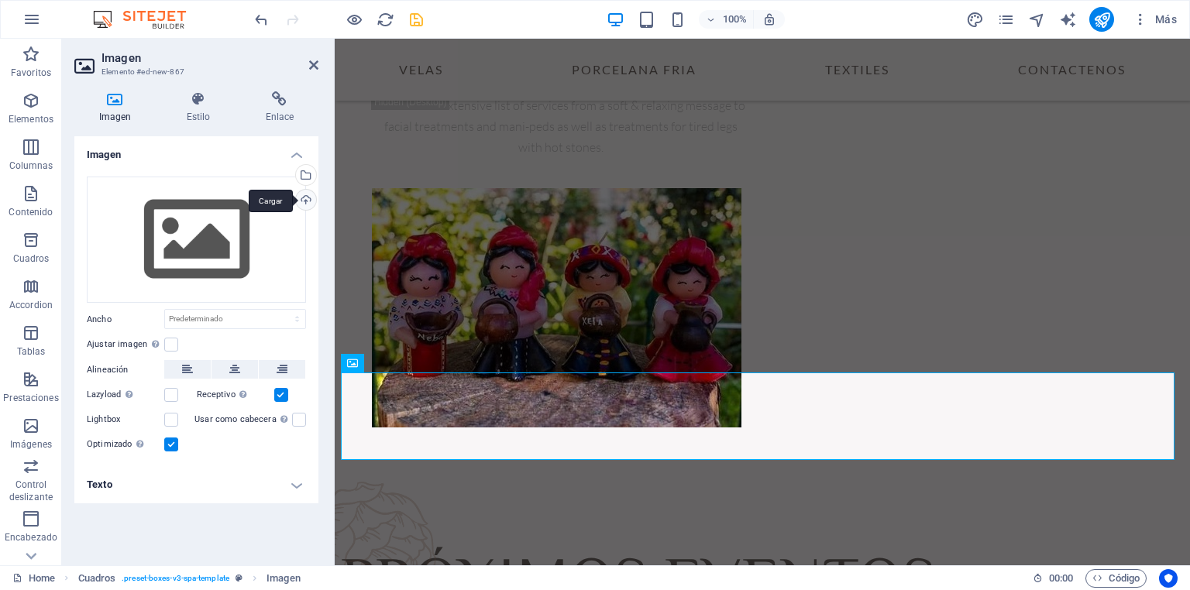
click at [309, 204] on div "Cargar" at bounding box center [304, 201] width 23 height 23
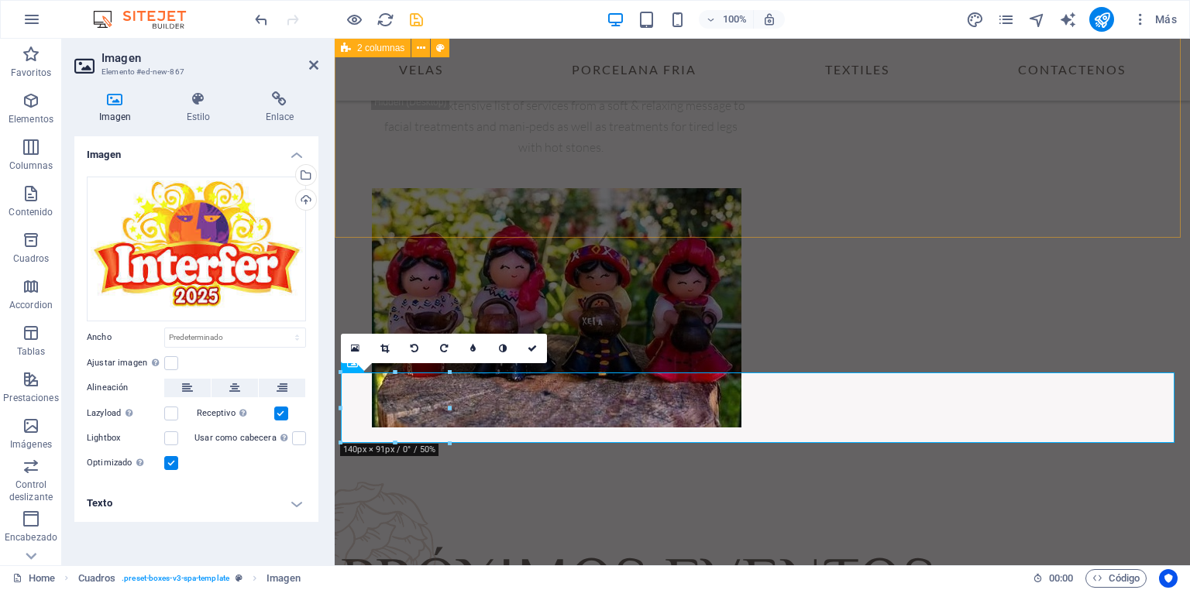
click at [1159, 205] on div "Productos en Velas Dentro de nuestros servicios tenemos la elaboración [PERSON_…" at bounding box center [762, 125] width 855 height 729
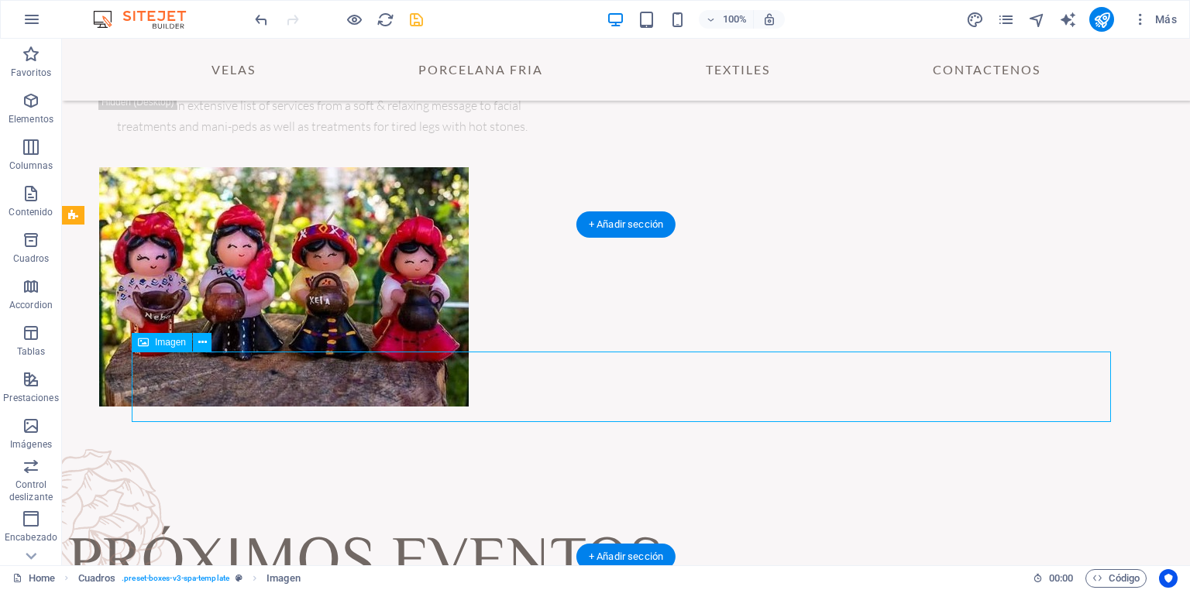
click at [207, 341] on button at bounding box center [202, 342] width 19 height 19
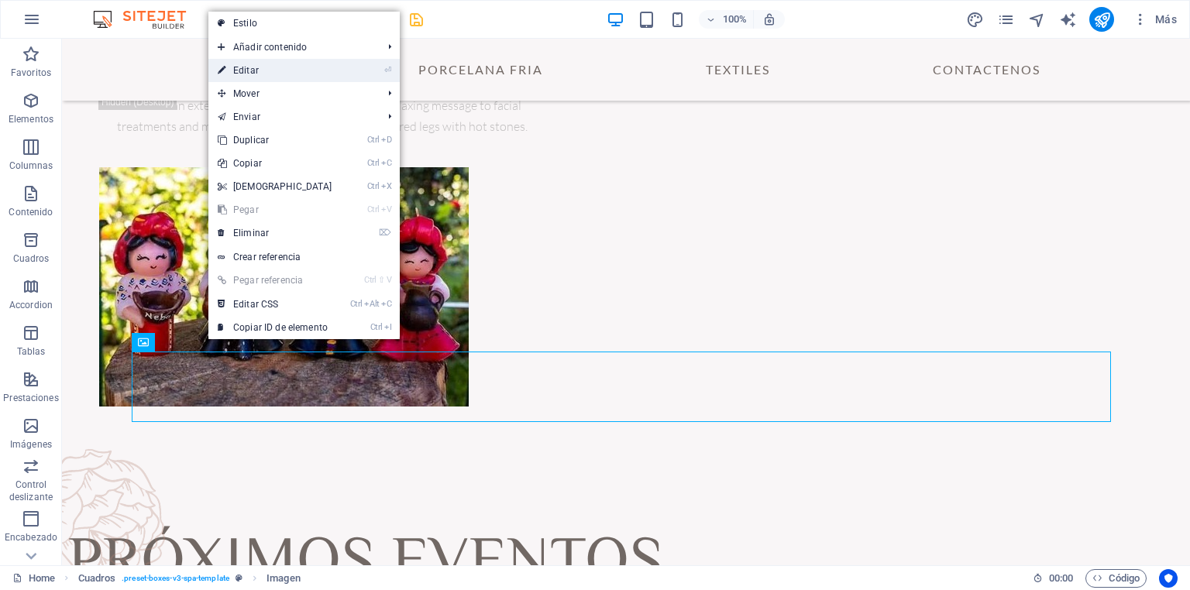
click at [291, 71] on link "⏎ Editar" at bounding box center [274, 70] width 133 height 23
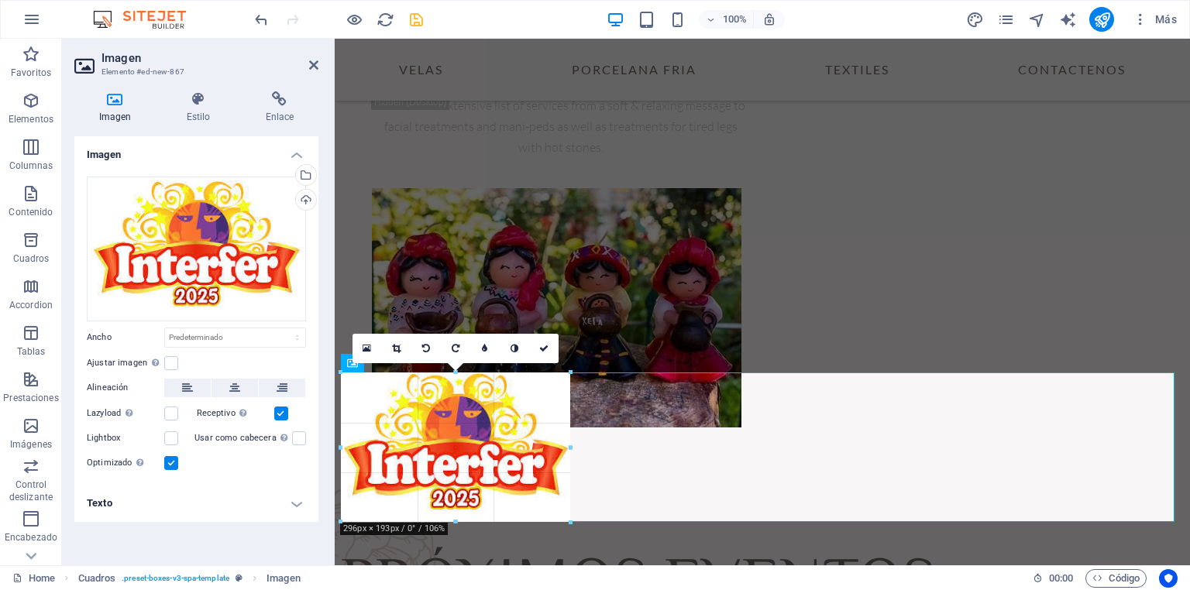
drag, startPoint x: 446, startPoint y: 444, endPoint x: 195, endPoint y: 487, distance: 254.7
type input "297"
select select "px"
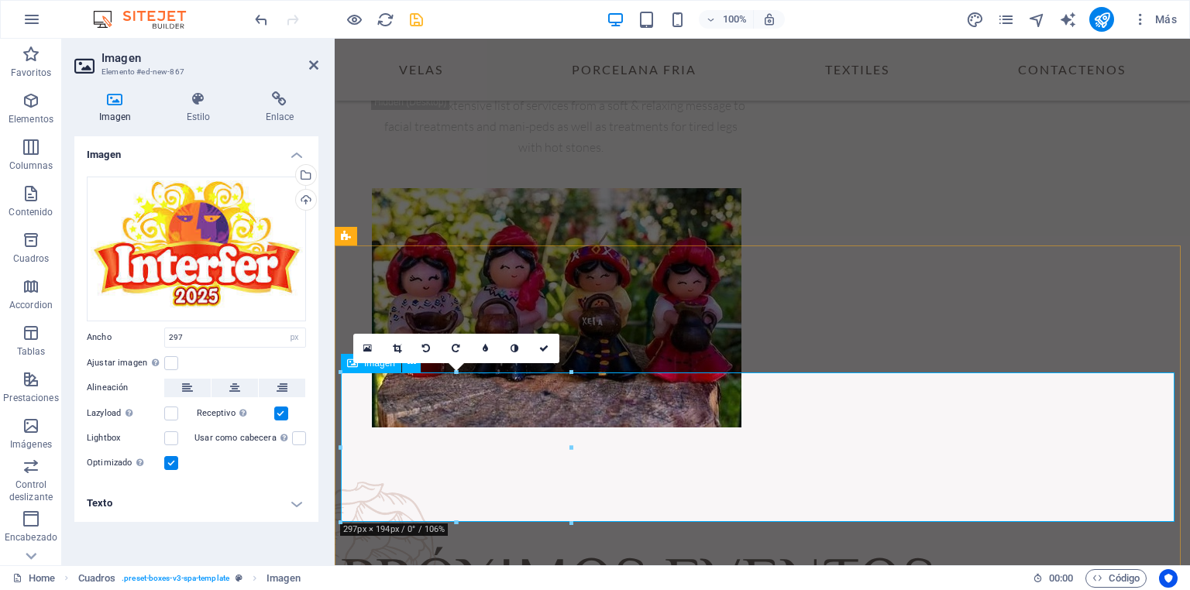
click at [980, 187] on div "Productos en Velas Dentro de nuestros servicios tenemos la elaboración [PERSON_…" at bounding box center [762, 125] width 855 height 729
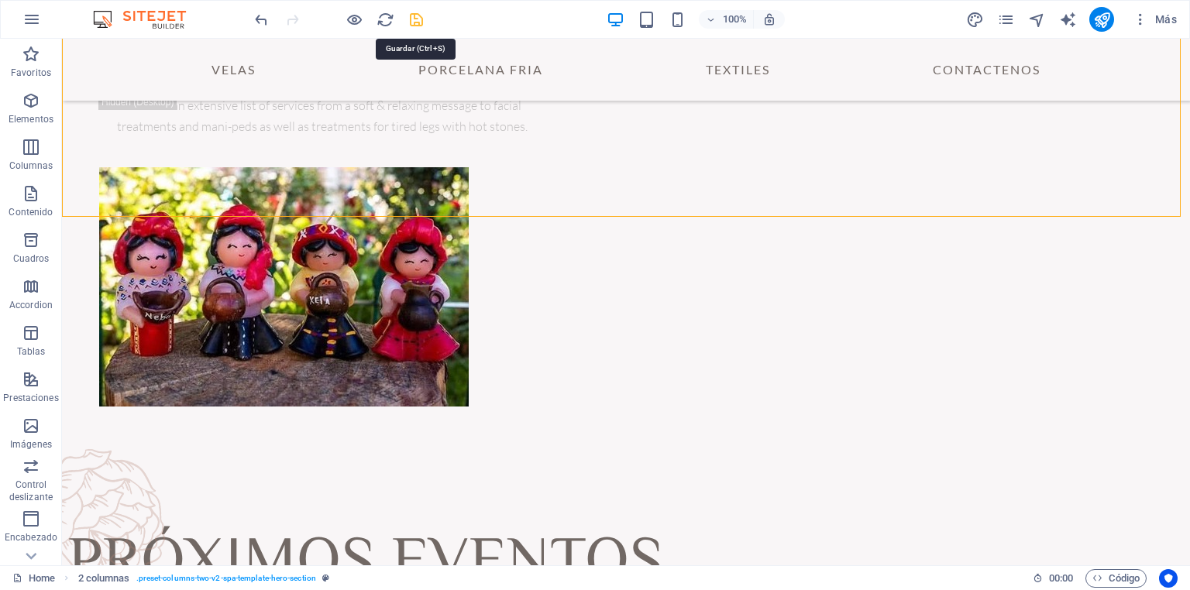
click at [413, 15] on icon "save" at bounding box center [416, 20] width 18 height 18
checkbox input "false"
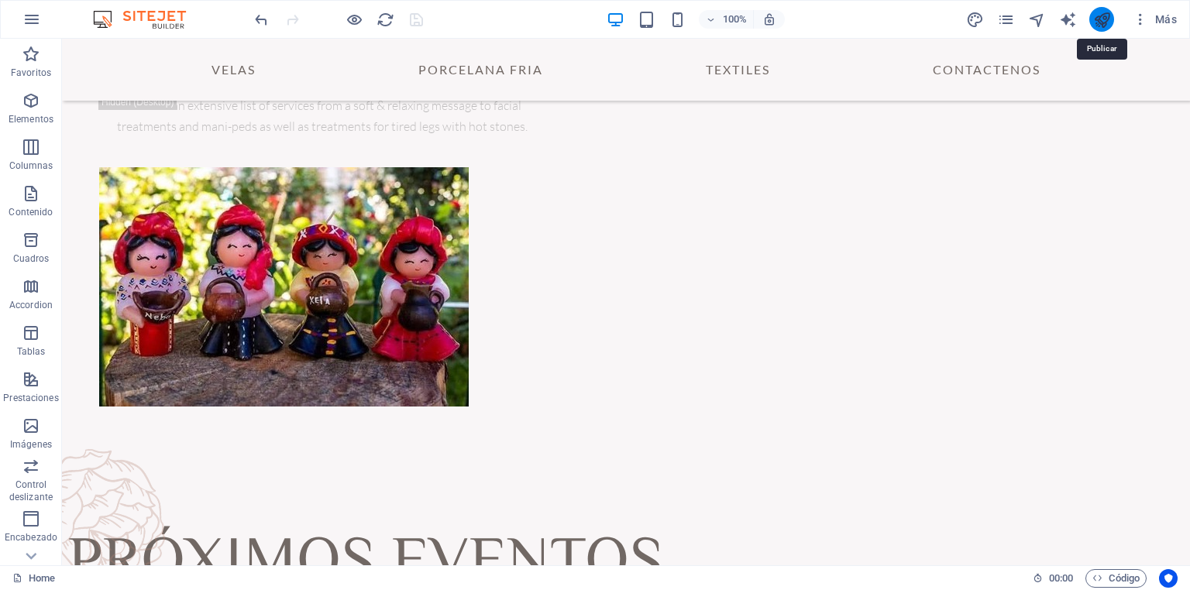
click at [1105, 20] on icon "publish" at bounding box center [1102, 20] width 18 height 18
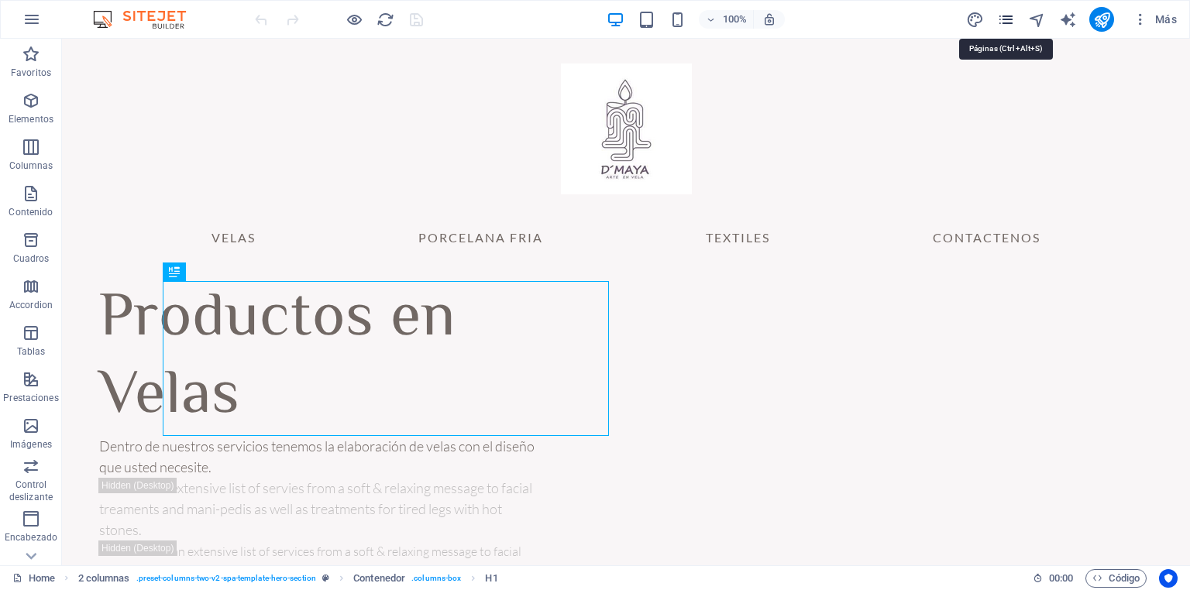
click at [1005, 19] on icon "pages" at bounding box center [1006, 20] width 18 height 18
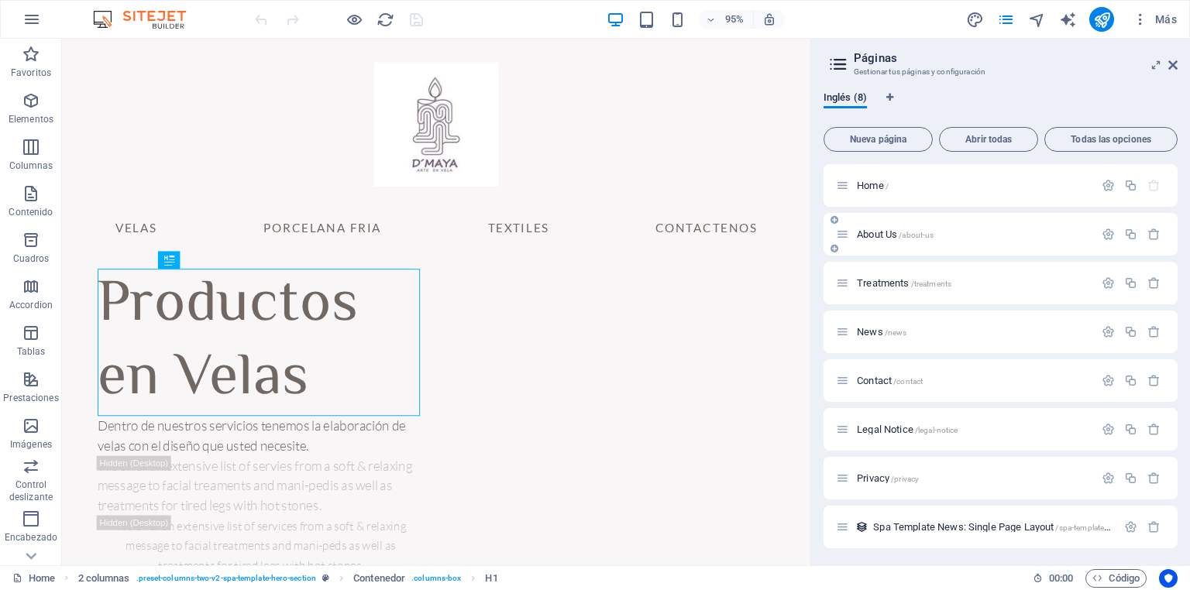
click at [877, 236] on span "About Us /about-us" at bounding box center [895, 235] width 77 height 12
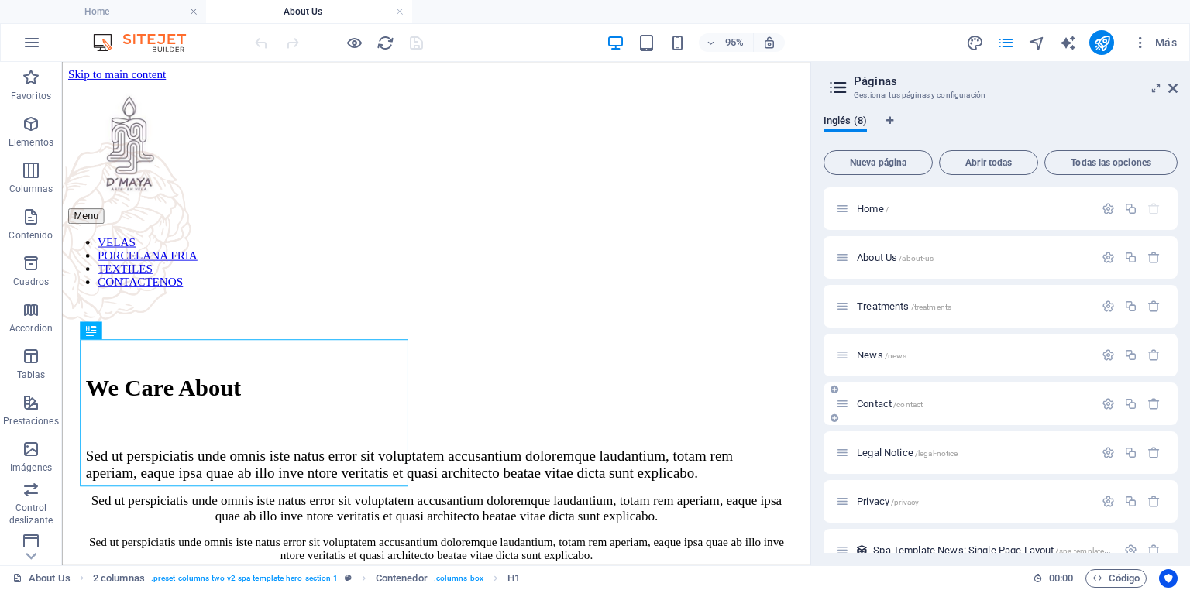
click at [877, 403] on span "Contact /contact" at bounding box center [890, 404] width 66 height 12
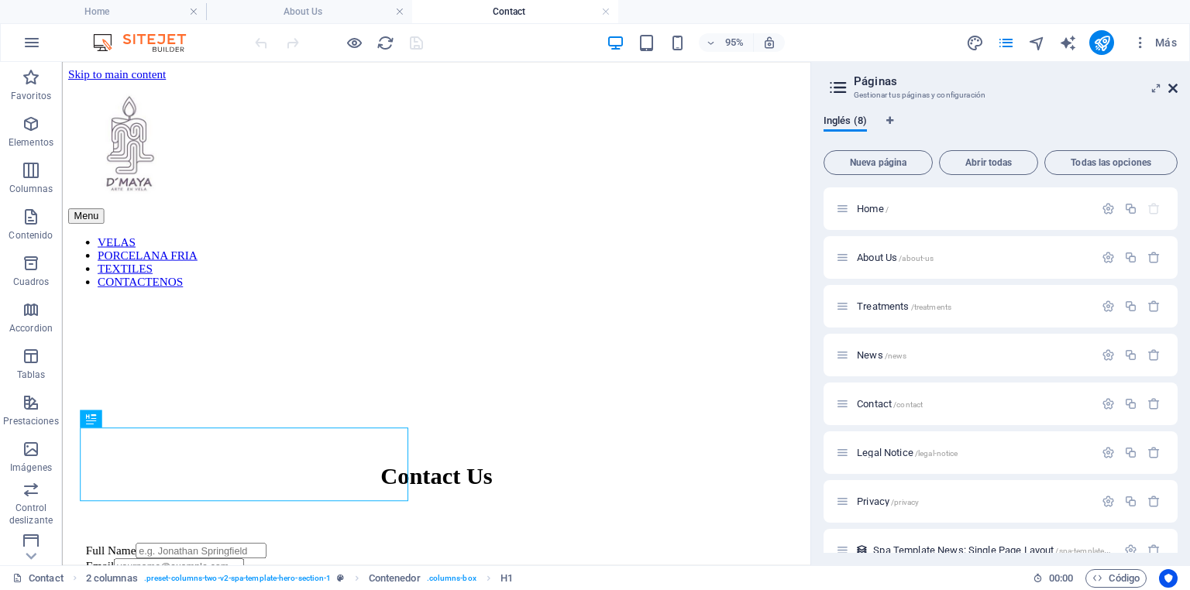
click at [1176, 89] on icon at bounding box center [1172, 88] width 9 height 12
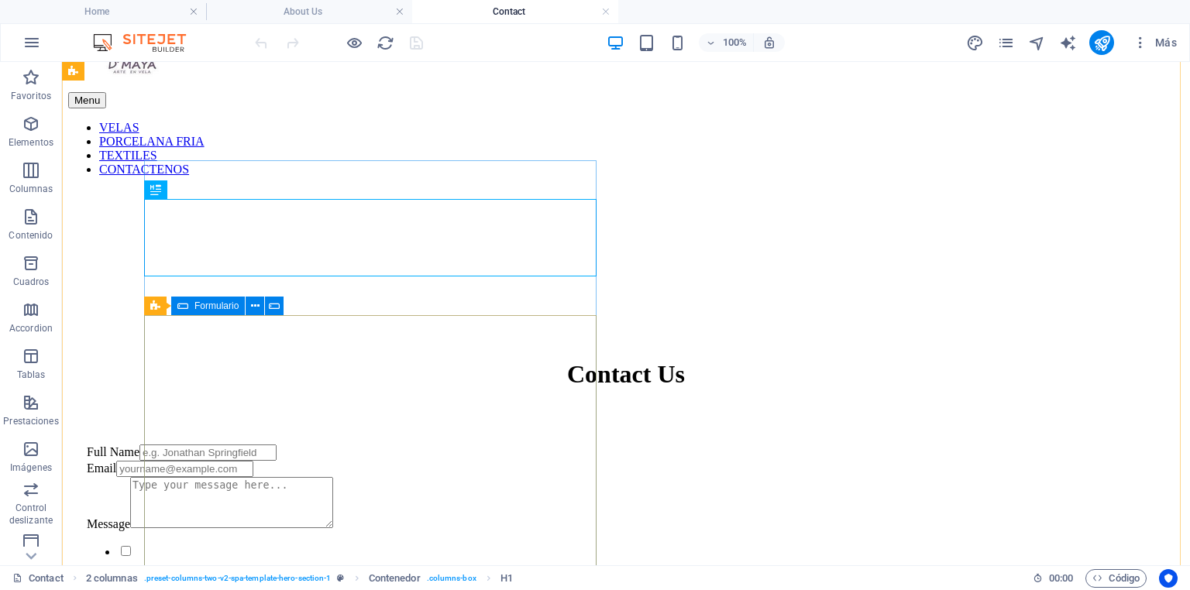
scroll to position [80, 0]
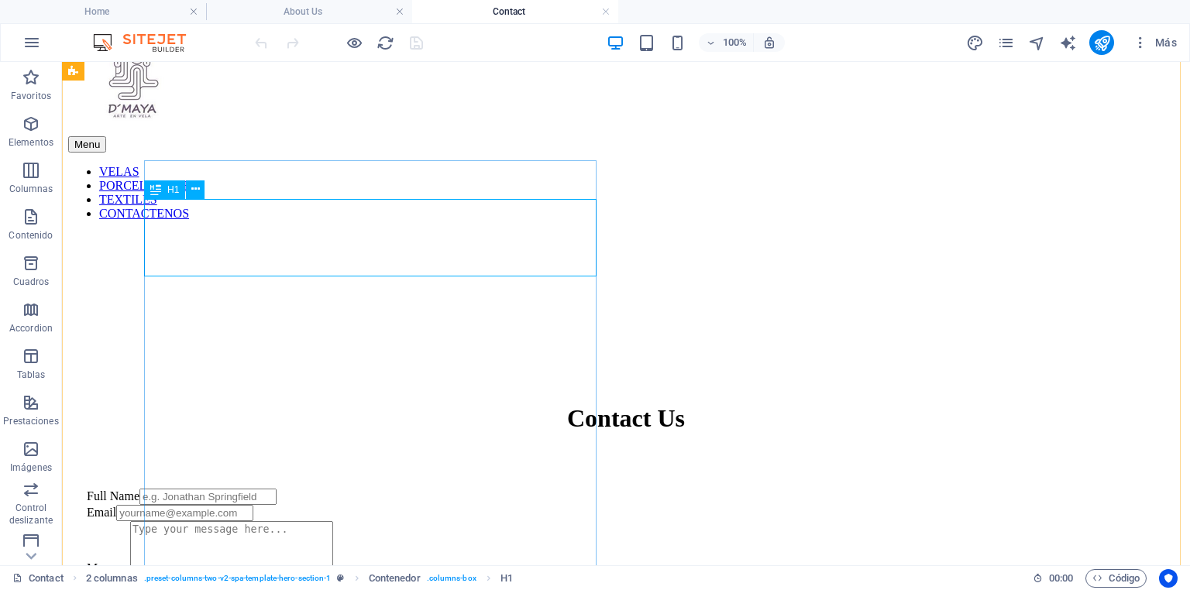
click at [447, 404] on div "Contact Us" at bounding box center [626, 418] width 1078 height 29
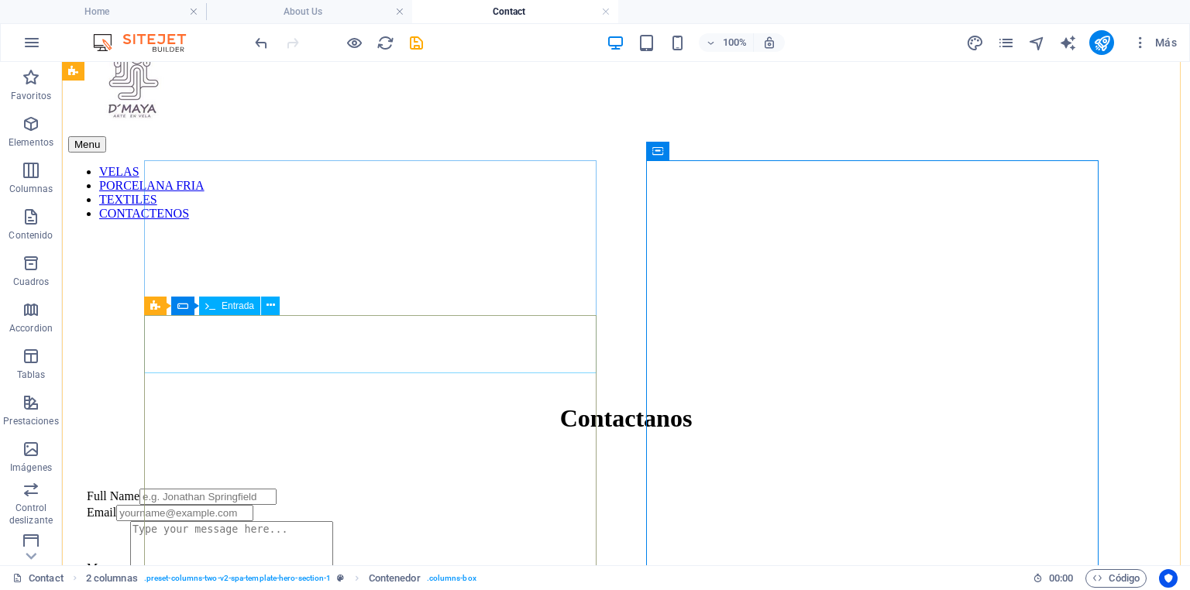
click at [184, 489] on div "Full Name" at bounding box center [626, 497] width 1078 height 16
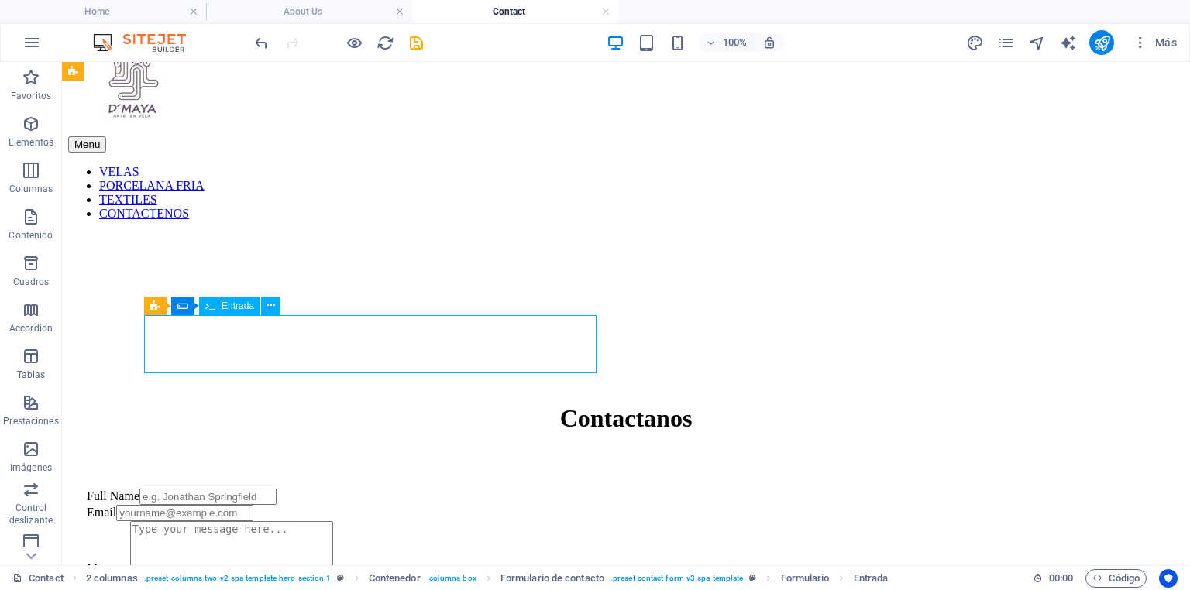
click at [184, 489] on div "Full Name" at bounding box center [626, 497] width 1078 height 16
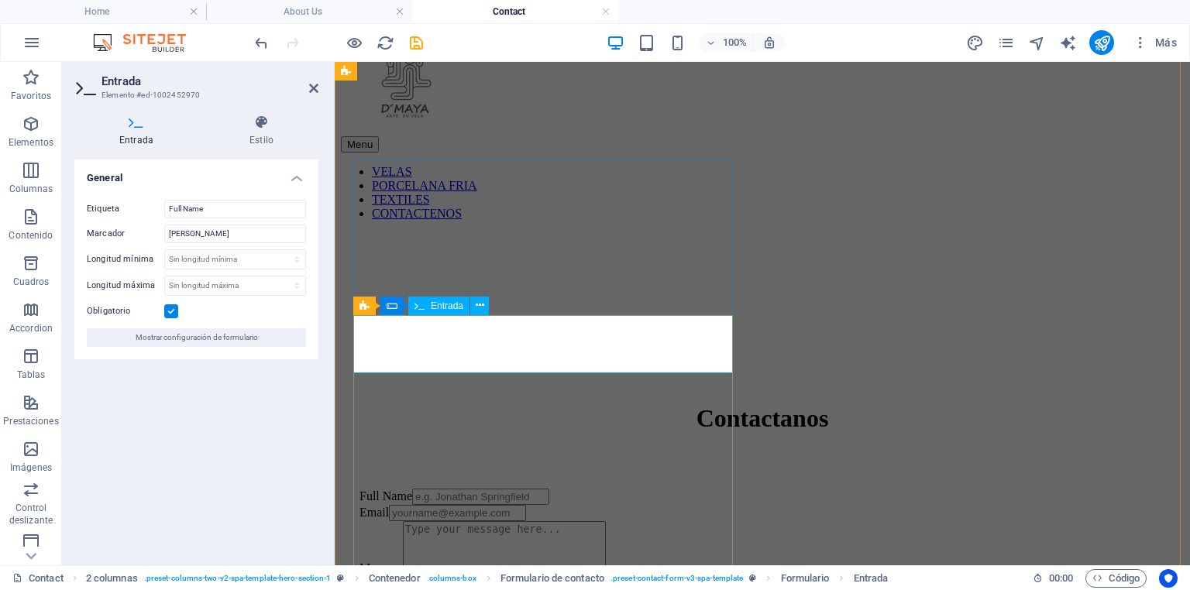
click at [407, 489] on div "Full Name" at bounding box center [762, 497] width 806 height 16
drag, startPoint x: 226, startPoint y: 211, endPoint x: 81, endPoint y: 203, distance: 145.9
click at [83, 203] on div "Etiqueta Full Name Marcador e.g. Jonathan Springfield Longitud mínima Sin longi…" at bounding box center [196, 273] width 244 height 172
type input "Nombre Completo"
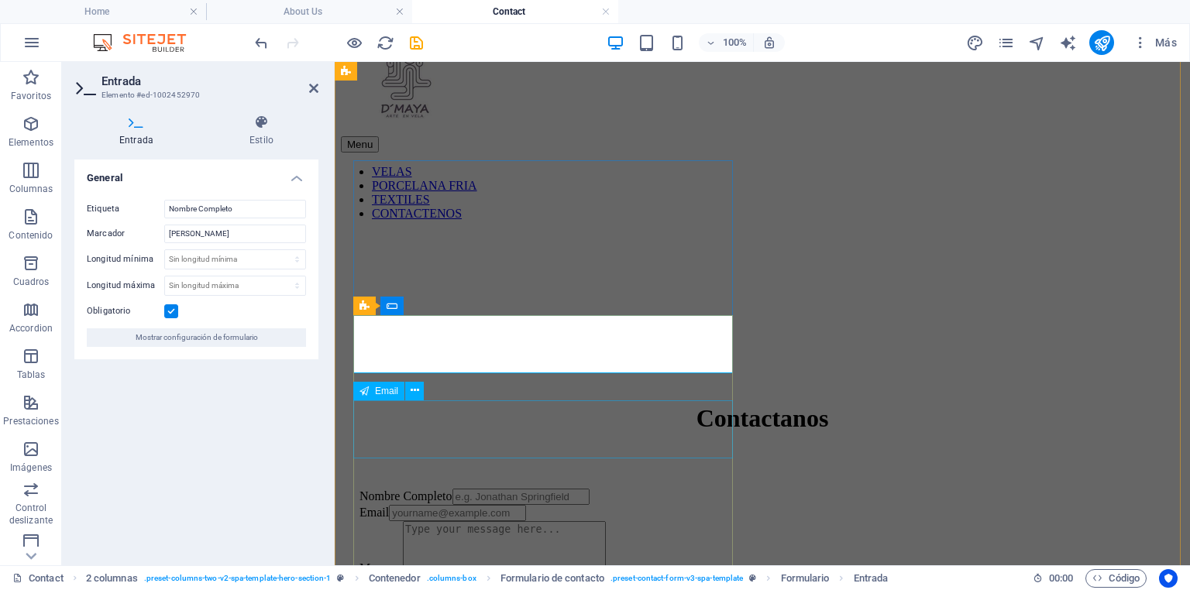
click at [377, 505] on div "Email" at bounding box center [762, 513] width 806 height 16
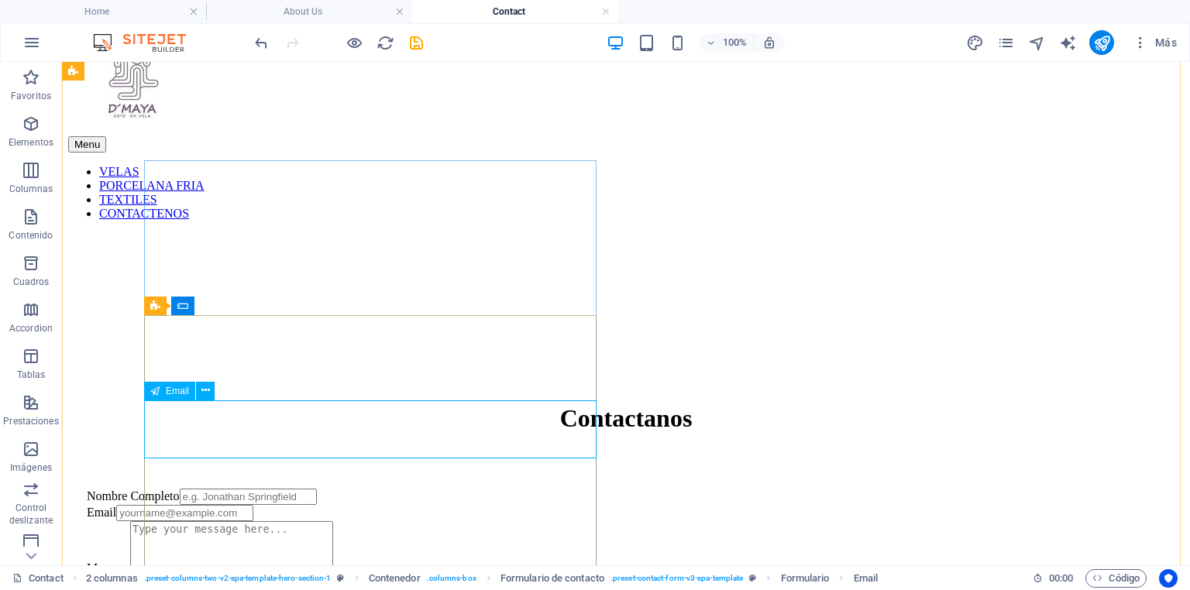
click at [175, 395] on span "Email" at bounding box center [177, 391] width 23 height 9
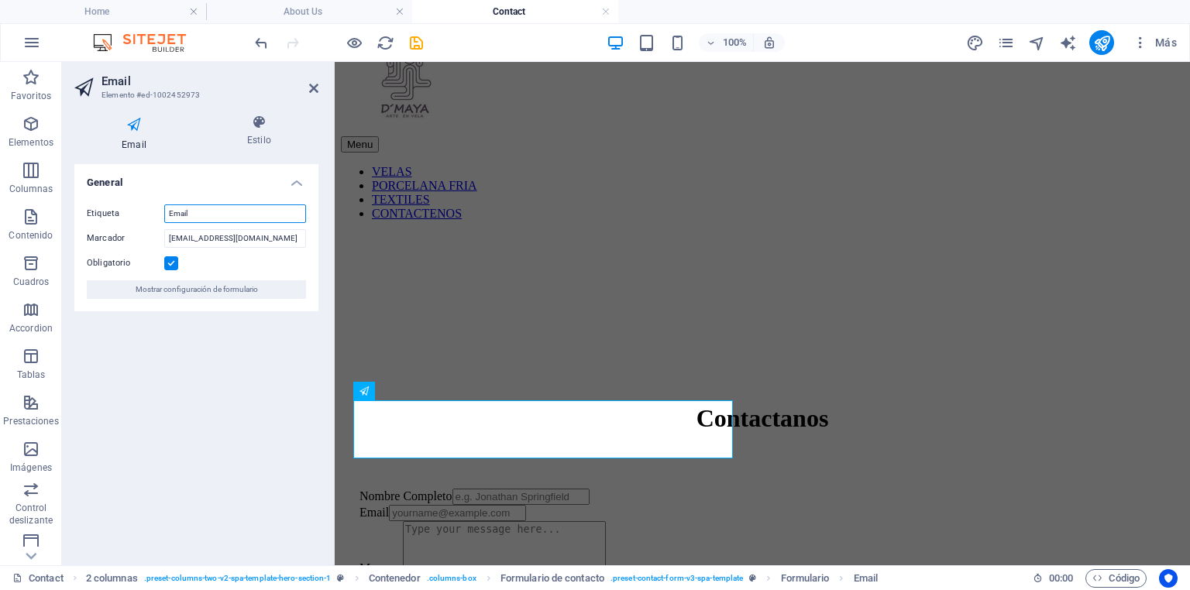
drag, startPoint x: 209, startPoint y: 217, endPoint x: 66, endPoint y: 203, distance: 144.0
click at [66, 203] on div "Email Estilo General Etiqueta Email Marcador yourname@example.com Obligatorio M…" at bounding box center [196, 333] width 269 height 463
type input "Correo"
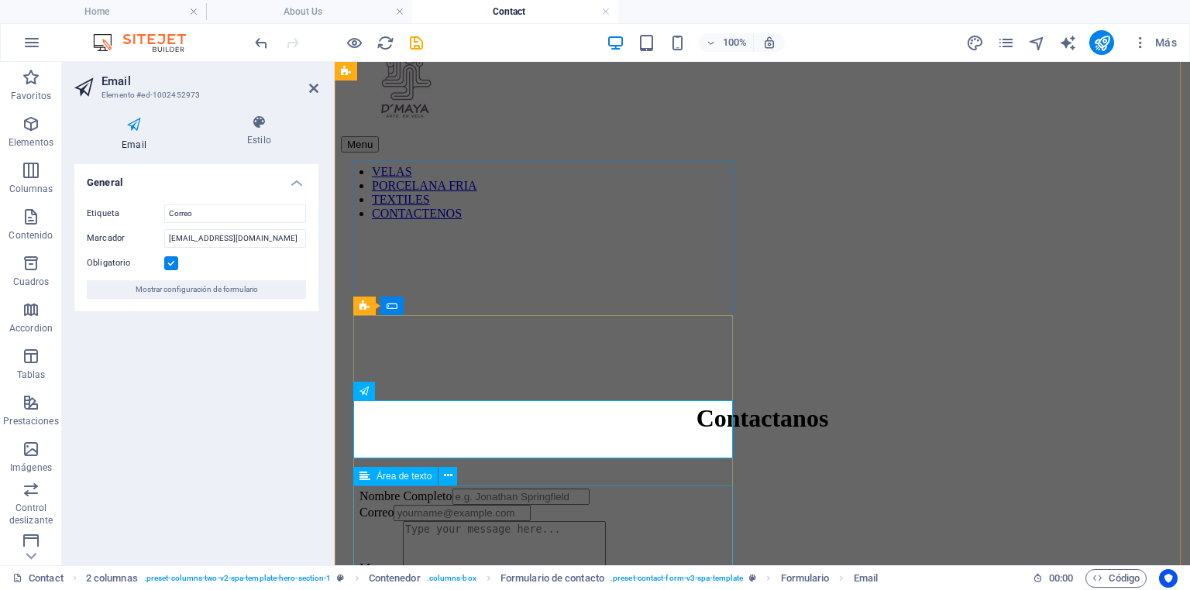
click at [395, 521] on div "Message" at bounding box center [762, 548] width 806 height 54
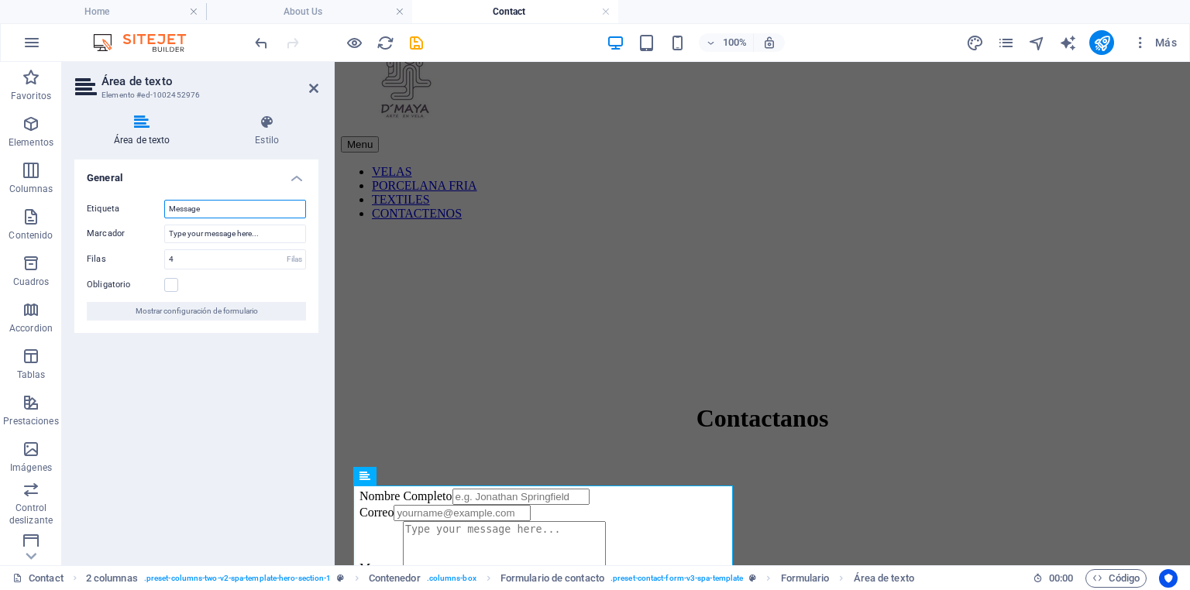
drag, startPoint x: 217, startPoint y: 213, endPoint x: 115, endPoint y: 206, distance: 101.7
click at [115, 206] on div "Etiqueta Message" at bounding box center [196, 209] width 219 height 19
type input "Mensaje"
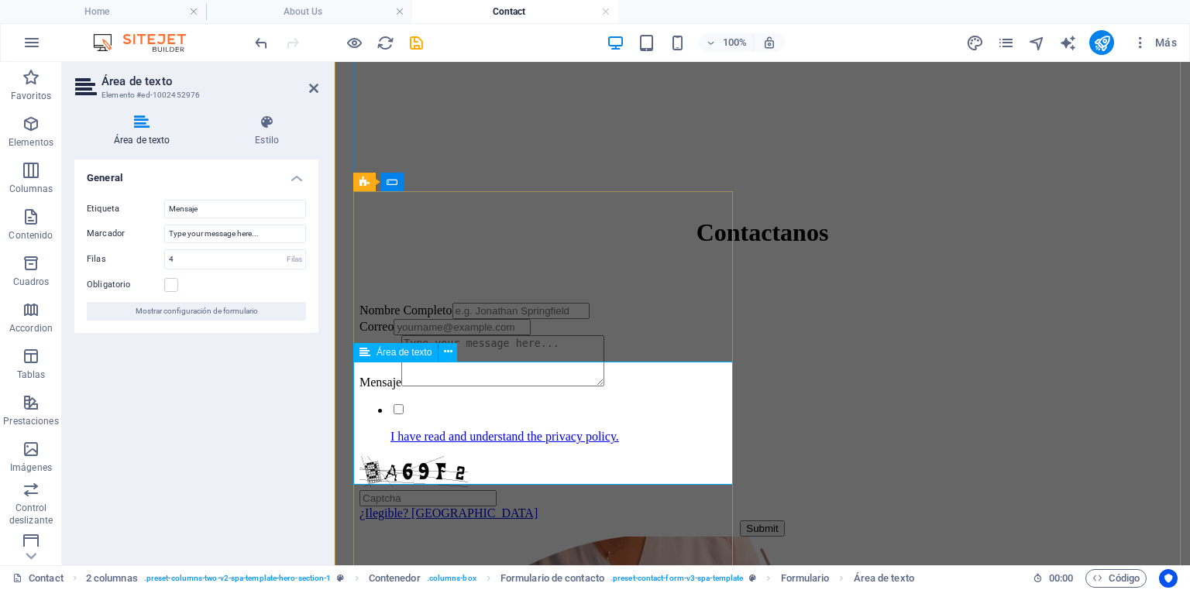
scroll to position [328, 0]
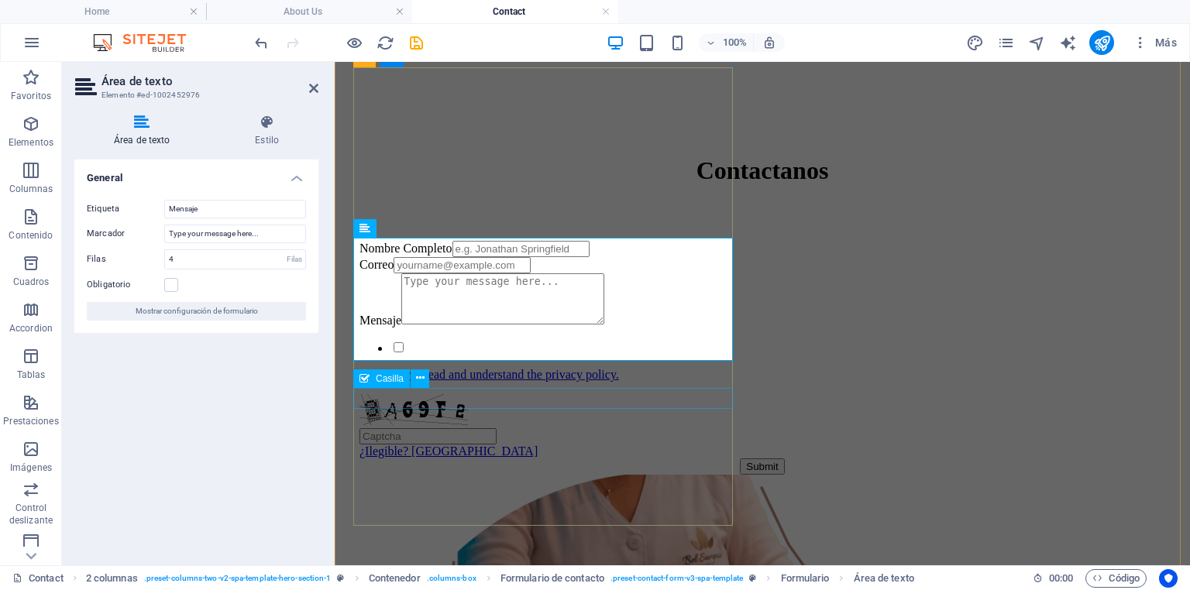
click at [445, 382] on div "I have read and understand the privacy policy." at bounding box center [762, 361] width 806 height 42
drag, startPoint x: 445, startPoint y: 401, endPoint x: 758, endPoint y: 442, distance: 316.3
click at [445, 382] on div "I have read and understand the privacy policy." at bounding box center [762, 361] width 806 height 42
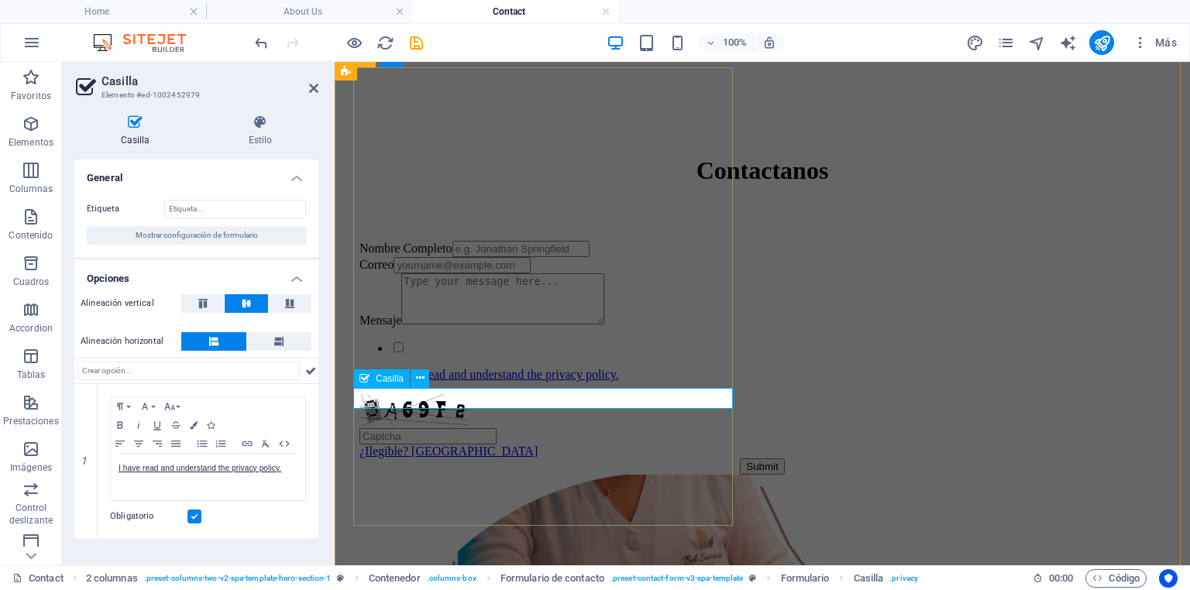
click at [440, 382] on div "I have read and understand the privacy policy." at bounding box center [762, 361] width 806 height 42
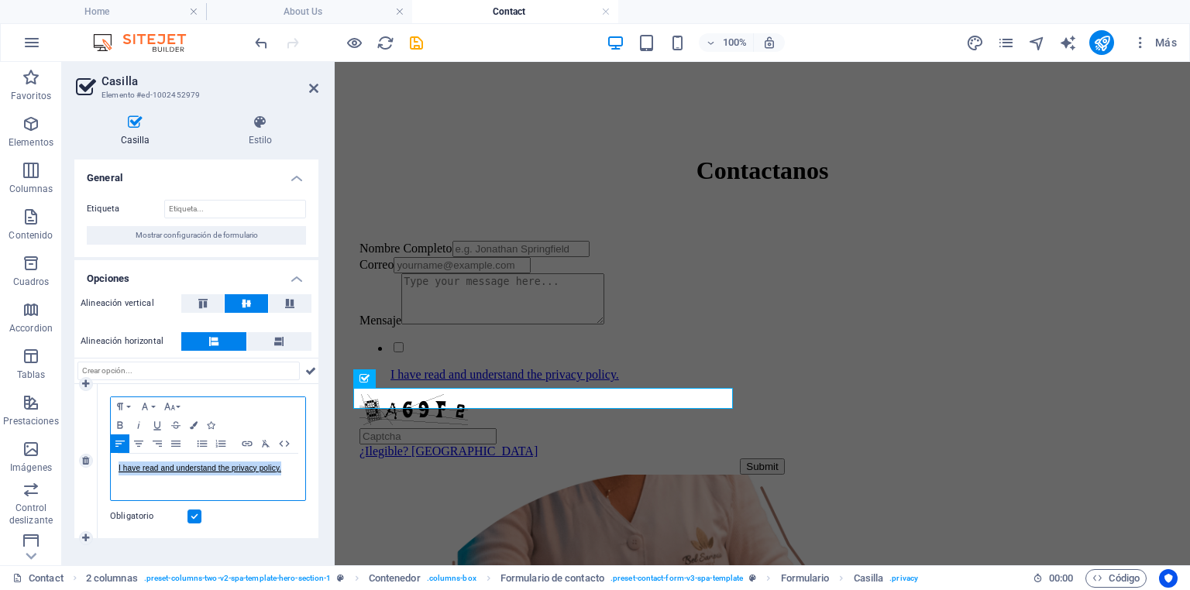
drag, startPoint x: 285, startPoint y: 469, endPoint x: 91, endPoint y: 440, distance: 196.5
click at [90, 448] on div "1 Paragraph Format Normal Heading 1 Heading 2 Heading 3 Heading 4 Heading 5 Hea…" at bounding box center [196, 461] width 244 height 154
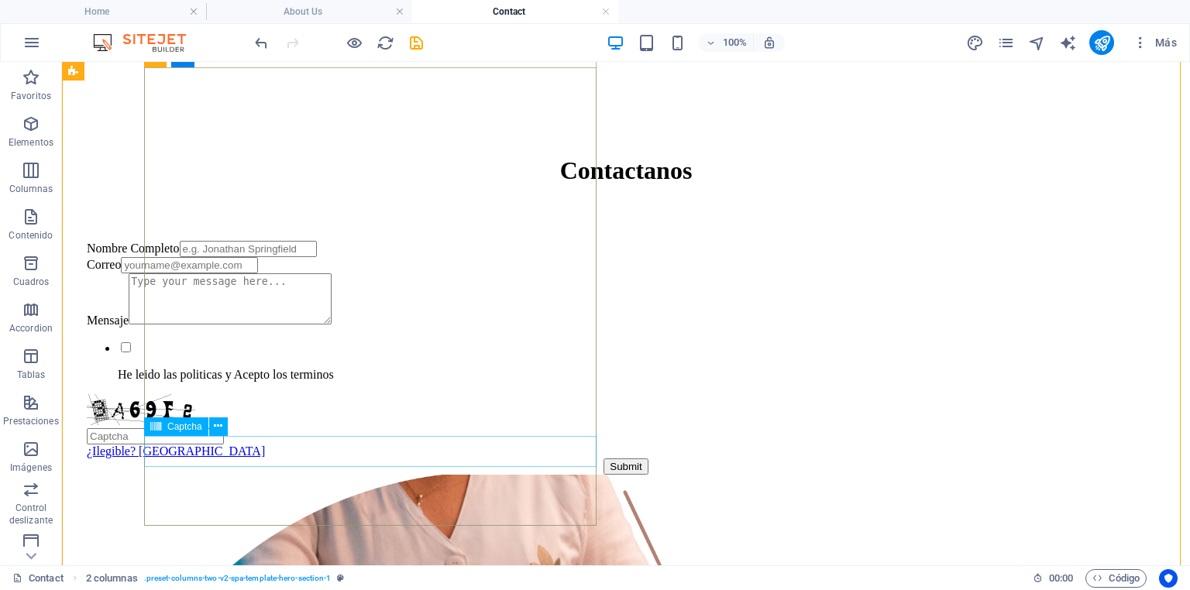
click at [311, 454] on div "¿Ilegible? [GEOGRAPHIC_DATA]" at bounding box center [626, 426] width 1078 height 64
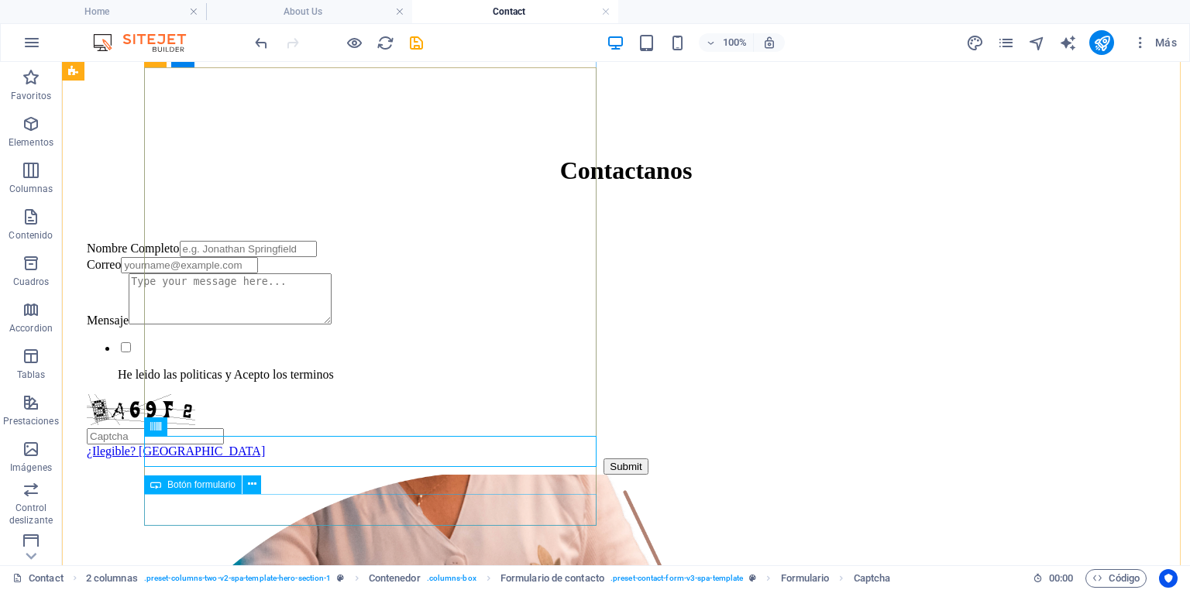
click at [389, 475] on div "Submit" at bounding box center [626, 467] width 1078 height 16
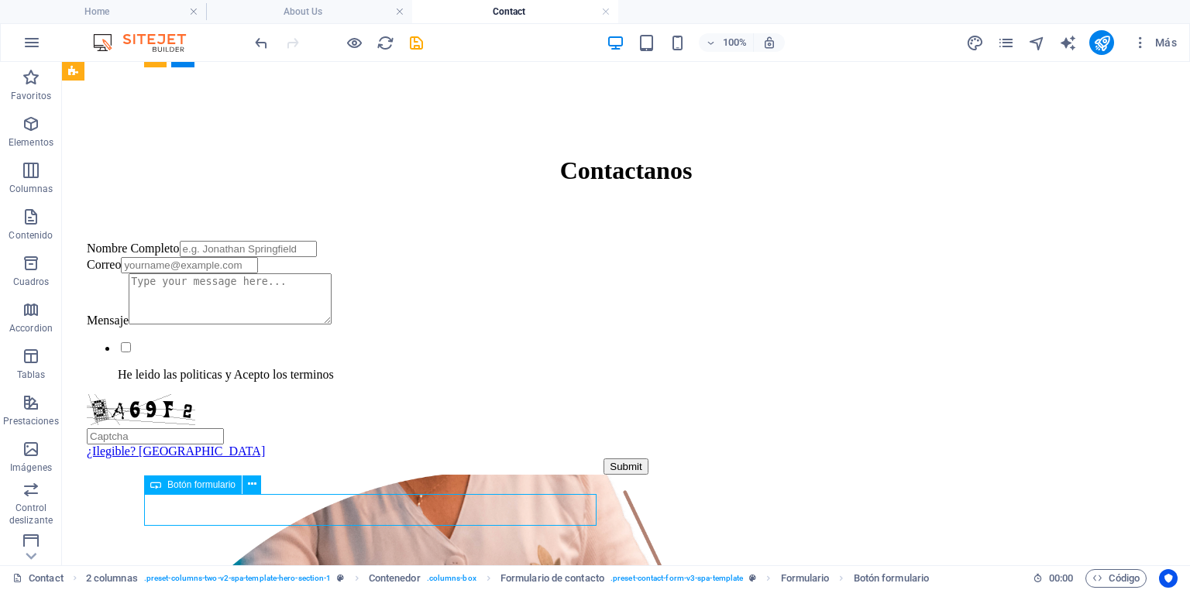
click at [369, 475] on div "Submit" at bounding box center [626, 467] width 1078 height 16
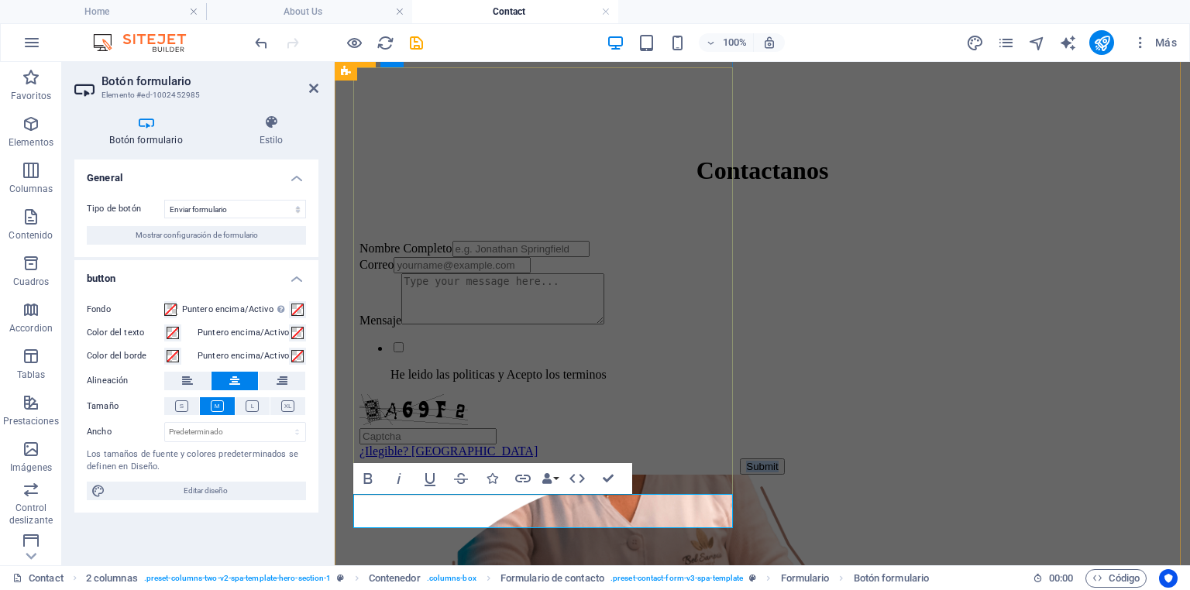
scroll to position [390, 0]
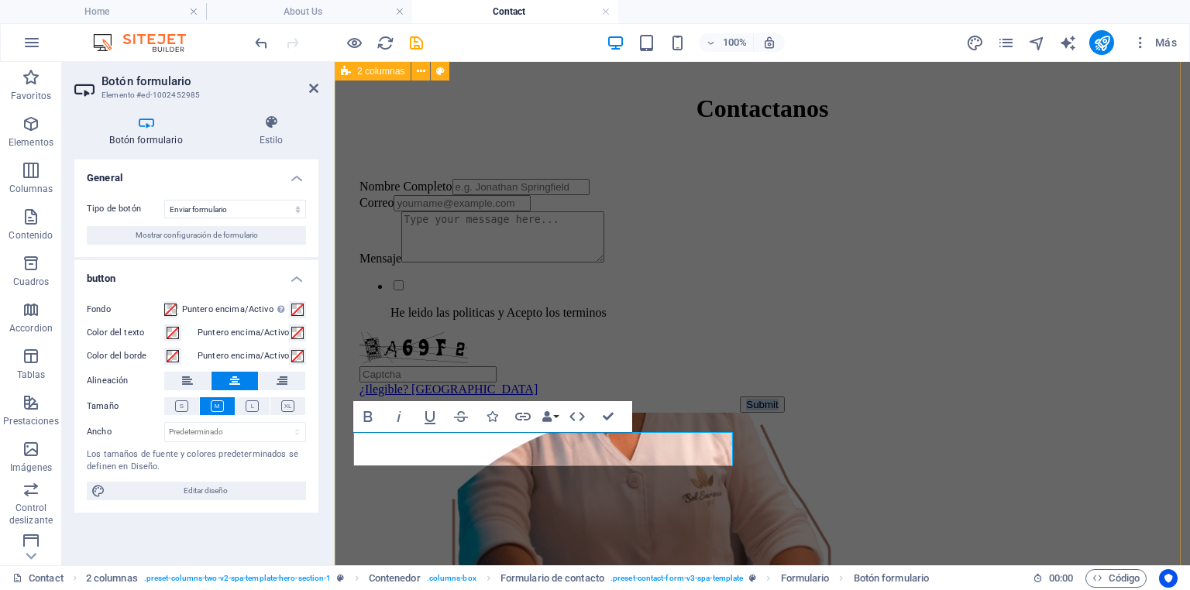
type button "Submit"
click at [938, 493] on div "Contactanos Nombre Completo Correo Mensaje He leido las politicas y Acepto los …" at bounding box center [762, 555] width 843 height 1264
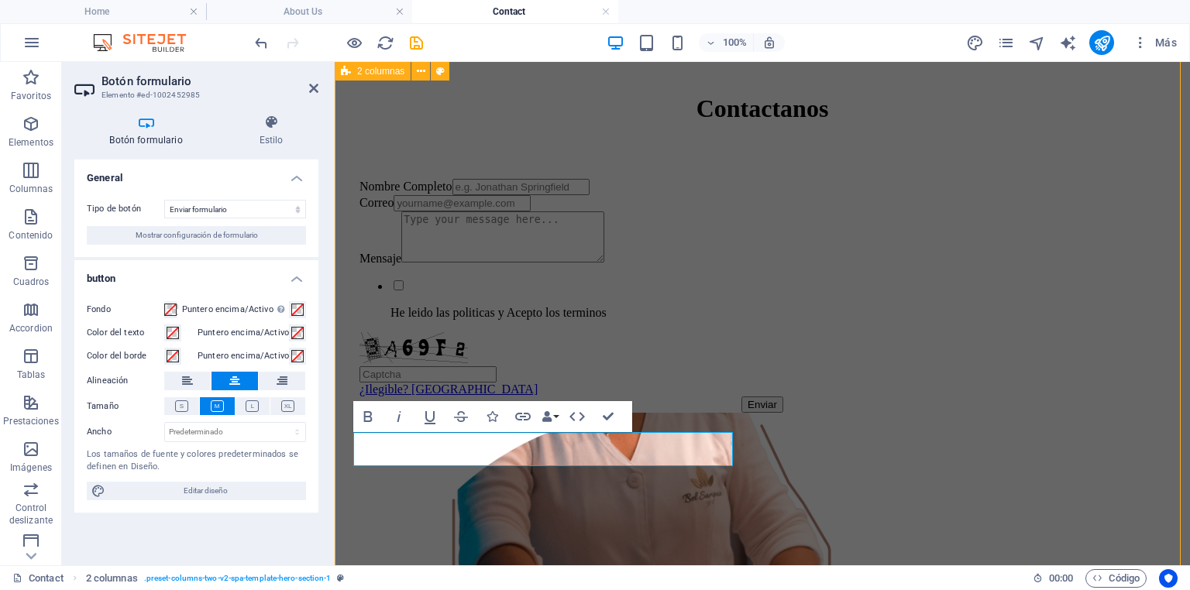
click at [938, 493] on div "Contactanos Nombre Completo Correo Mensaje He leido las politicas y Acepto los …" at bounding box center [762, 555] width 843 height 1264
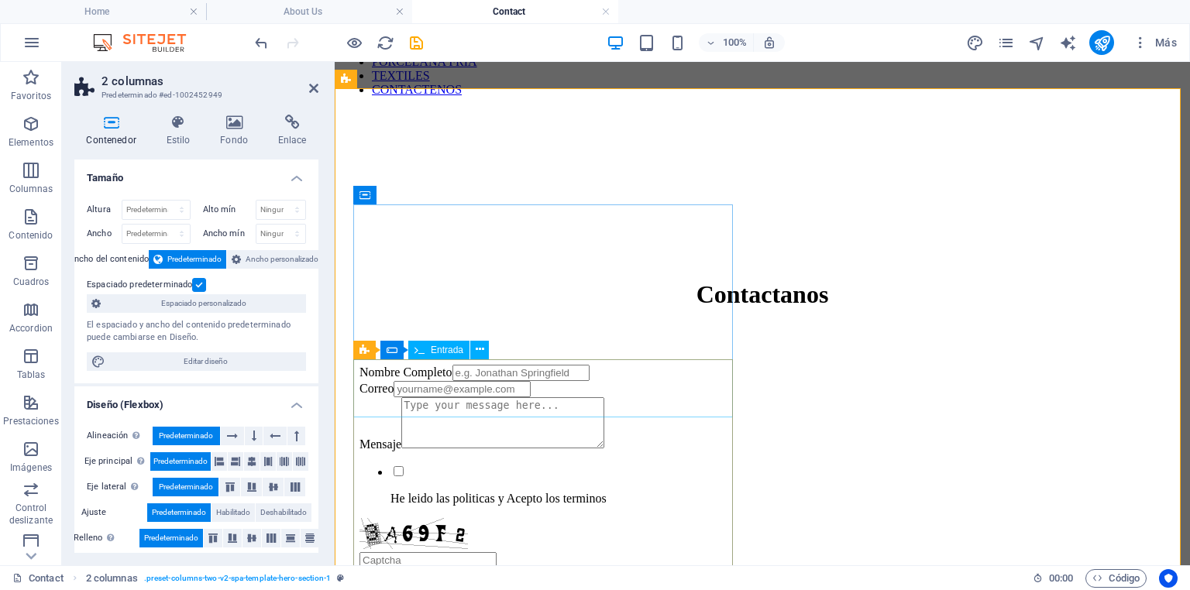
scroll to position [98, 0]
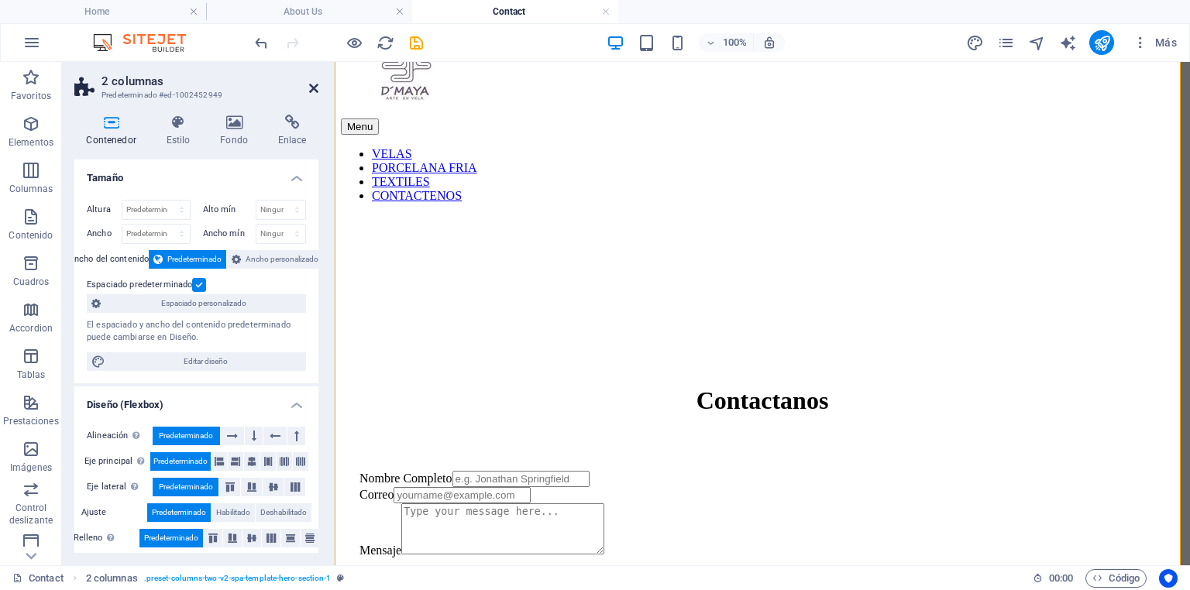
click at [315, 90] on icon at bounding box center [313, 88] width 9 height 12
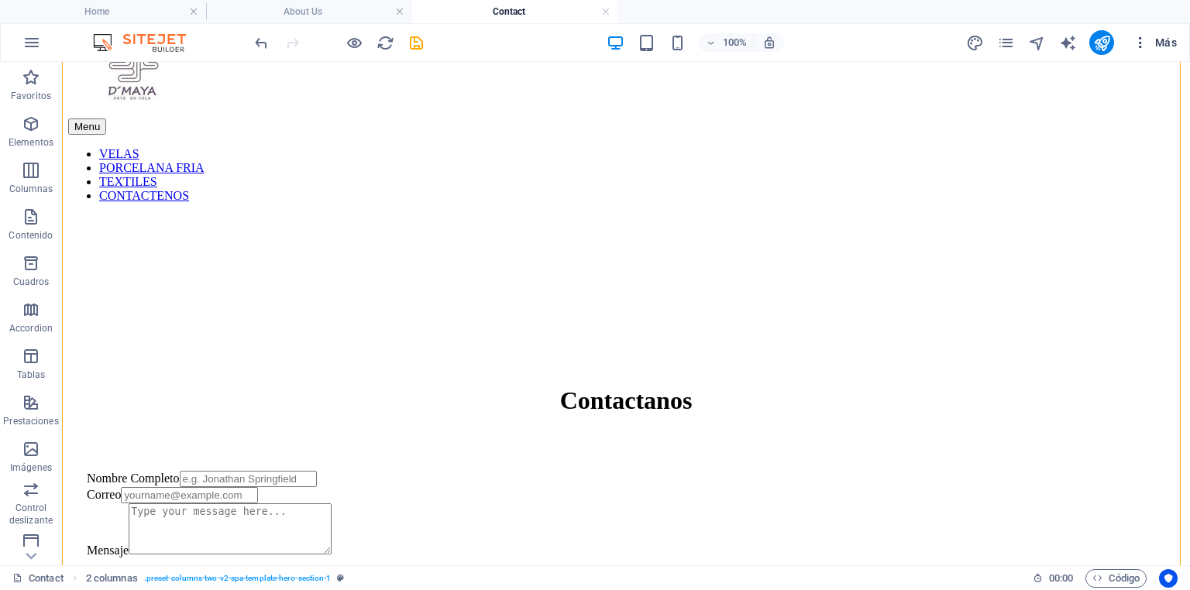
click at [1143, 46] on icon "button" at bounding box center [1139, 42] width 15 height 15
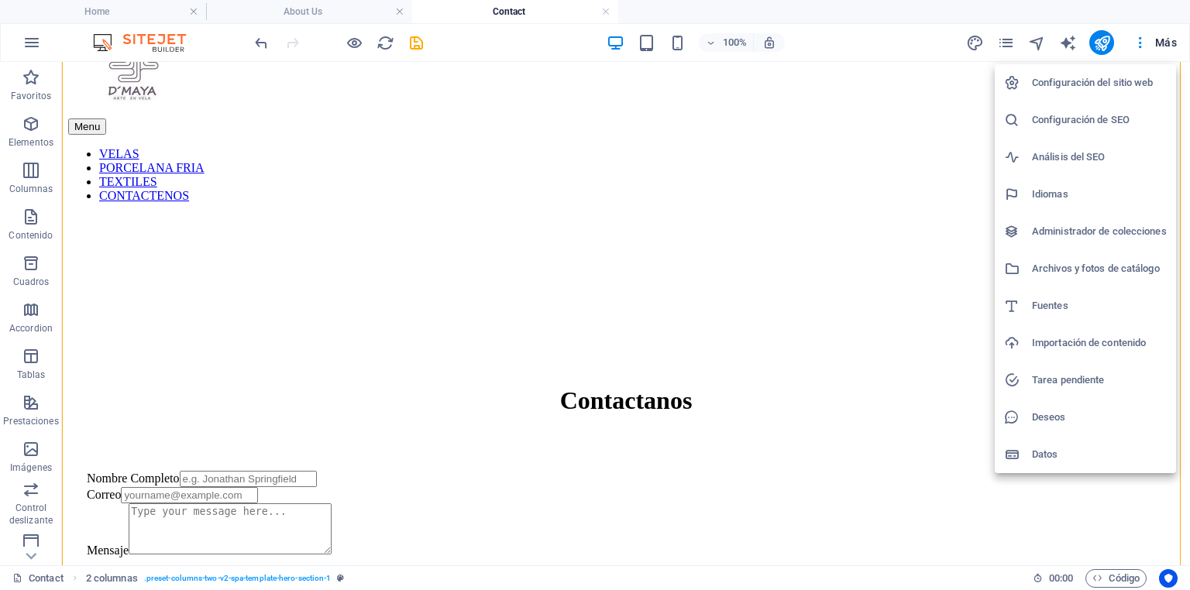
click at [1087, 81] on h6 "Configuración del sitio web" at bounding box center [1099, 83] width 135 height 19
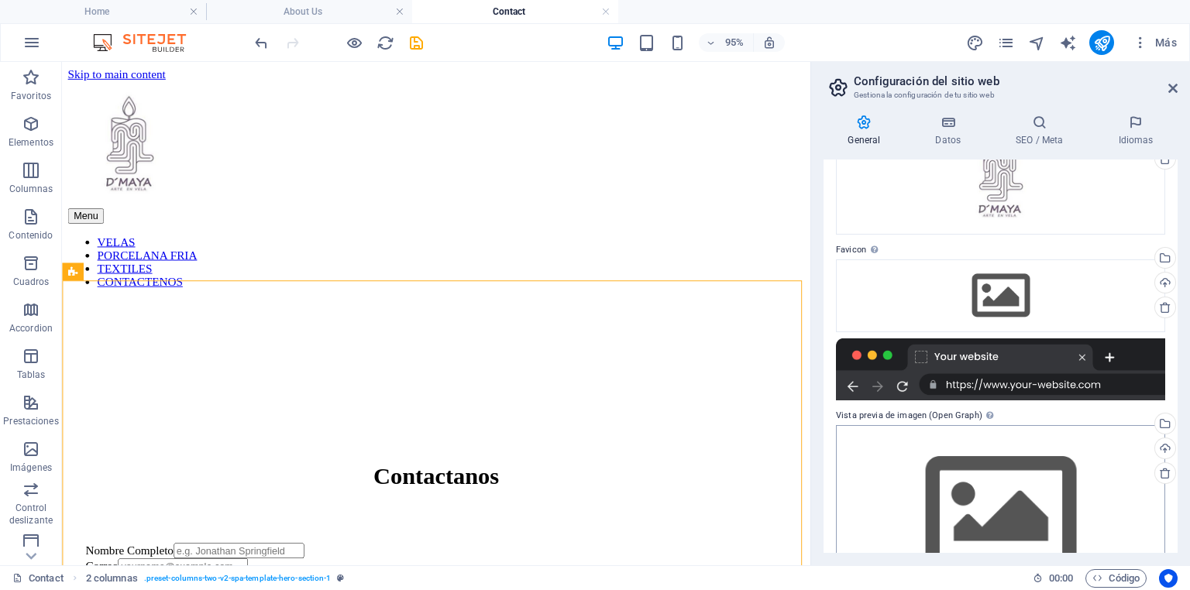
scroll to position [185, 0]
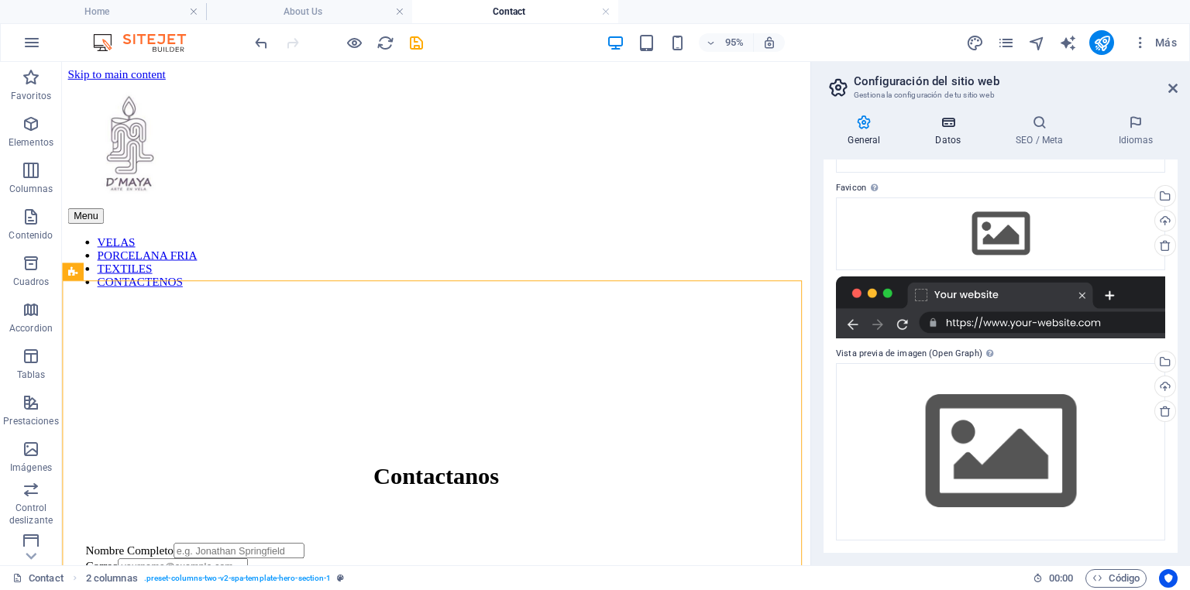
click at [951, 125] on icon at bounding box center [948, 122] width 74 height 15
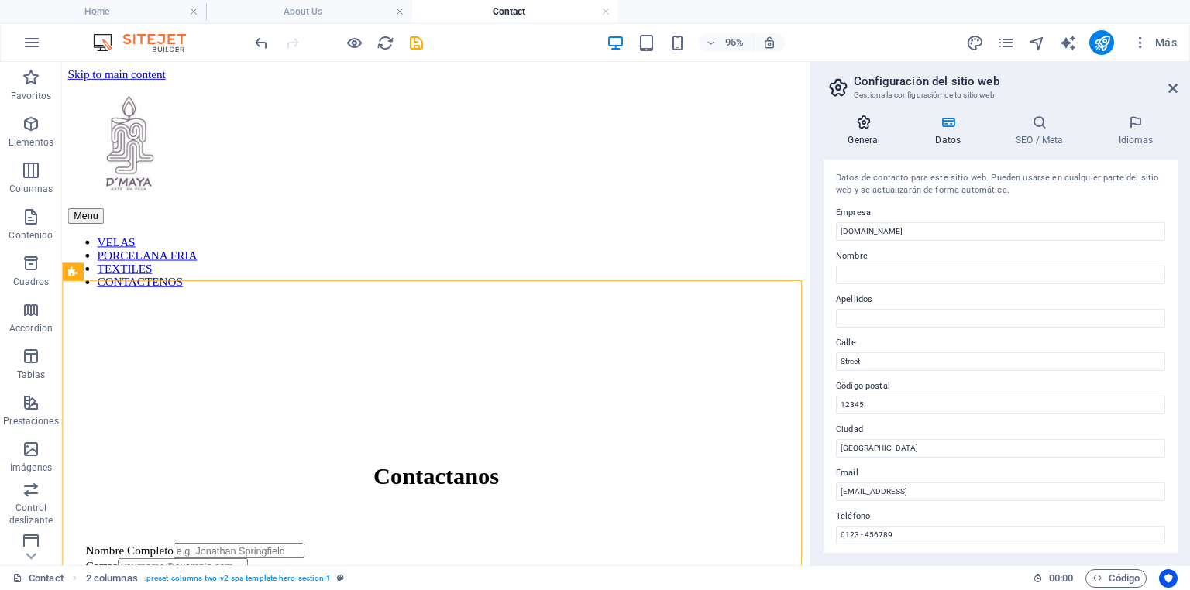
click at [863, 130] on h4 "General" at bounding box center [867, 131] width 88 height 33
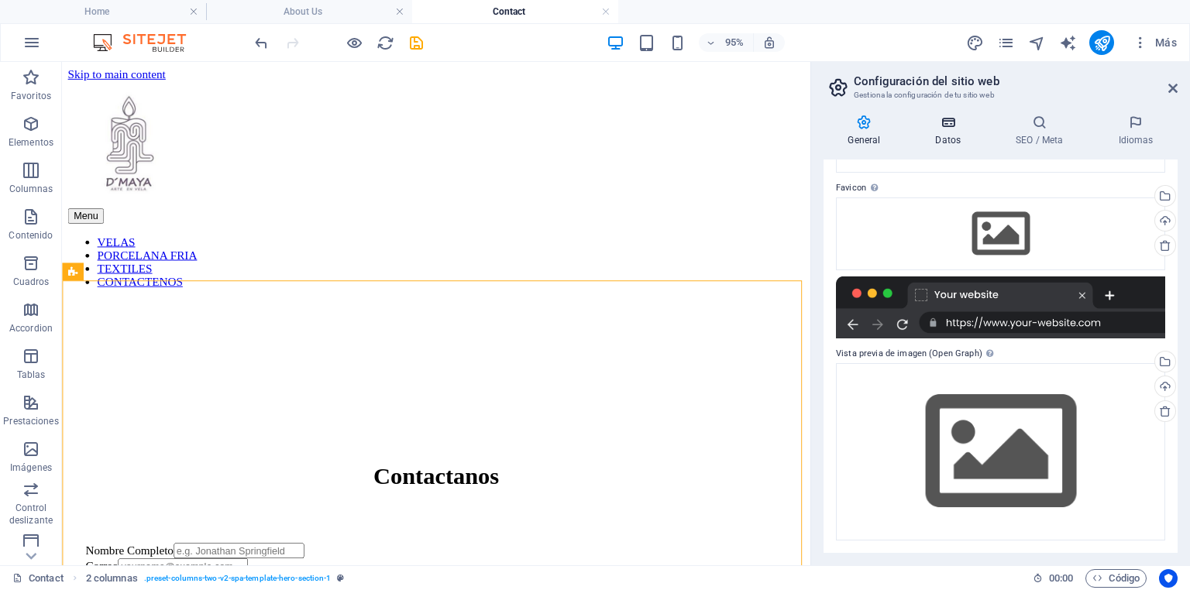
click at [949, 125] on icon at bounding box center [948, 122] width 74 height 15
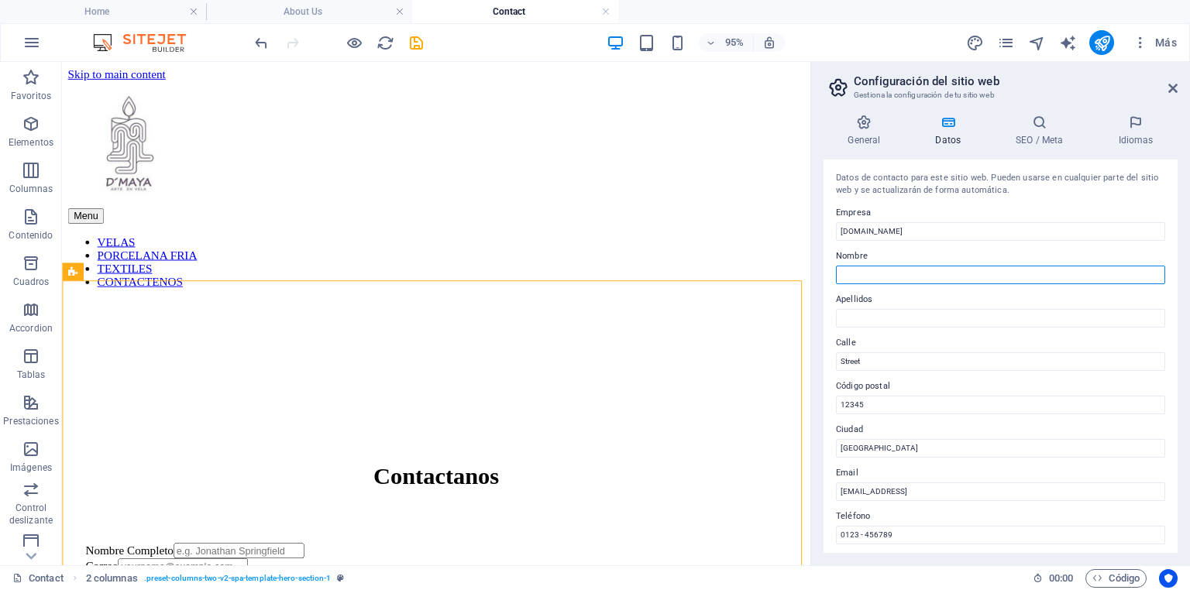
click at [891, 278] on input "Nombre" at bounding box center [1000, 275] width 329 height 19
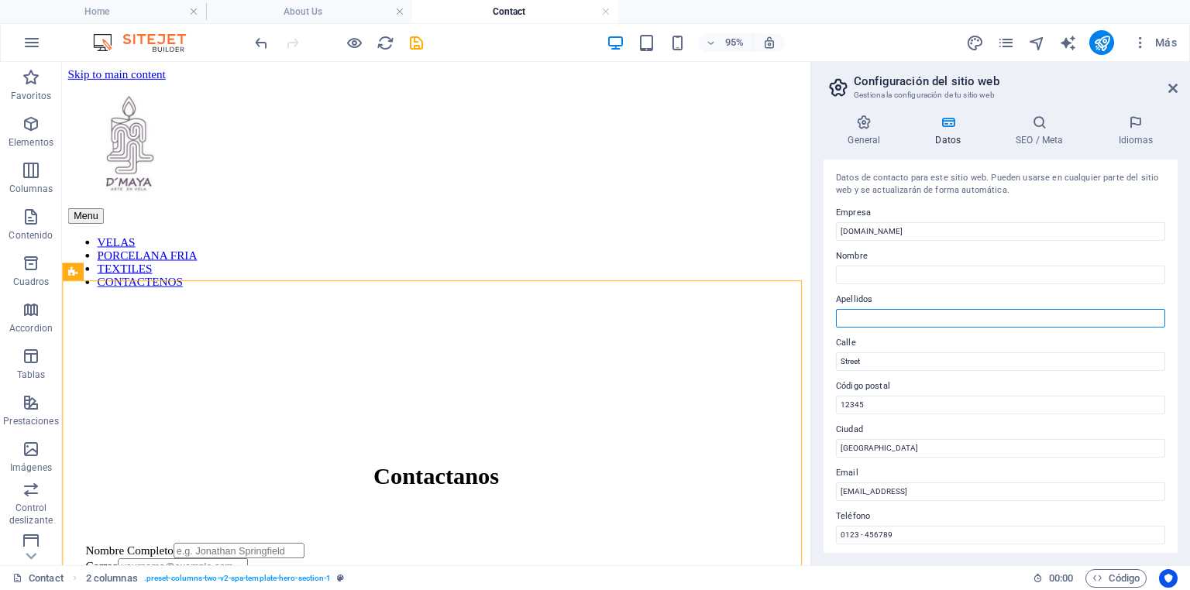
click at [864, 316] on input "Apellidos" at bounding box center [1000, 318] width 329 height 19
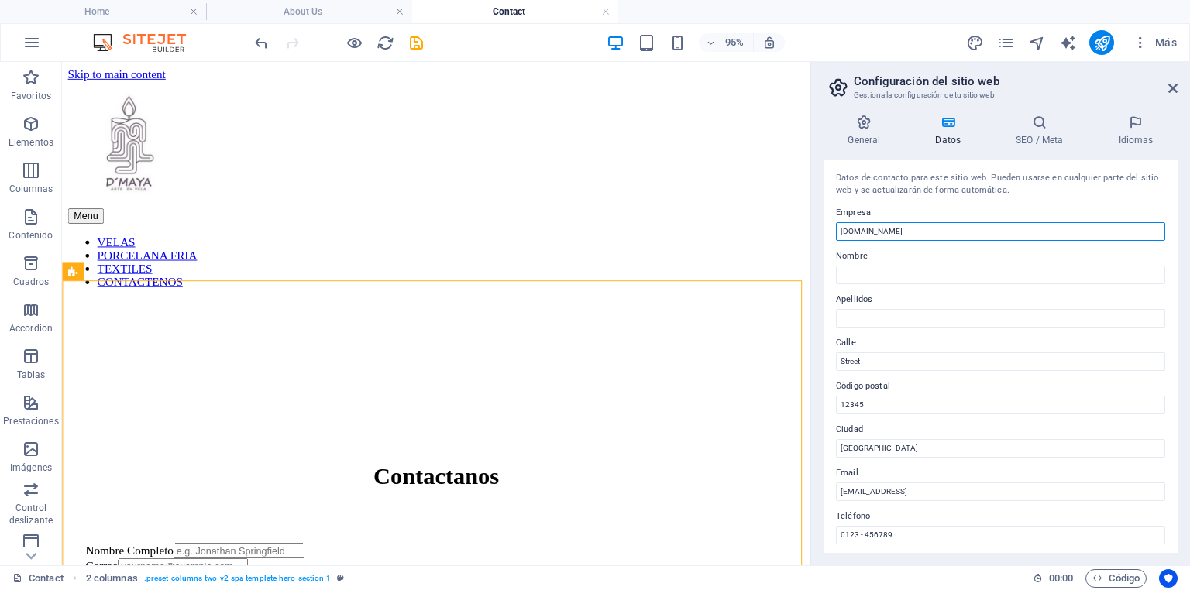
click at [910, 229] on input "[DOMAIN_NAME]" at bounding box center [1000, 231] width 329 height 19
drag, startPoint x: 907, startPoint y: 232, endPoint x: 869, endPoint y: 232, distance: 38.0
click at [869, 232] on input "[DOMAIN_NAME]" at bounding box center [1000, 231] width 329 height 19
type input "D'Maya Arte en Vela y Artesanias"
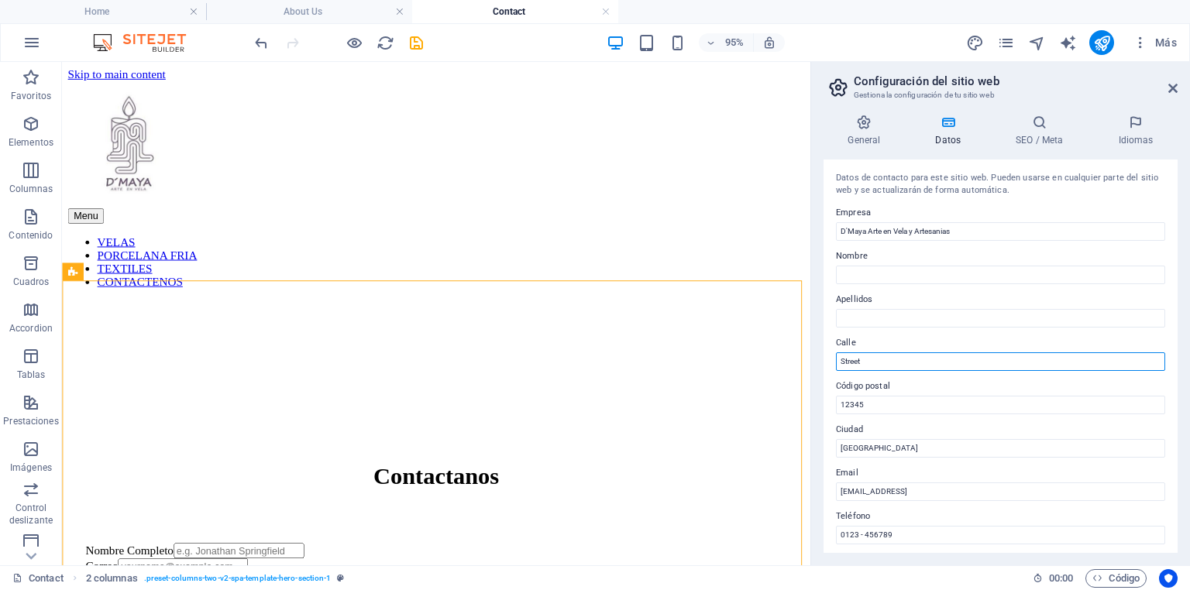
click at [894, 363] on input "Street" at bounding box center [1000, 361] width 329 height 19
drag, startPoint x: 906, startPoint y: 363, endPoint x: 827, endPoint y: 356, distance: 79.3
click at [827, 356] on div "Datos de contacto para este sitio web. Pueden usarse en cualquier parte del sit…" at bounding box center [1000, 356] width 354 height 393
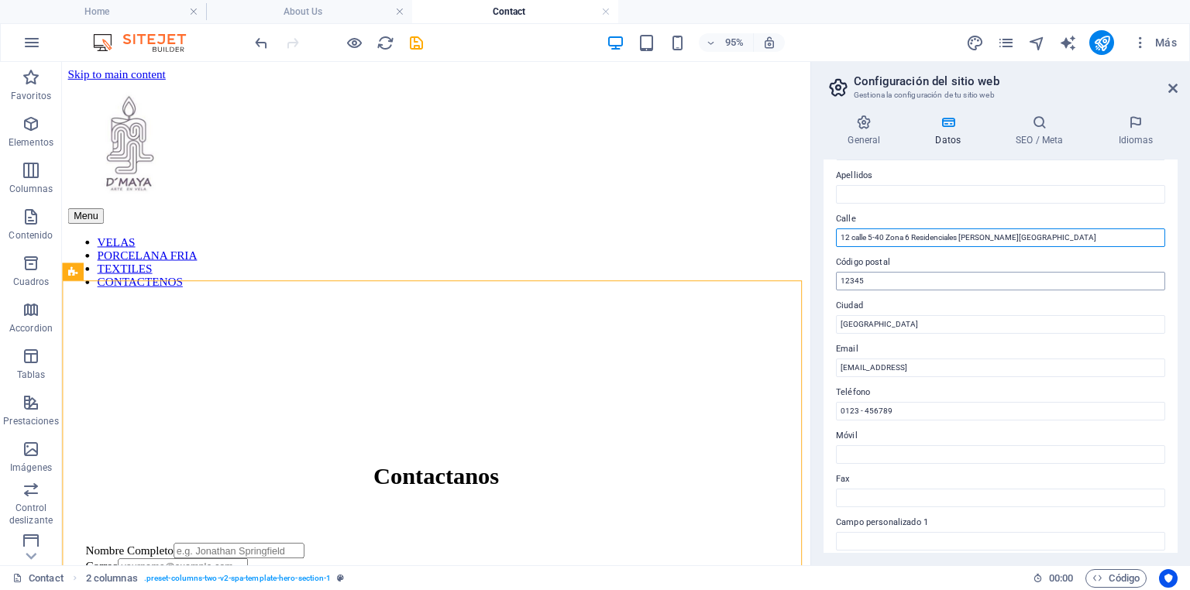
type input "12 calle 5-40 Zona 6 Residenciales Catalina Villa Nueva"
click at [887, 281] on input "12345" at bounding box center [1000, 281] width 329 height 19
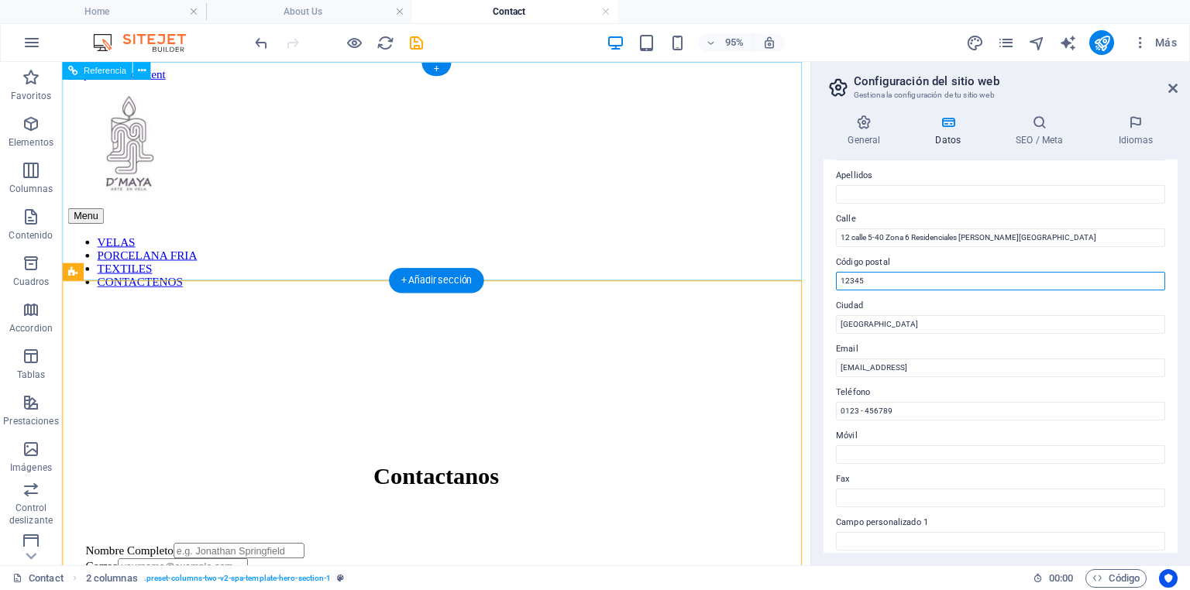
drag, startPoint x: 954, startPoint y: 344, endPoint x: 830, endPoint y: 276, distance: 142.1
paste input "01064"
type input "01064"
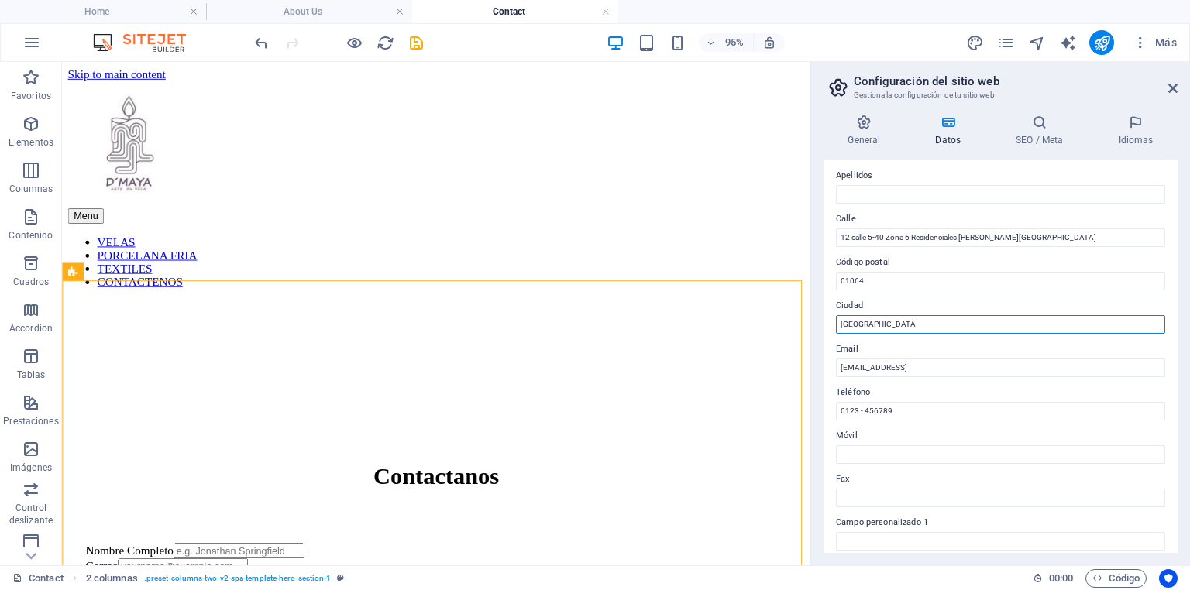
drag, startPoint x: 950, startPoint y: 388, endPoint x: 799, endPoint y: 328, distance: 162.4
type input "Guatemala"
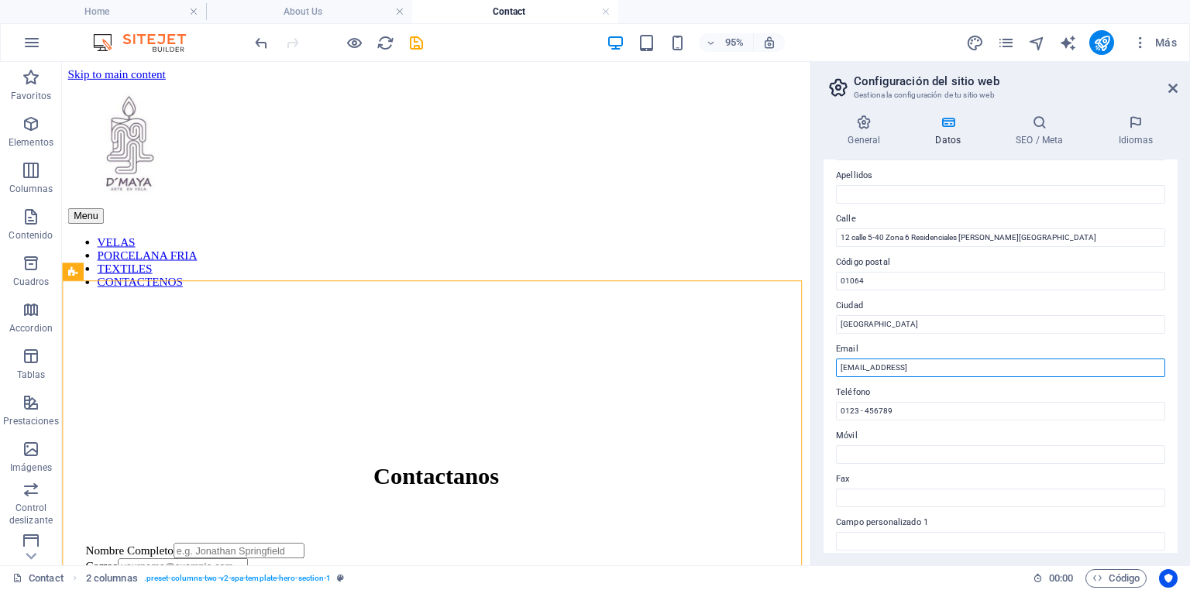
click at [1071, 369] on input "eb5b7e2030d6199e9071b349be9759@cpanel.local" at bounding box center [1000, 368] width 329 height 19
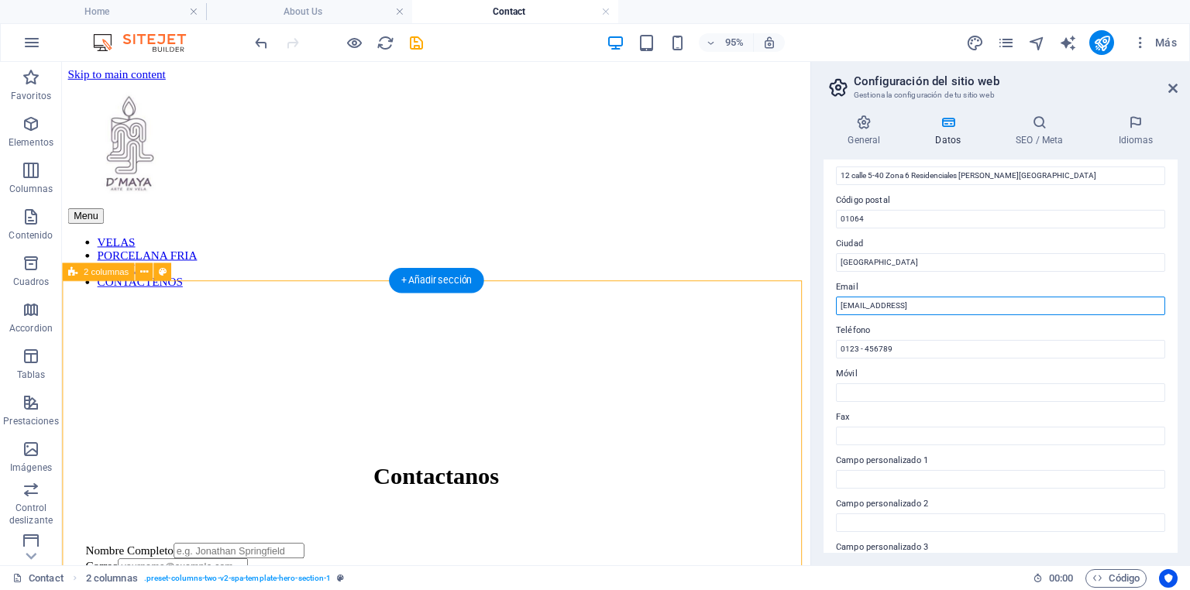
drag, startPoint x: 1090, startPoint y: 367, endPoint x: 792, endPoint y: 295, distance: 306.0
type input "info@demayagt.com"
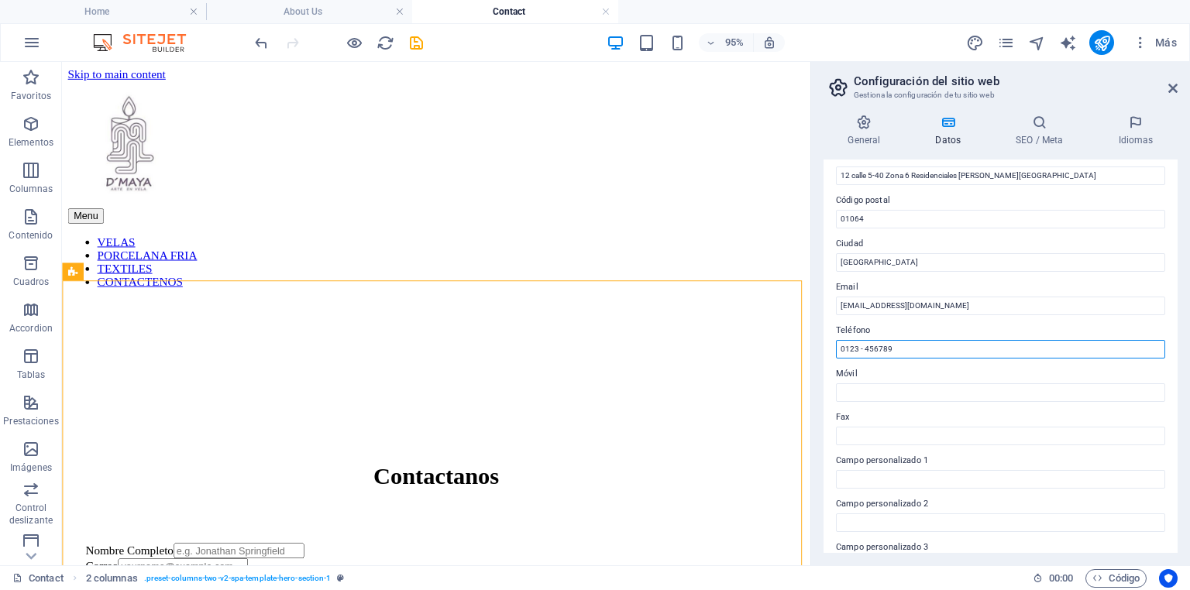
drag, startPoint x: 891, startPoint y: 349, endPoint x: 818, endPoint y: 345, distance: 72.9
click at [818, 345] on div "General Datos SEO / Meta Idiomas Nombre del sitio web dmayagt.com Logo Arrastra…" at bounding box center [1000, 333] width 379 height 463
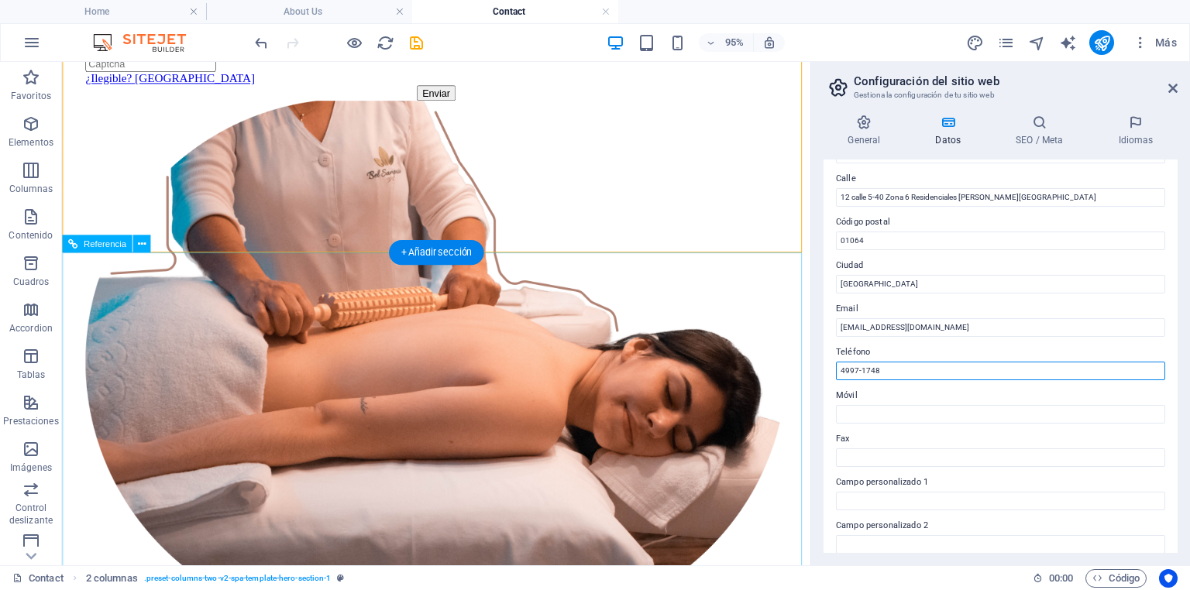
scroll to position [823, 0]
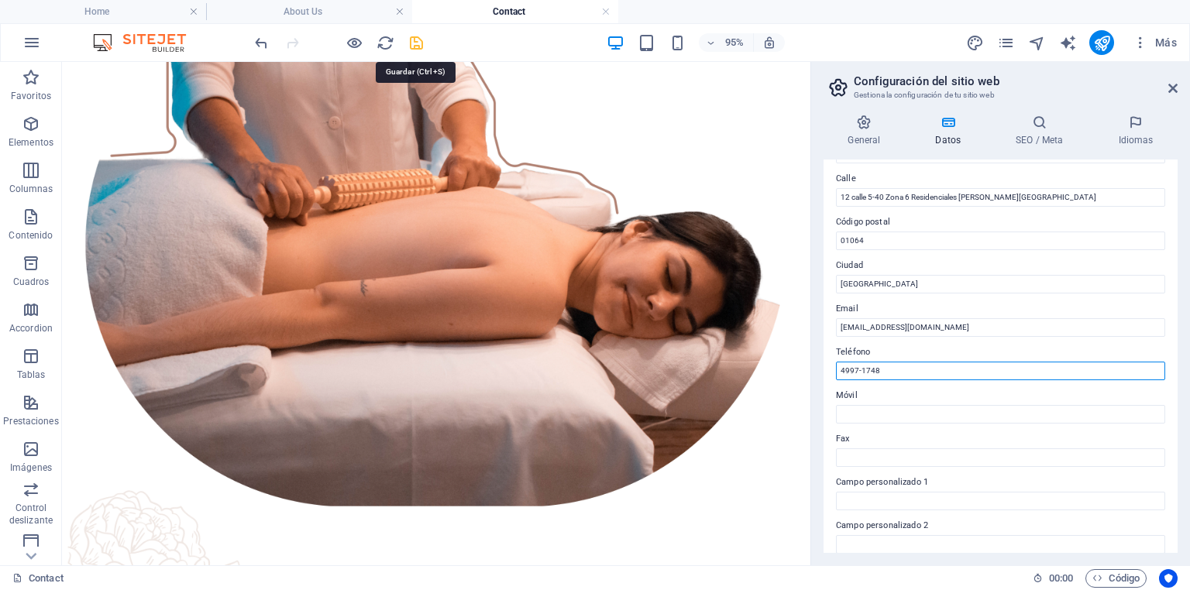
type input "4997-1748"
click at [417, 43] on icon "save" at bounding box center [416, 43] width 18 height 18
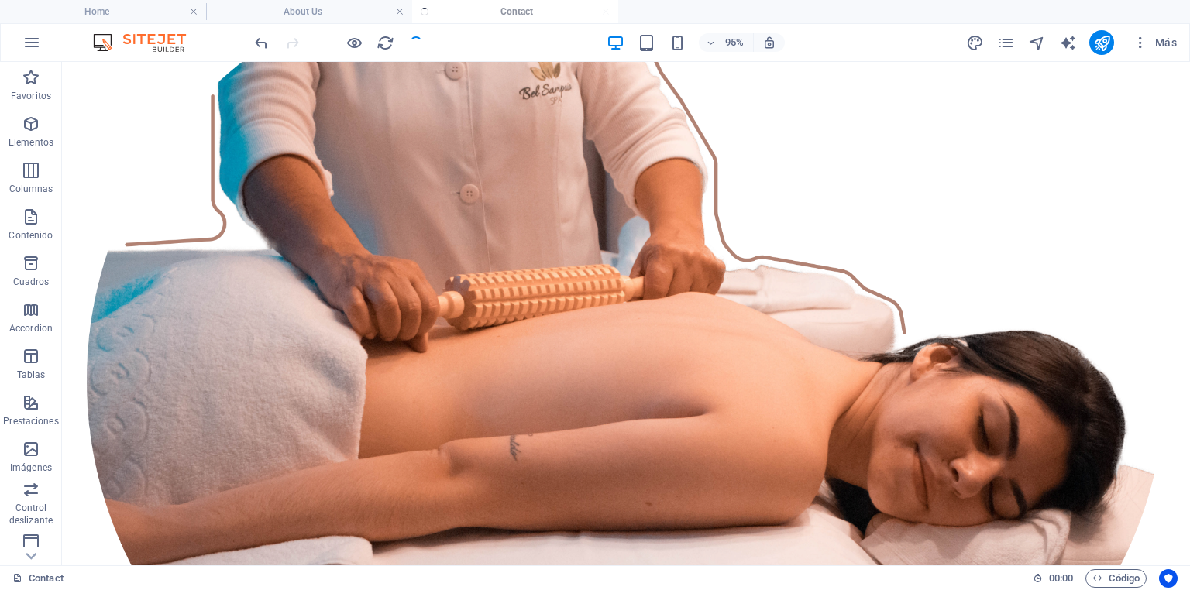
checkbox input "false"
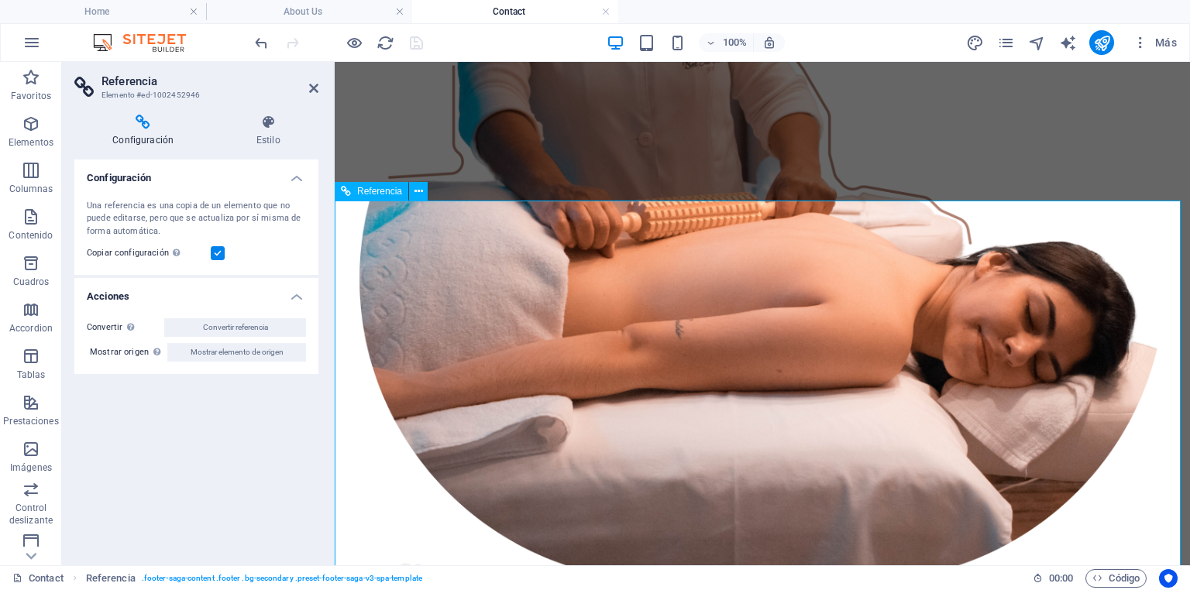
click at [420, 191] on icon at bounding box center [418, 192] width 9 height 16
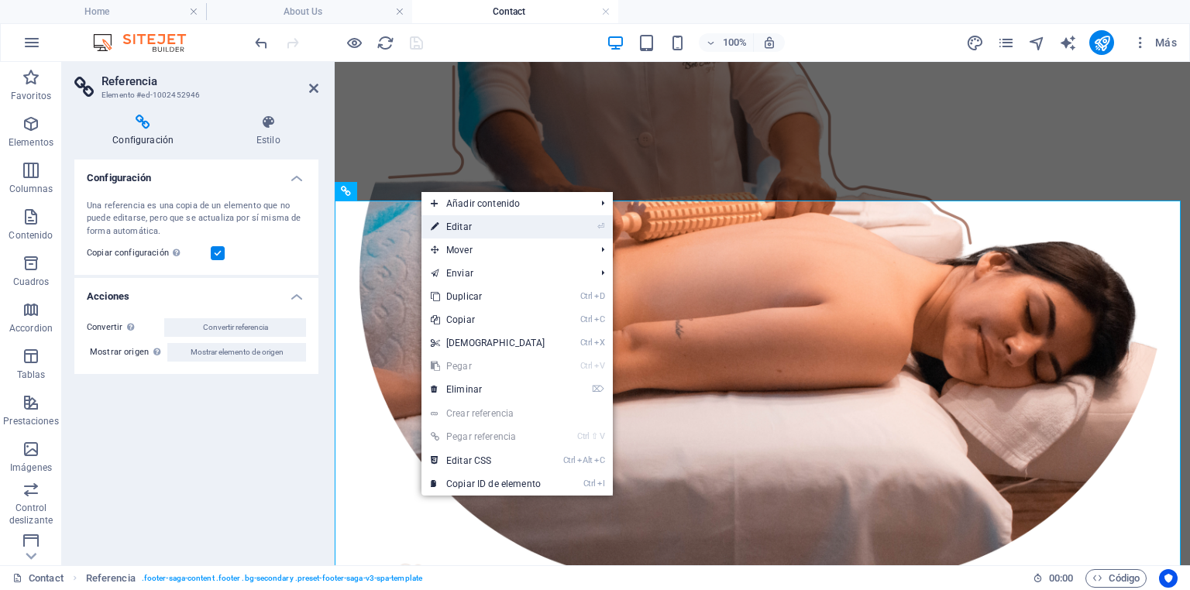
click at [468, 225] on link "⏎ Editar" at bounding box center [487, 226] width 133 height 23
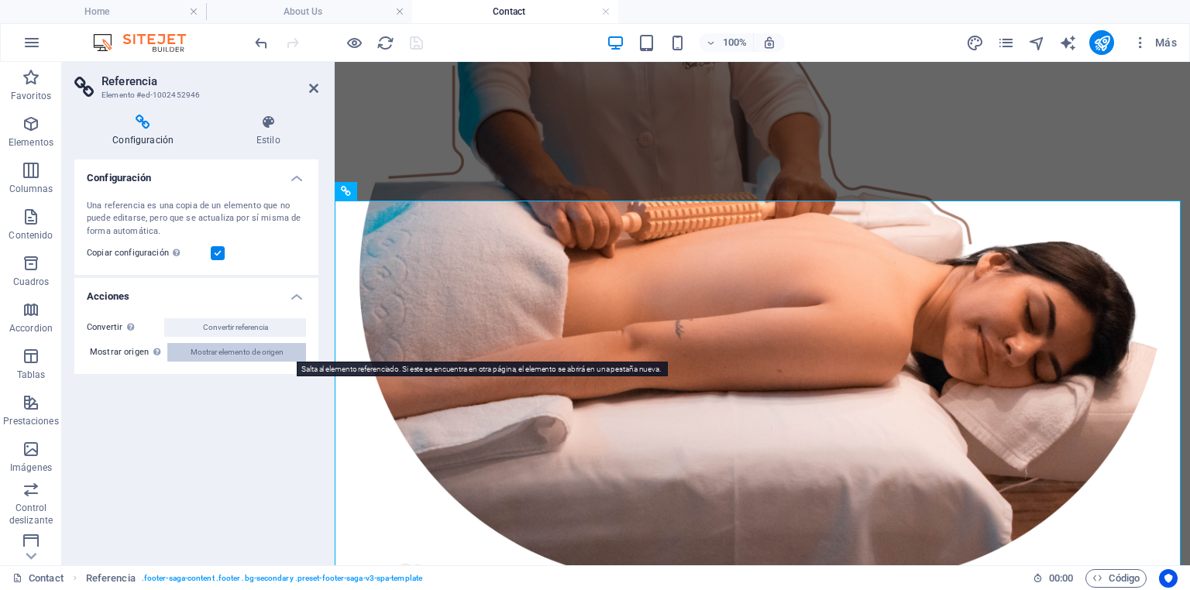
click at [236, 353] on span "Mostrar elemento de origen" at bounding box center [237, 352] width 93 height 19
select select "footer"
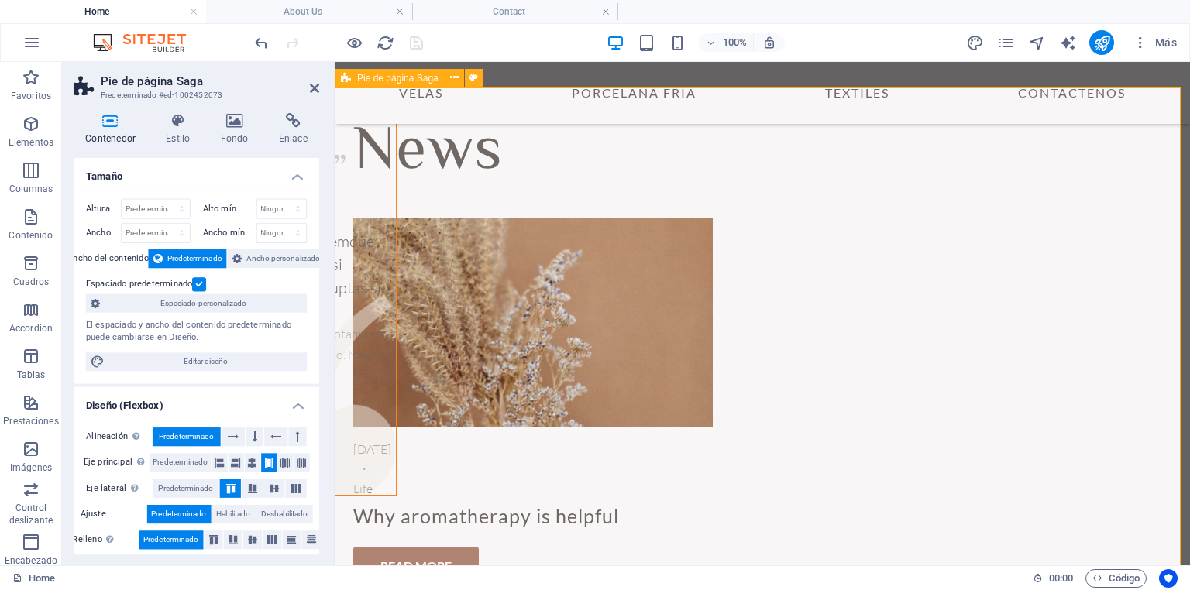
scroll to position [0, 0]
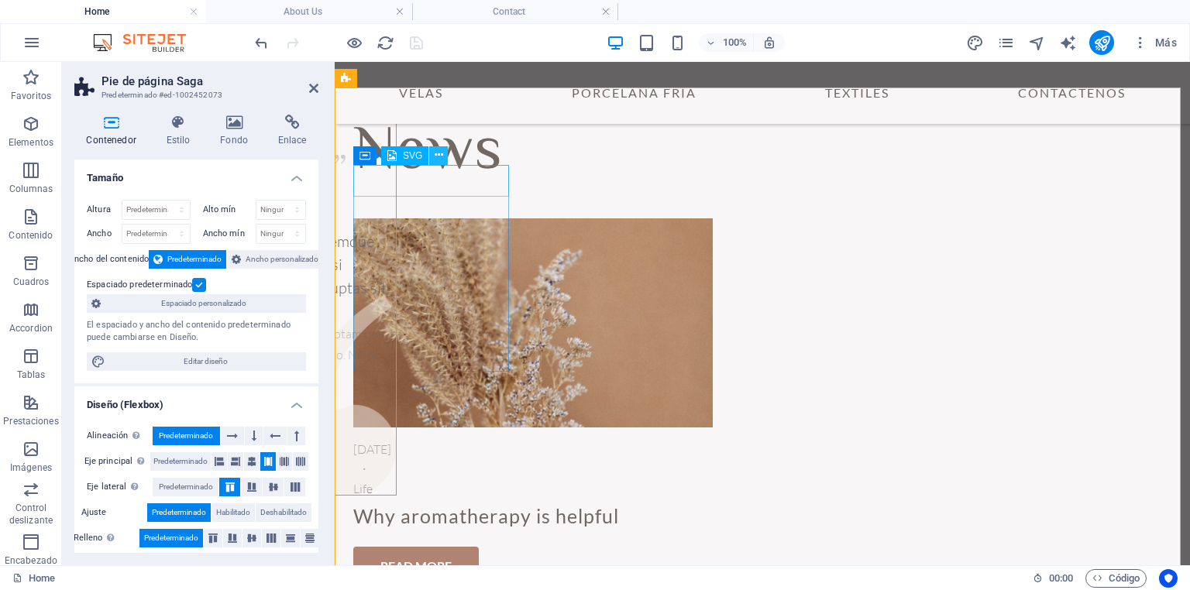
click at [436, 158] on icon at bounding box center [439, 155] width 9 height 16
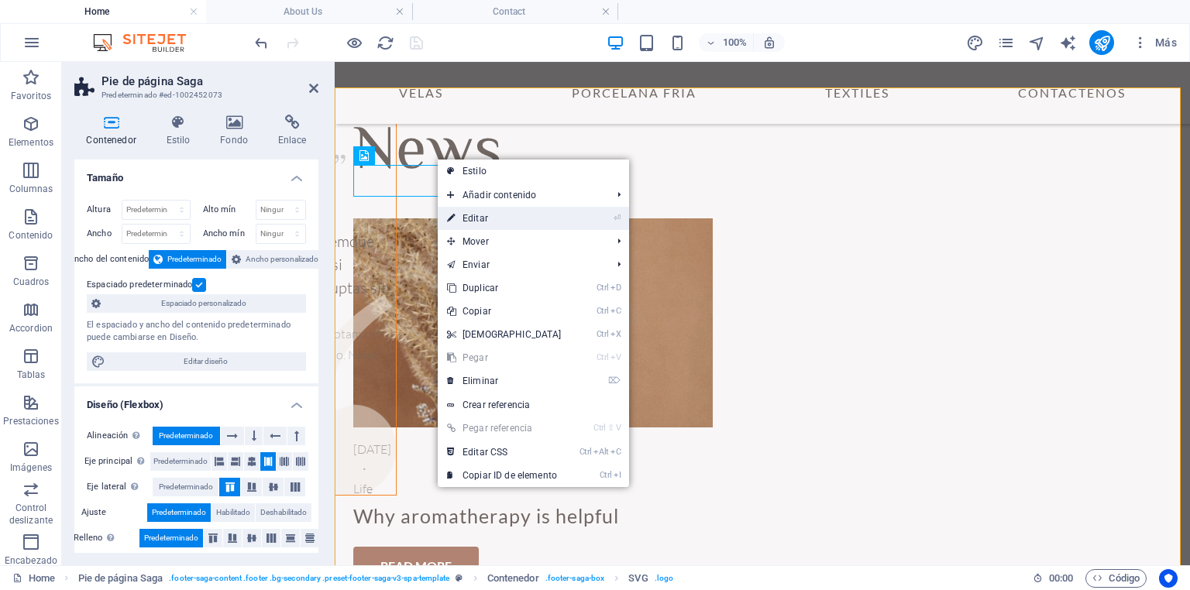
click at [504, 215] on link "⏎ Editar" at bounding box center [504, 218] width 133 height 23
select select "xMidYMid"
select select "px"
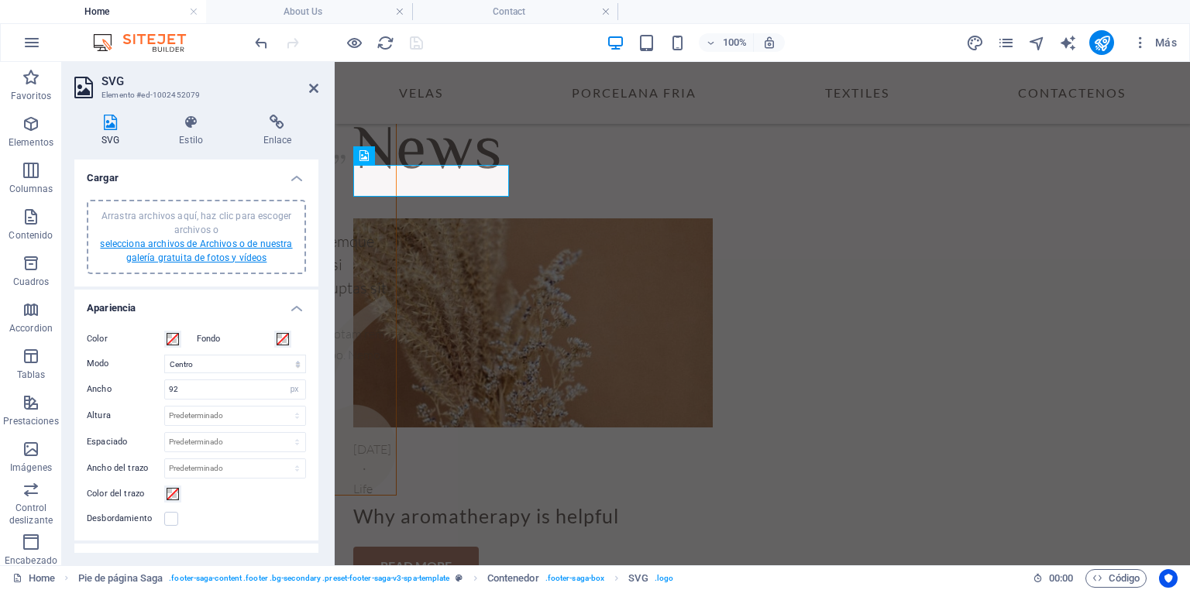
click at [229, 240] on link "selecciona archivos de Archivos o de nuestra galería gratuita de fotos y vídeos" at bounding box center [196, 251] width 192 height 25
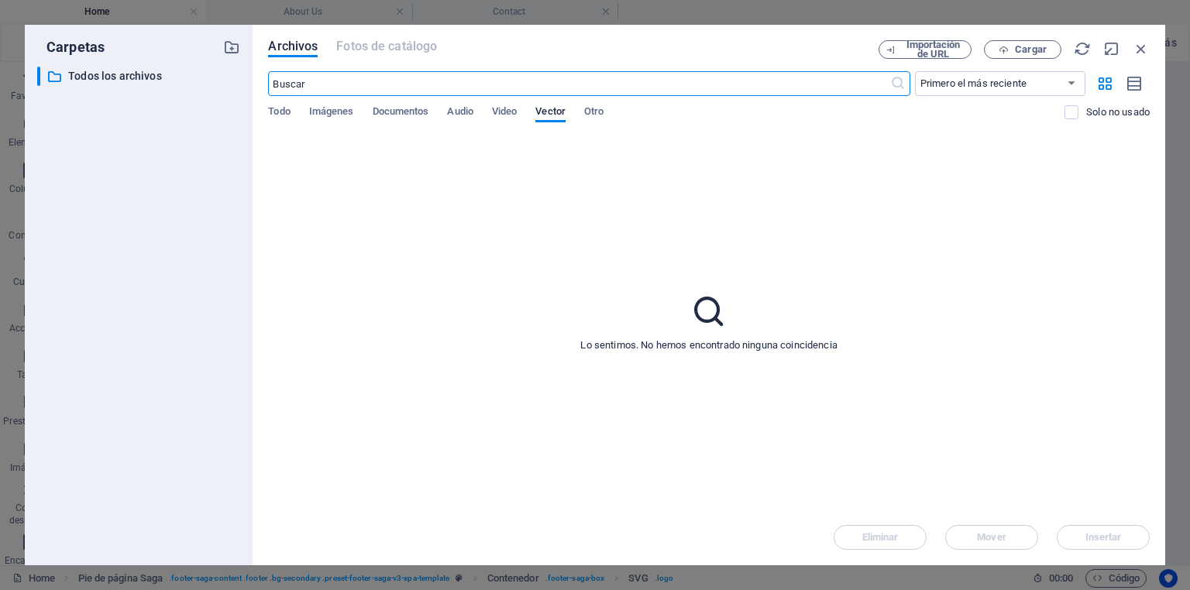
scroll to position [4809, 0]
click at [340, 112] on span "Imágenes" at bounding box center [331, 113] width 45 height 22
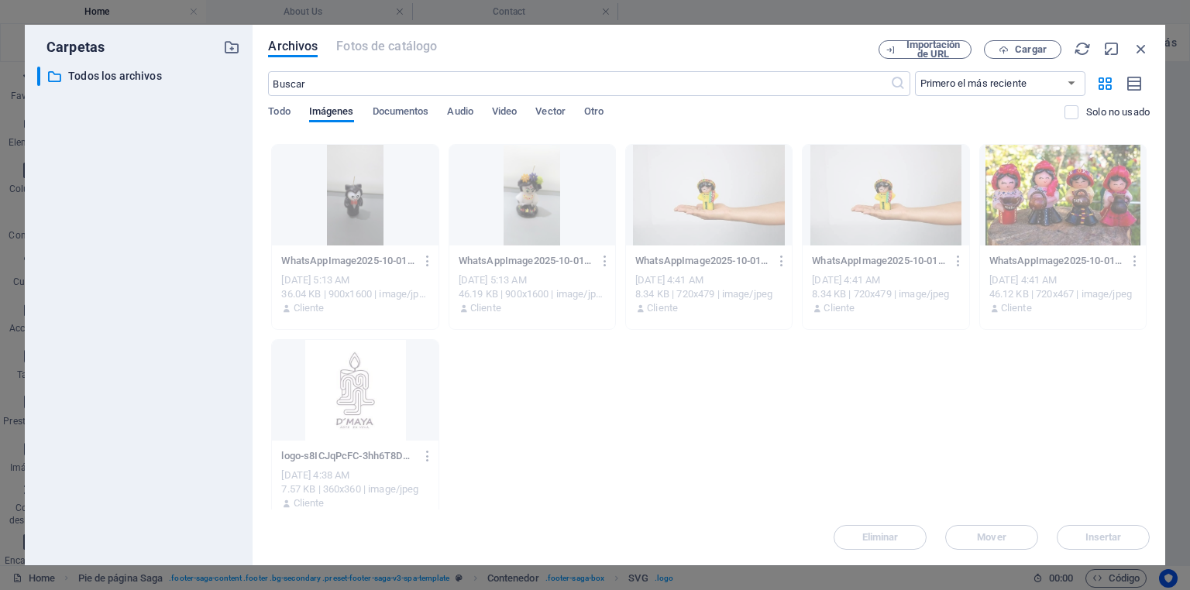
scroll to position [201, 0]
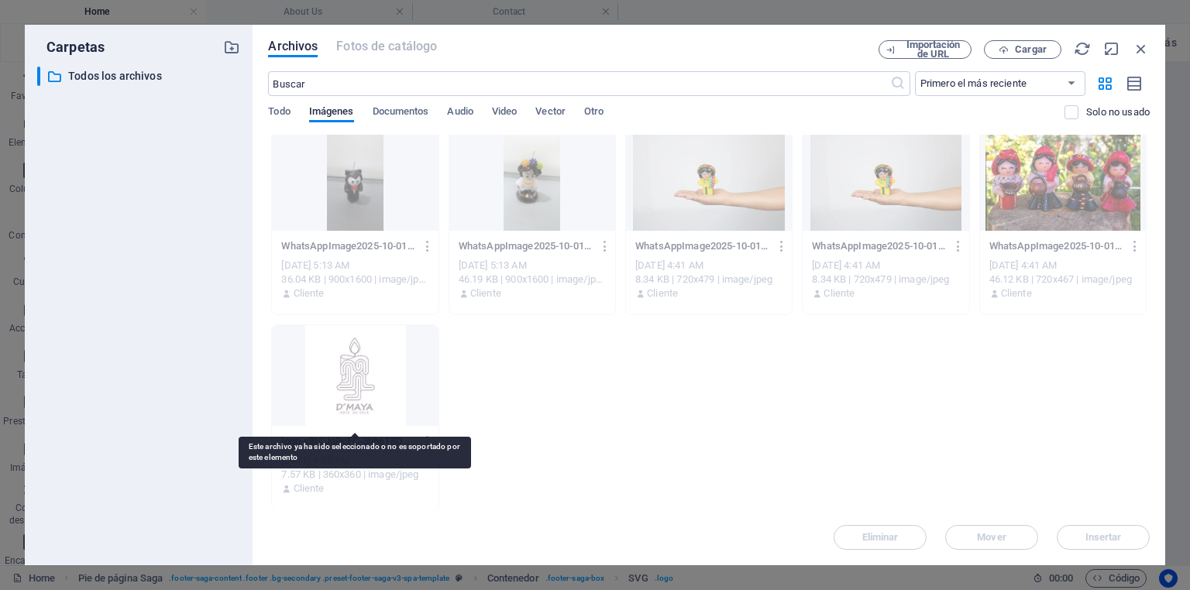
click at [351, 384] on div at bounding box center [355, 375] width 166 height 101
click at [367, 390] on div at bounding box center [355, 375] width 166 height 101
click at [362, 389] on div at bounding box center [355, 375] width 166 height 101
click at [363, 387] on div at bounding box center [355, 375] width 166 height 101
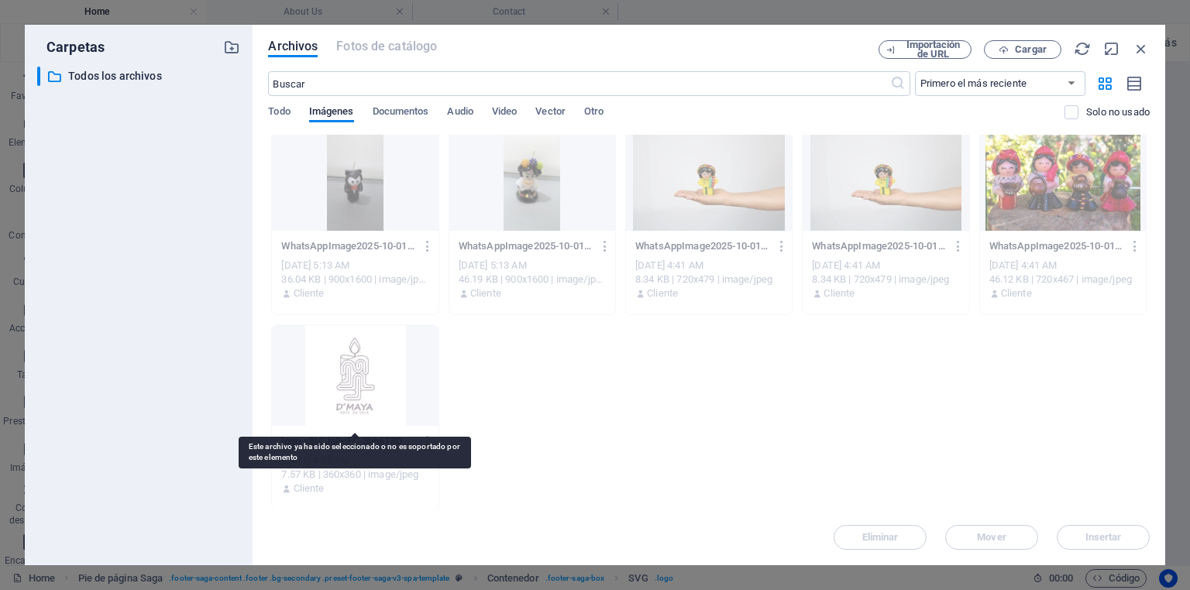
click at [363, 387] on div at bounding box center [355, 375] width 166 height 101
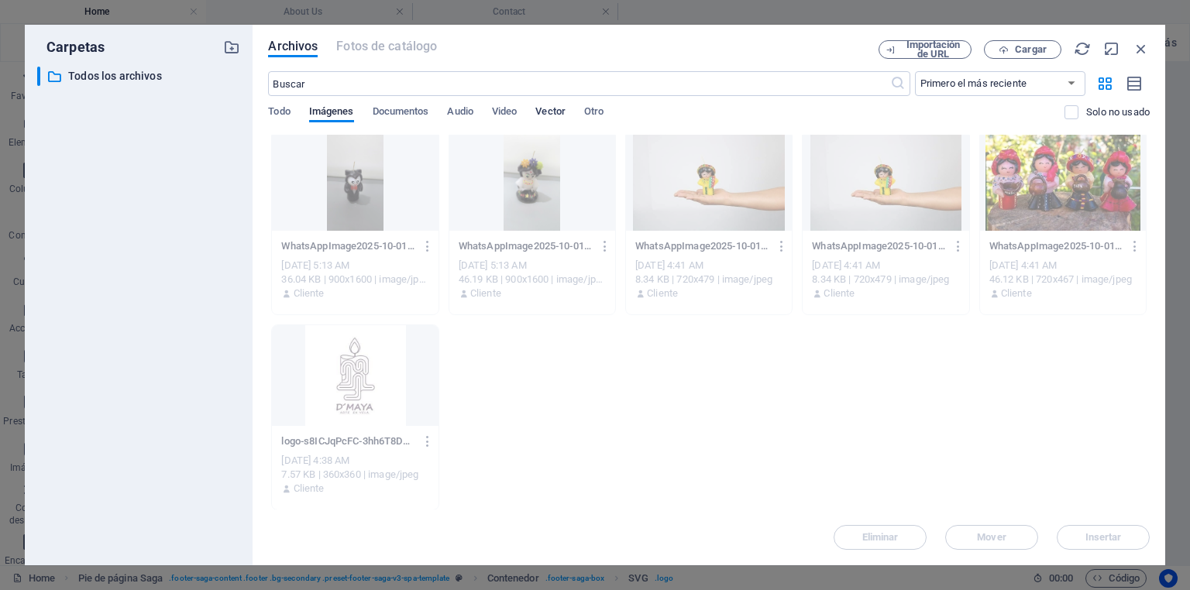
click at [564, 112] on span "Vector" at bounding box center [550, 113] width 30 height 22
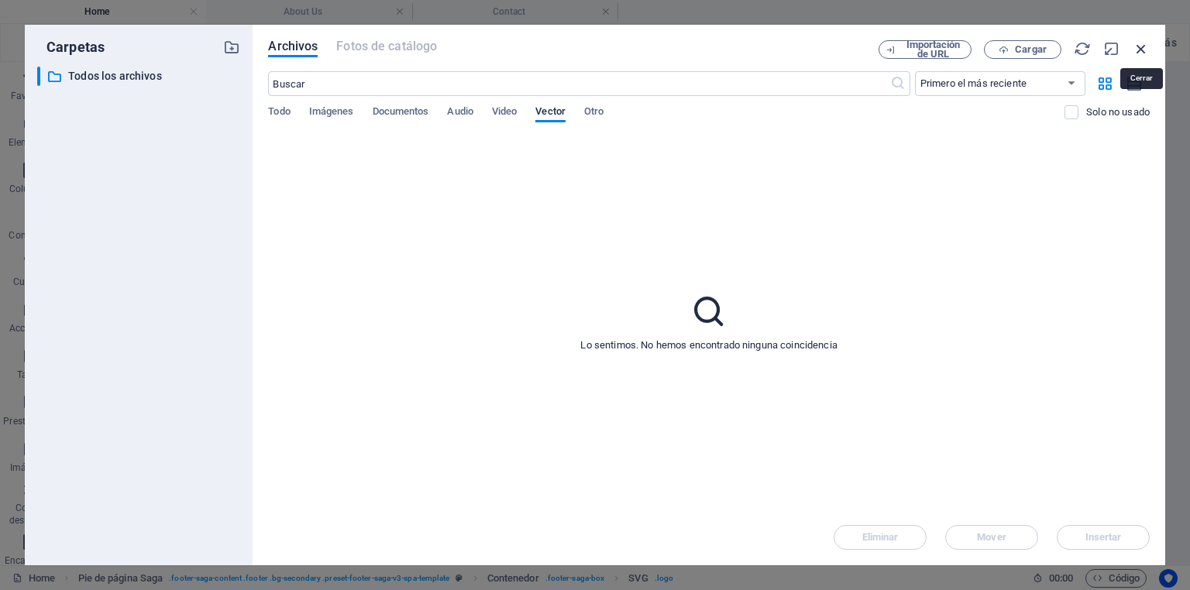
click at [1140, 50] on icon "button" at bounding box center [1140, 48] width 17 height 17
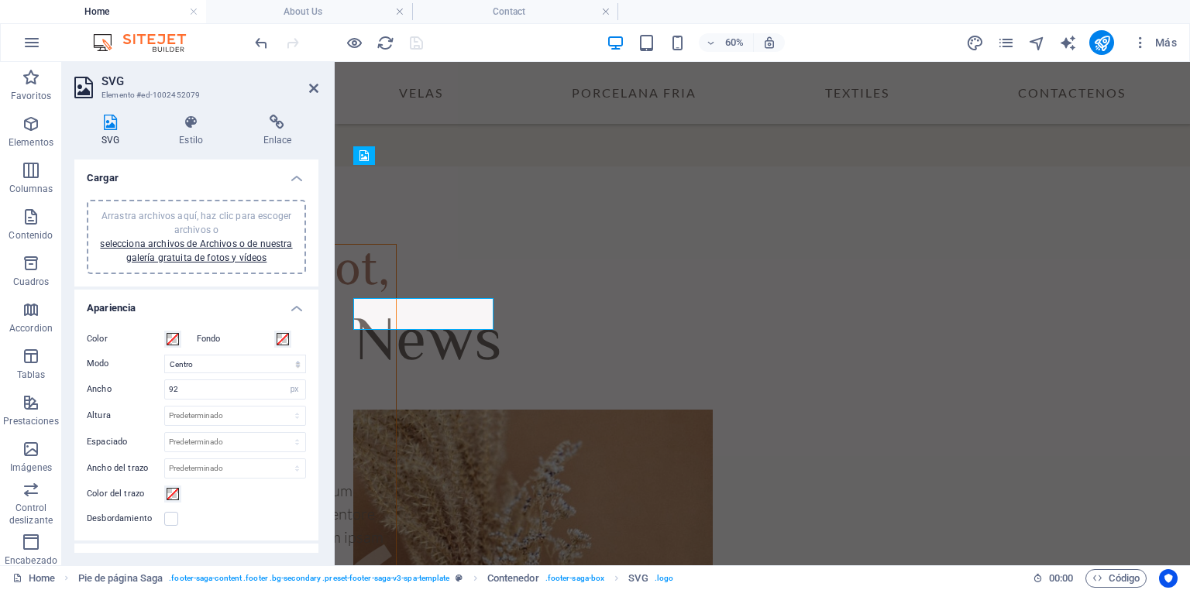
scroll to position [4977, 0]
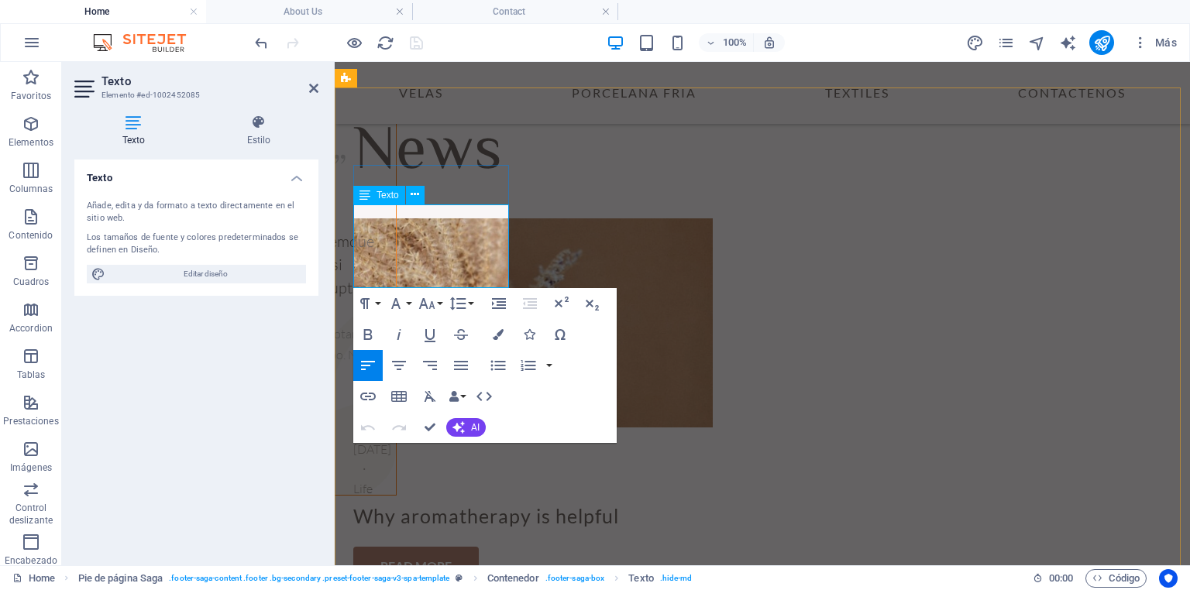
drag, startPoint x: 451, startPoint y: 278, endPoint x: 353, endPoint y: 218, distance: 114.4
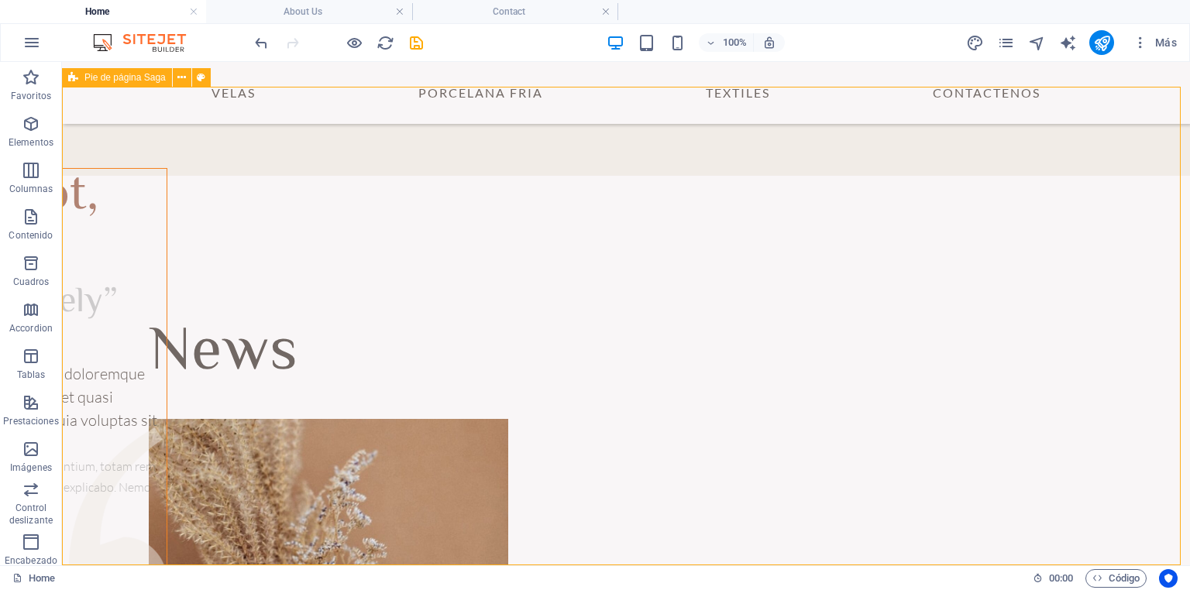
scroll to position [4839, 0]
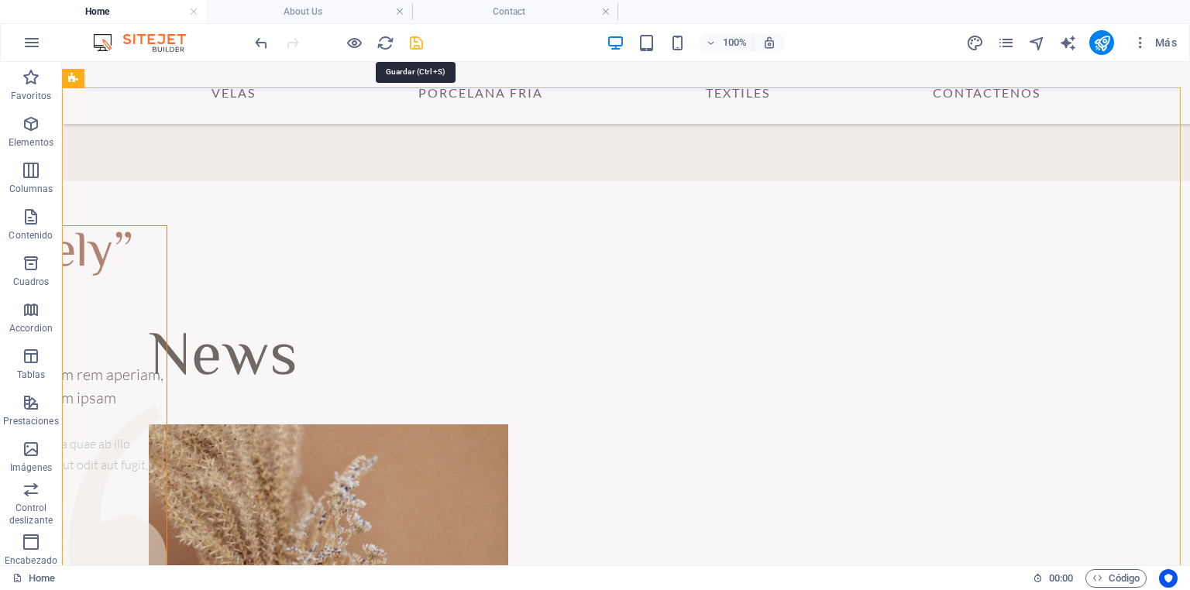
click at [424, 40] on icon "save" at bounding box center [416, 43] width 18 height 18
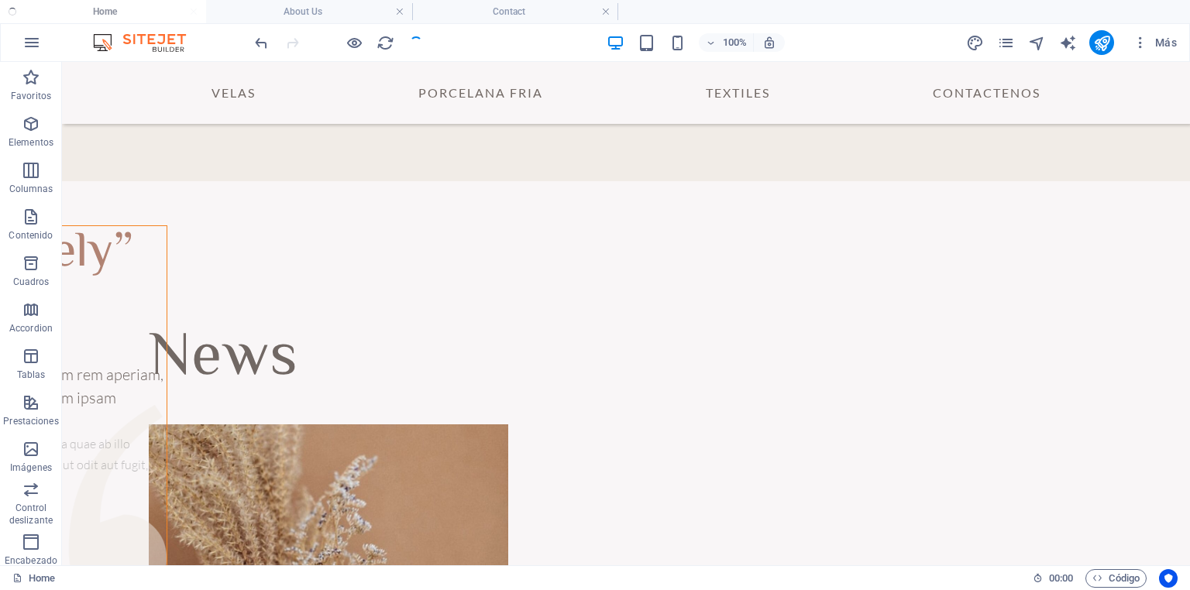
checkbox input "false"
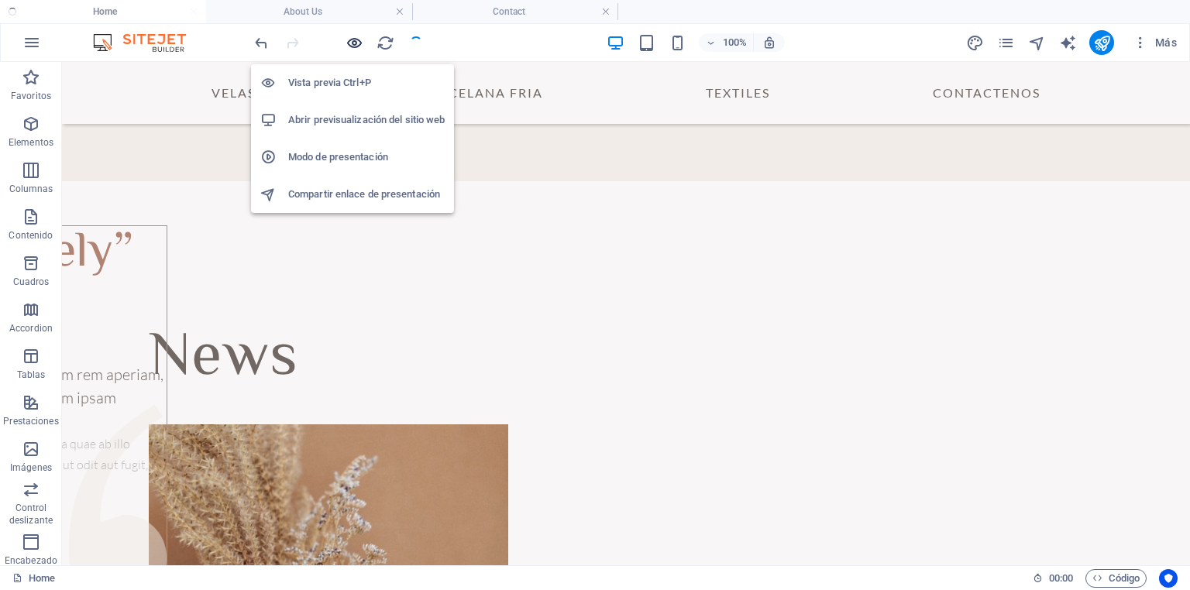
click at [352, 41] on icon "button" at bounding box center [354, 43] width 18 height 18
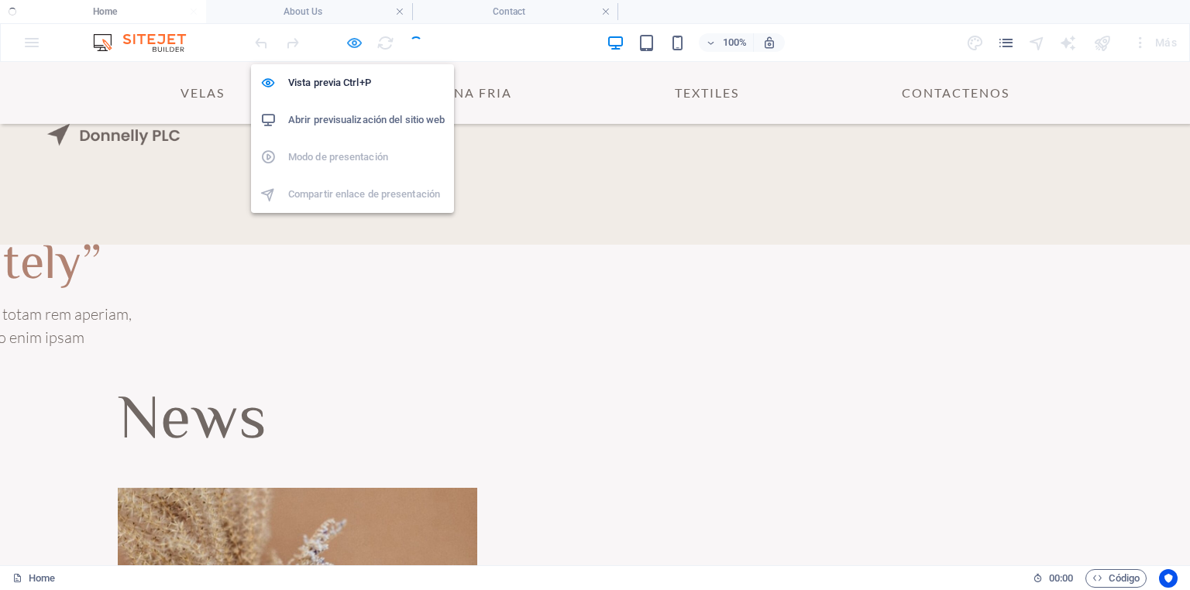
scroll to position [4382, 0]
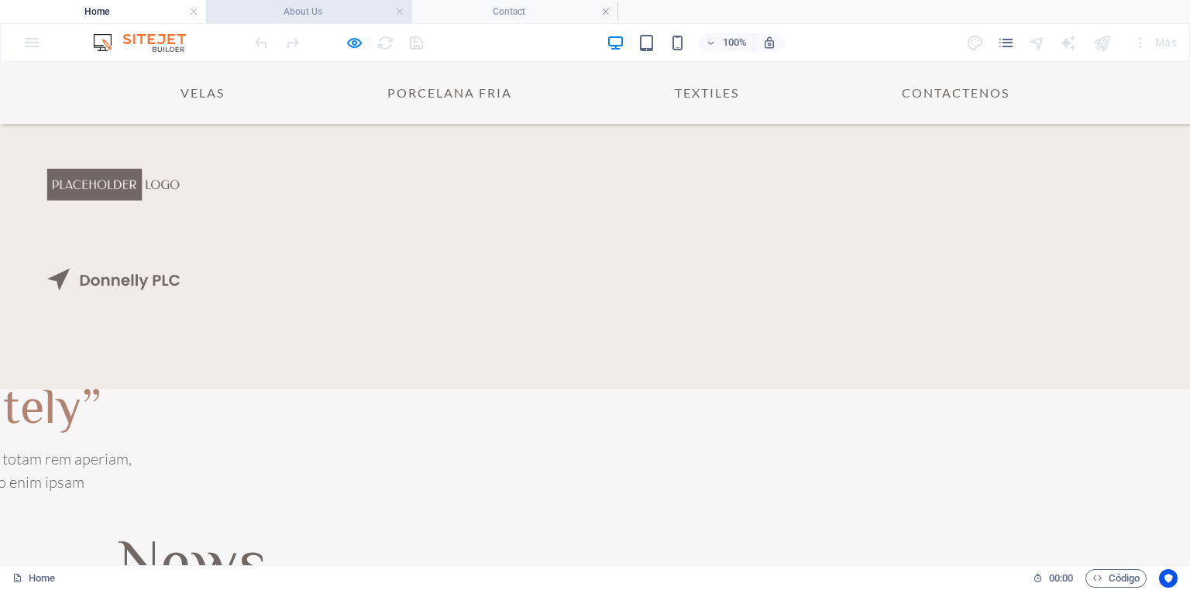
click at [315, 9] on h4 "About Us" at bounding box center [309, 11] width 206 height 17
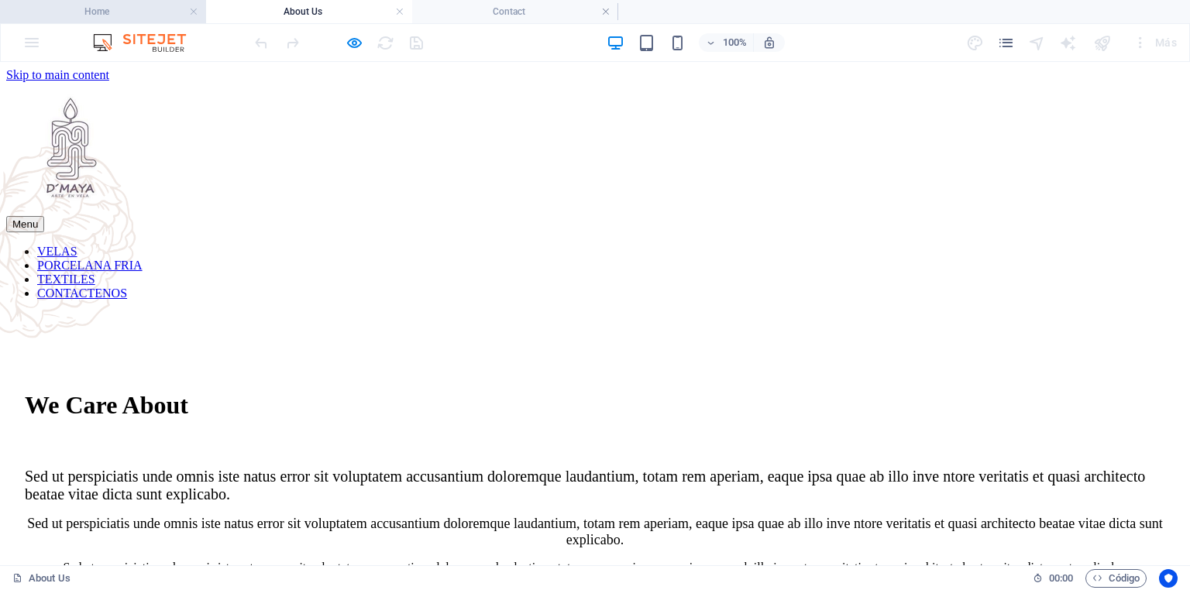
click at [146, 9] on h4 "Home" at bounding box center [103, 11] width 206 height 17
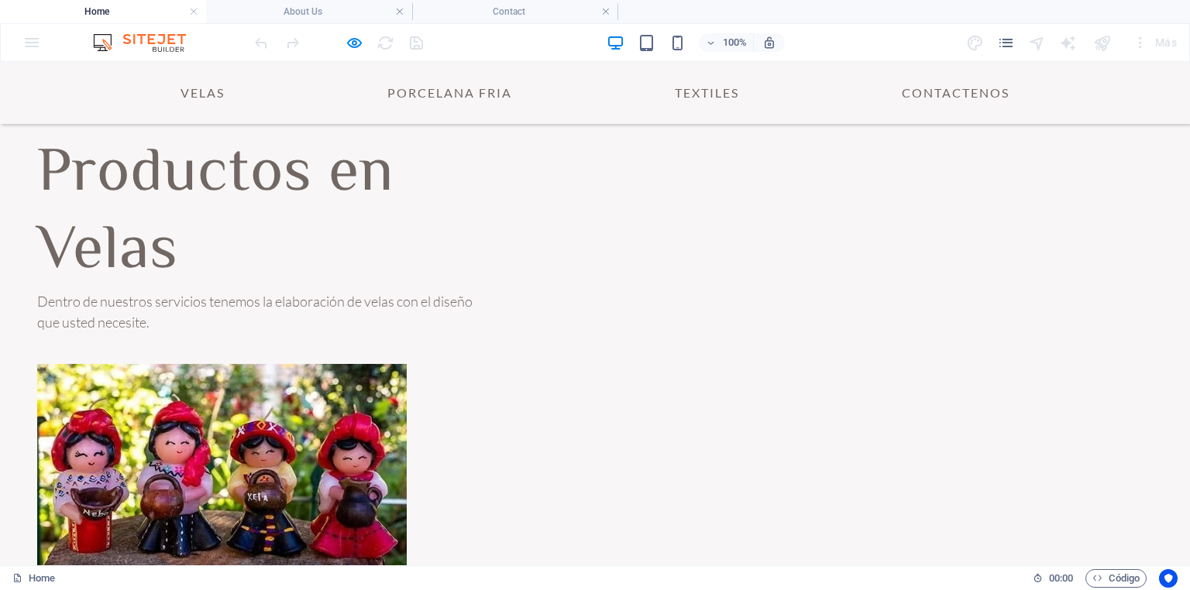
scroll to position [4214, 0]
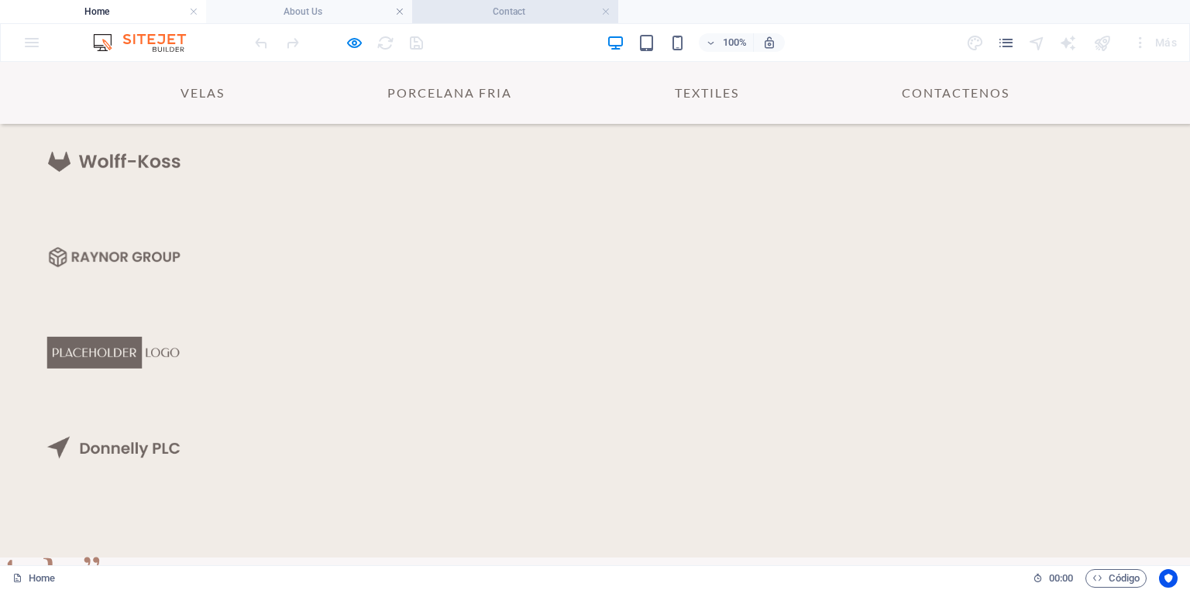
click at [541, 12] on h4 "Contact" at bounding box center [515, 11] width 206 height 17
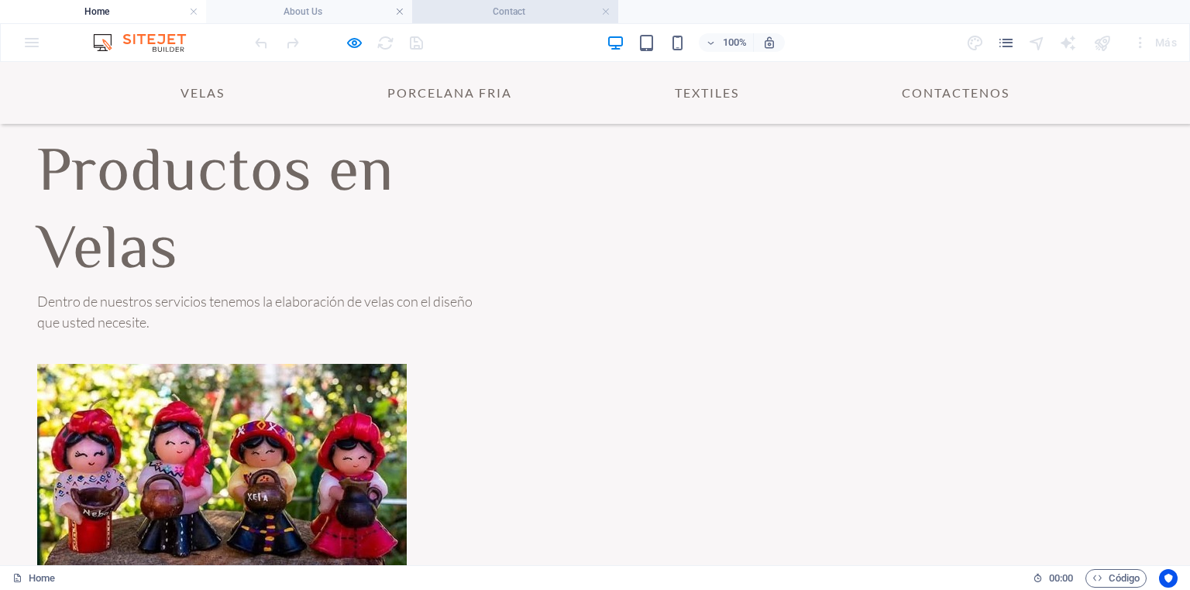
scroll to position [655, 0]
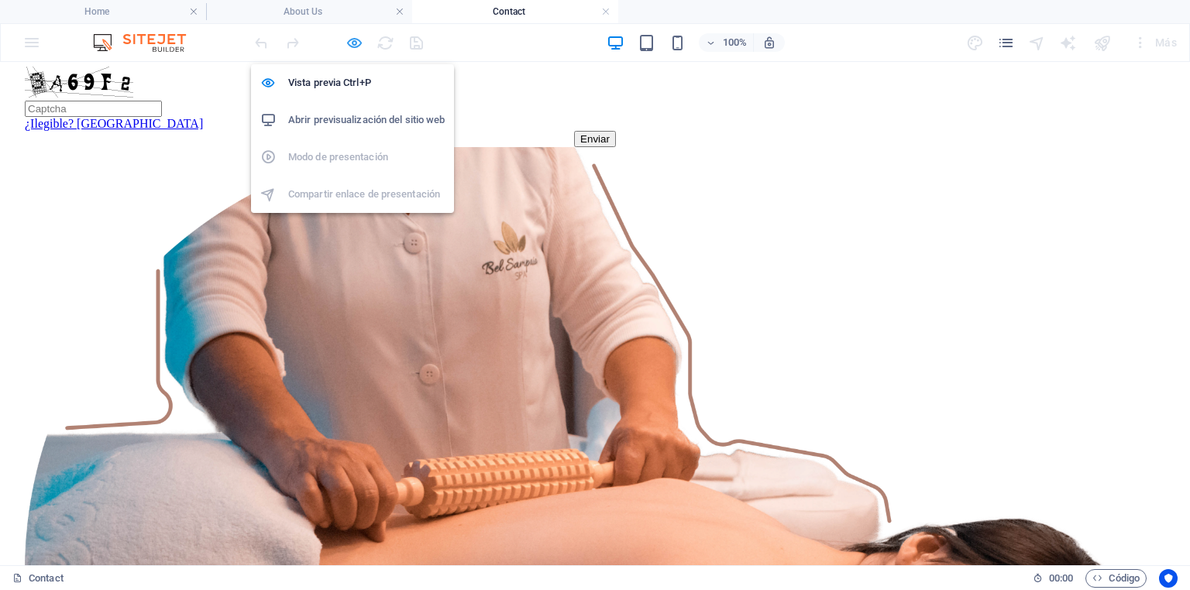
click at [357, 43] on icon "button" at bounding box center [354, 43] width 18 height 18
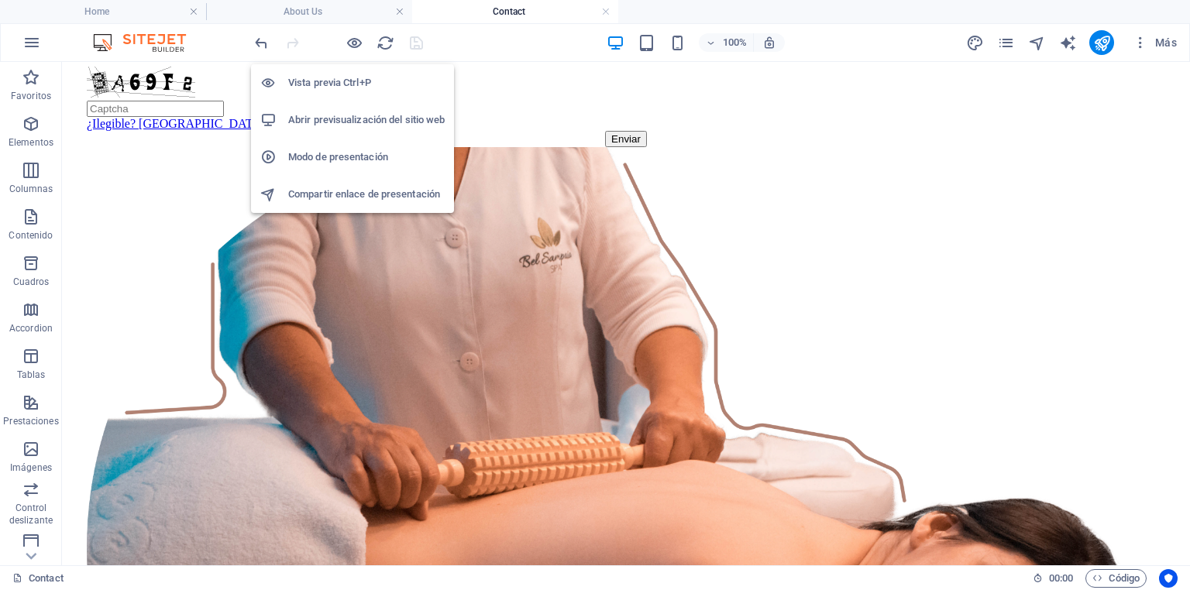
scroll to position [694, 0]
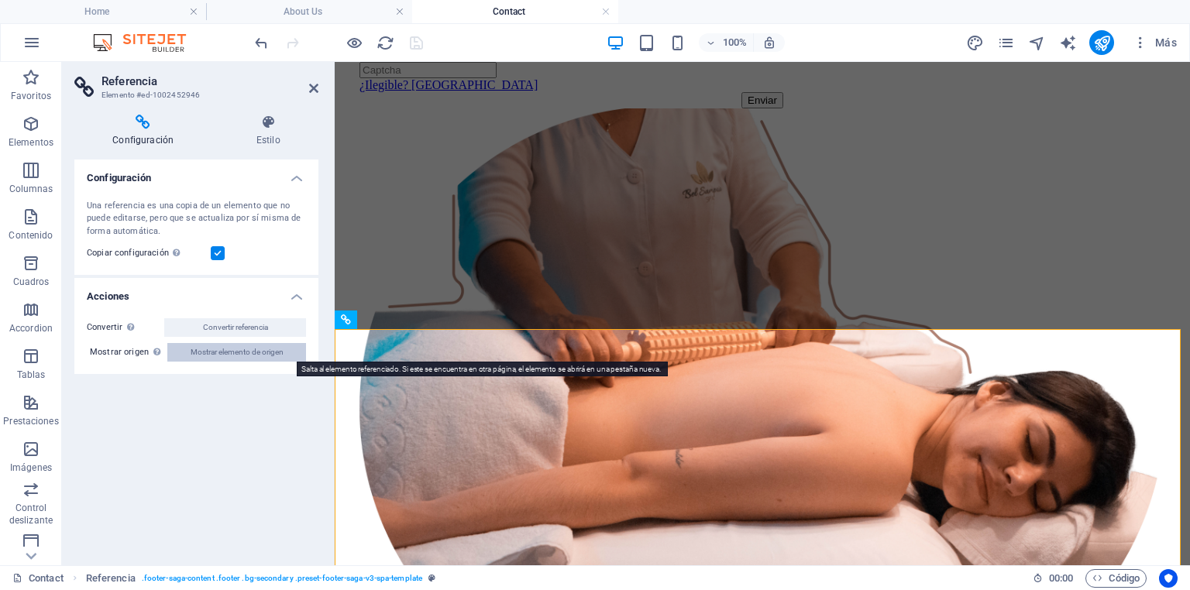
click at [251, 356] on span "Mostrar elemento de origen" at bounding box center [237, 352] width 93 height 19
select select "footer"
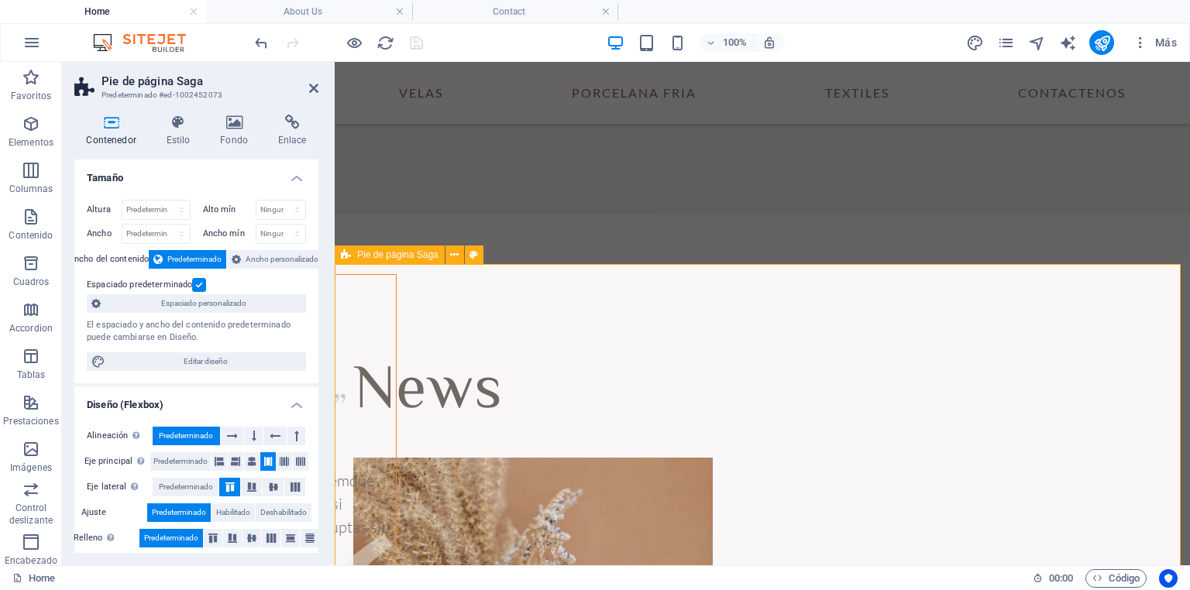
scroll to position [4799, 0]
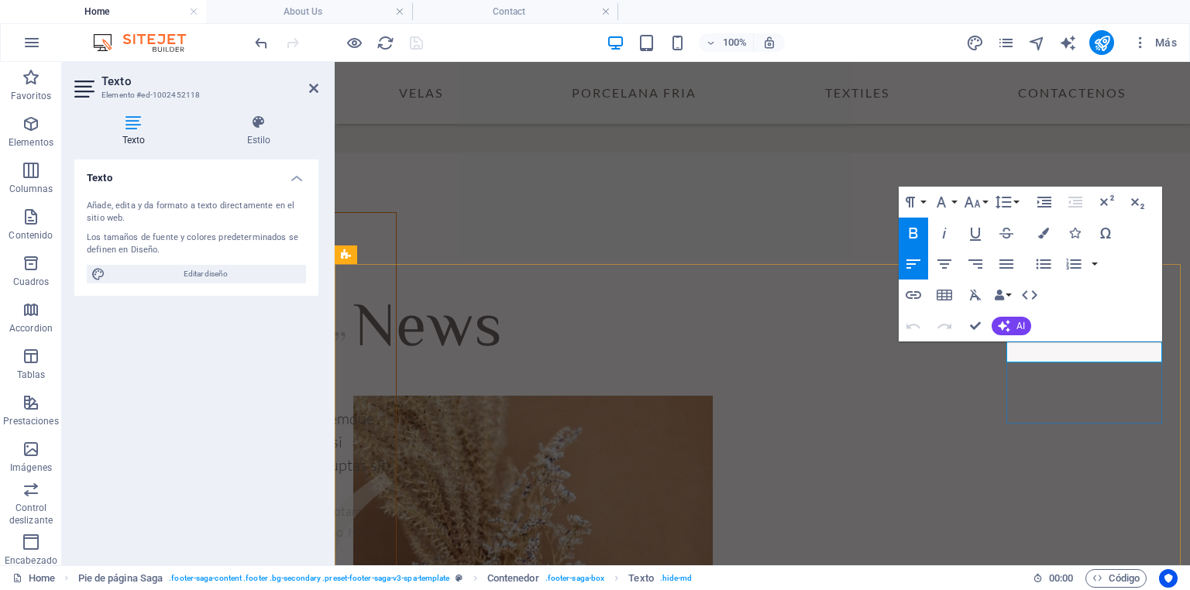
drag, startPoint x: 1085, startPoint y: 353, endPoint x: 1009, endPoint y: 350, distance: 76.7
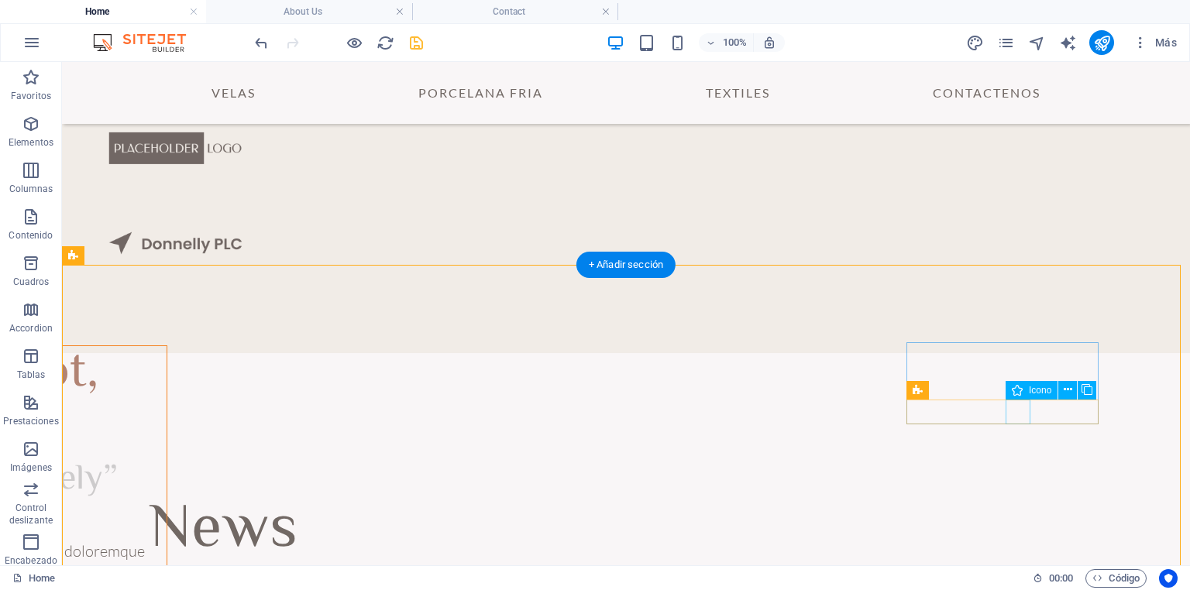
scroll to position [4661, 0]
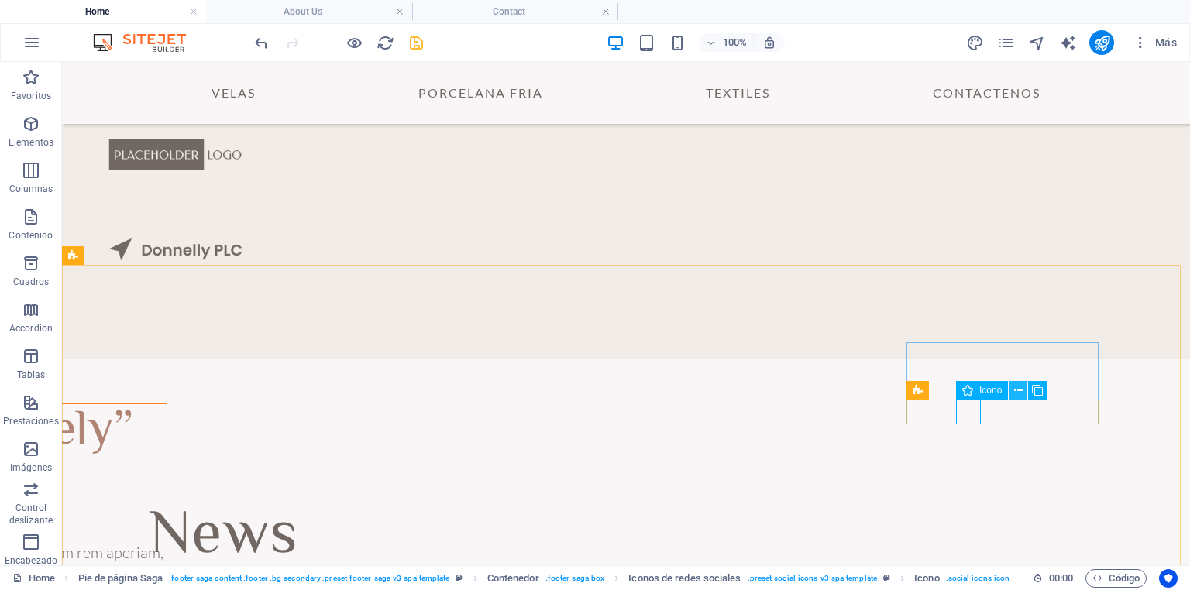
click at [1018, 390] on icon at bounding box center [1018, 391] width 9 height 16
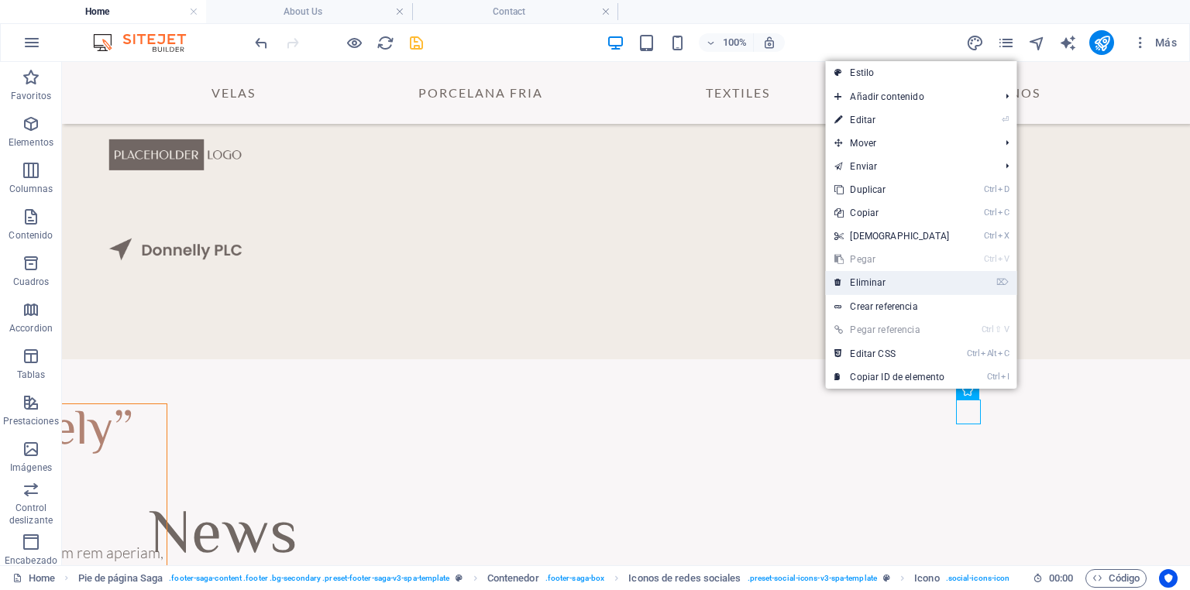
click at [892, 280] on link "⌦ Eliminar" at bounding box center [891, 282] width 133 height 23
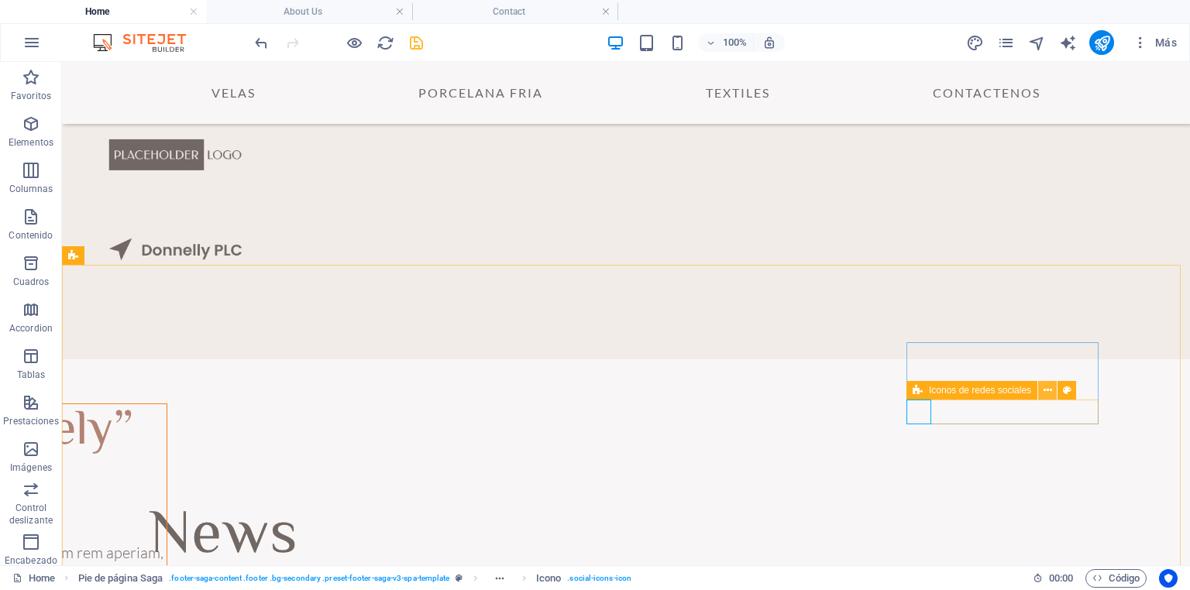
click at [1048, 390] on icon at bounding box center [1047, 391] width 9 height 16
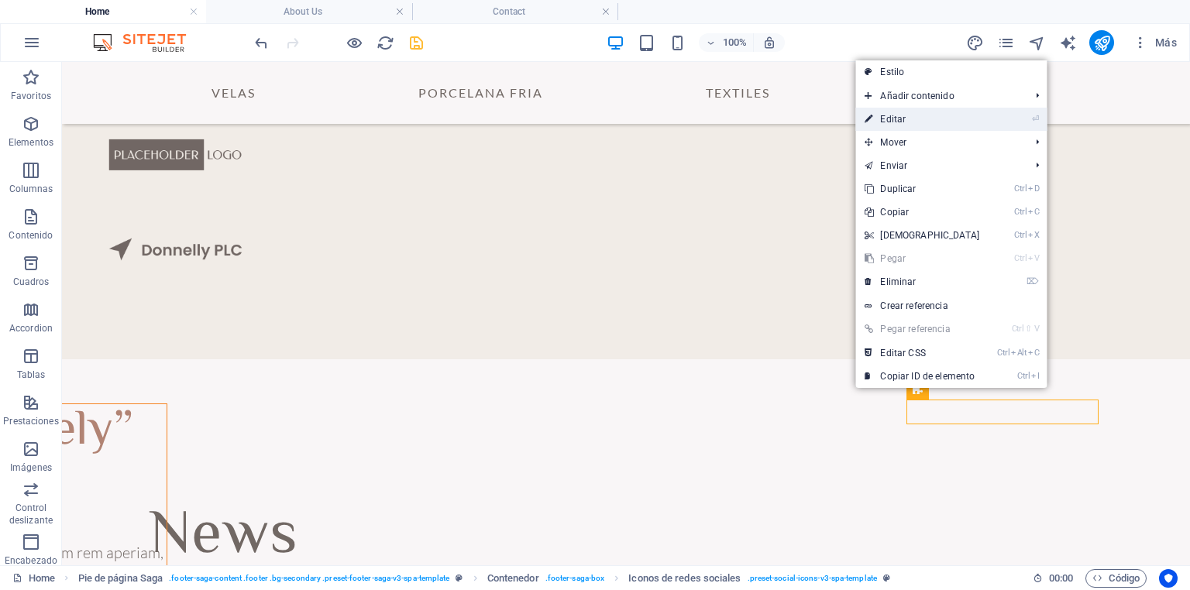
drag, startPoint x: 908, startPoint y: 118, endPoint x: 263, endPoint y: 348, distance: 685.0
click at [908, 118] on link "⏎ Editar" at bounding box center [921, 119] width 133 height 23
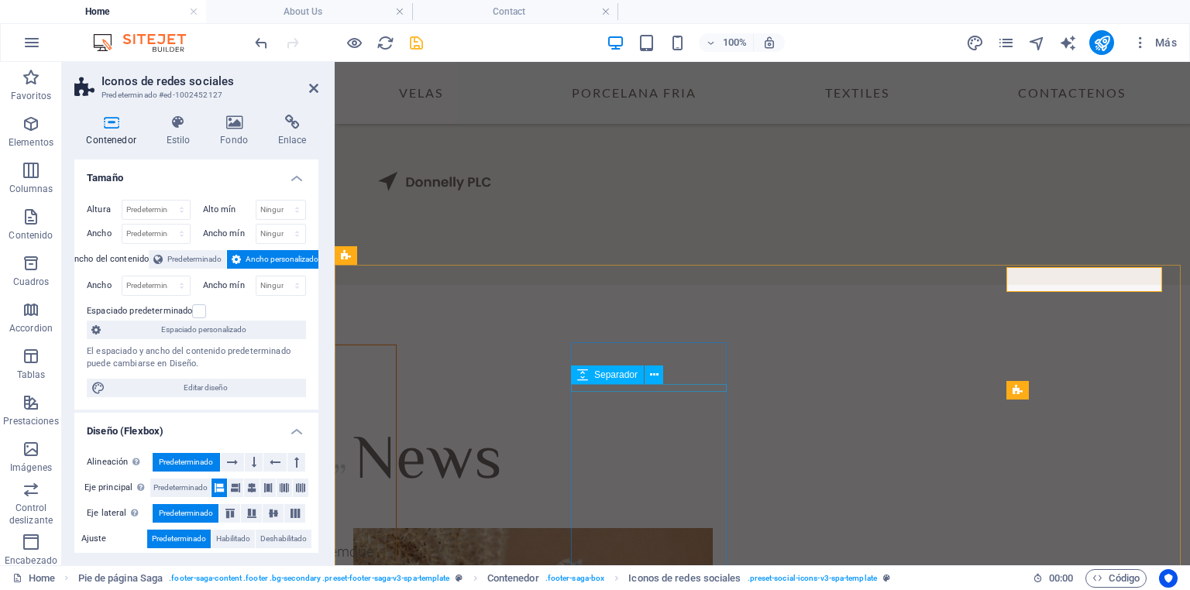
scroll to position [4799, 0]
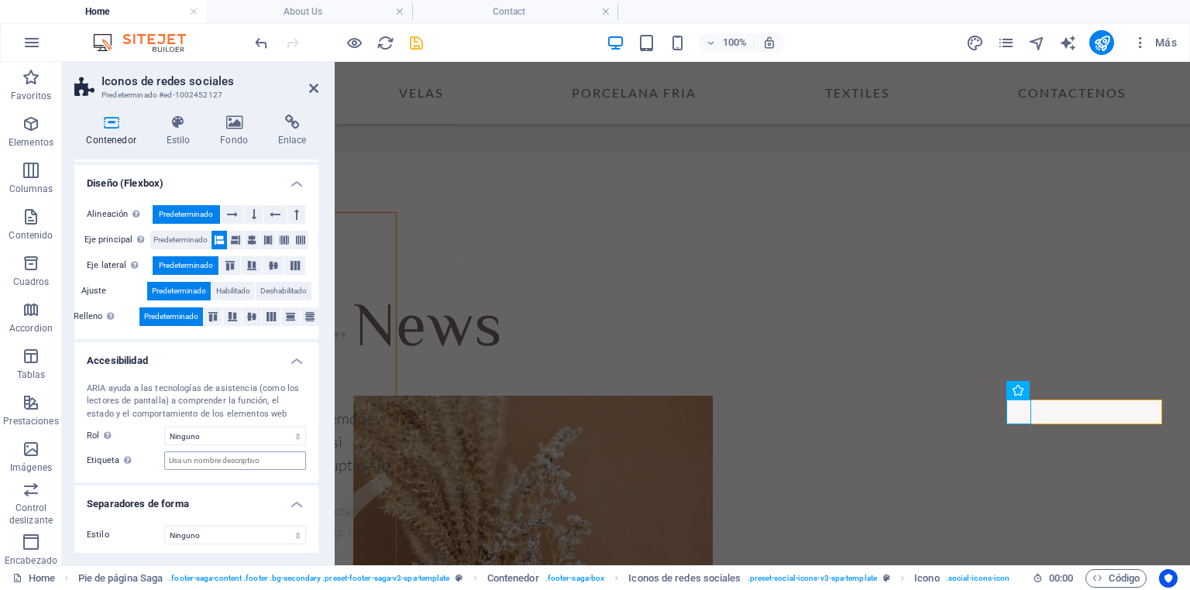
scroll to position [250, 0]
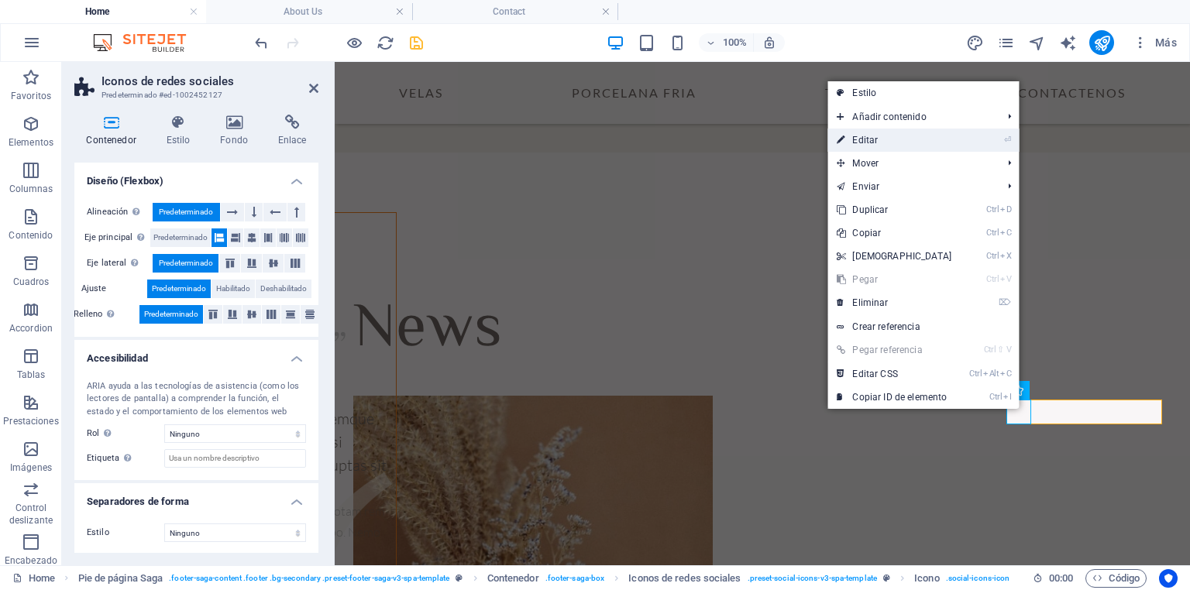
click at [871, 143] on link "⏎ Editar" at bounding box center [893, 140] width 133 height 23
select select "xMidYMid"
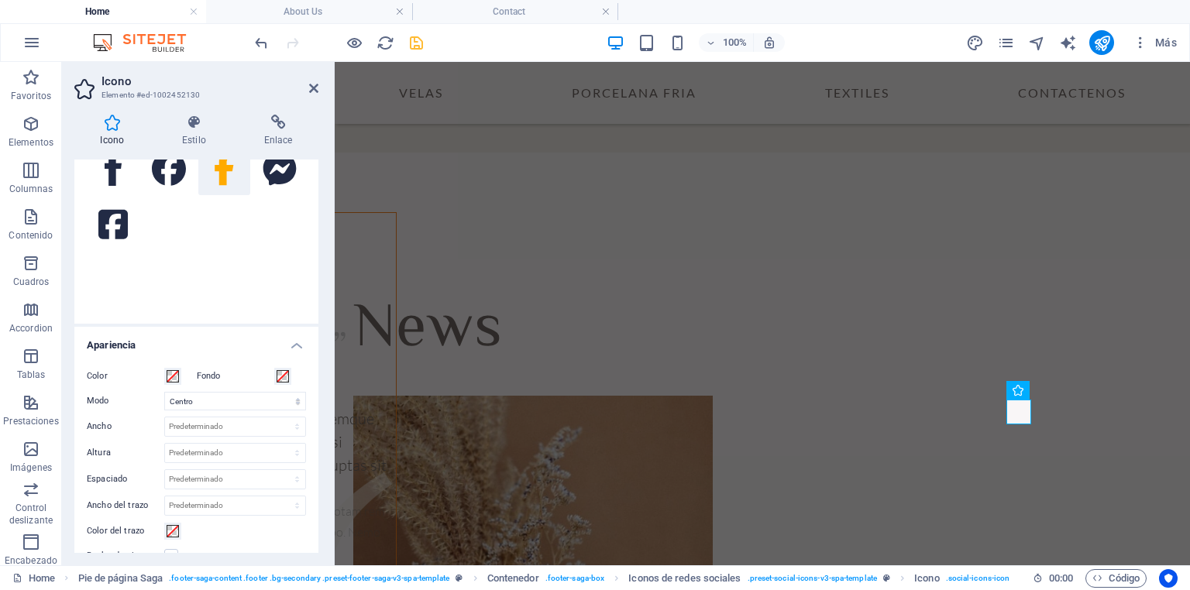
scroll to position [0, 0]
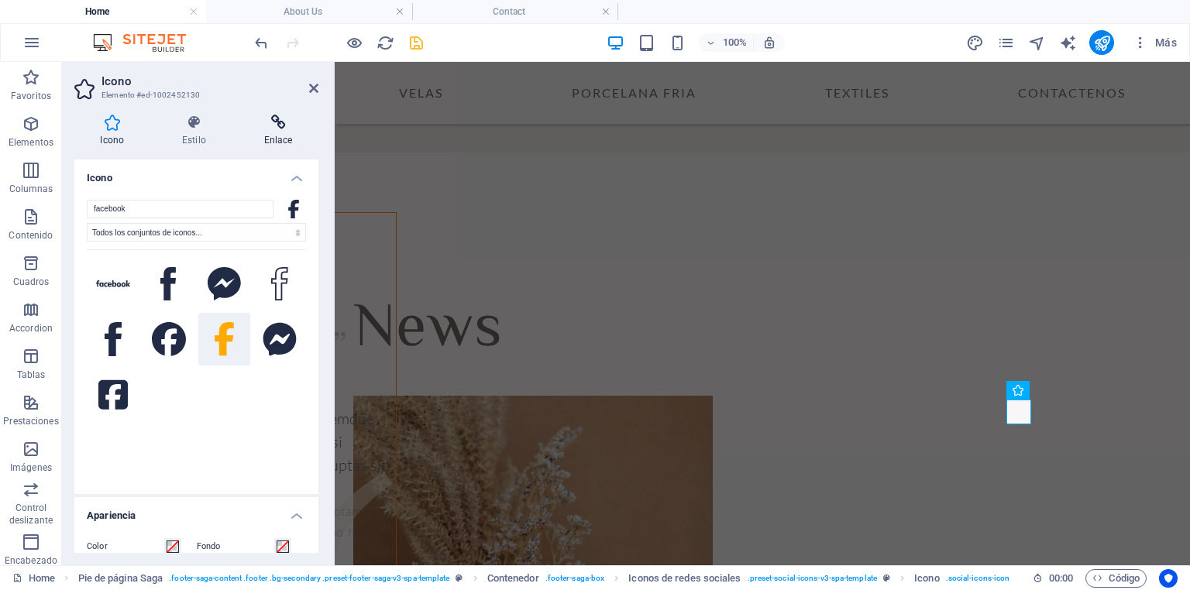
click at [277, 130] on h4 "Enlace" at bounding box center [278, 131] width 81 height 33
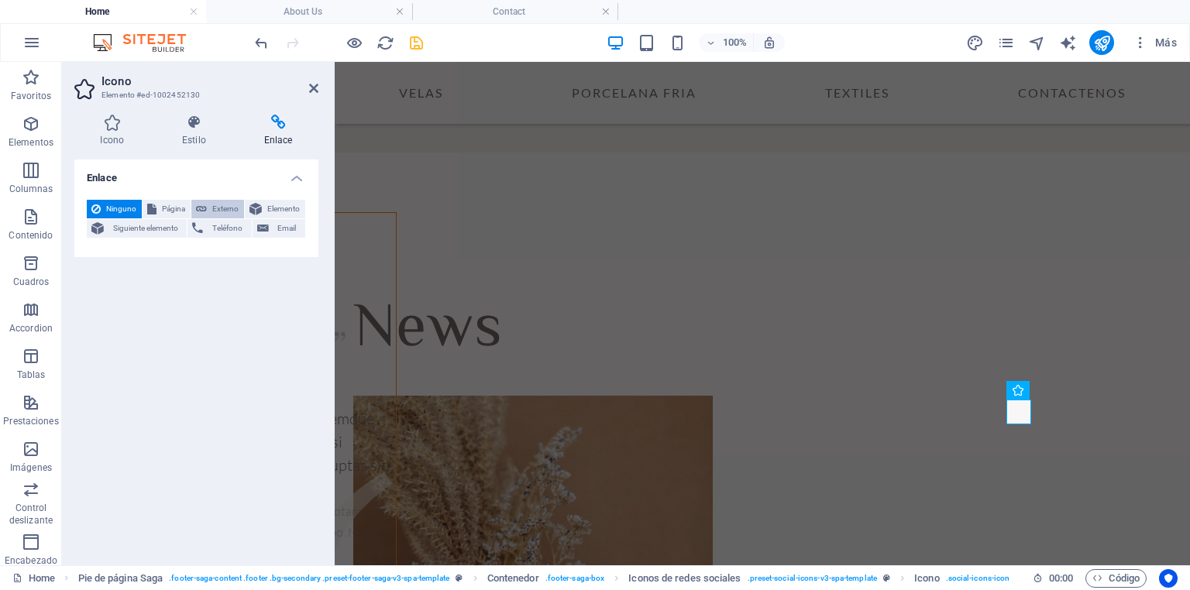
click at [218, 208] on span "Externo" at bounding box center [225, 209] width 28 height 19
select select "blank"
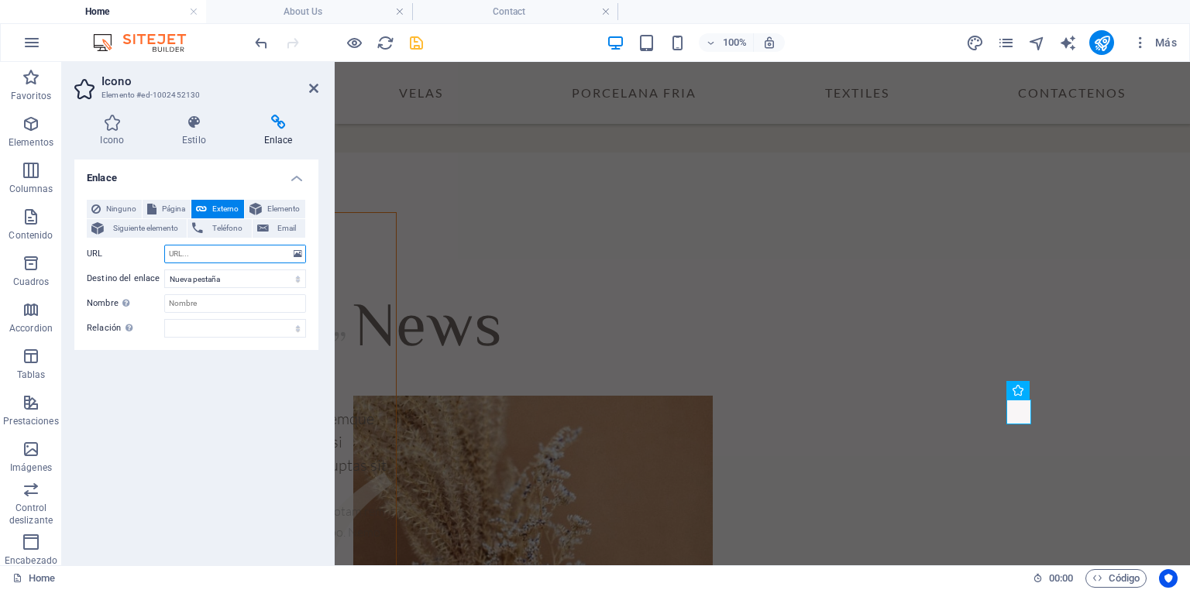
click at [229, 255] on input "URL" at bounding box center [235, 254] width 142 height 19
paste input "https://www.facebook.com/share/17NLSUc4Lx/"
type input "https://www.facebook.com/share/17NLSUc4Lx/"
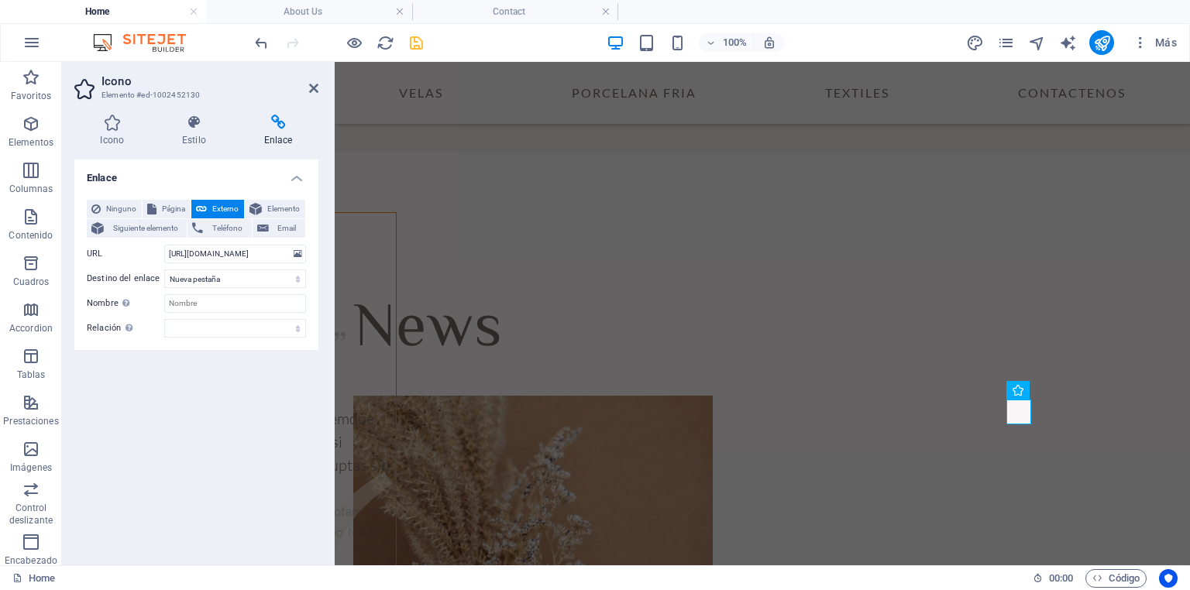
click at [238, 366] on div "Enlace Ninguno Página Externo Elemento Siguiente elemento Teléfono Email Página…" at bounding box center [196, 356] width 244 height 393
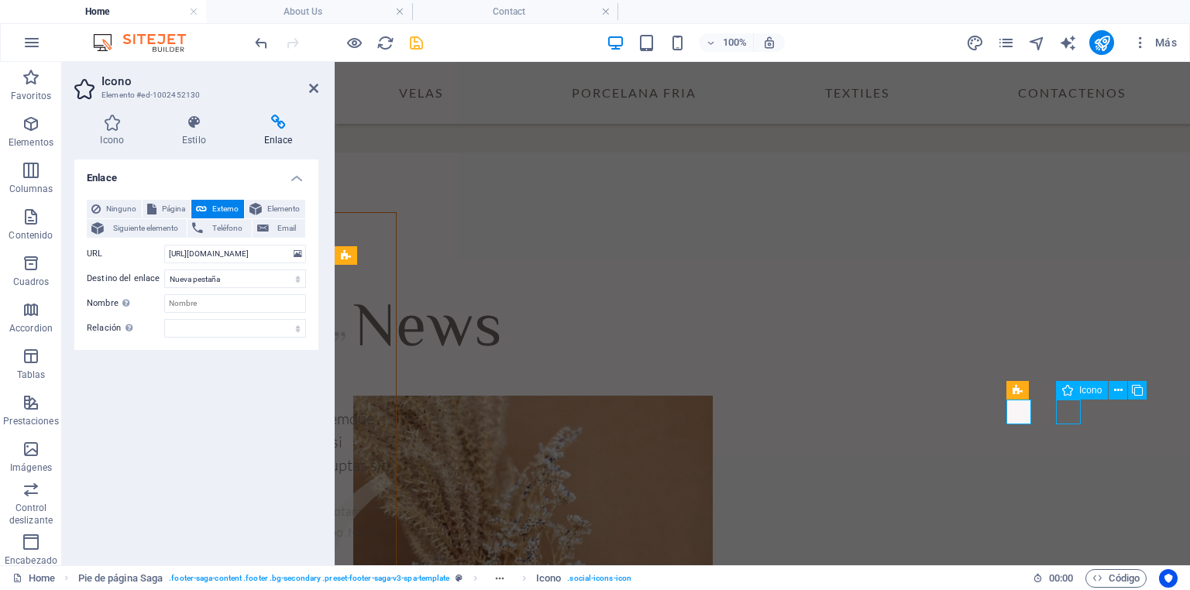
scroll to position [4661, 0]
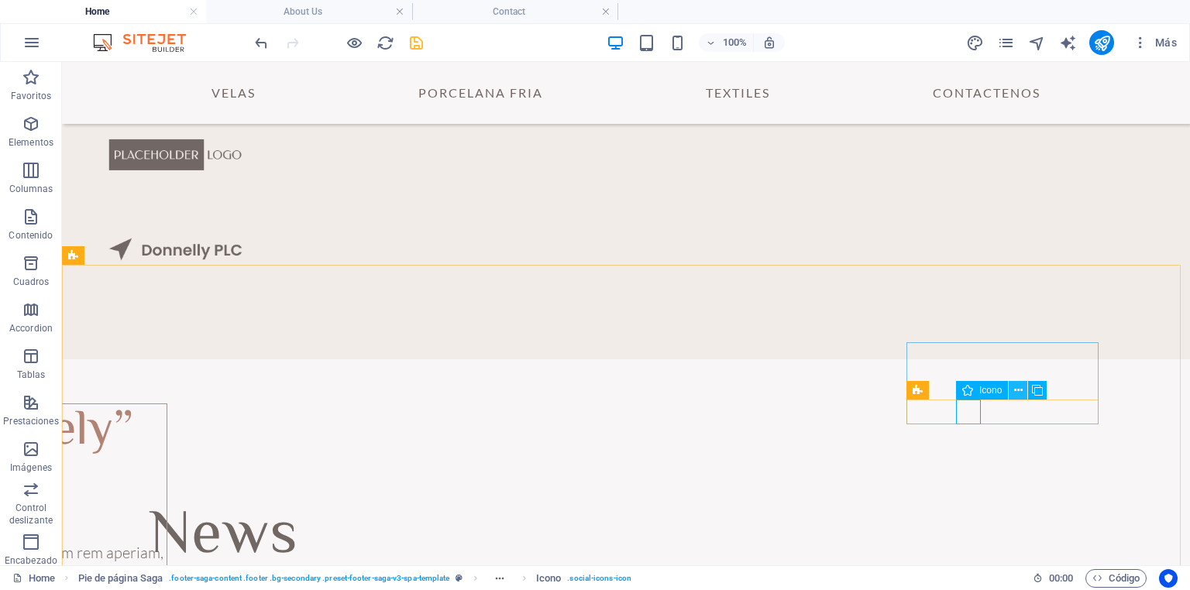
click at [1021, 391] on icon at bounding box center [1018, 391] width 9 height 16
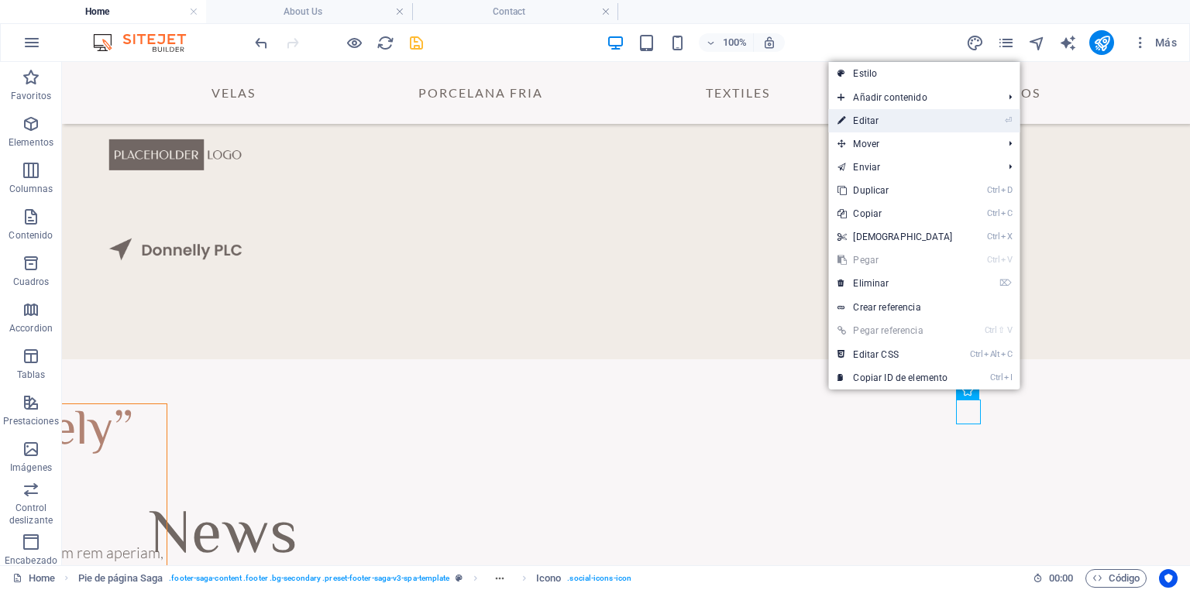
click at [899, 117] on link "⏎ Editar" at bounding box center [894, 120] width 133 height 23
select select "xMidYMid"
select select "px"
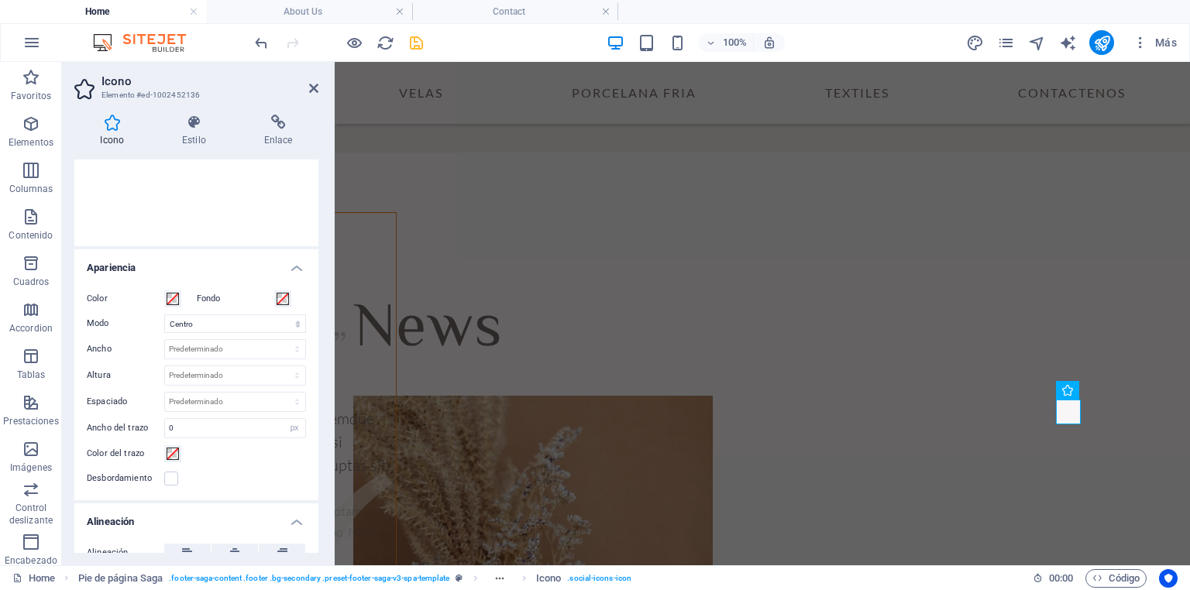
scroll to position [0, 0]
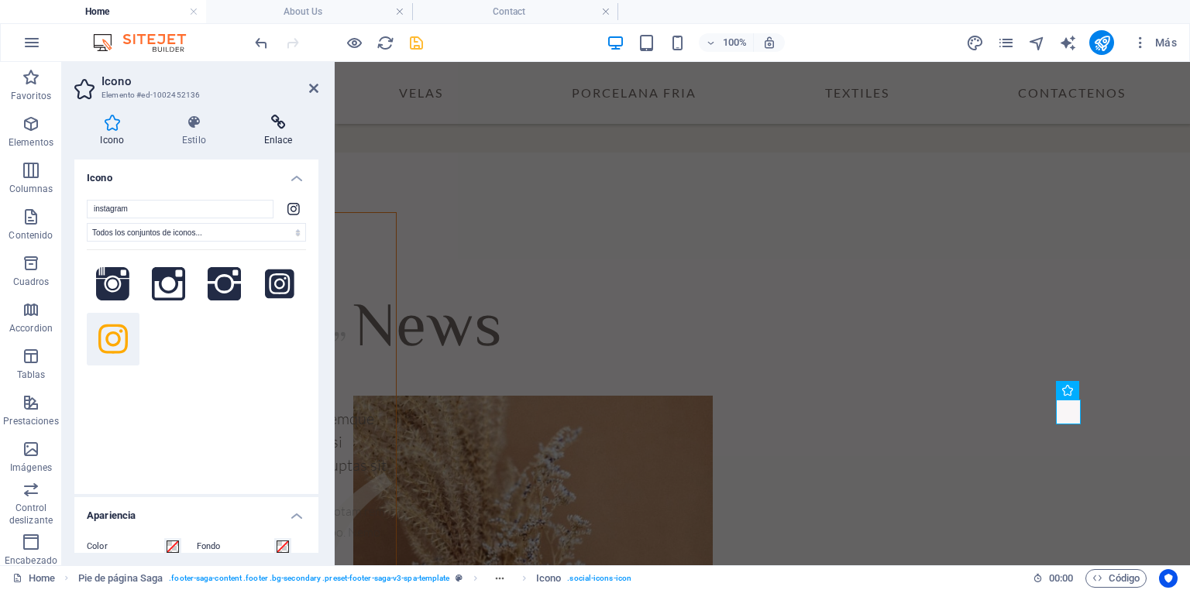
click at [283, 132] on h4 "Enlace" at bounding box center [278, 131] width 81 height 33
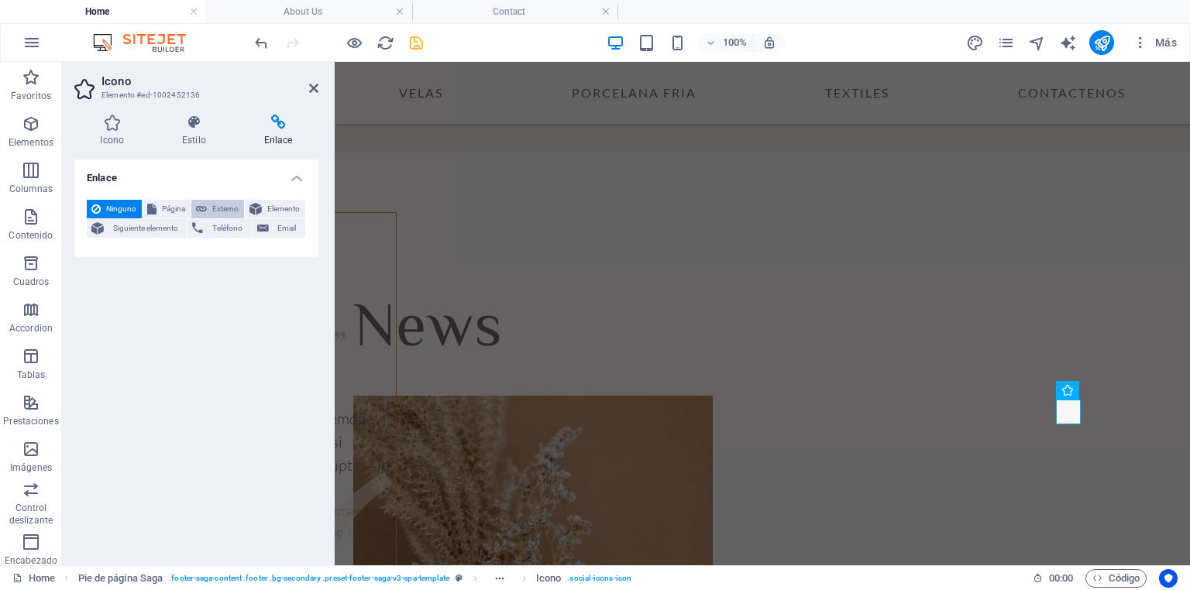
click at [222, 208] on span "Externo" at bounding box center [225, 209] width 28 height 19
select select "blank"
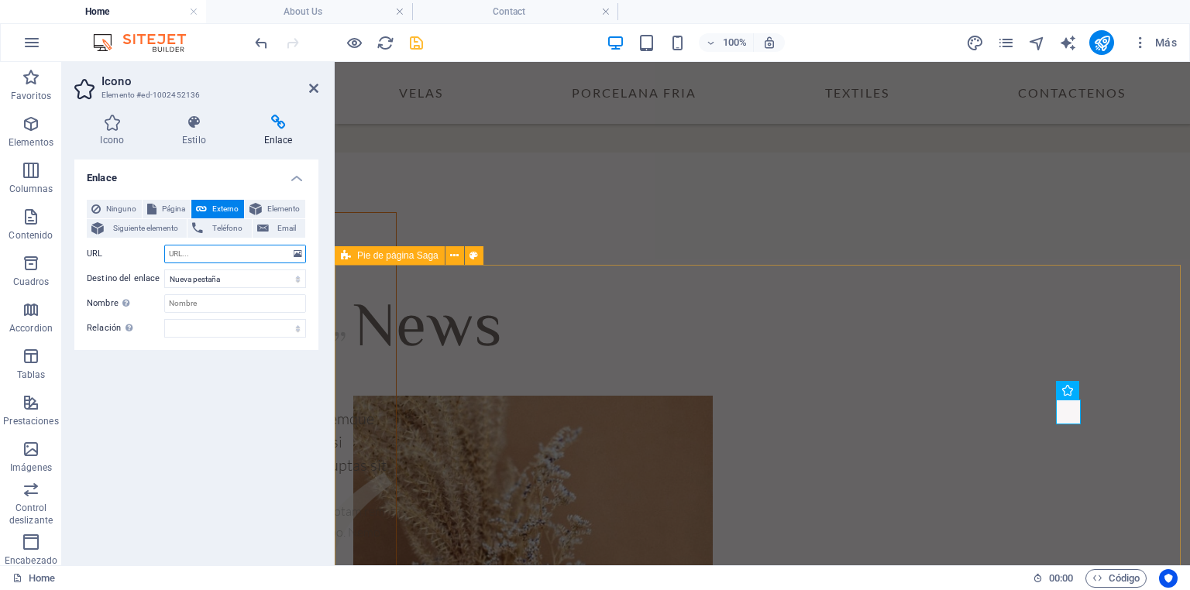
paste input "https://www.instagram.com/dmayaartenvela?igsh=MW01dGo3cTlwbnU4Nw=="
type input "https://www.instagram.com/dmayaartenvela?igsh=MW01dGo3cTlwbnU4Nw=="
click at [232, 279] on select "Nueva pestaña Misma pestaña Superposición" at bounding box center [235, 279] width 142 height 19
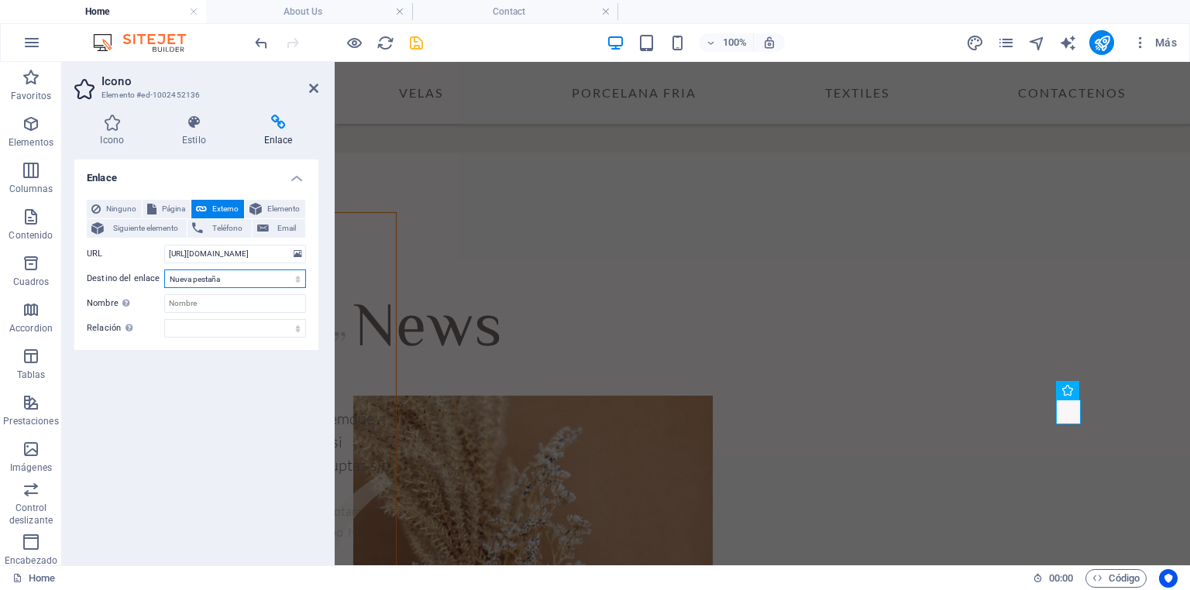
click at [234, 278] on select "Nueva pestaña Misma pestaña Superposición" at bounding box center [235, 279] width 142 height 19
click at [414, 46] on icon "save" at bounding box center [416, 43] width 18 height 18
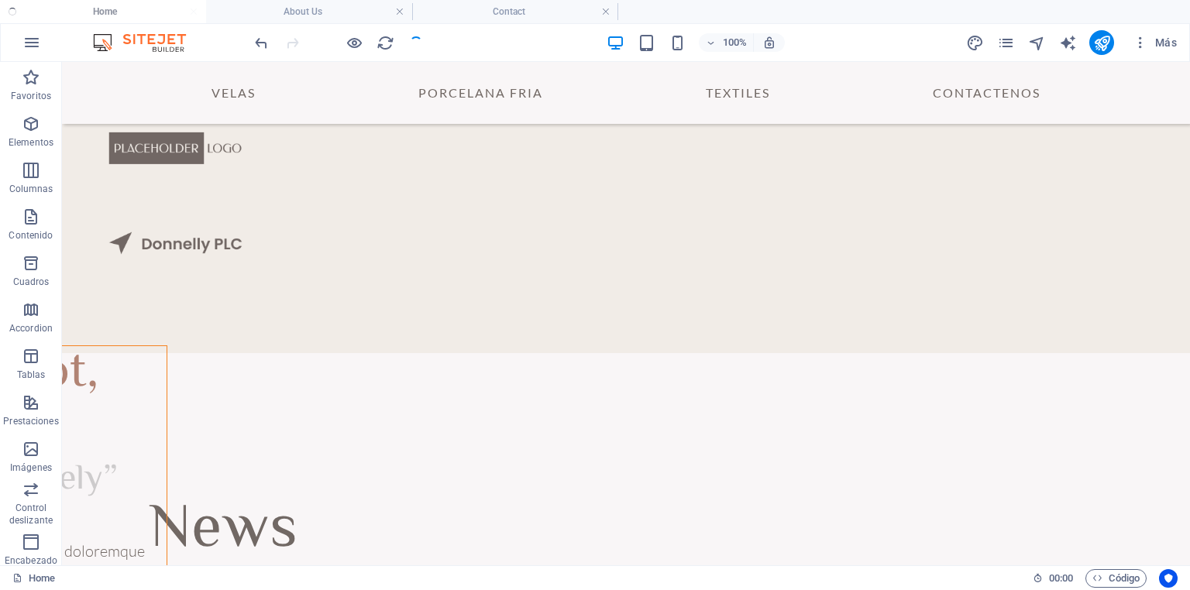
checkbox input "false"
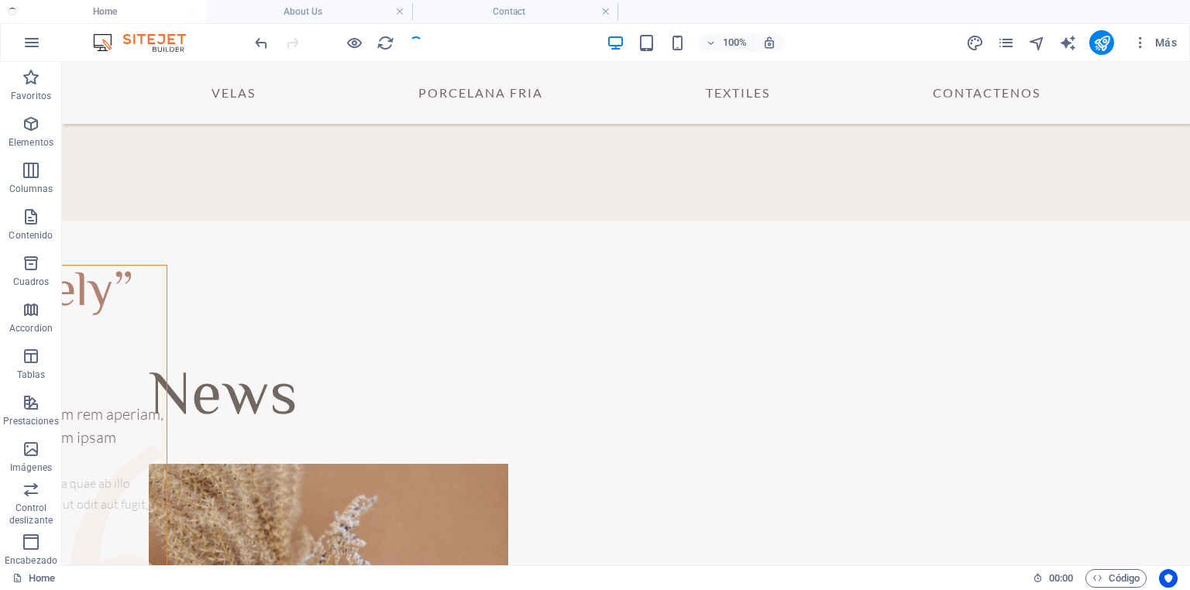
scroll to position [4661, 0]
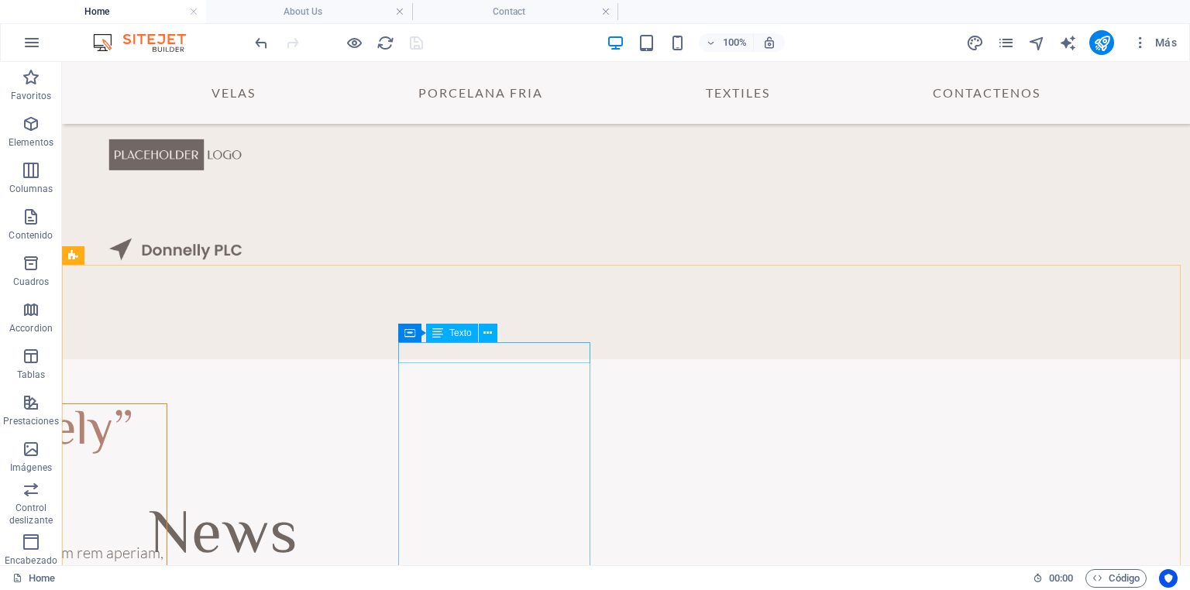
click at [454, 332] on span "Texto" at bounding box center [460, 332] width 22 height 9
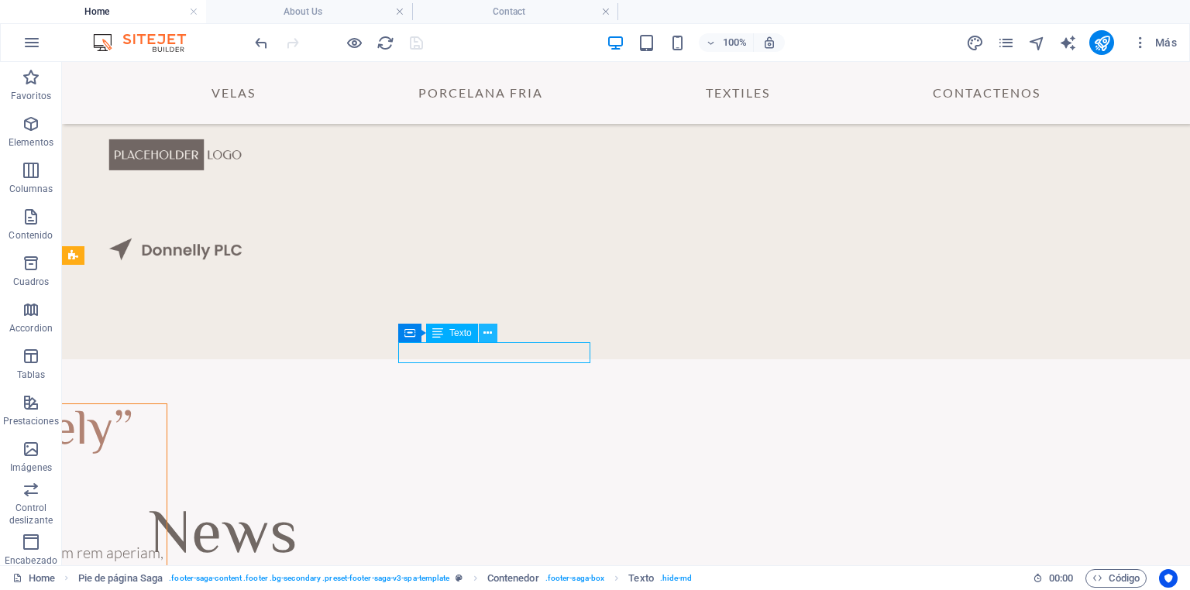
click at [484, 335] on icon at bounding box center [487, 333] width 9 height 16
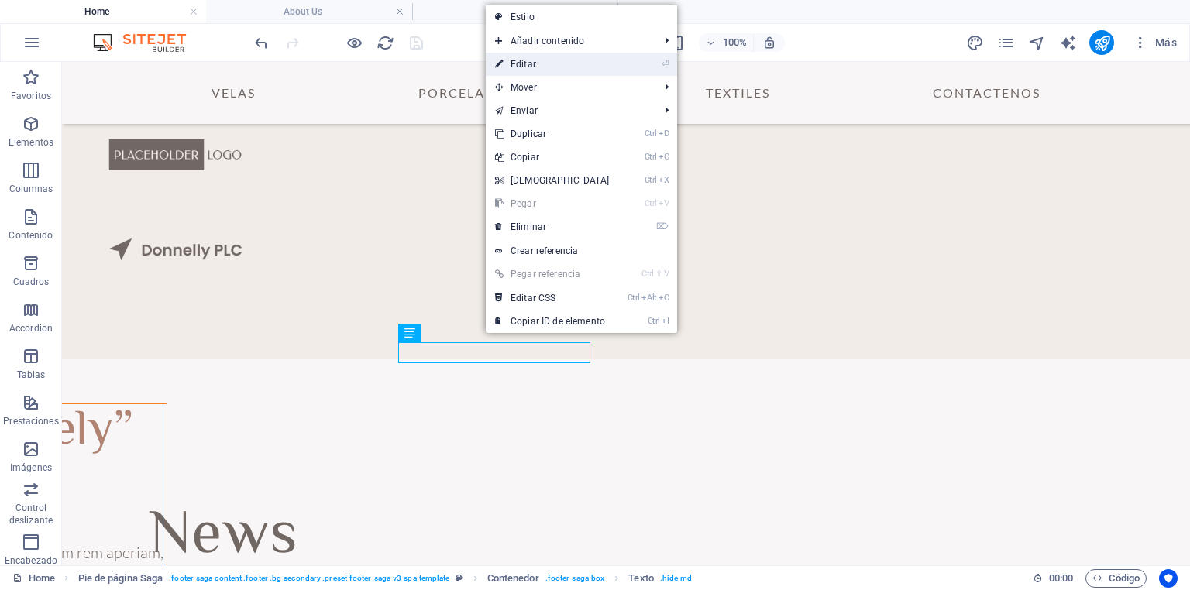
click at [533, 68] on link "⏎ Editar" at bounding box center [552, 64] width 133 height 23
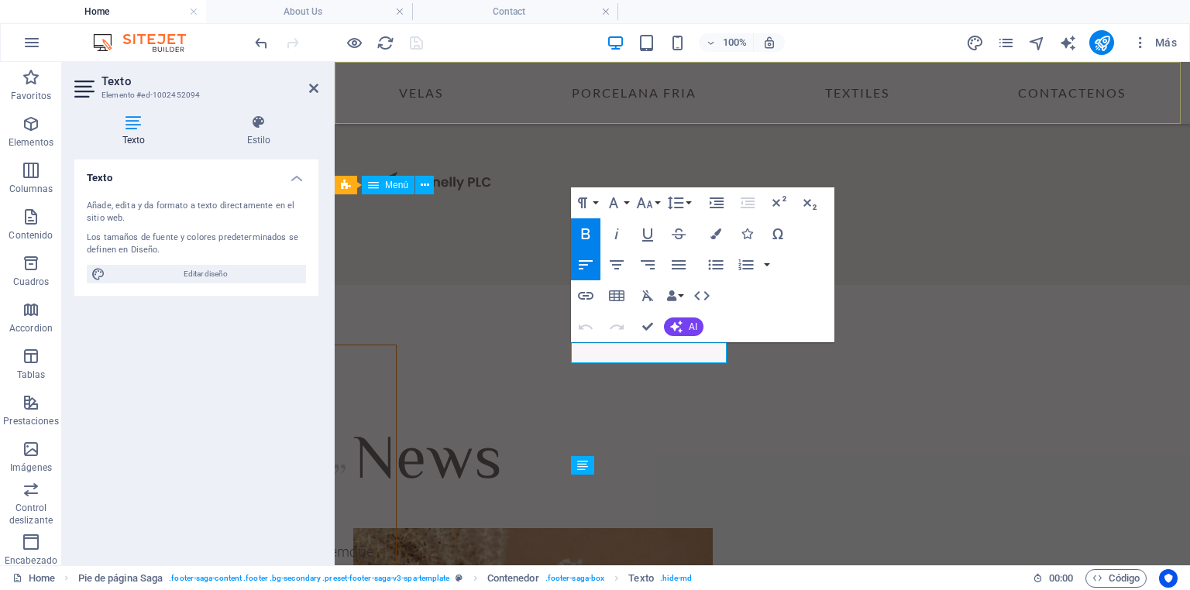
scroll to position [4799, 0]
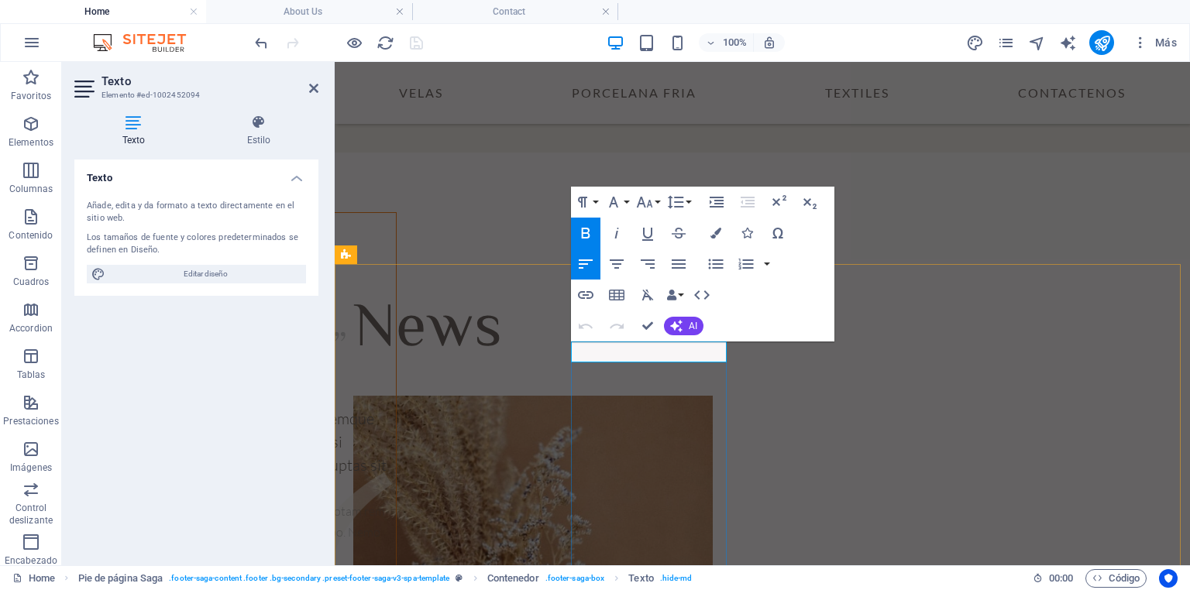
click at [586, 231] on icon "button" at bounding box center [585, 233] width 19 height 19
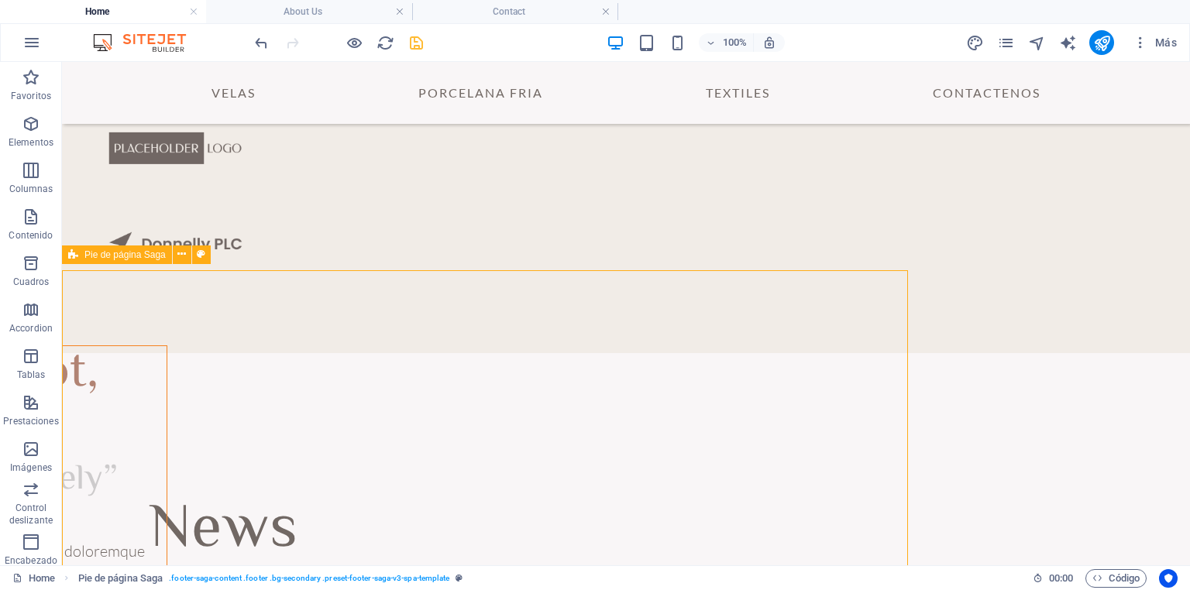
scroll to position [4662, 0]
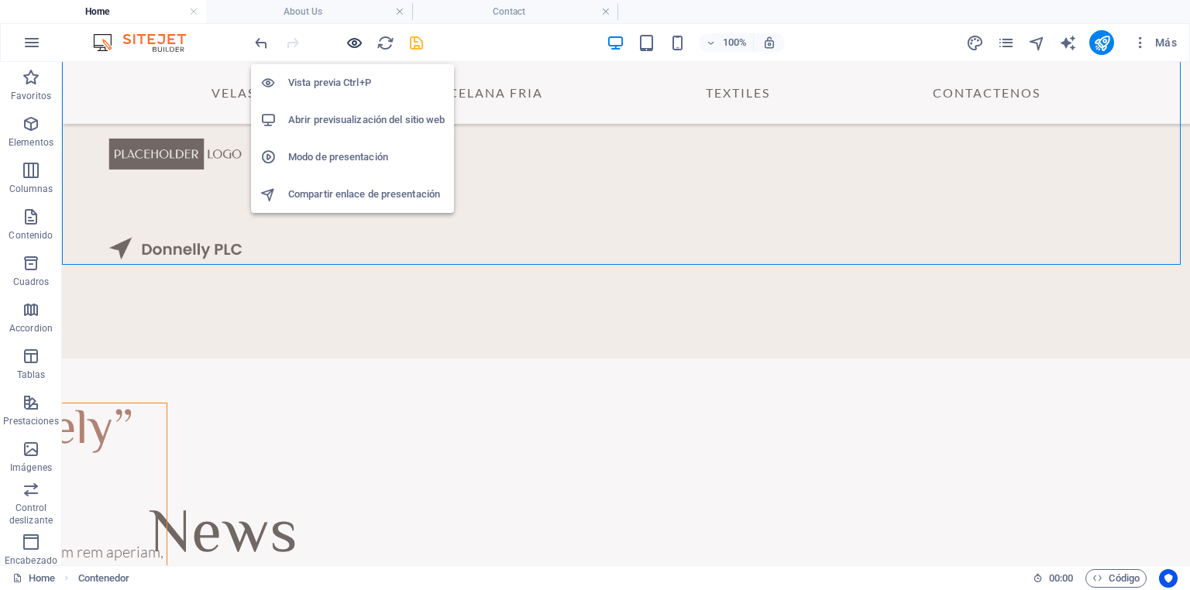
click at [355, 41] on icon "button" at bounding box center [354, 43] width 18 height 18
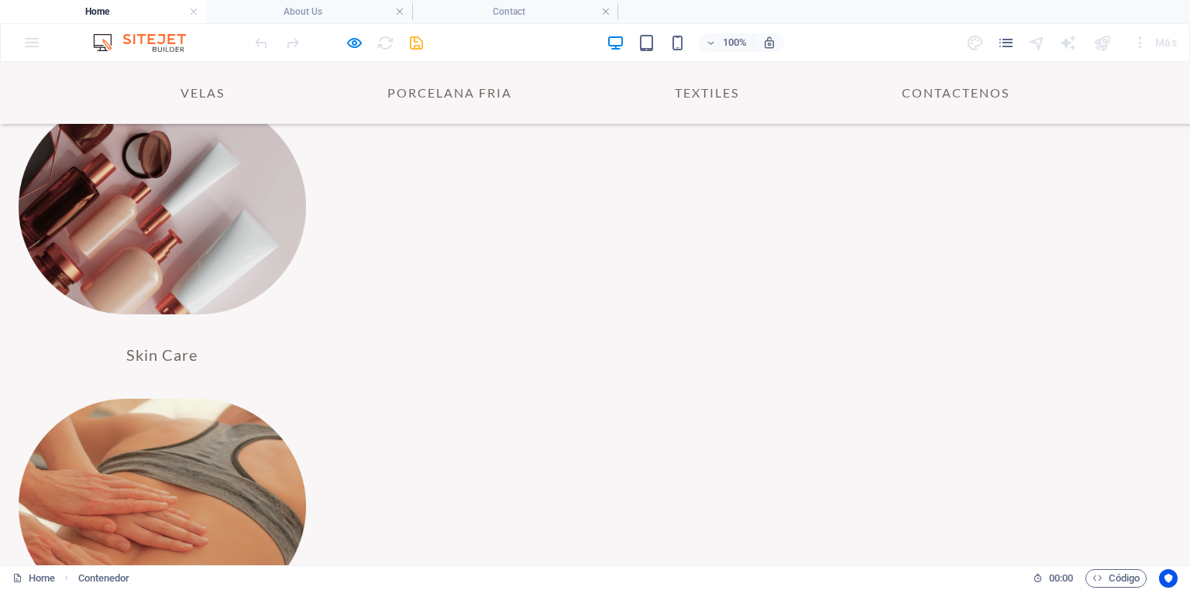
scroll to position [2367, 0]
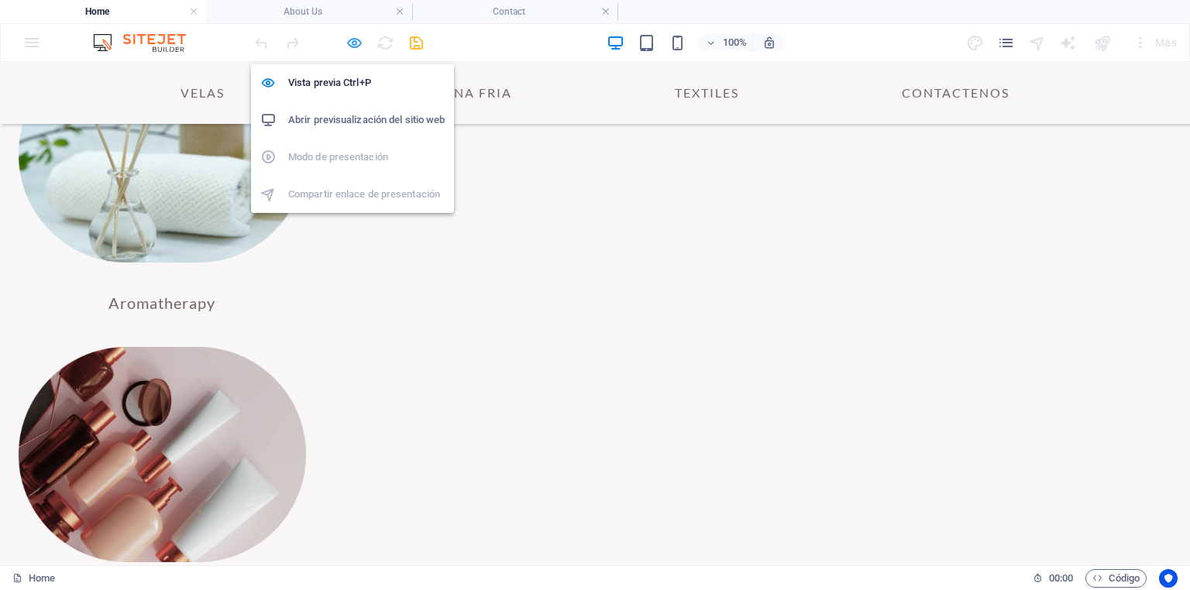
click at [351, 42] on icon "button" at bounding box center [354, 43] width 18 height 18
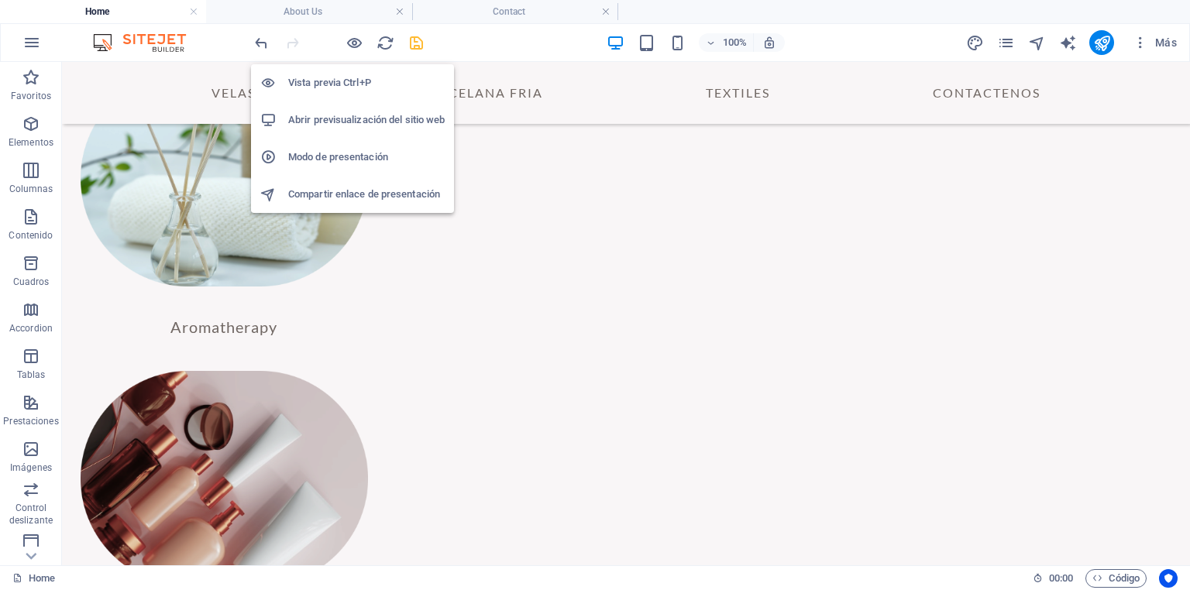
scroll to position [2592, 0]
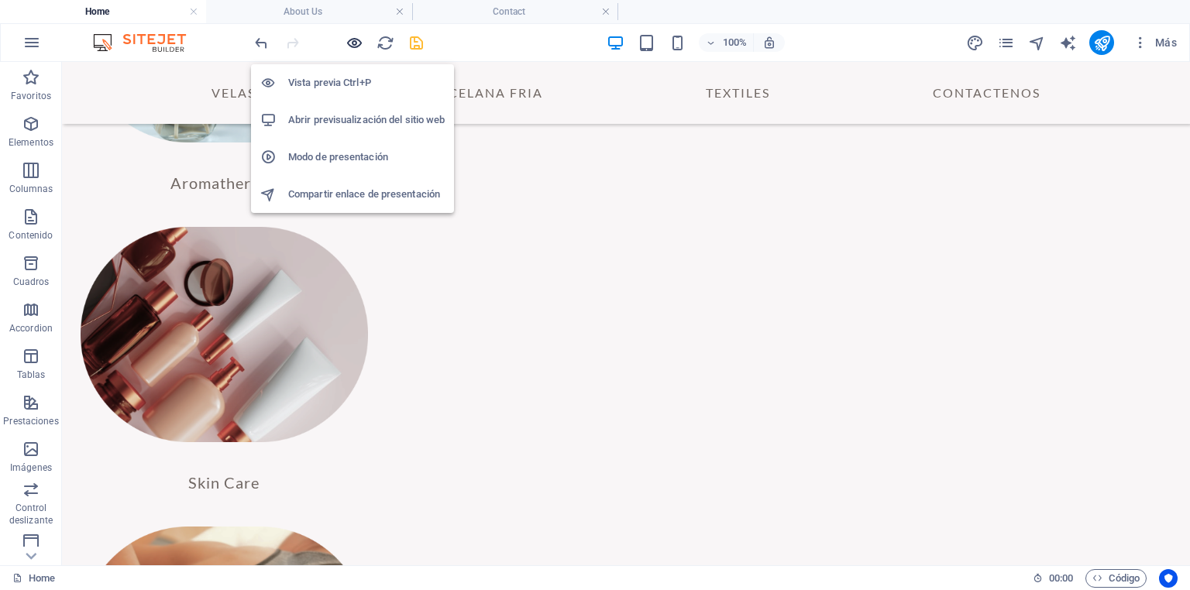
click at [352, 41] on icon "button" at bounding box center [354, 43] width 18 height 18
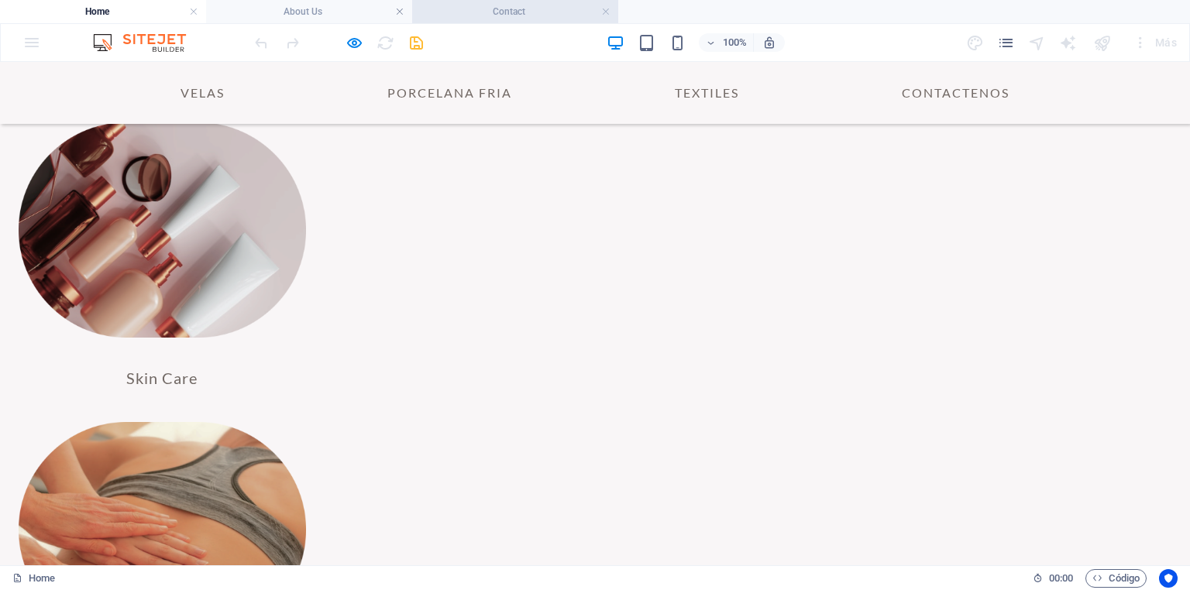
scroll to position [2367, 0]
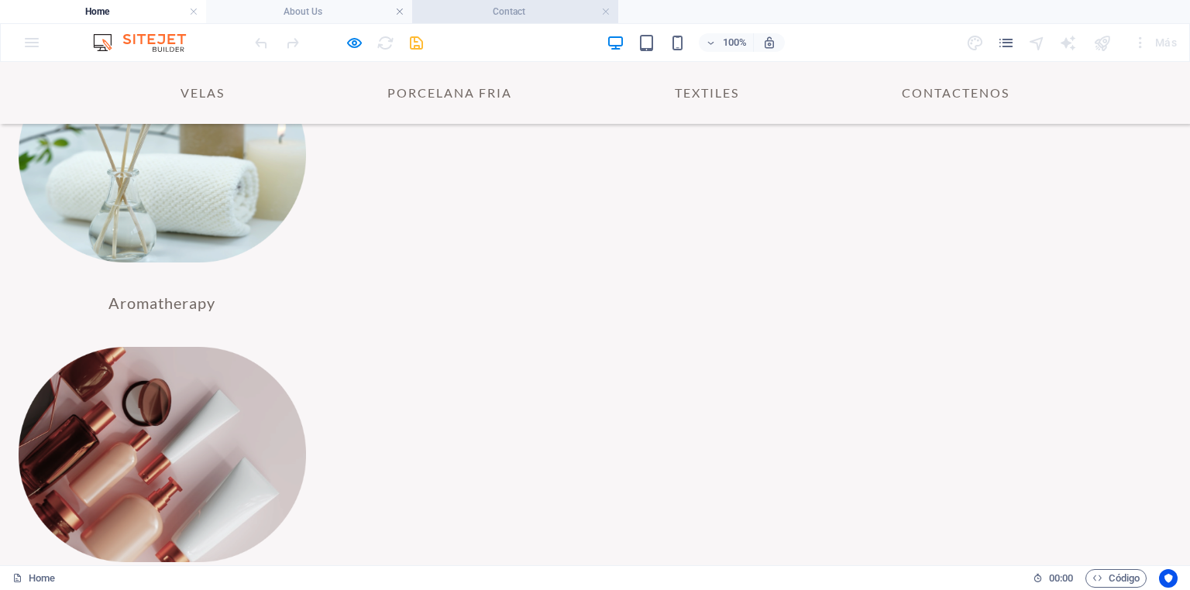
click at [493, 8] on h4 "Contact" at bounding box center [515, 11] width 206 height 17
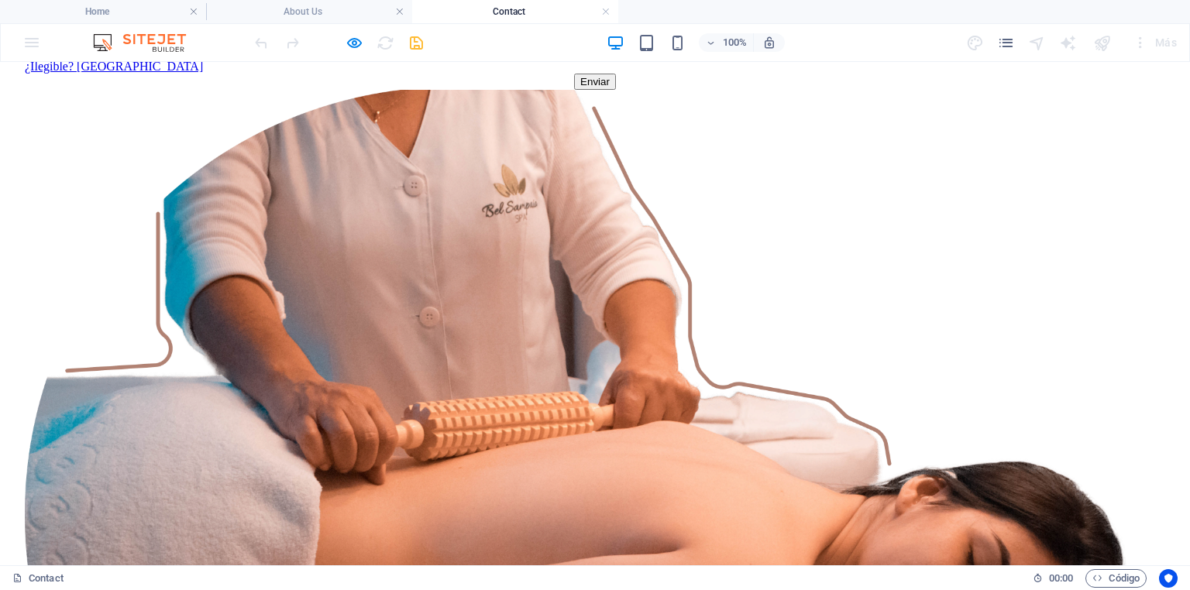
scroll to position [772, 0]
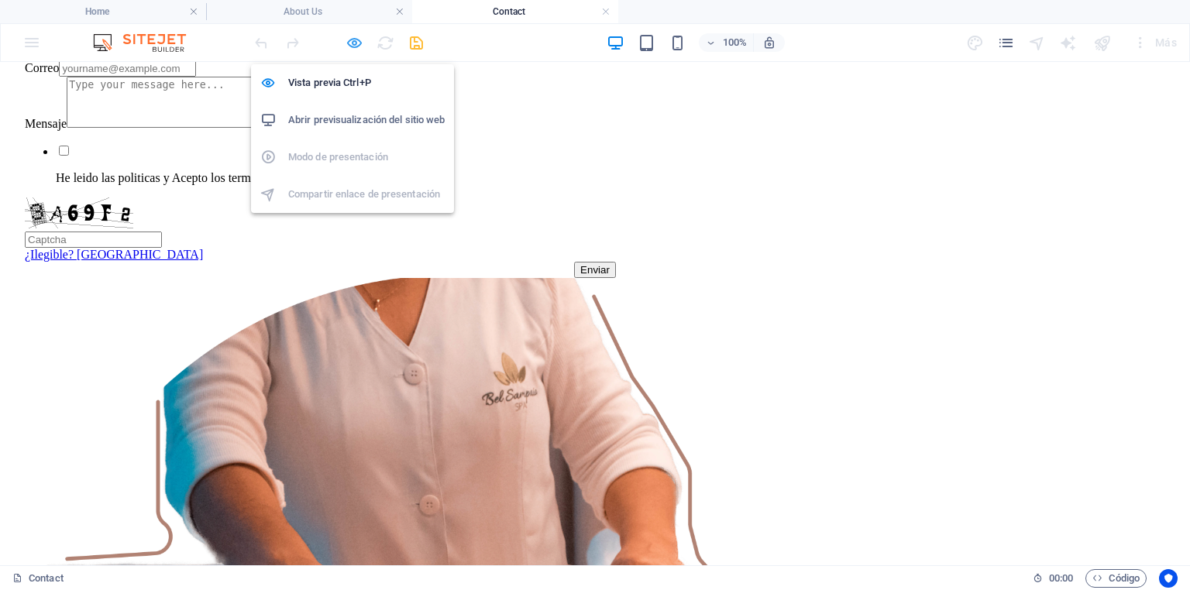
click at [353, 40] on icon "button" at bounding box center [354, 43] width 18 height 18
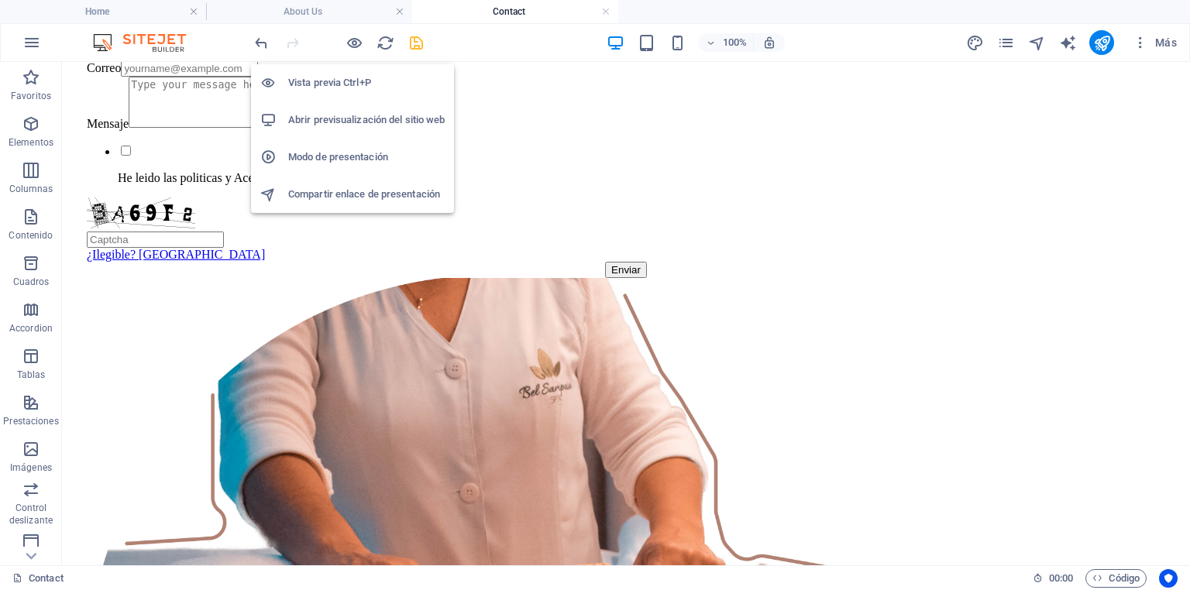
scroll to position [563, 0]
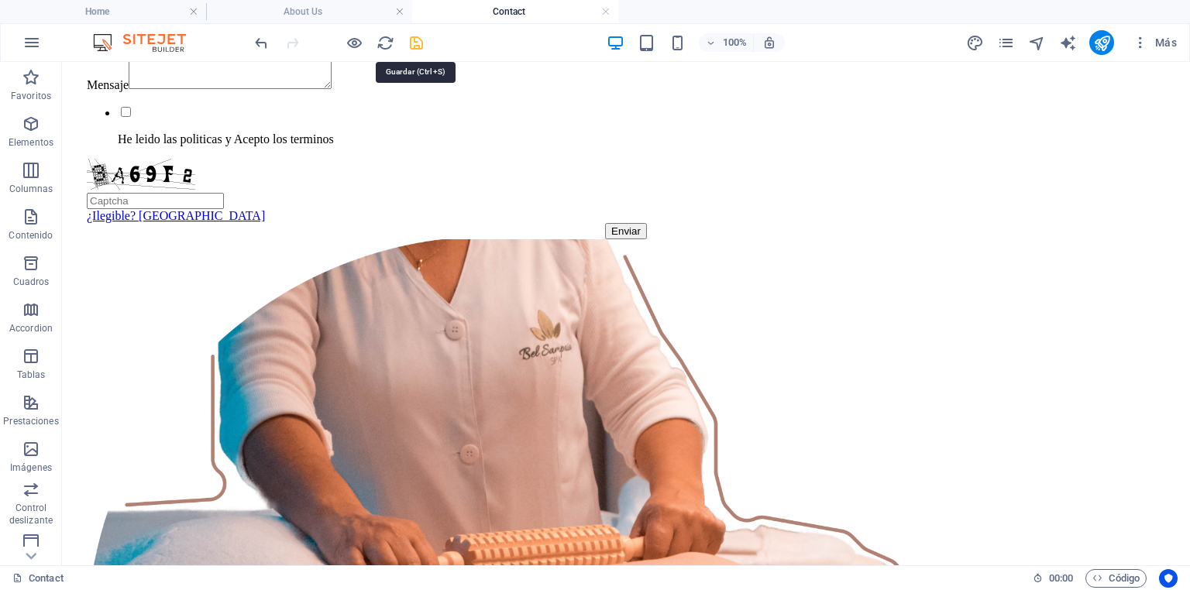
click at [418, 40] on icon "save" at bounding box center [416, 43] width 18 height 18
click at [1101, 41] on icon "publish" at bounding box center [1102, 43] width 18 height 18
